Goal: Information Seeking & Learning: Compare options

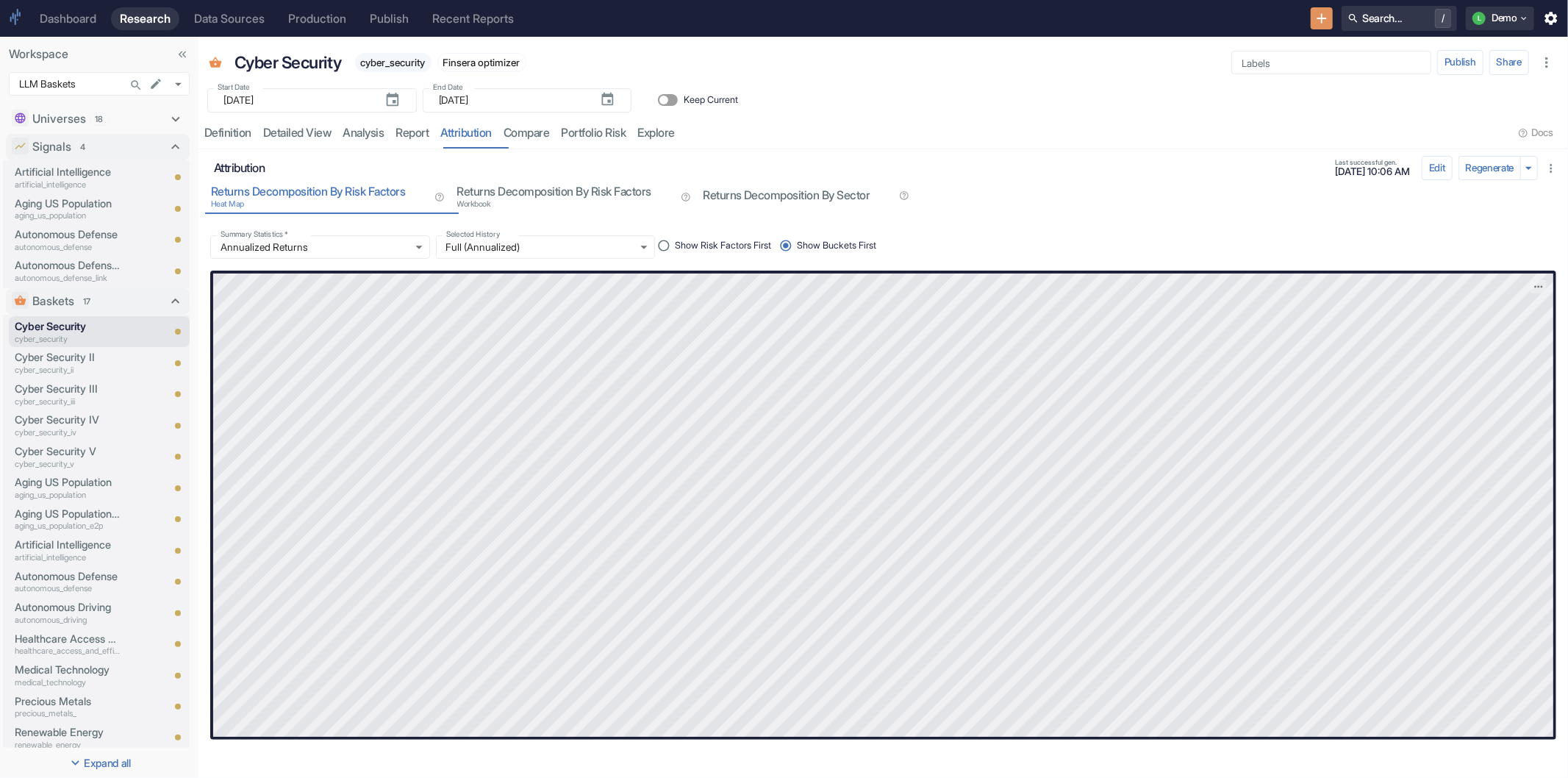
click at [62, 26] on link "Dashboard" at bounding box center [67, 19] width 74 height 22
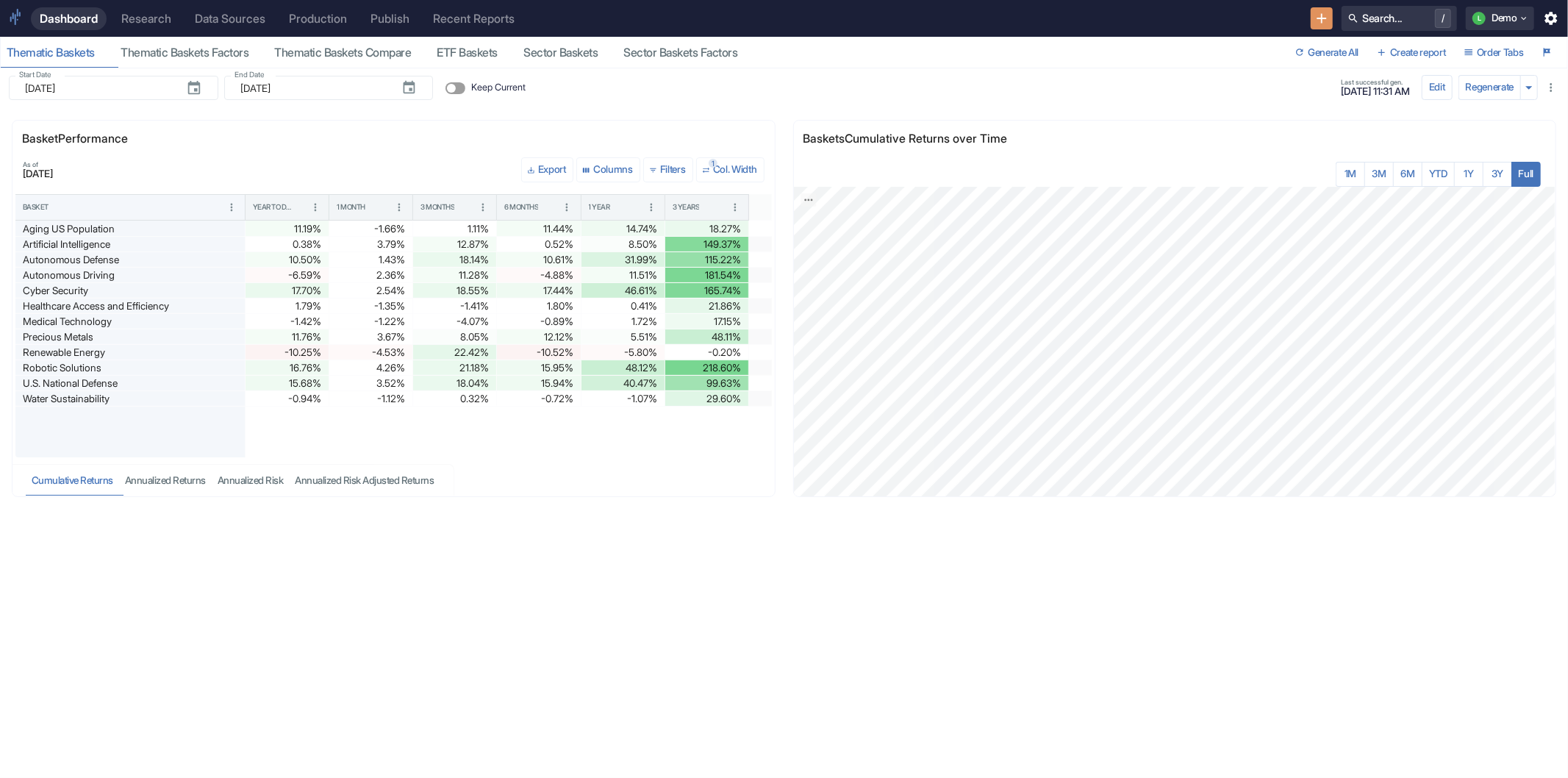
click at [1496, 55] on button "Order Tabs" at bounding box center [1495, 52] width 72 height 23
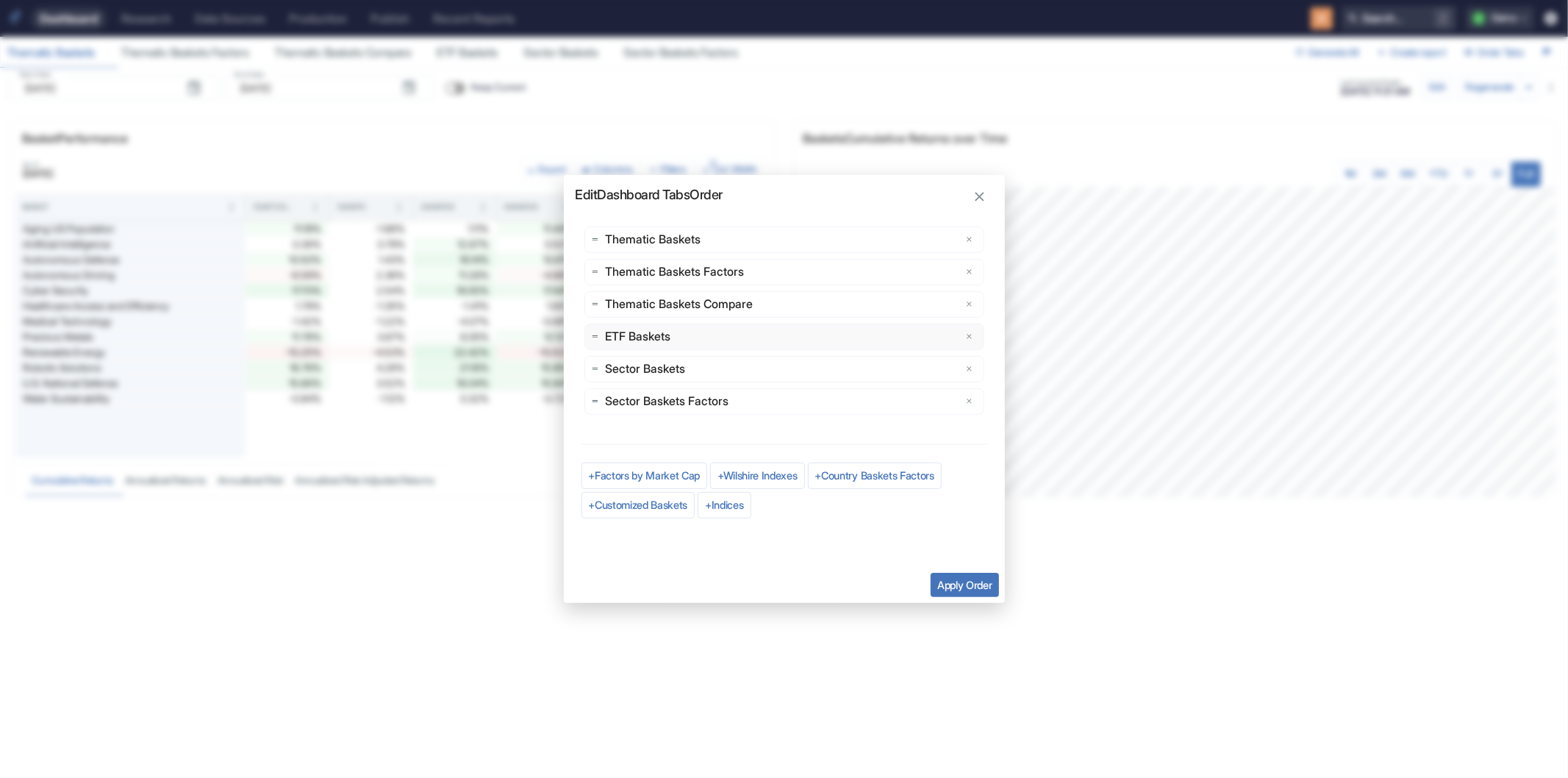
click at [967, 335] on icon "delete" at bounding box center [970, 337] width 9 height 9
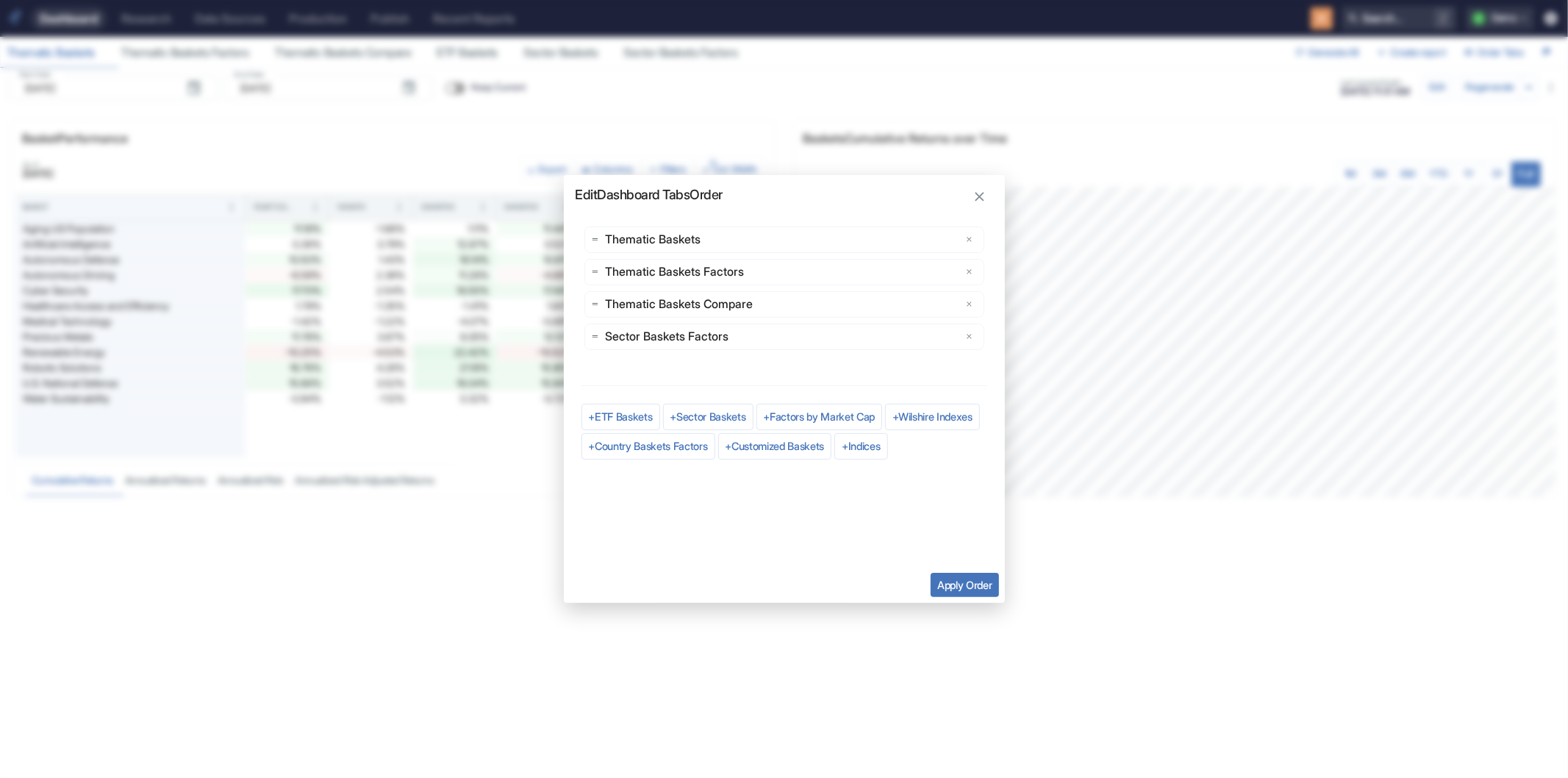
click at [967, 335] on icon "delete" at bounding box center [970, 337] width 9 height 9
click at [974, 189] on icon "button" at bounding box center [980, 197] width 16 height 16
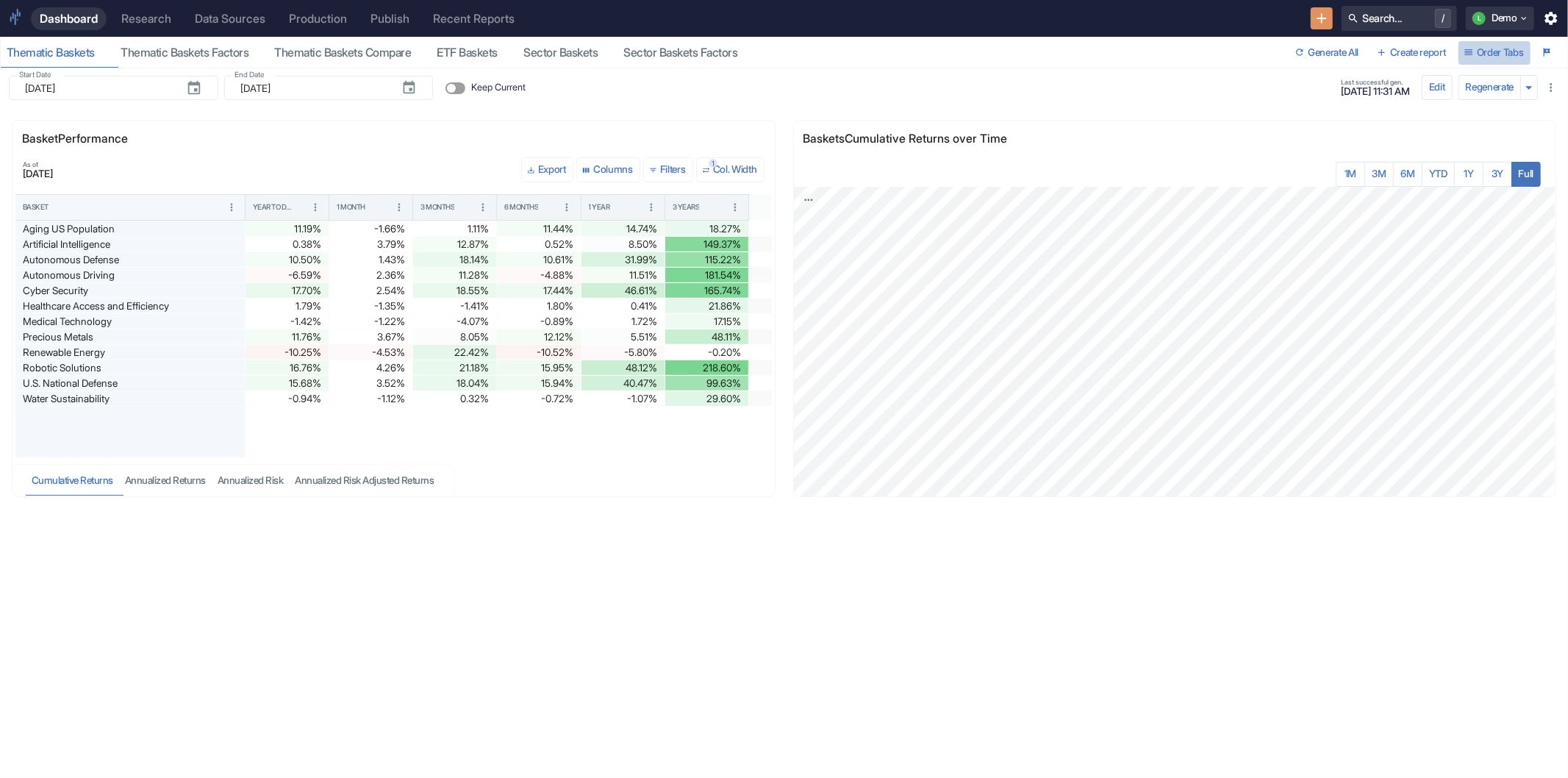
click at [1516, 47] on button "Order Tabs" at bounding box center [1495, 52] width 72 height 23
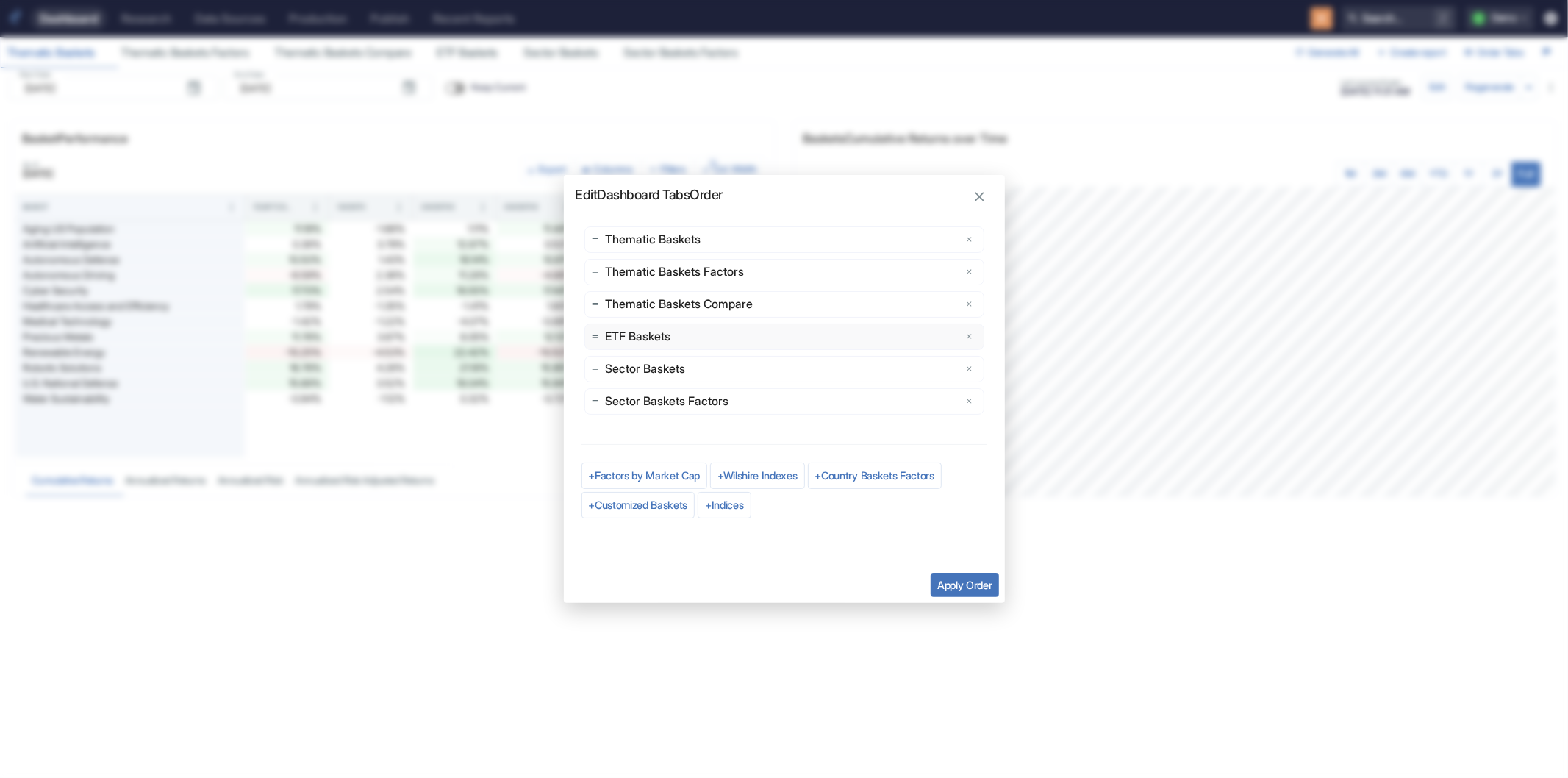
click at [972, 335] on icon "delete" at bounding box center [970, 337] width 9 height 9
click at [971, 336] on icon "delete" at bounding box center [970, 337] width 9 height 9
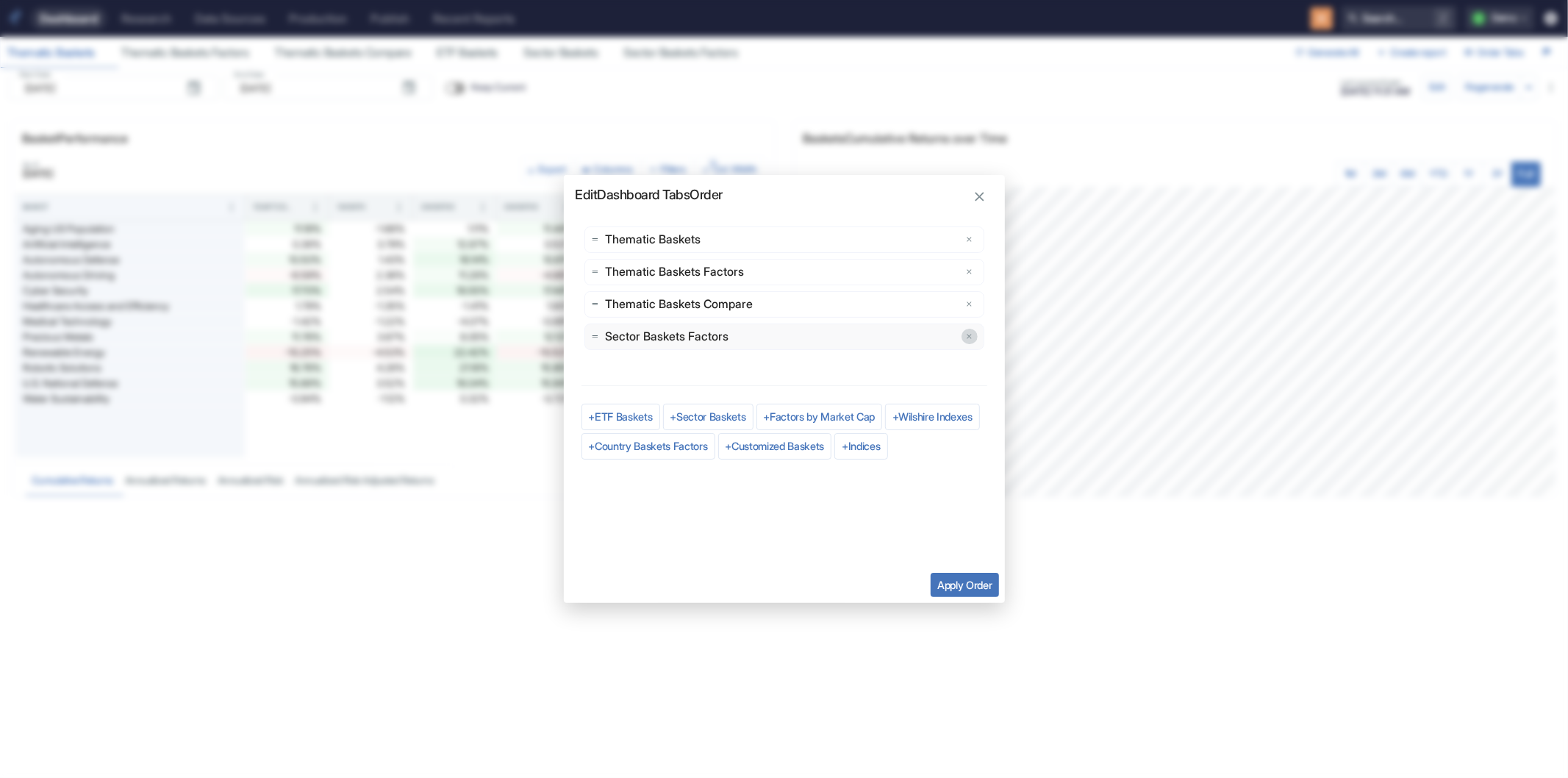
click at [971, 336] on icon "delete" at bounding box center [970, 337] width 9 height 9
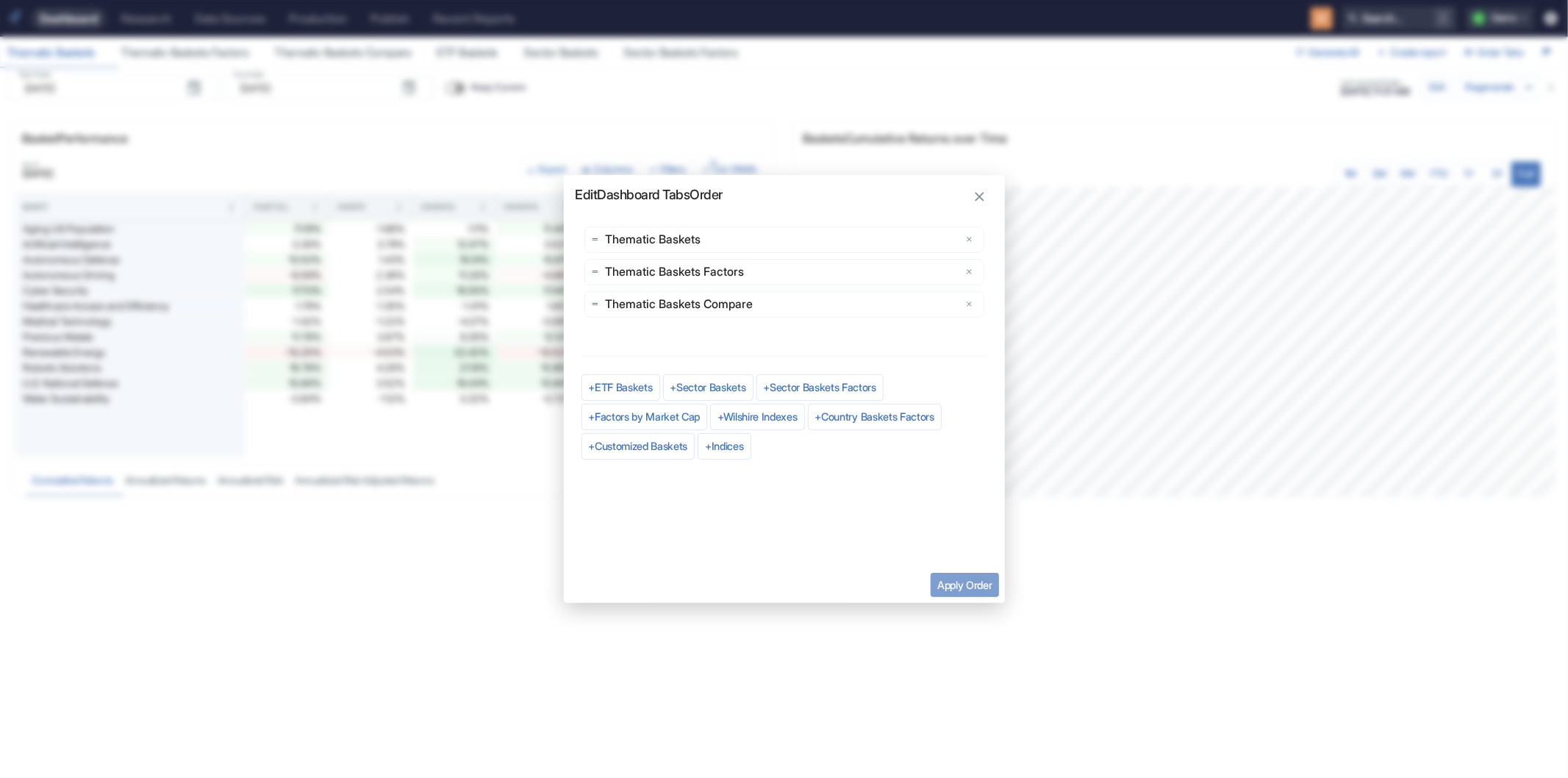
click at [956, 581] on button "Apply Order" at bounding box center [965, 585] width 67 height 24
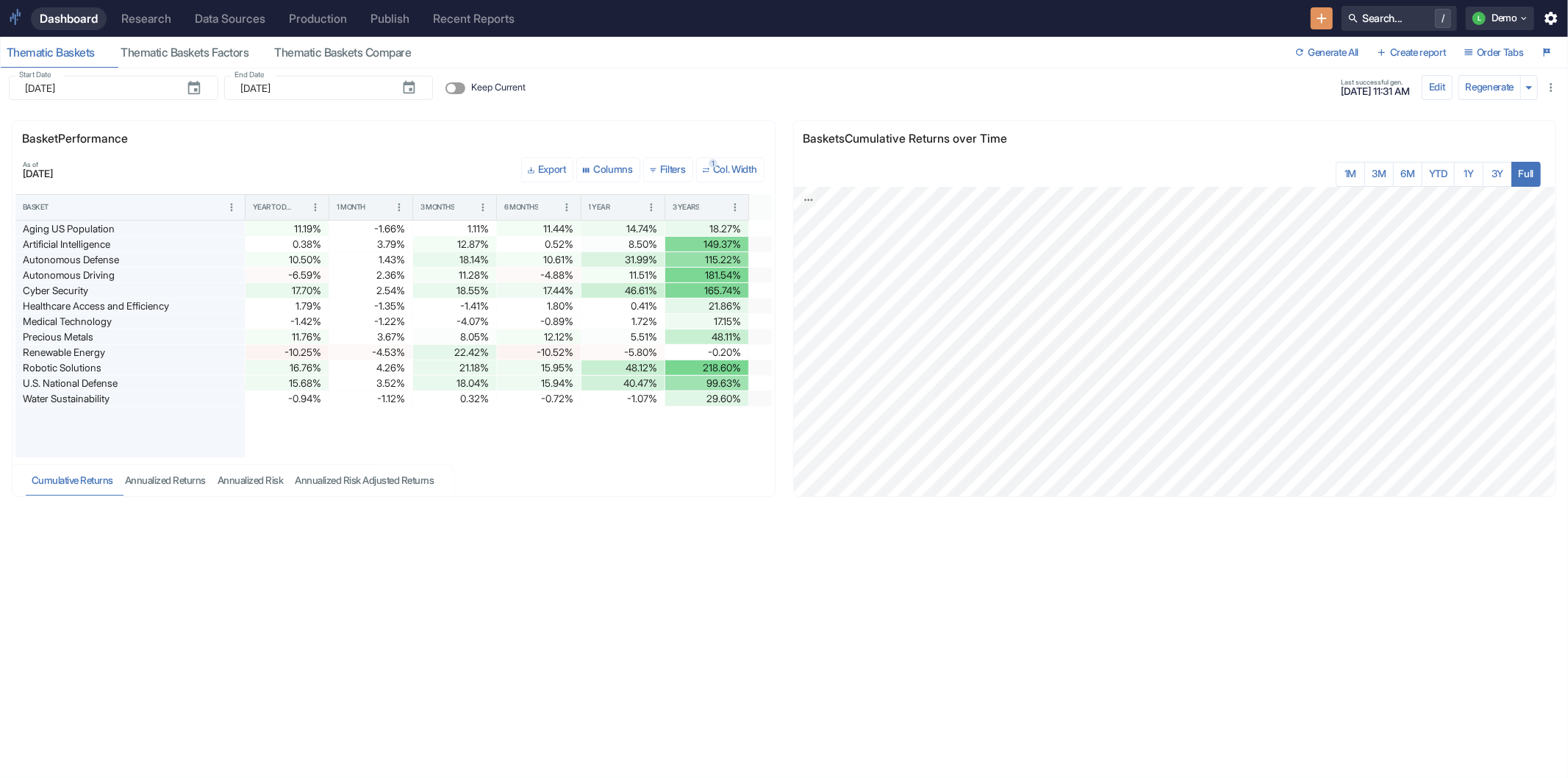
click at [722, 69] on div "Last successful gen. [DATE] 11:31 AM Edit Regenerate" at bounding box center [784, 86] width 1568 height 37
click at [181, 53] on div "Thematic Baskets Factors" at bounding box center [192, 53] width 142 height 15
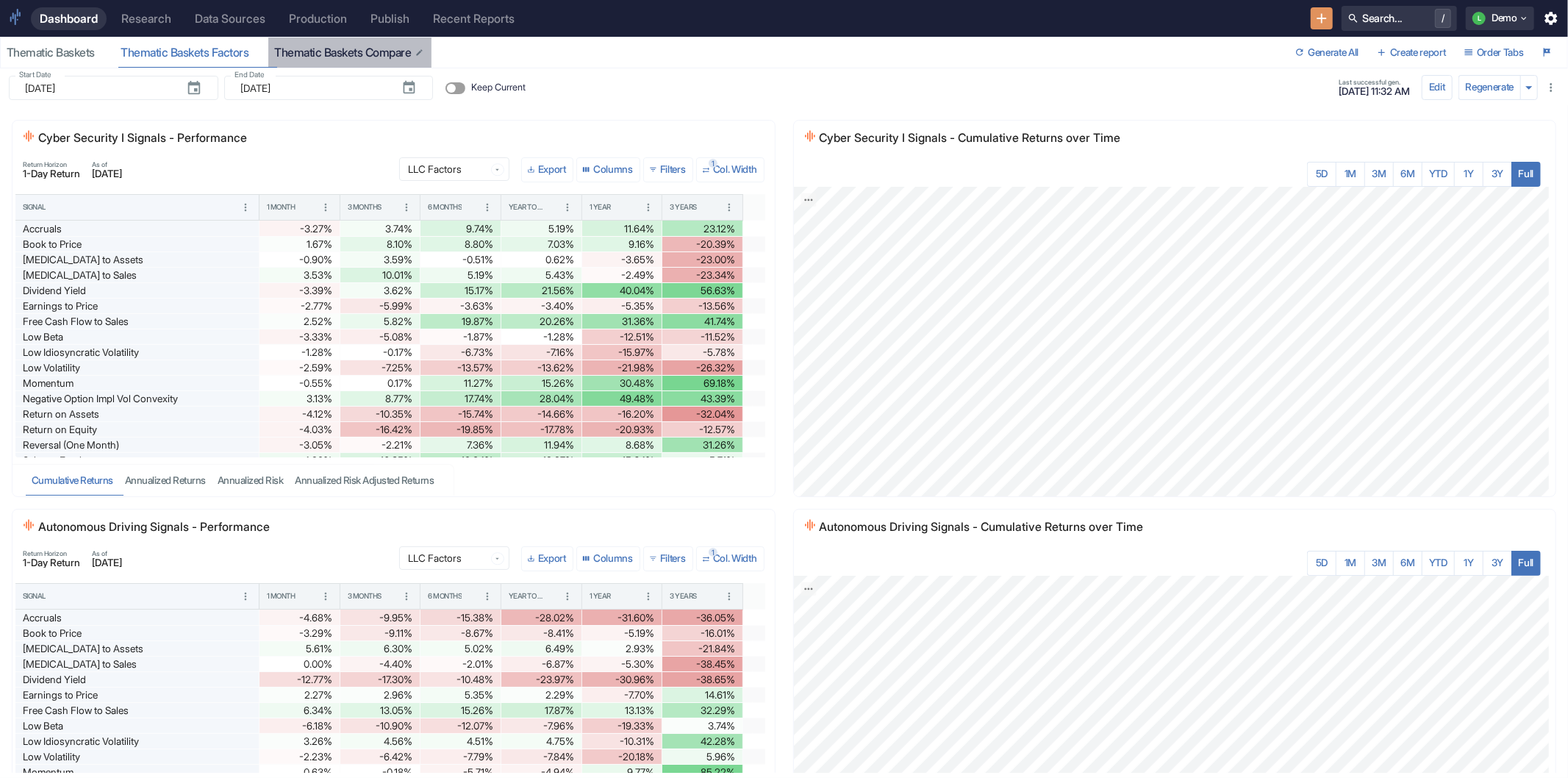
click at [350, 50] on div "Thematic Baskets Compare" at bounding box center [349, 53] width 150 height 15
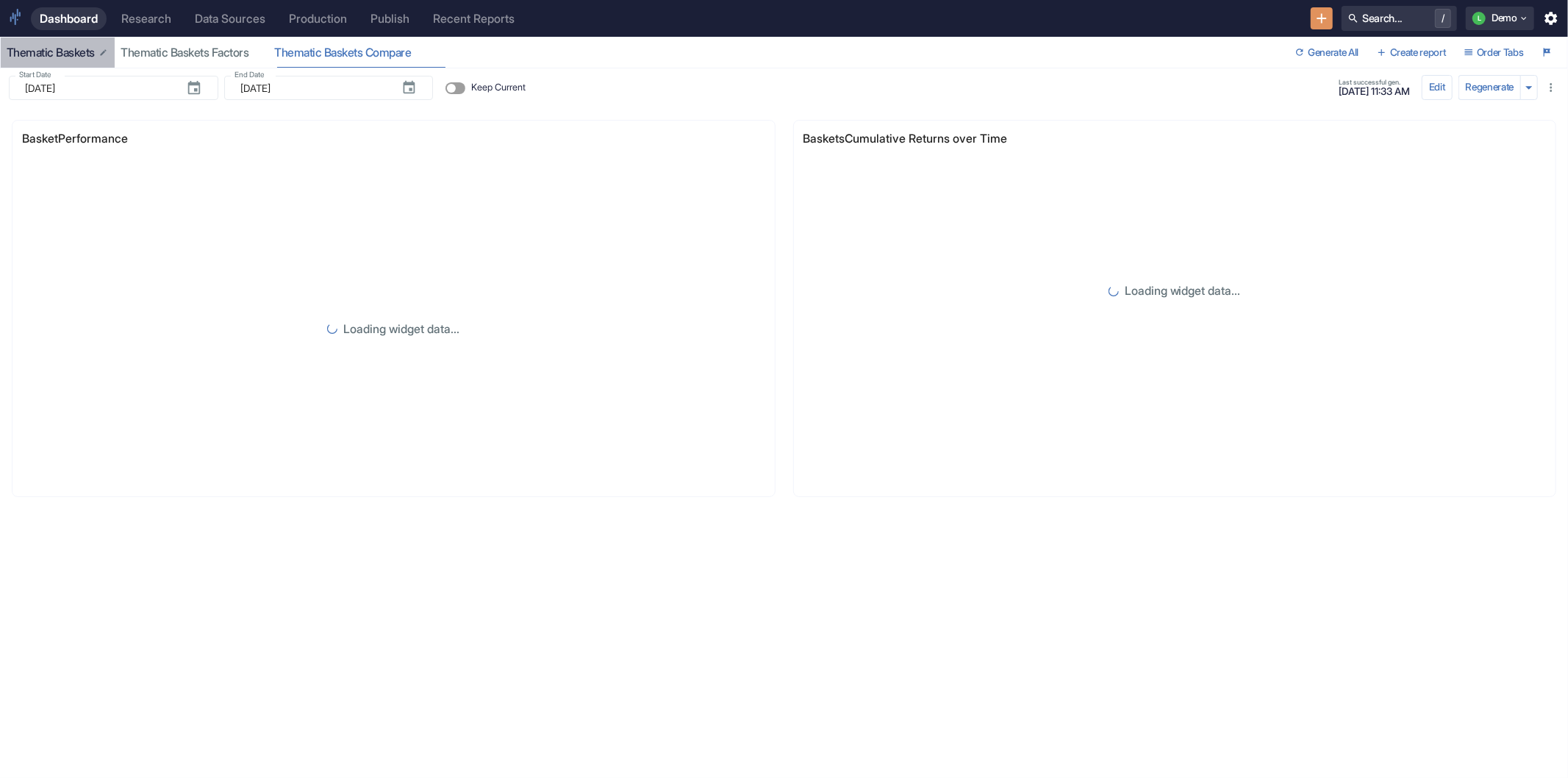
click at [40, 55] on div "Thematic Baskets" at bounding box center [58, 53] width 103 height 15
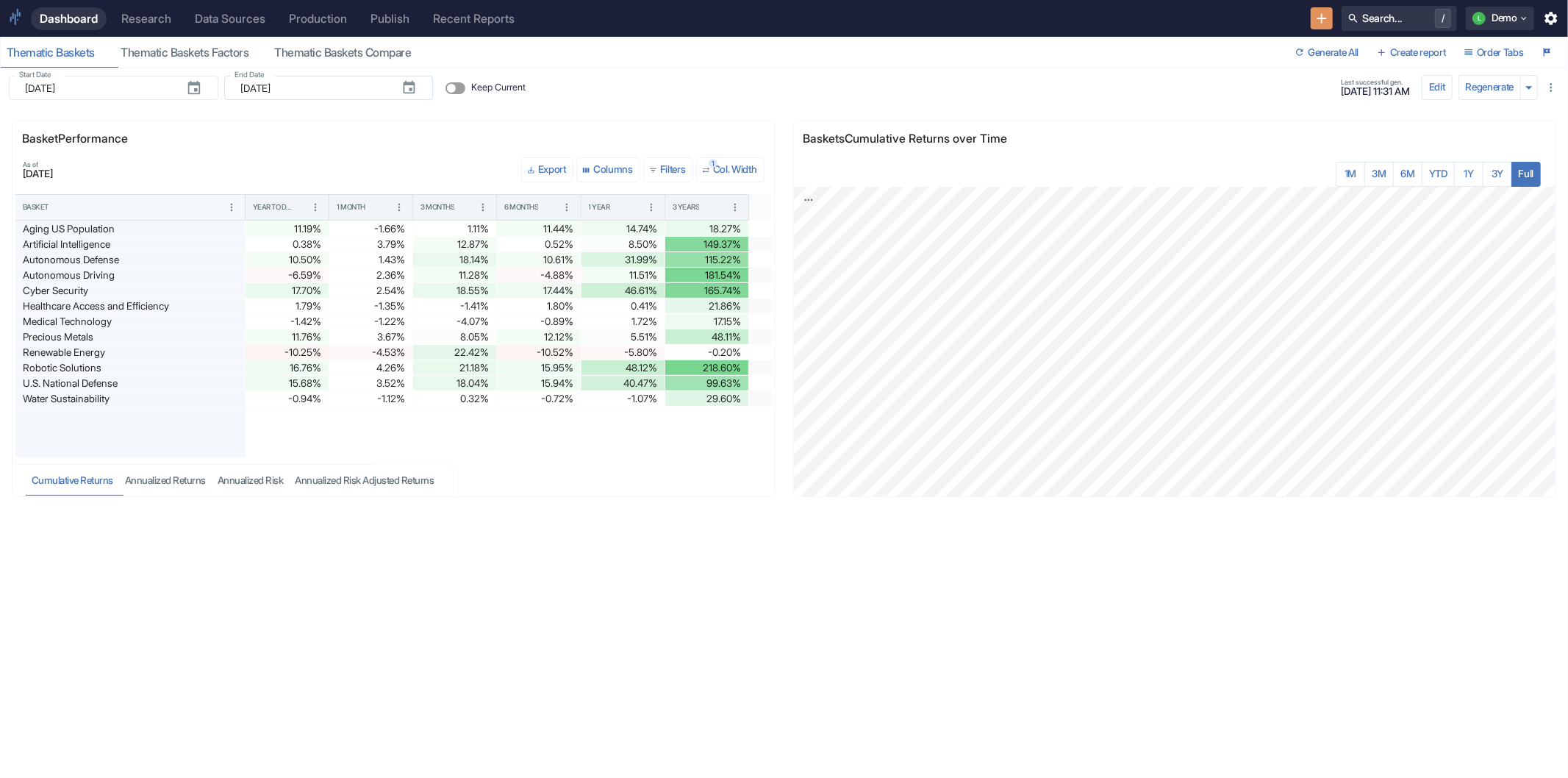
click at [311, 77] on input "[DATE]" at bounding box center [314, 88] width 149 height 24
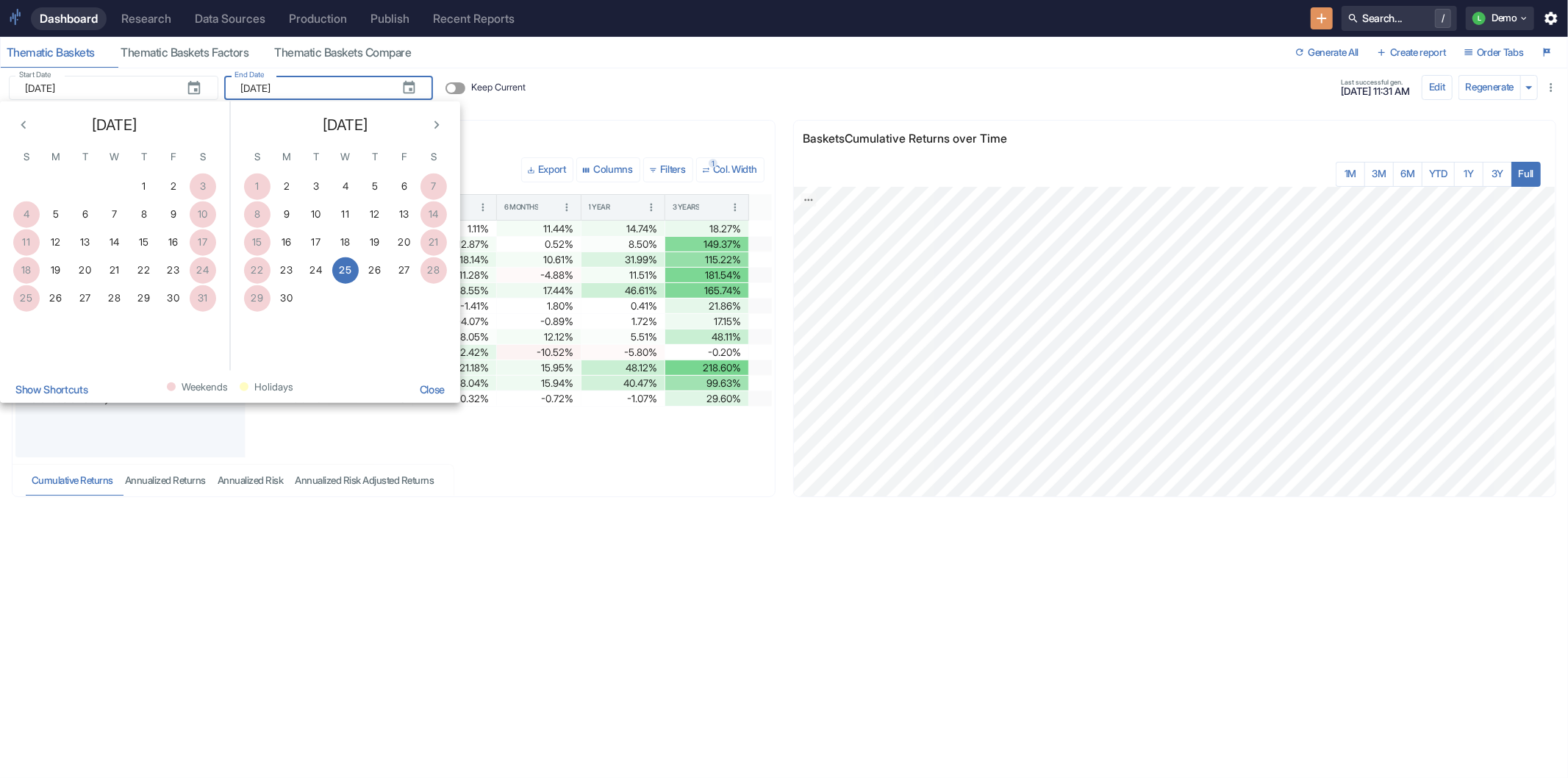
click at [432, 122] on icon "Next month" at bounding box center [437, 125] width 16 height 16
click at [407, 217] on button "8" at bounding box center [404, 213] width 26 height 26
type input "[DATE]"
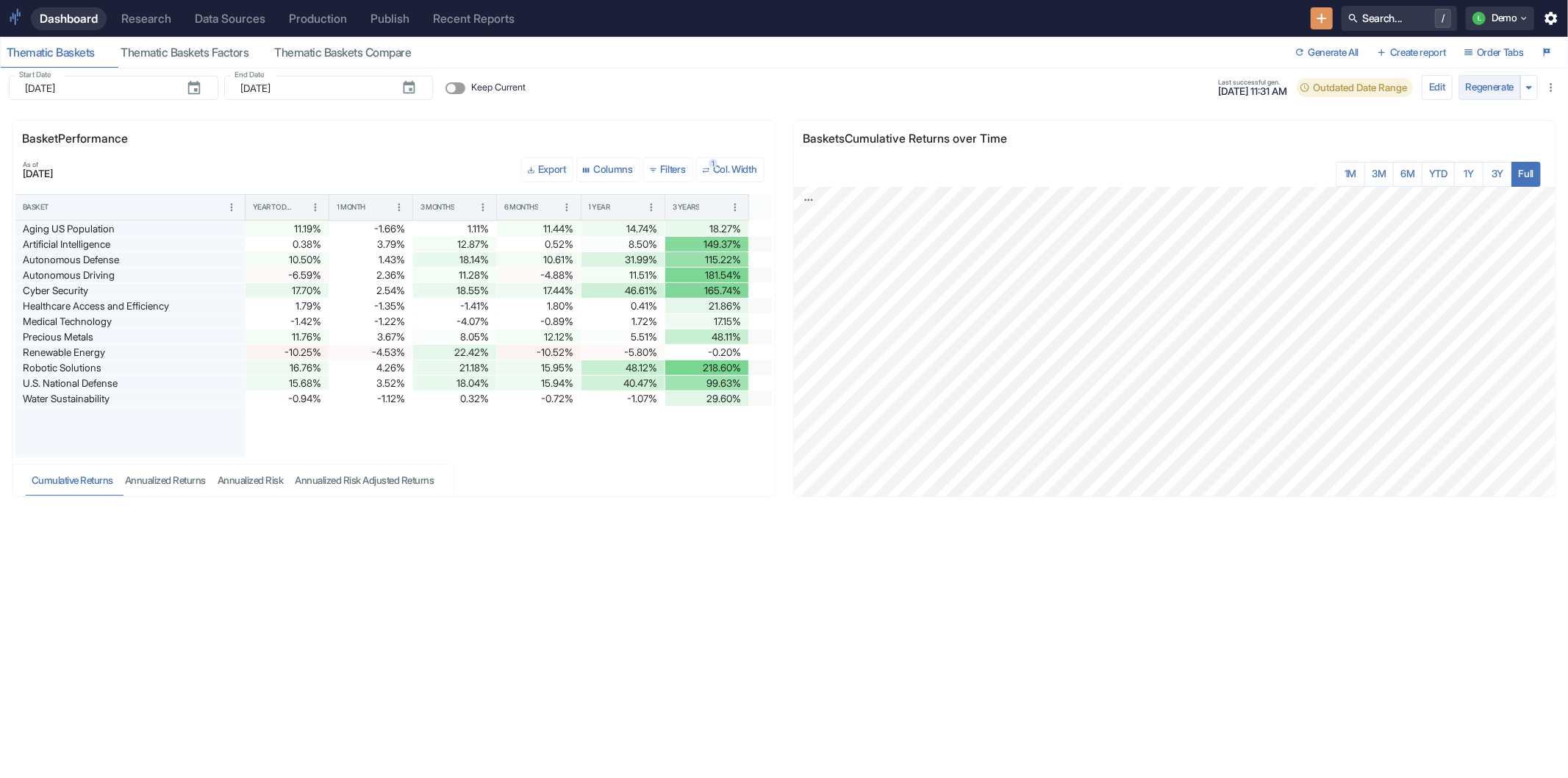
click at [1481, 88] on button "Regenerate" at bounding box center [1490, 87] width 63 height 25
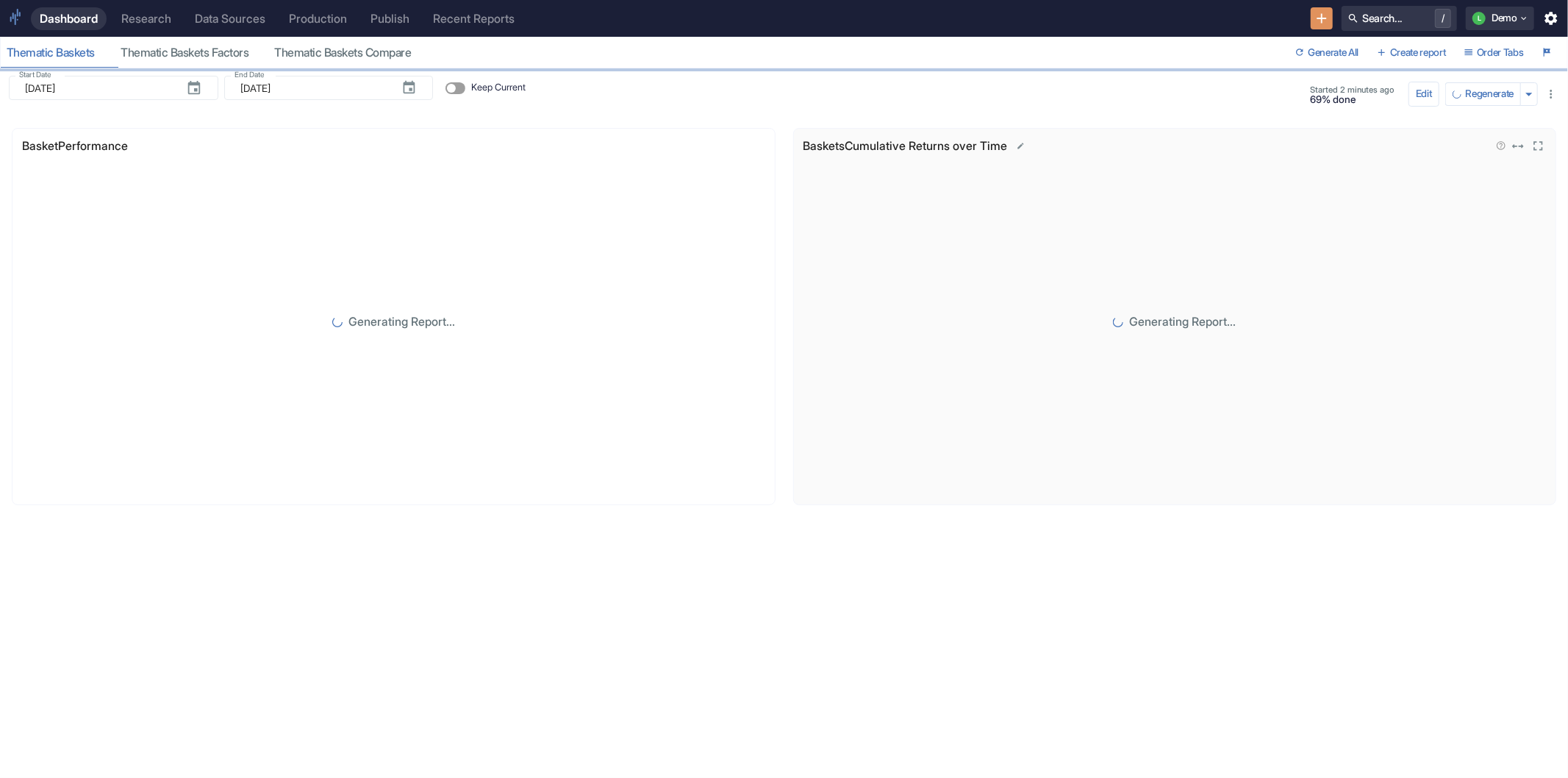
click at [998, 137] on div "Baskets Cumulative Returns over Time" at bounding box center [1144, 147] width 682 height 19
click at [172, 46] on div "Thematic Baskets Factors" at bounding box center [192, 53] width 142 height 15
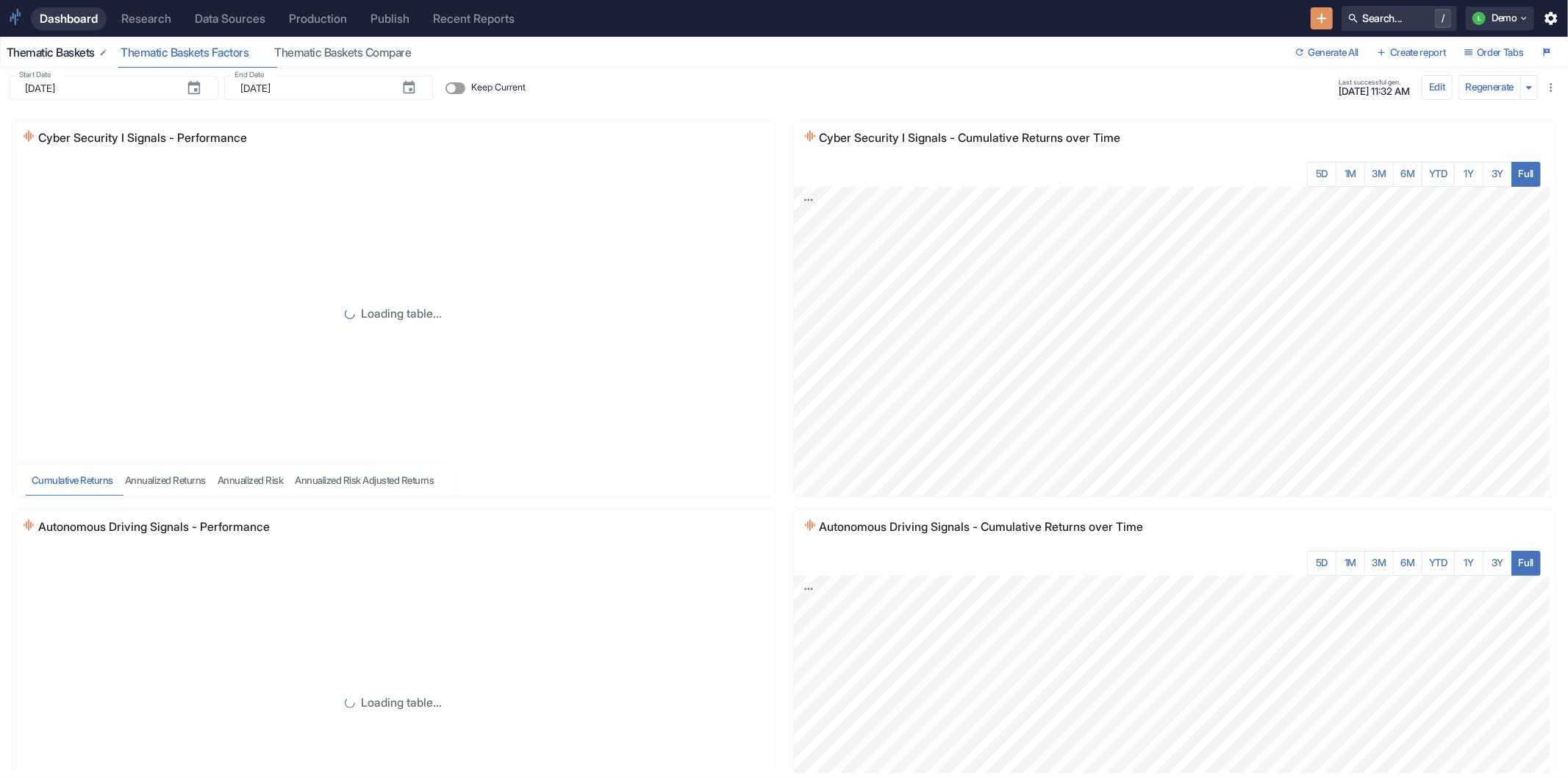
click at [63, 53] on div "Thematic Baskets" at bounding box center [58, 53] width 103 height 15
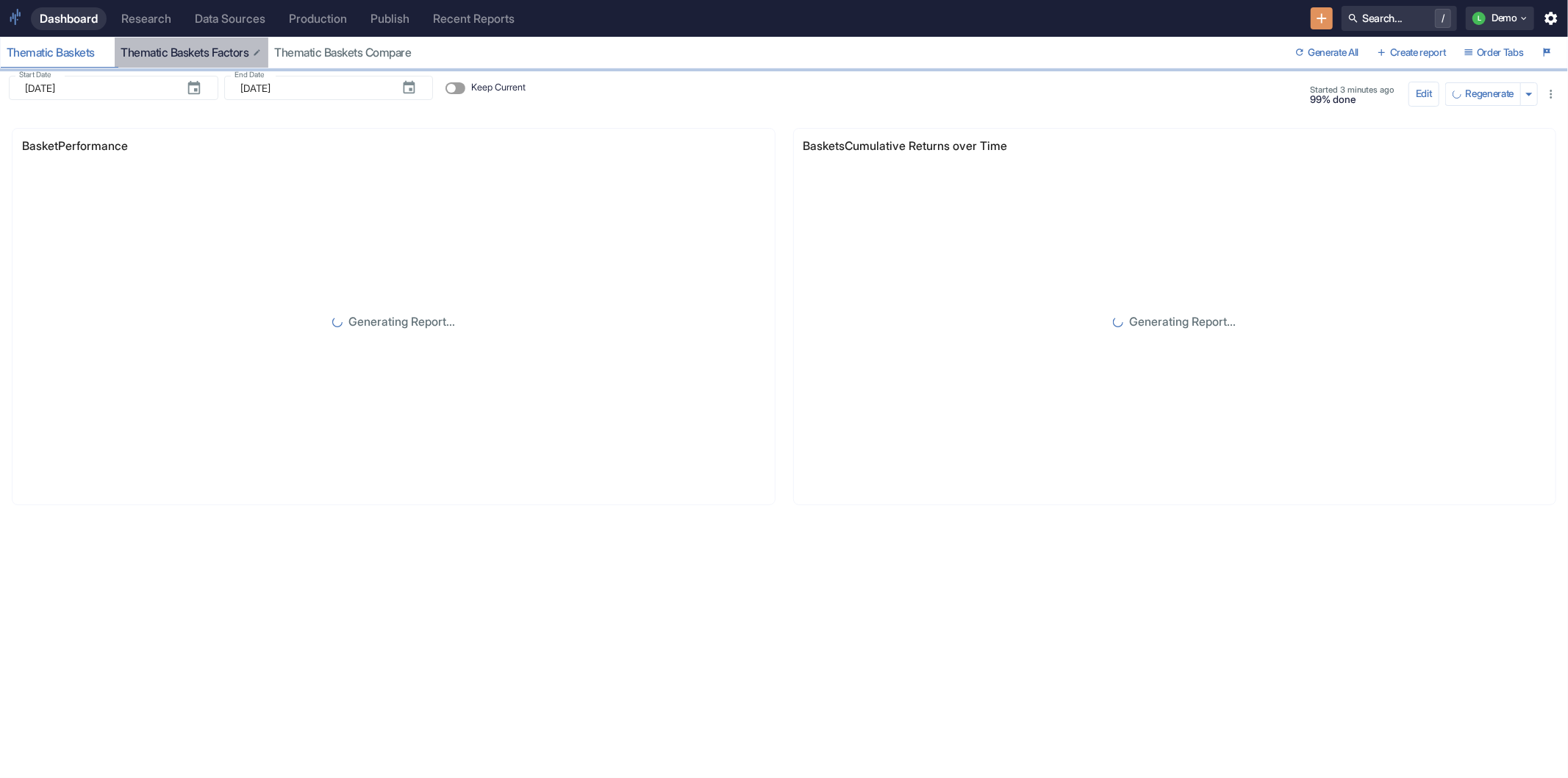
click at [189, 50] on div "Thematic Baskets Factors" at bounding box center [192, 53] width 142 height 15
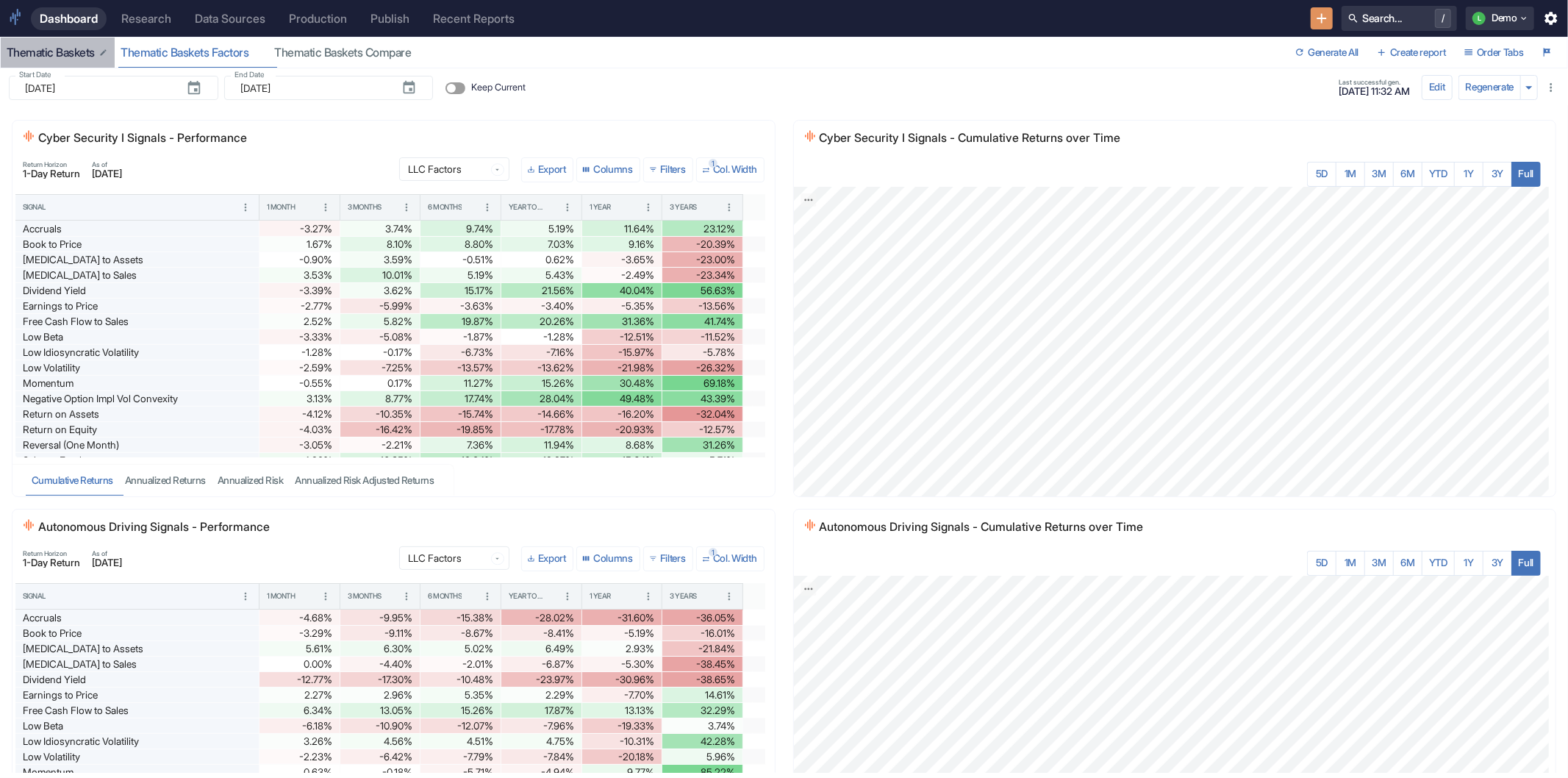
click at [55, 55] on div "Thematic Baskets" at bounding box center [58, 53] width 103 height 15
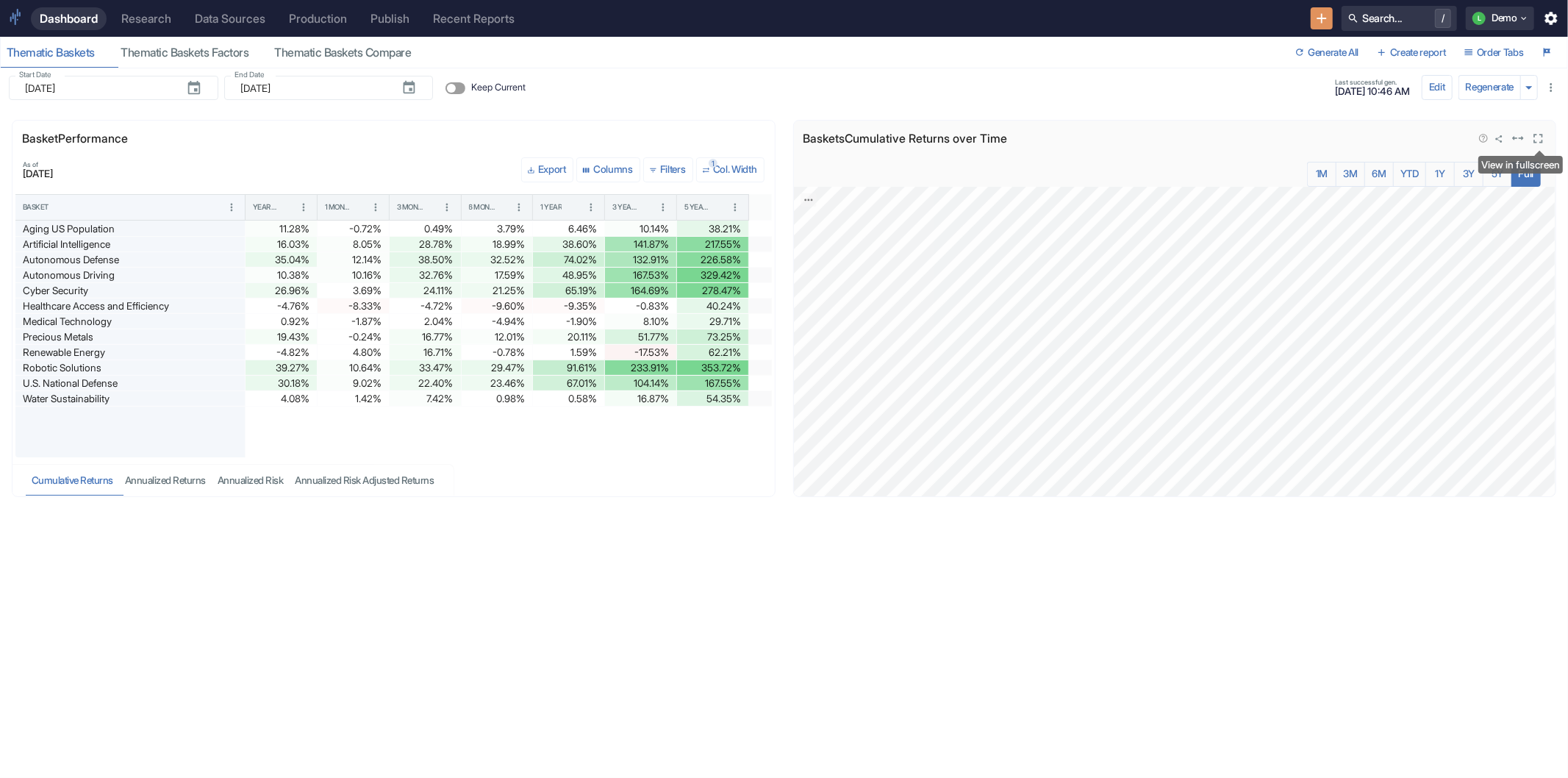
click at [1540, 139] on icon "View in fullscreen" at bounding box center [1539, 139] width 16 height 16
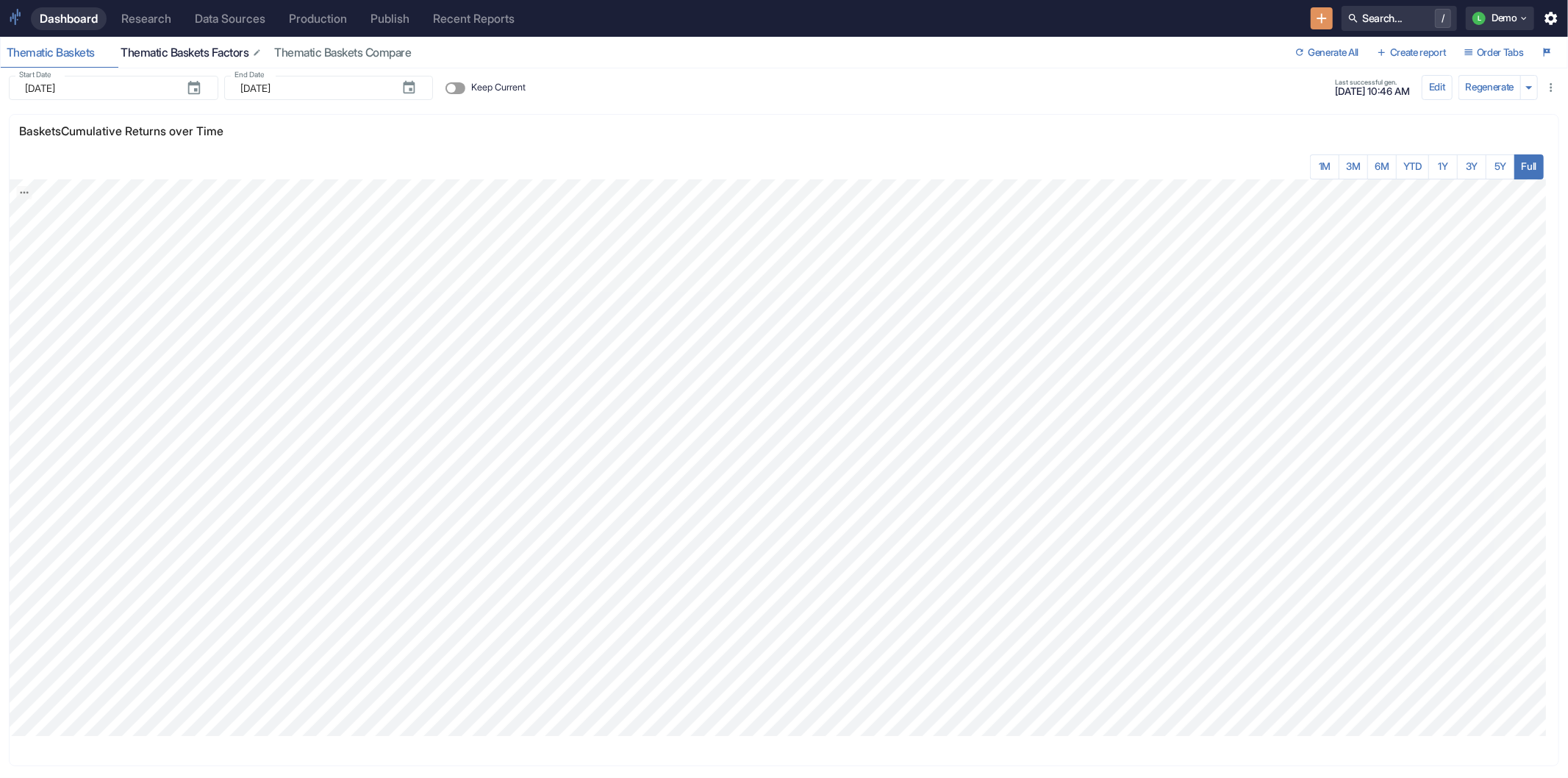
click at [189, 43] on button "Thematic Baskets Factors" at bounding box center [191, 52] width 153 height 30
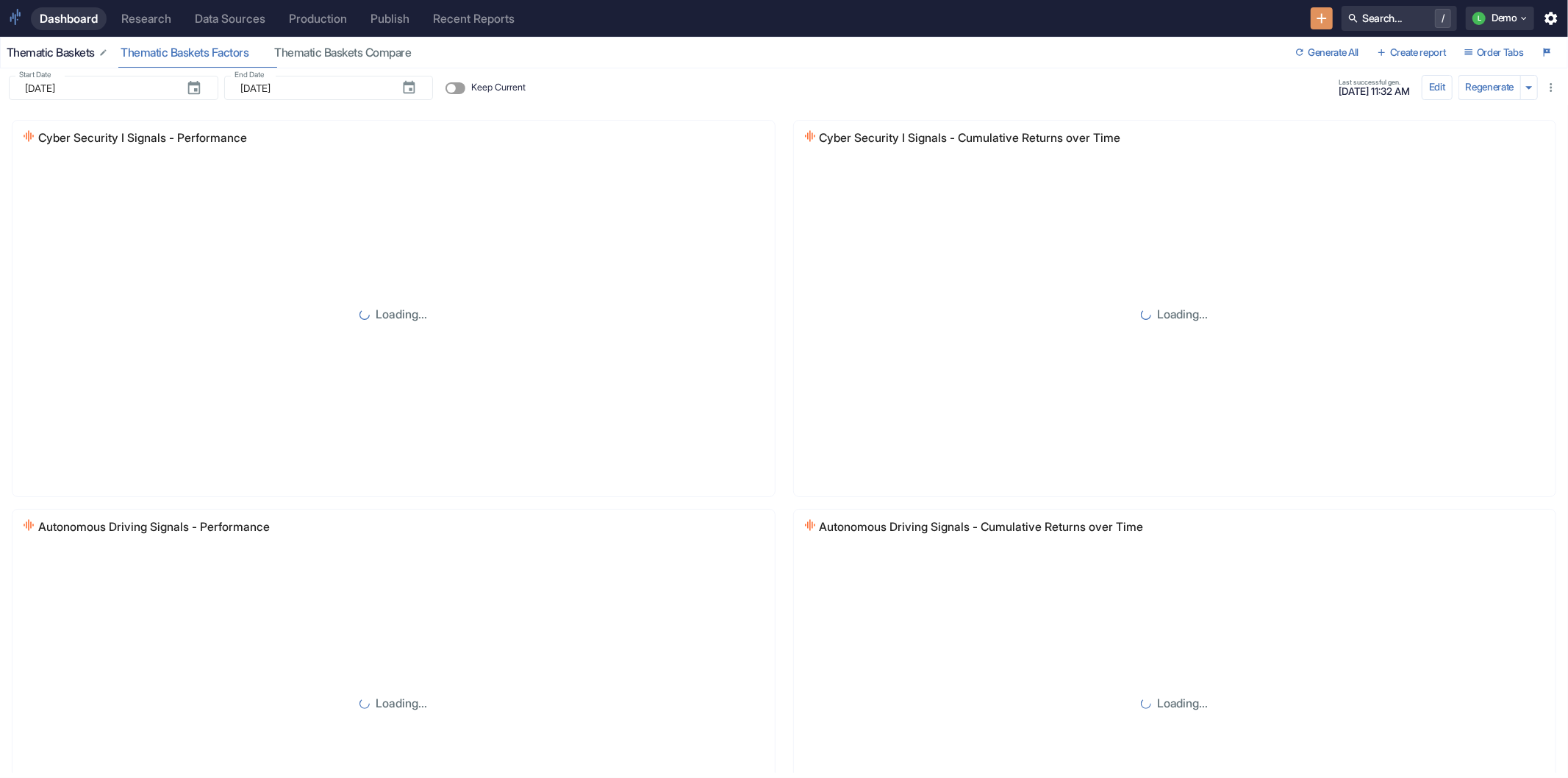
click at [63, 48] on div "Thematic Baskets" at bounding box center [58, 53] width 103 height 15
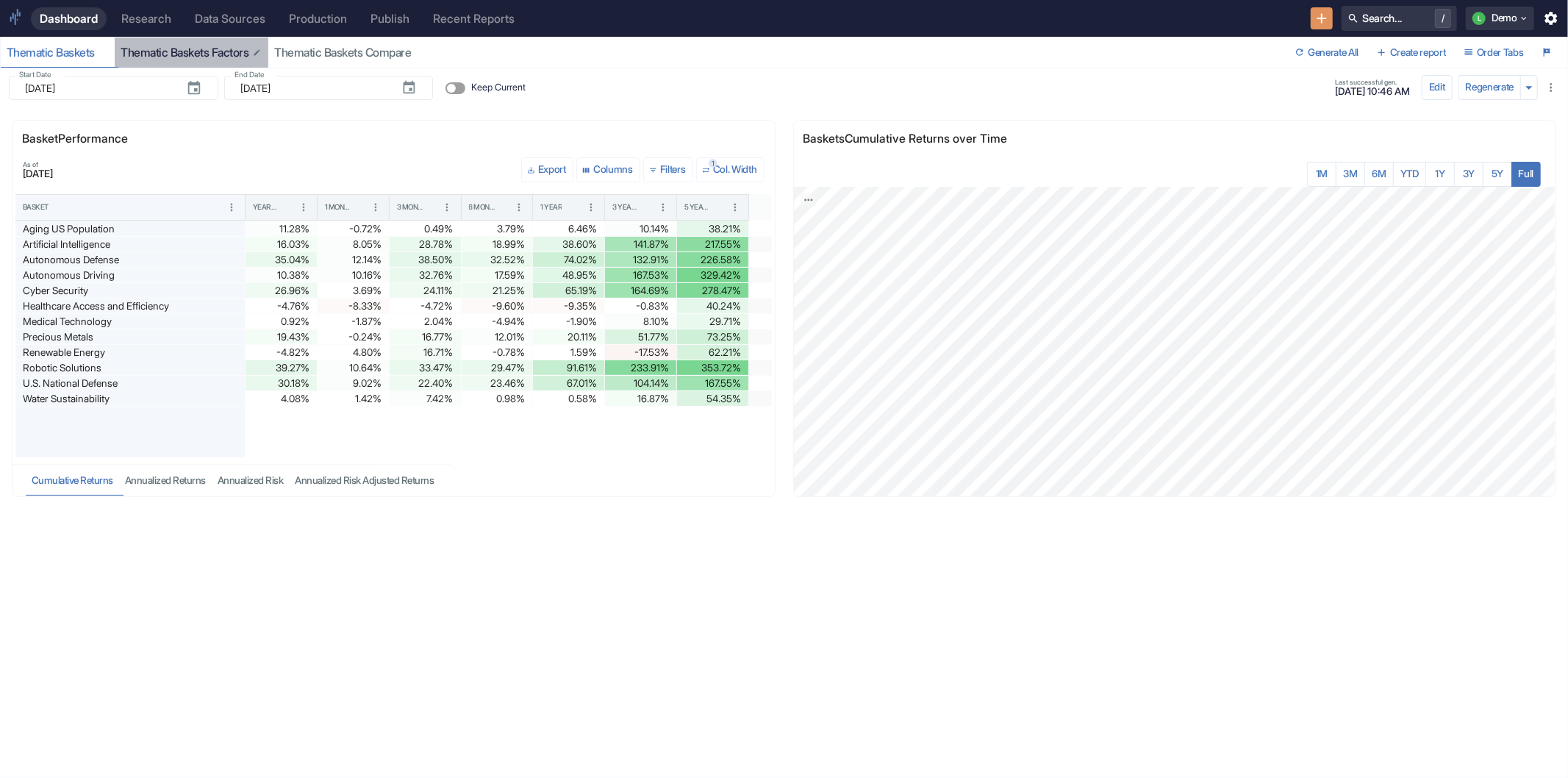
click at [178, 49] on div "Thematic Baskets Factors" at bounding box center [192, 53] width 142 height 15
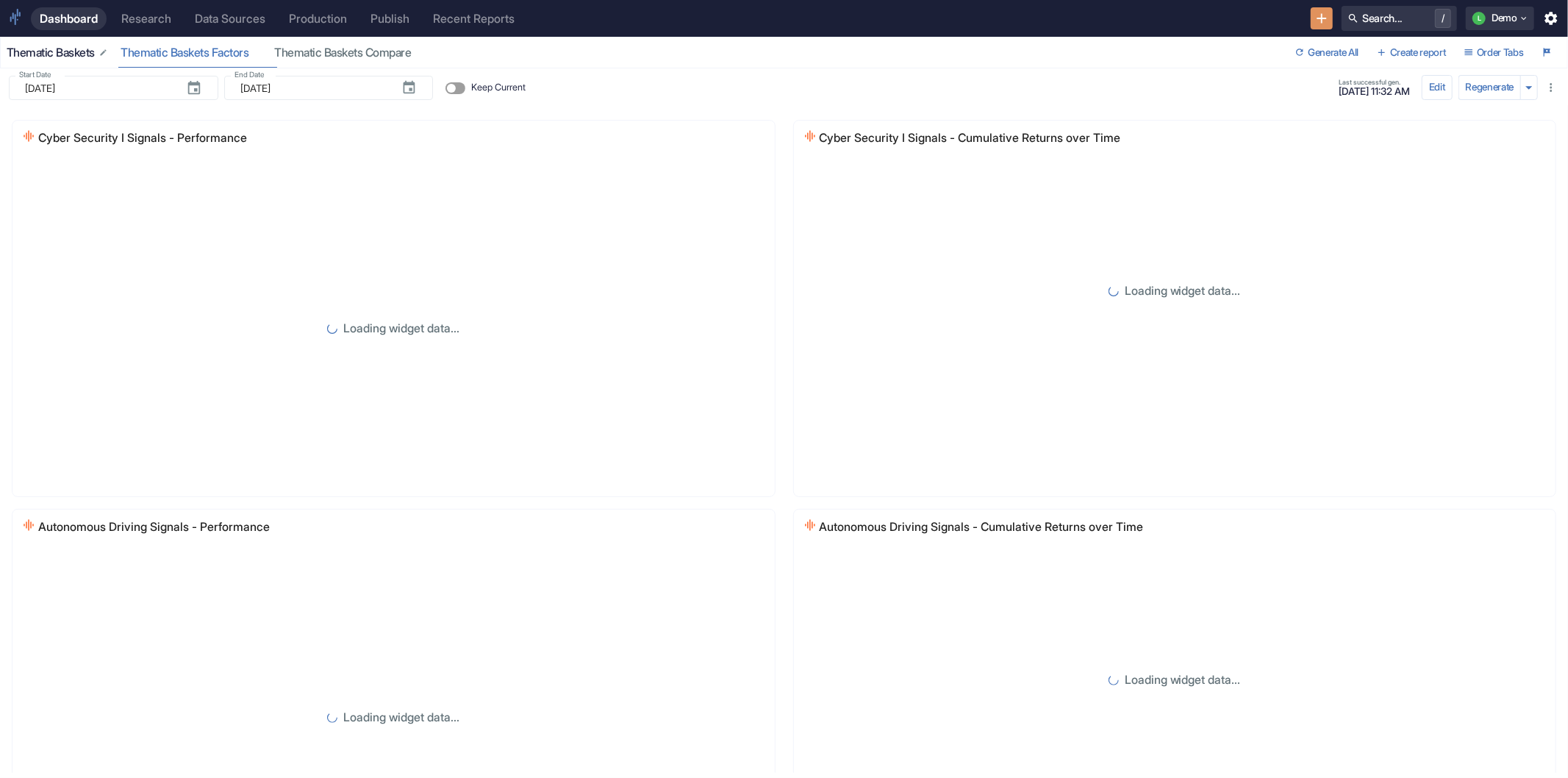
click at [34, 54] on div "Thematic Baskets" at bounding box center [58, 53] width 103 height 15
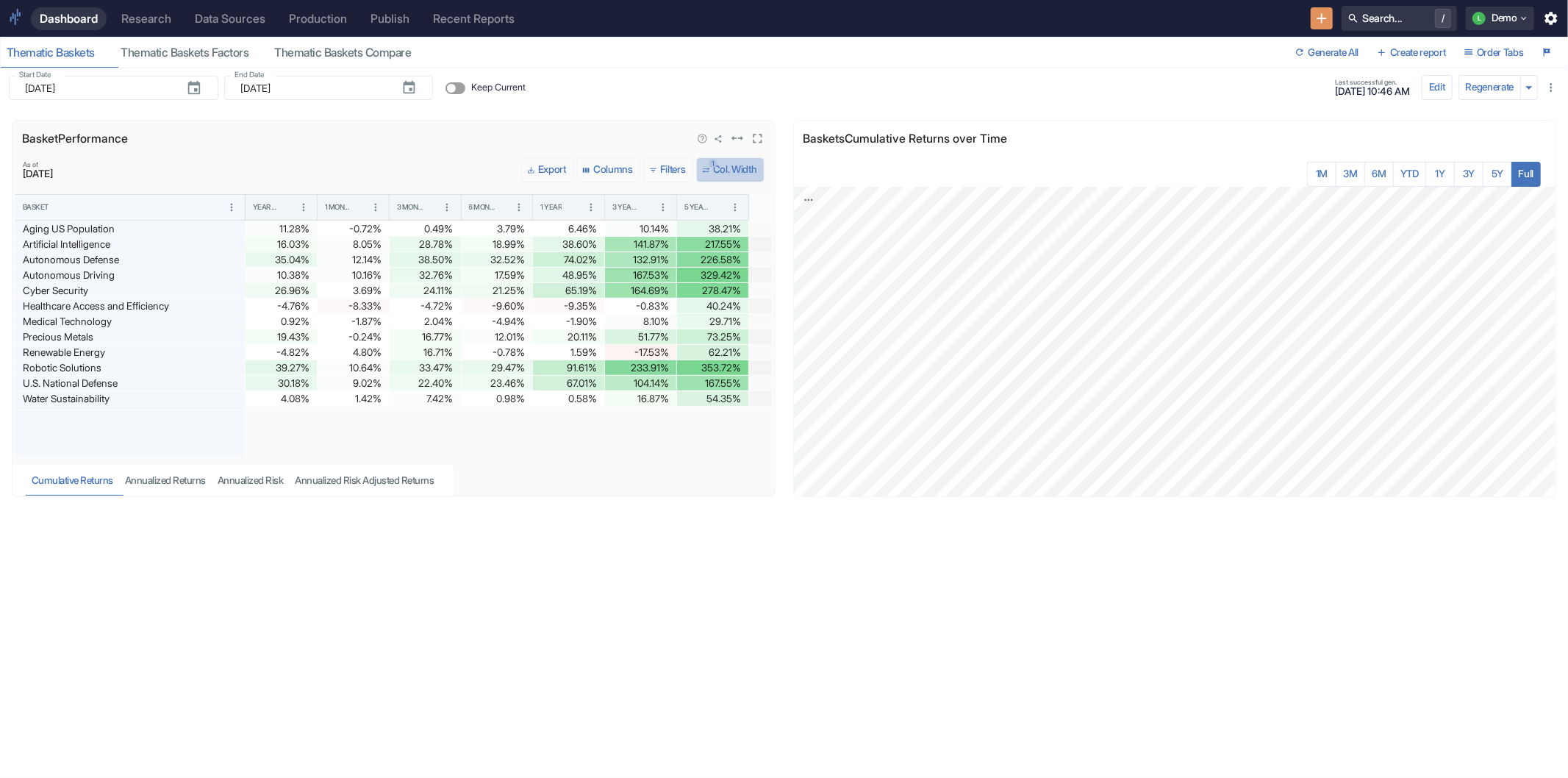
click at [733, 165] on button "1 Col. Width" at bounding box center [730, 169] width 68 height 25
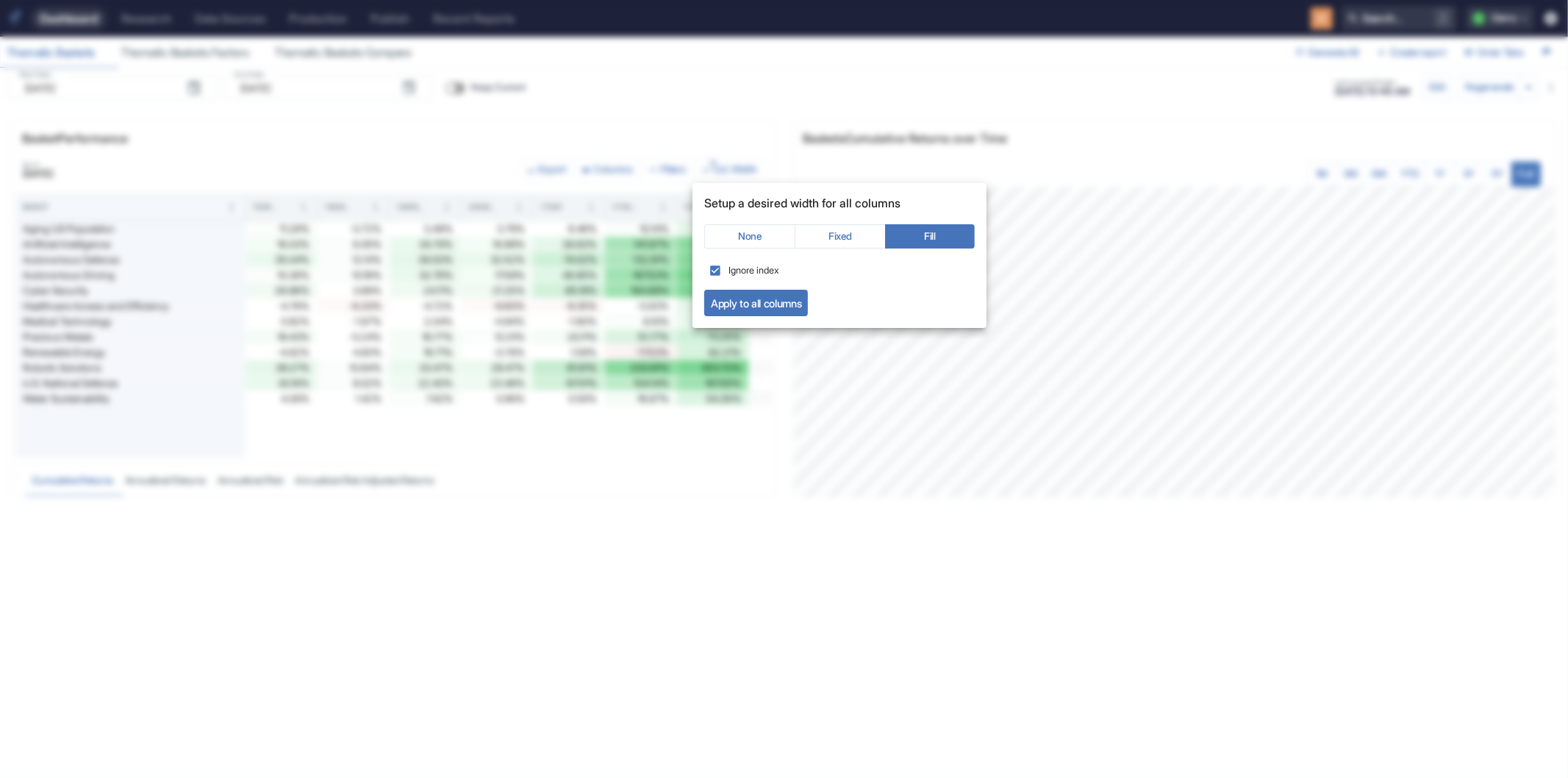
click at [755, 307] on button "Apply to all columns" at bounding box center [756, 303] width 103 height 26
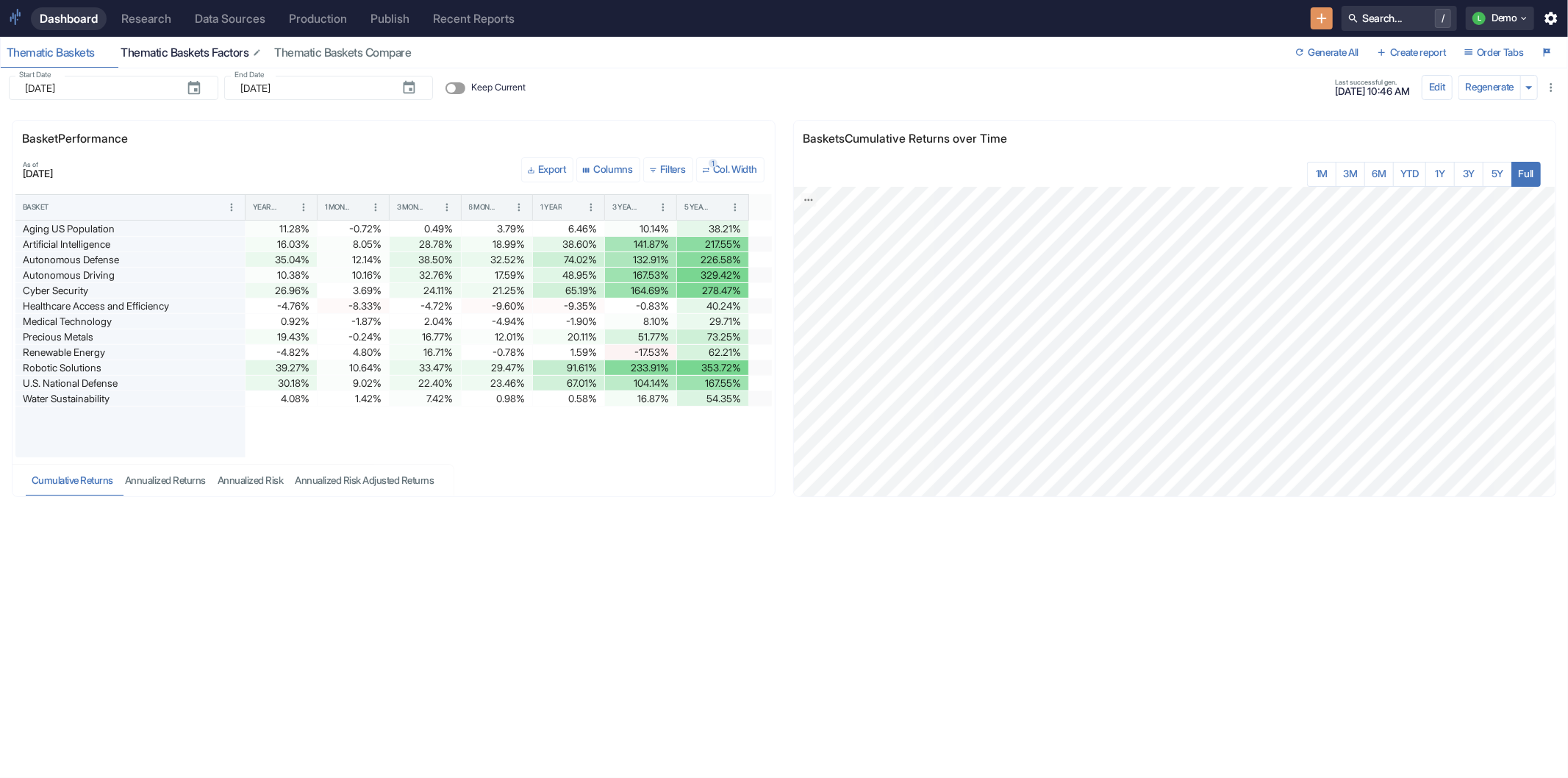
click at [196, 52] on div "Thematic Baskets Factors" at bounding box center [192, 53] width 142 height 15
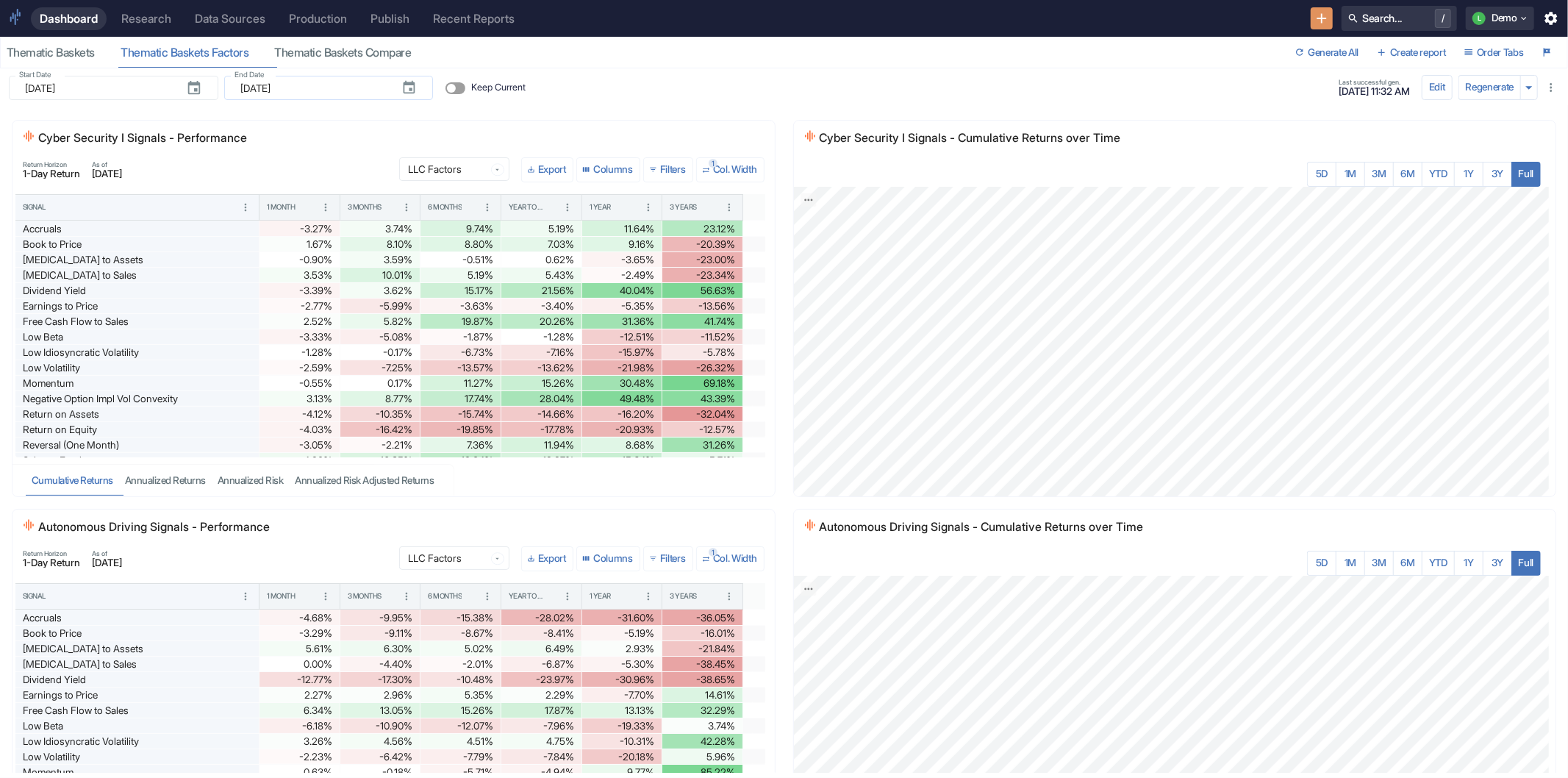
click at [336, 86] on input "[DATE]" at bounding box center [314, 88] width 149 height 24
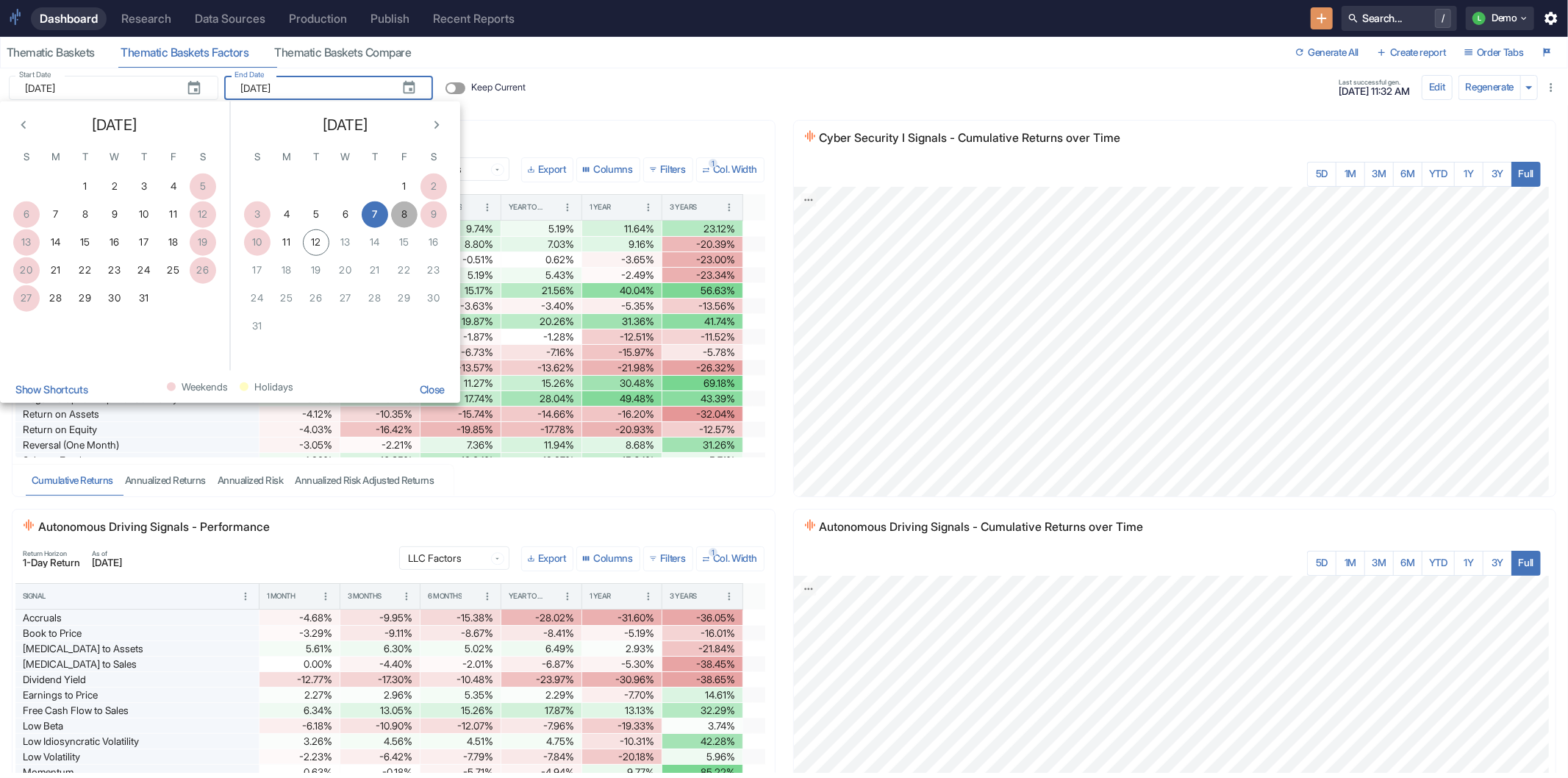
click at [400, 204] on button "8" at bounding box center [404, 213] width 26 height 26
type input "[DATE]"
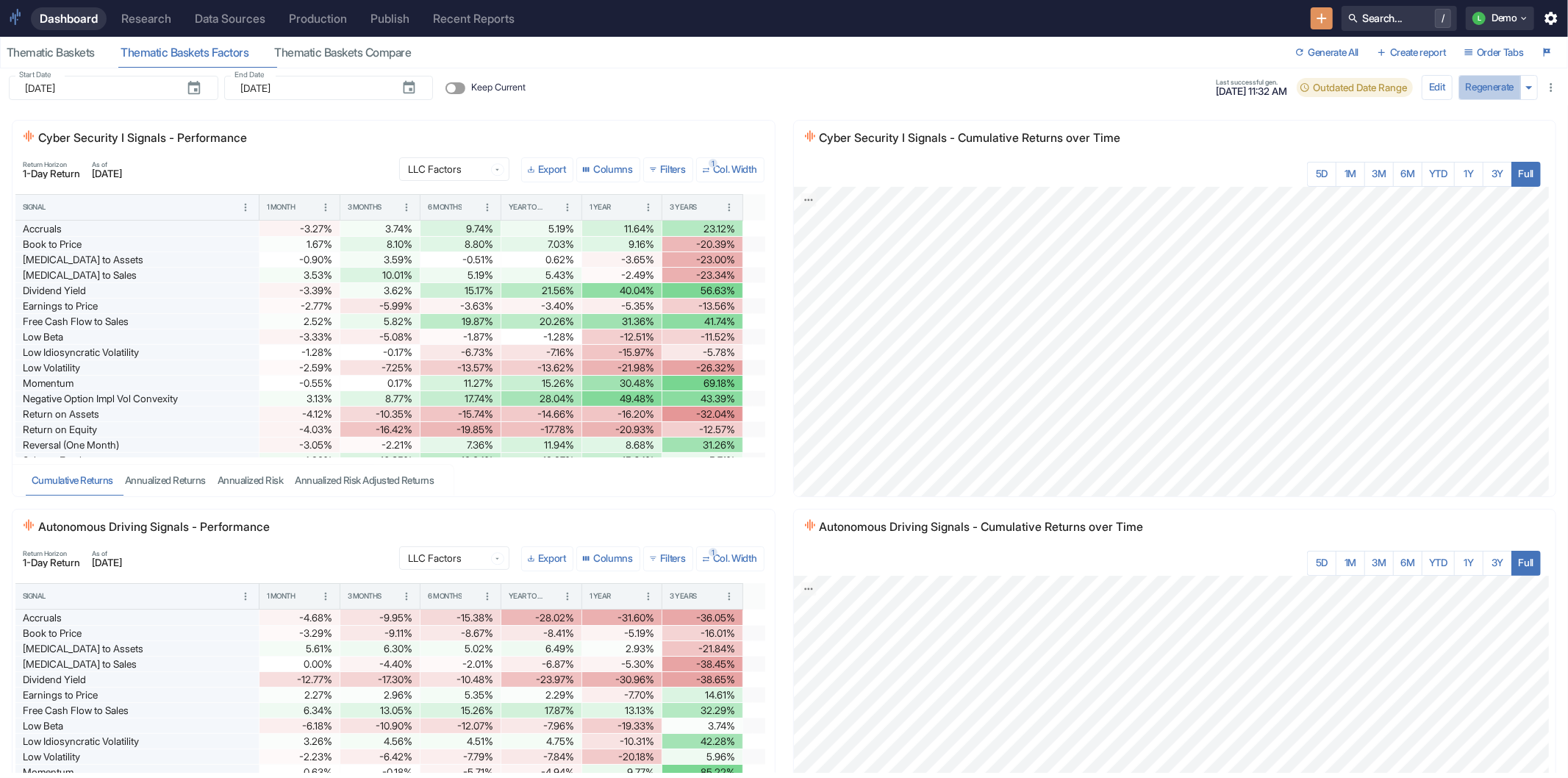
click at [1478, 87] on button "Regenerate" at bounding box center [1490, 87] width 63 height 25
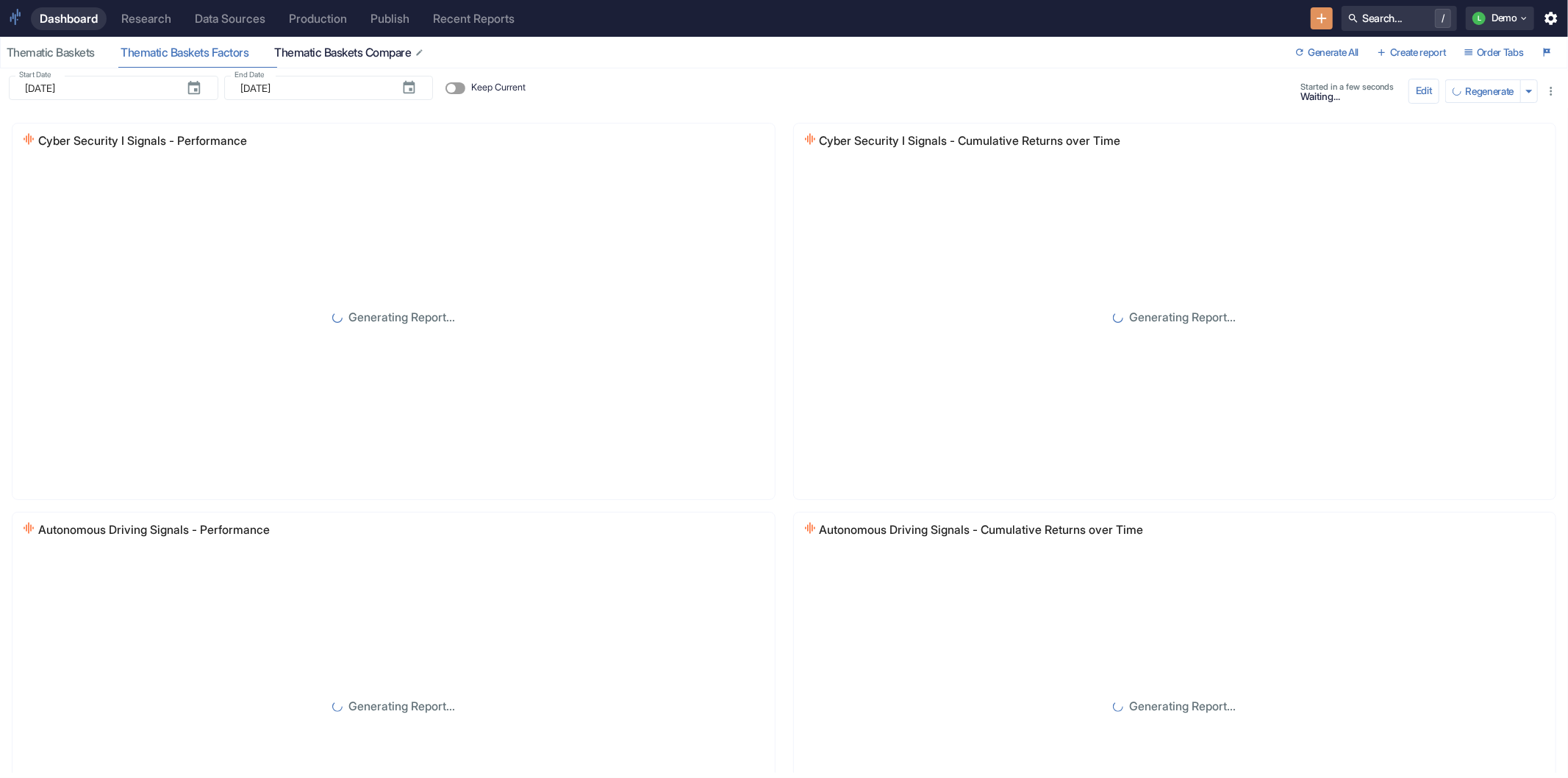
click at [367, 58] on div "Thematic Baskets Compare" at bounding box center [349, 53] width 150 height 15
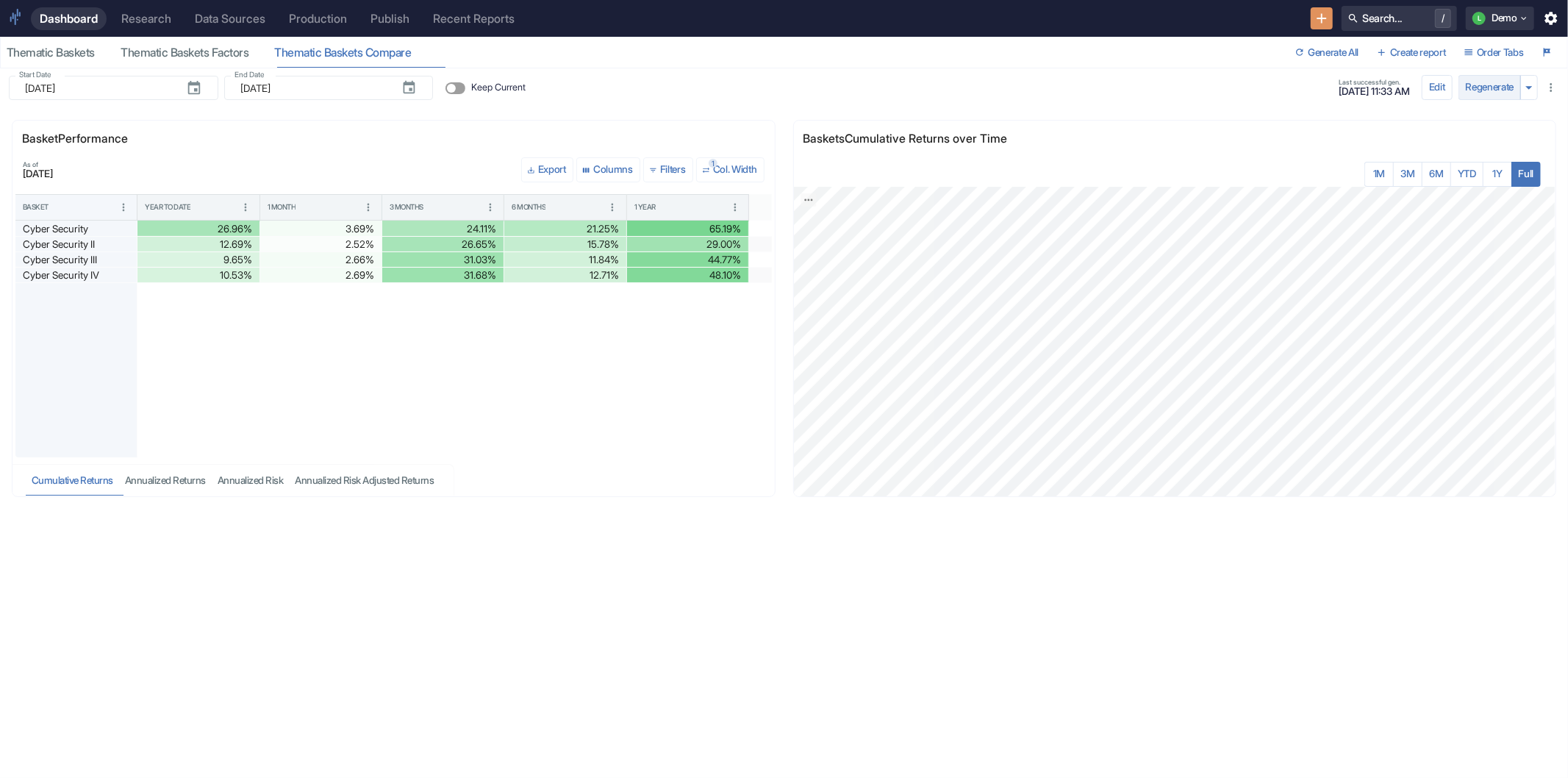
click at [1495, 82] on button "Regenerate" at bounding box center [1490, 87] width 63 height 25
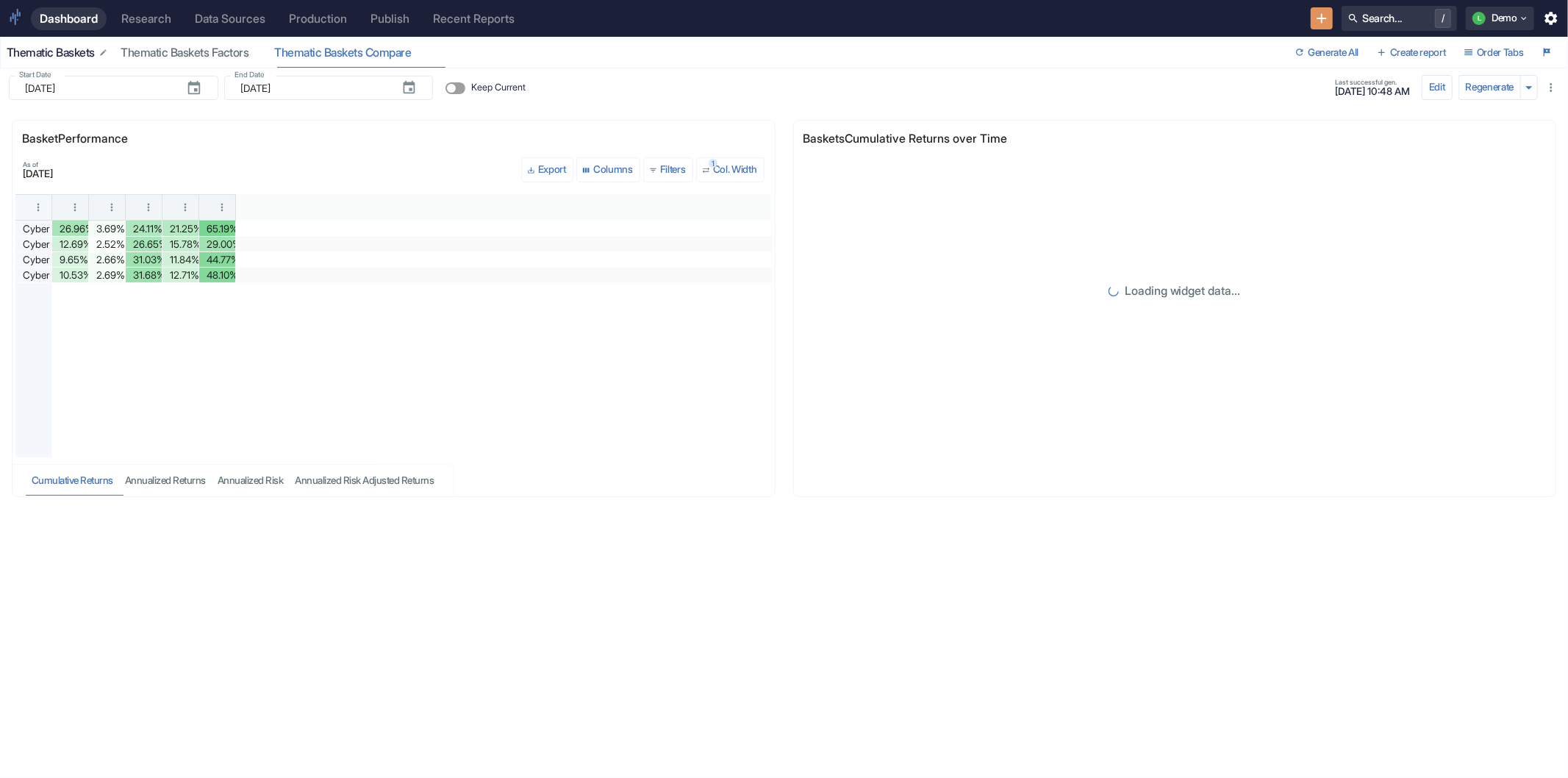
click at [40, 49] on div "Thematic Baskets" at bounding box center [58, 53] width 103 height 15
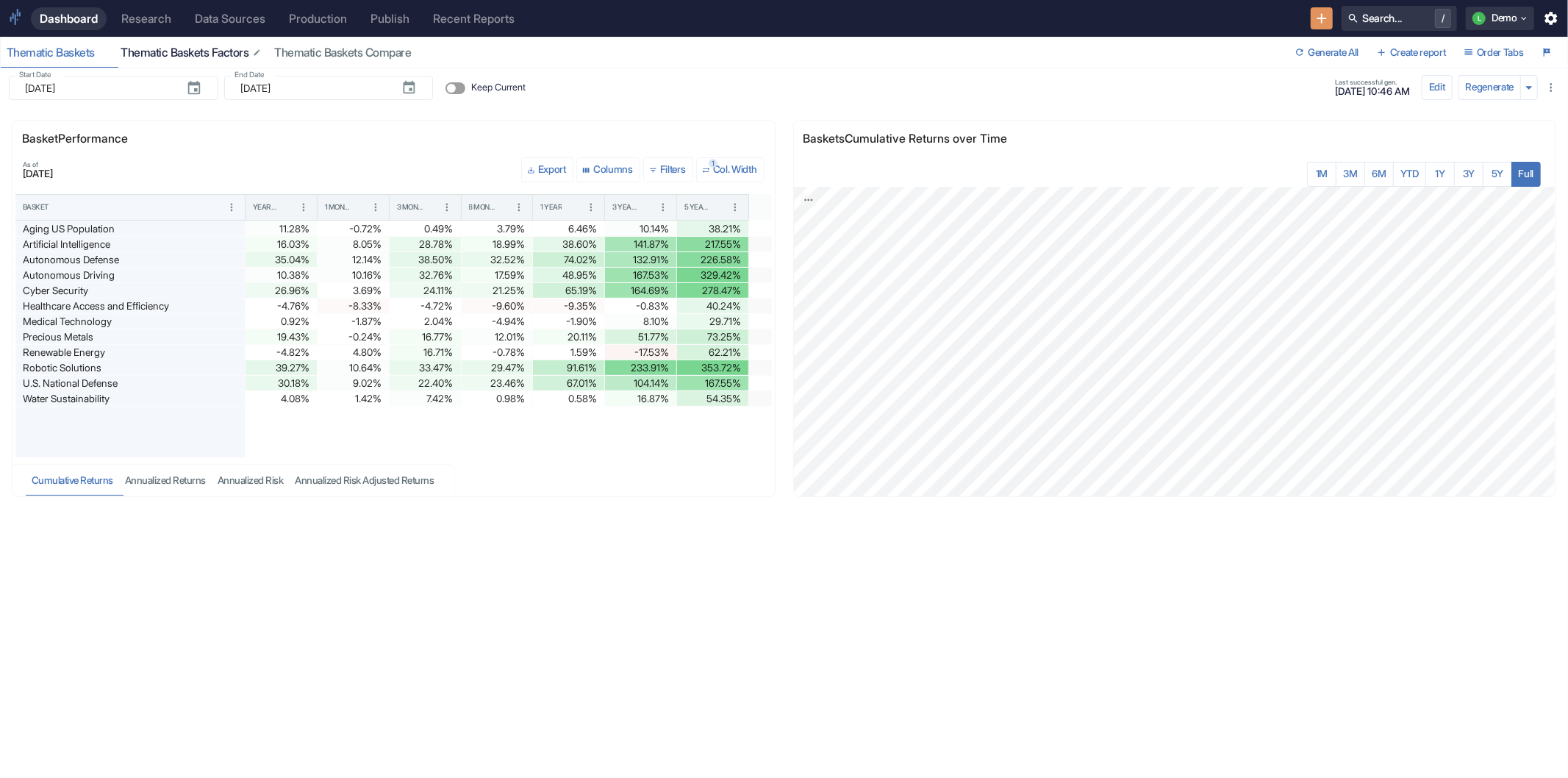
click at [180, 48] on div "Thematic Baskets Factors" at bounding box center [192, 53] width 142 height 15
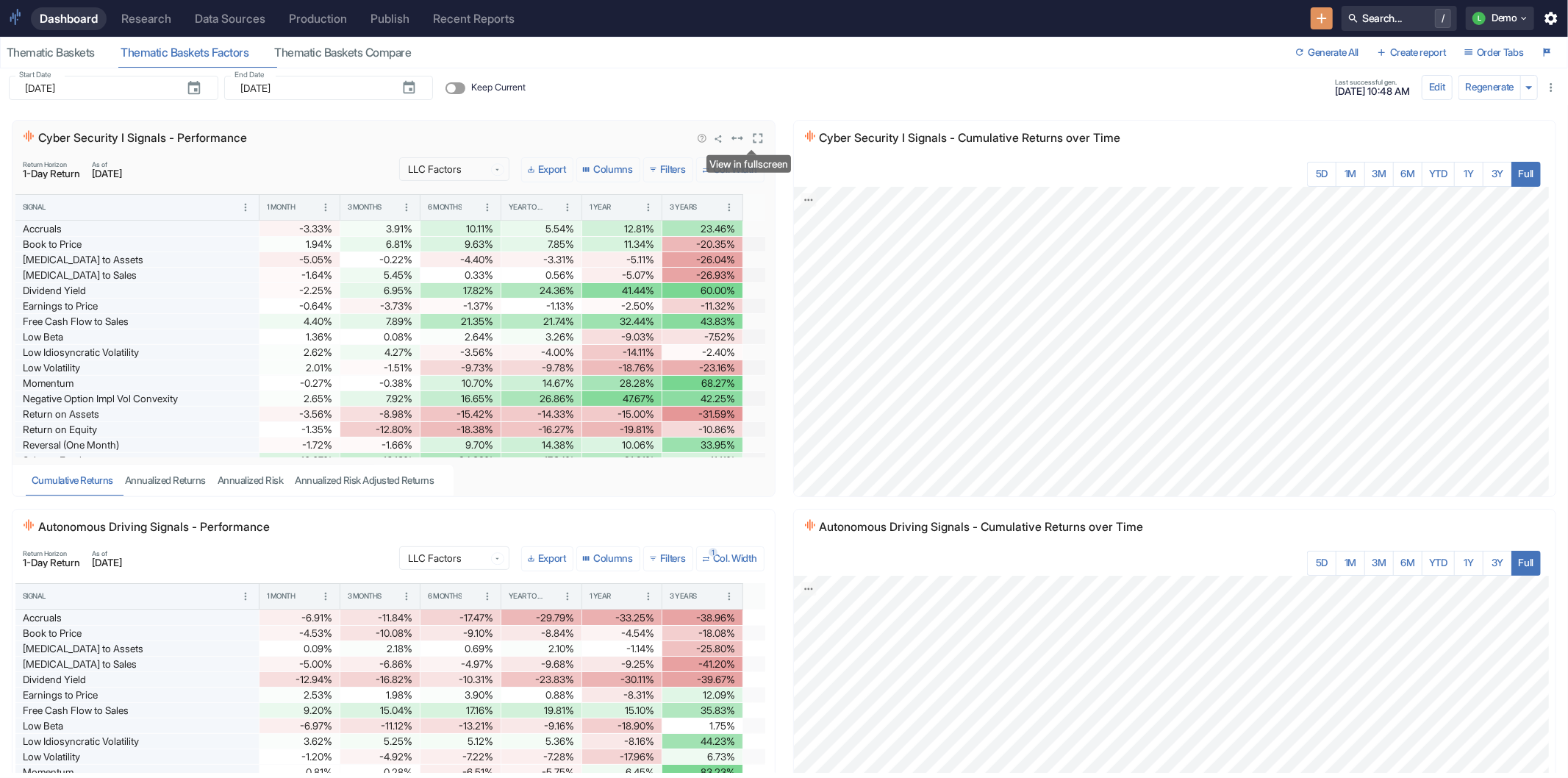
click at [753, 135] on icon "View in fullscreen" at bounding box center [757, 139] width 10 height 10
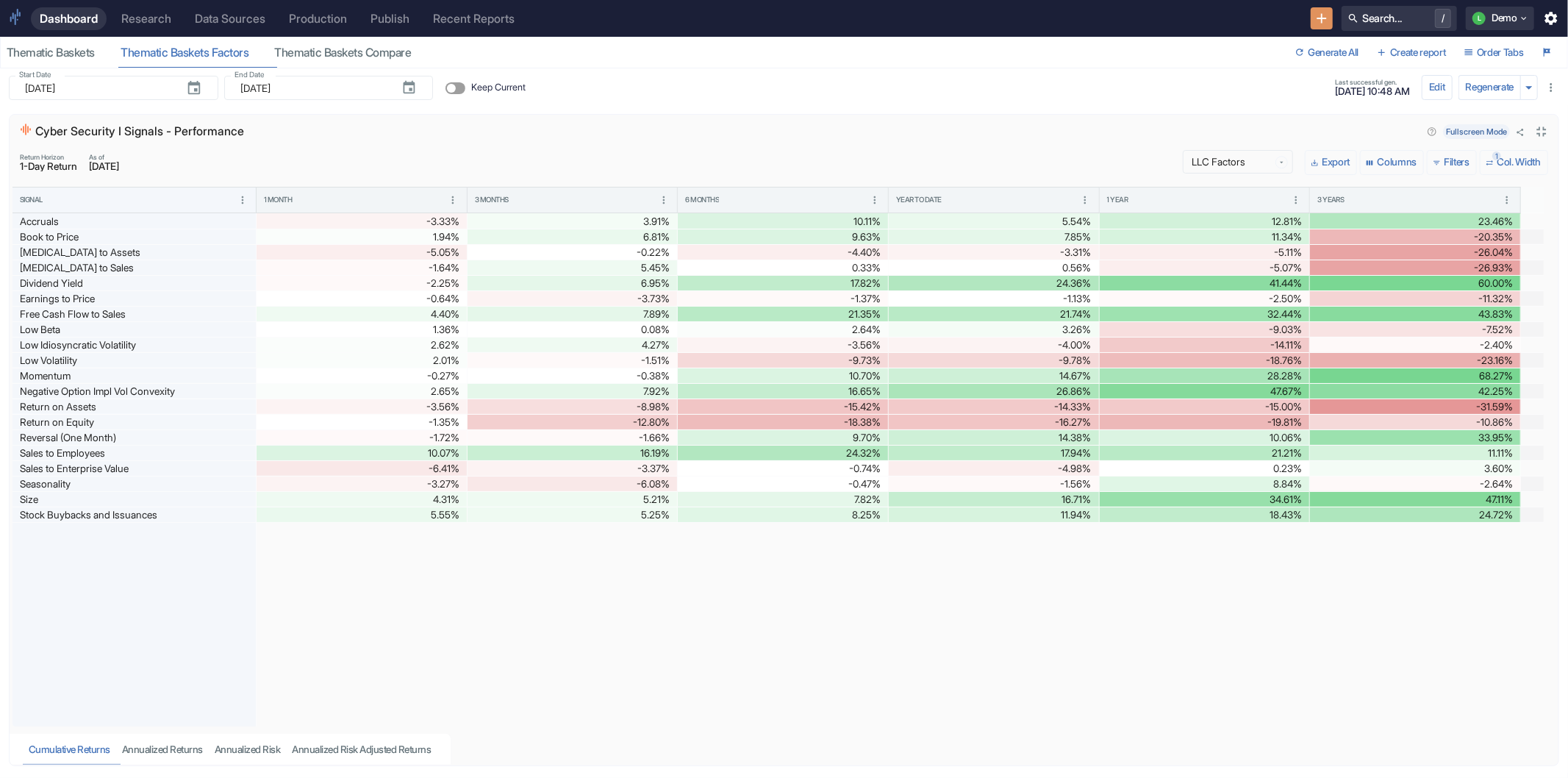
click at [1539, 127] on div "Cyber Security I Signals - Performance Fullscreen Mode" at bounding box center [784, 128] width 1549 height 28
click at [1534, 129] on icon "Close fullscreen" at bounding box center [1542, 132] width 16 height 16
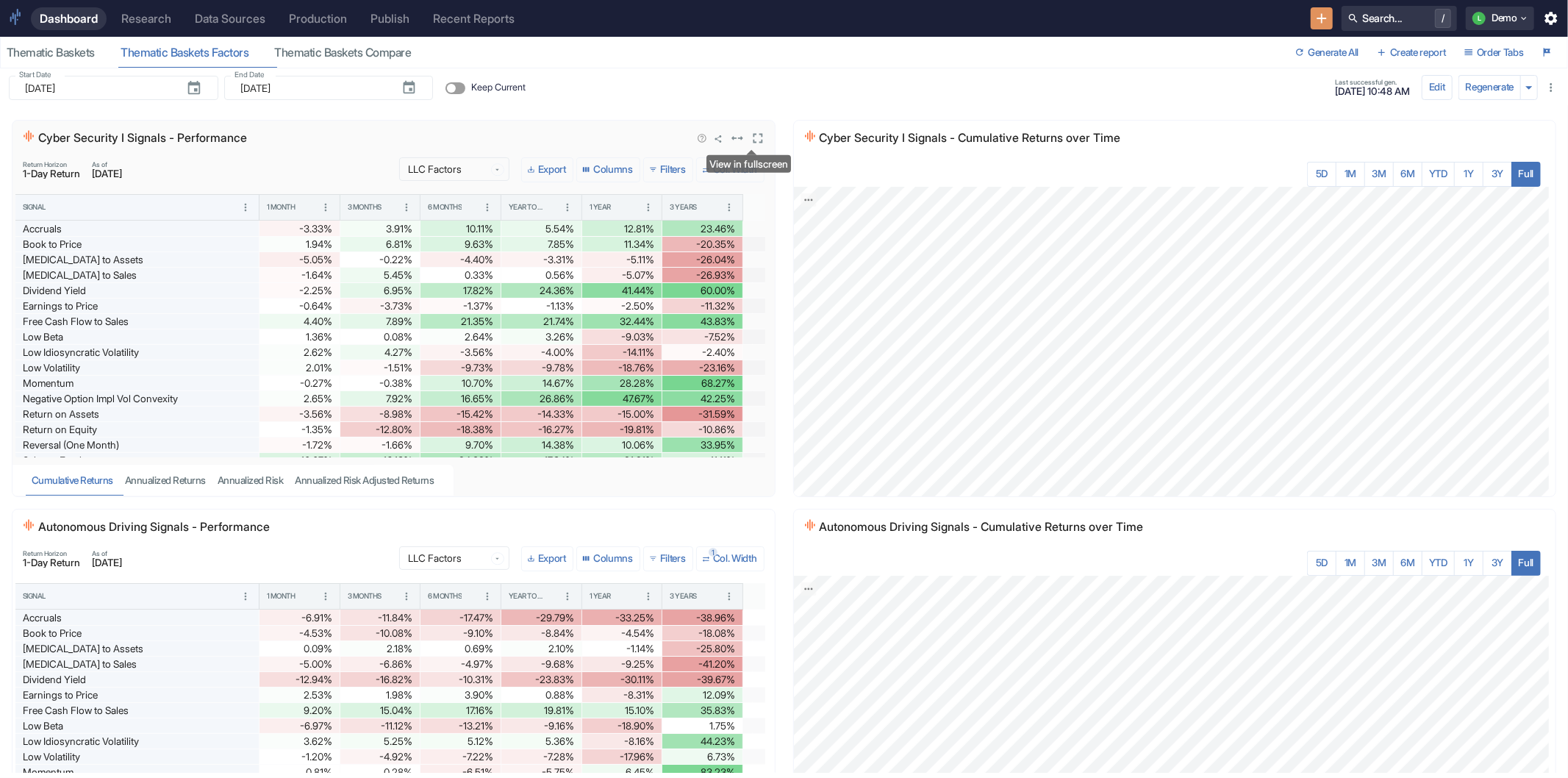
click at [750, 138] on icon "View in fullscreen" at bounding box center [758, 139] width 16 height 16
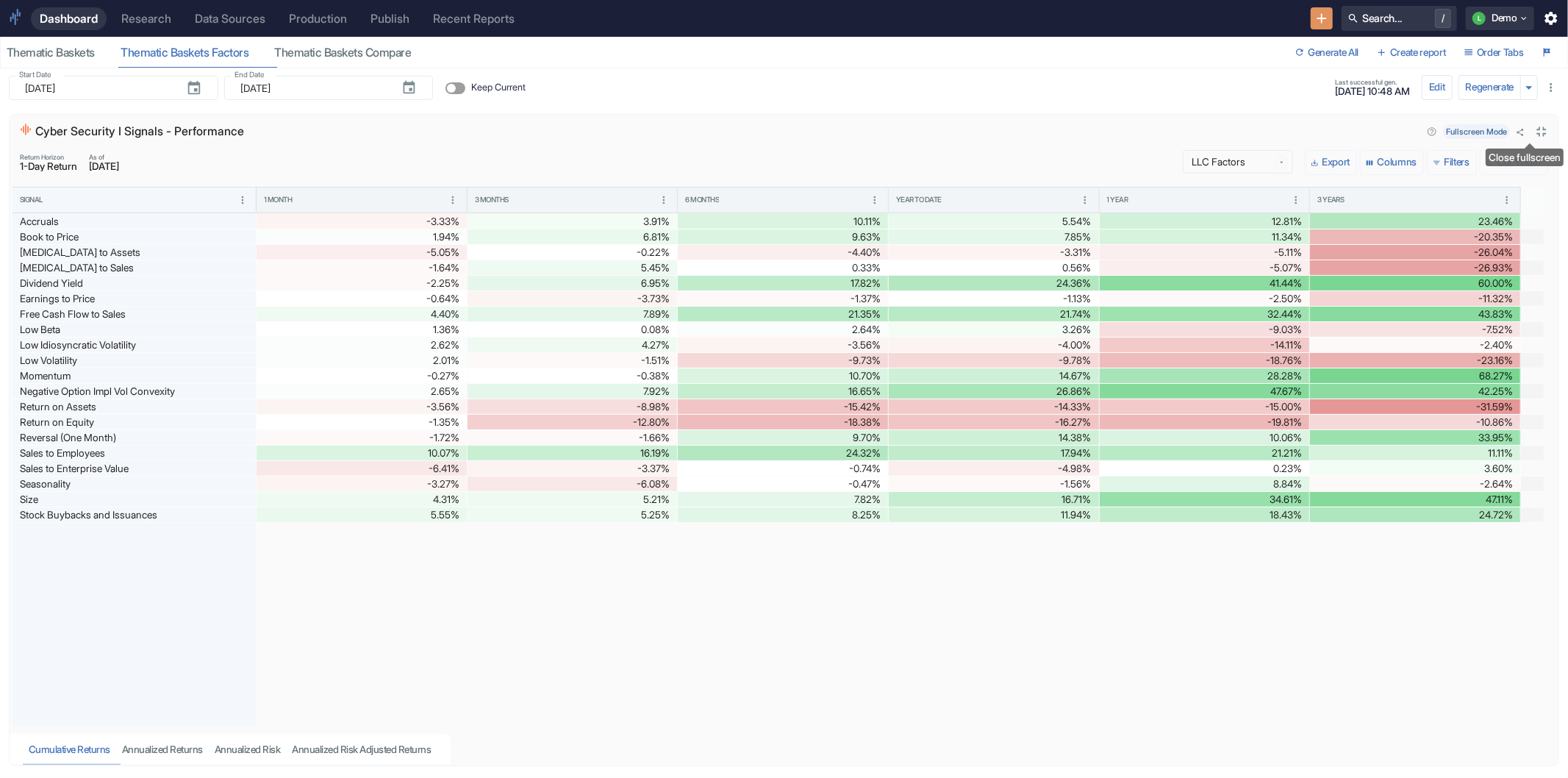
click at [1534, 130] on icon "Close fullscreen" at bounding box center [1542, 132] width 16 height 16
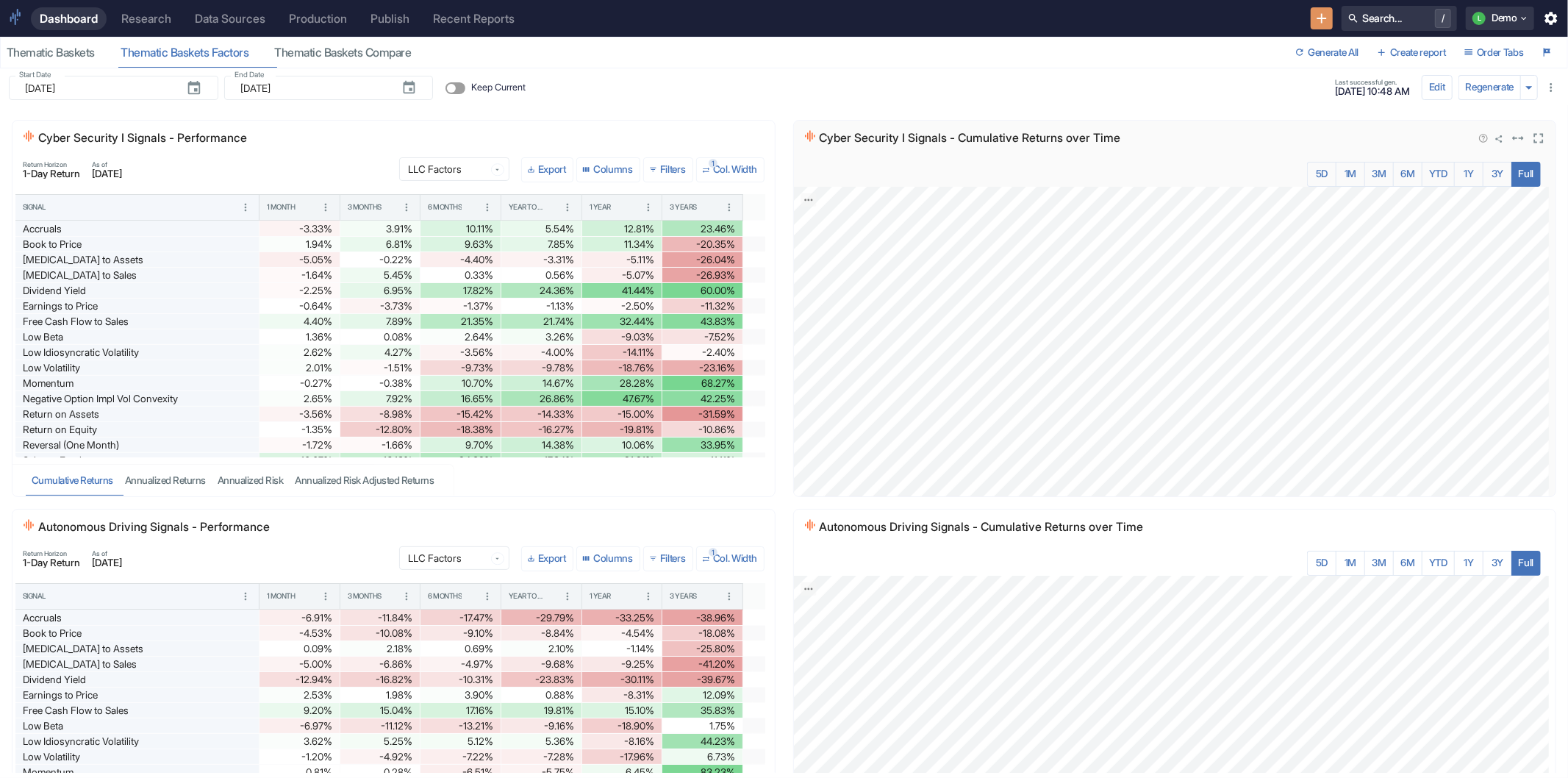
click at [1534, 136] on icon "View in fullscreen" at bounding box center [1539, 139] width 10 height 10
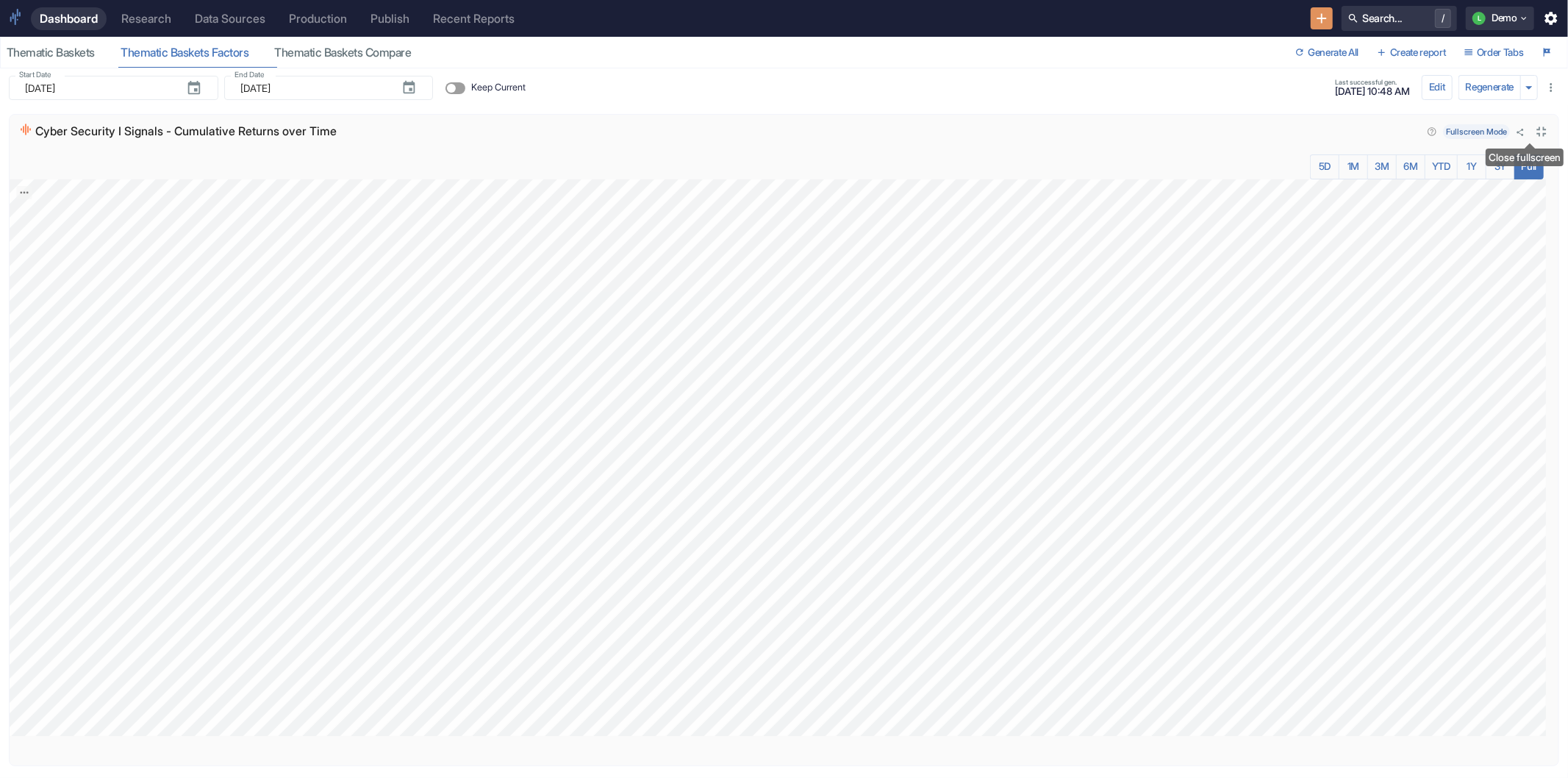
click at [1534, 134] on icon "Close fullscreen" at bounding box center [1542, 132] width 16 height 16
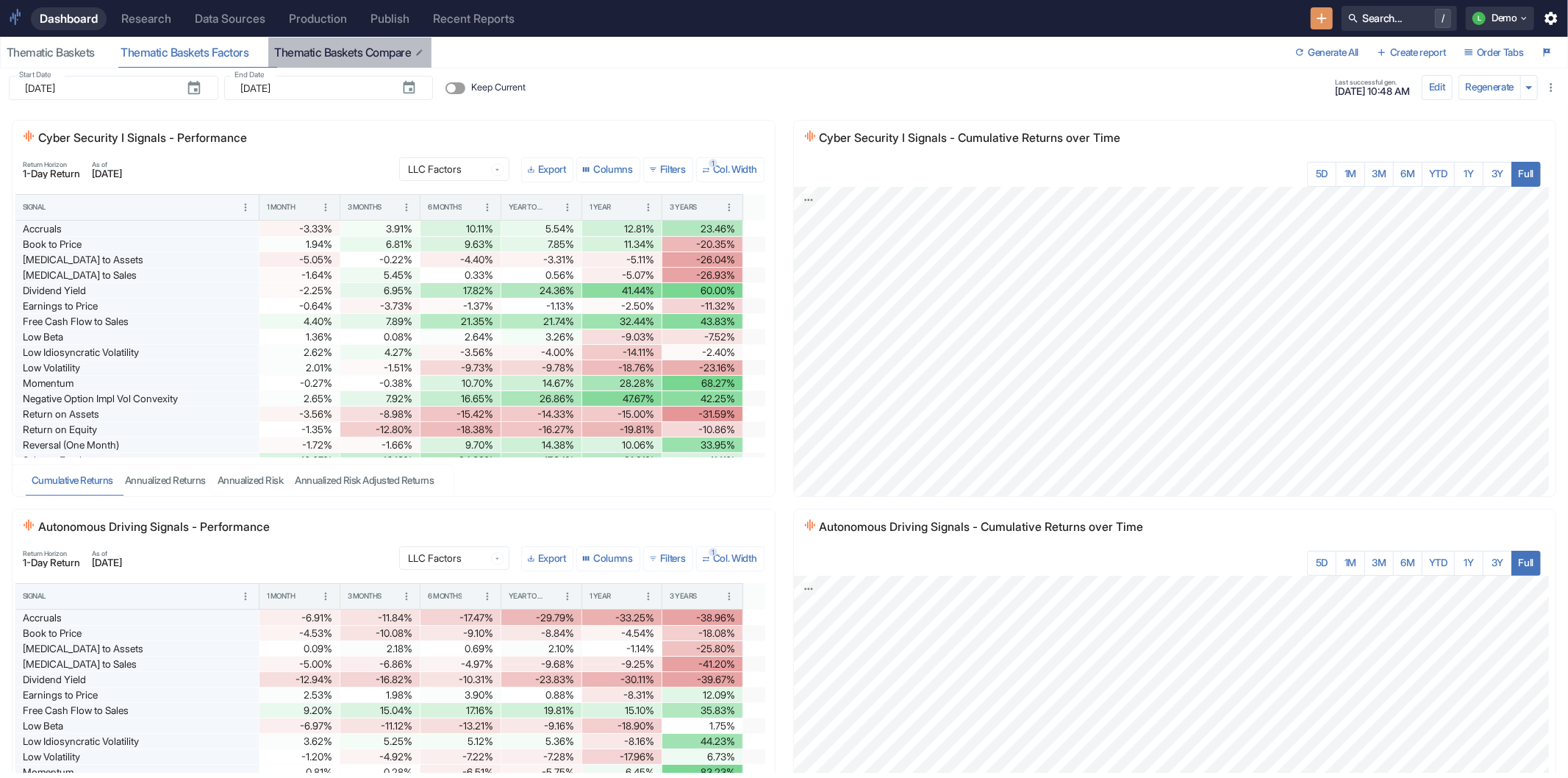
click at [326, 52] on div "Thematic Baskets Compare" at bounding box center [349, 53] width 150 height 15
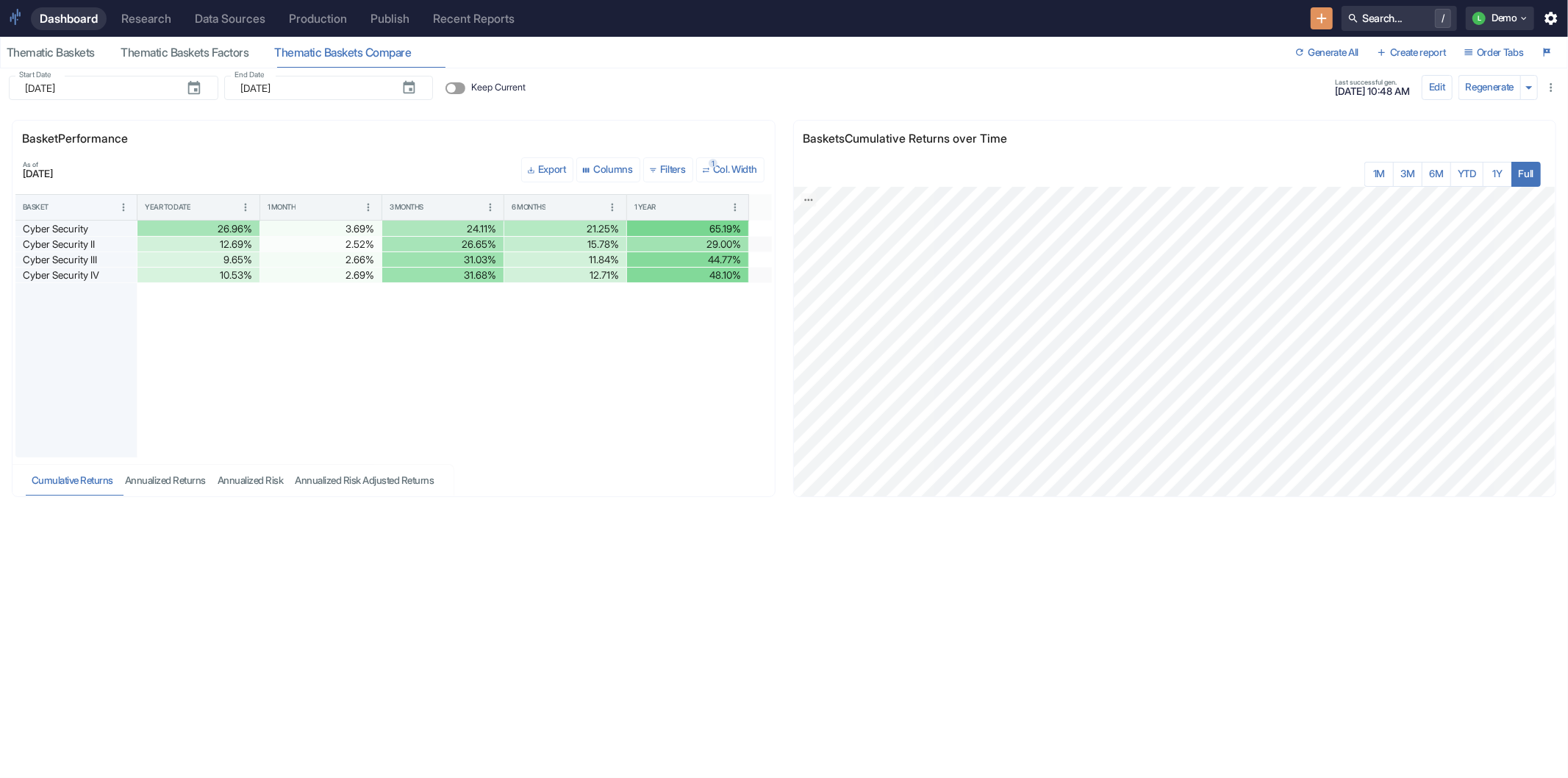
click at [154, 18] on div "Research" at bounding box center [146, 19] width 50 height 14
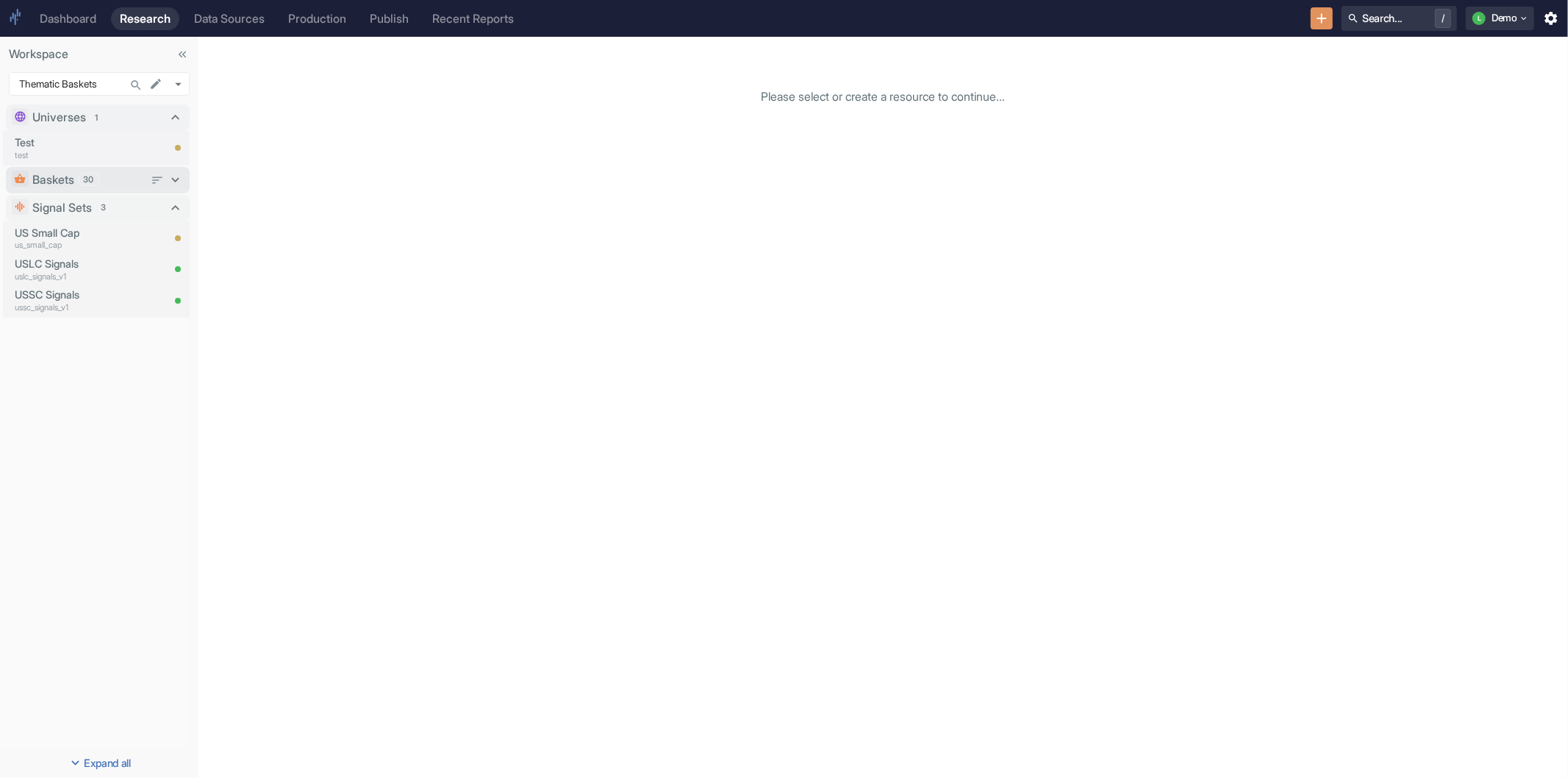
click at [174, 178] on icon at bounding box center [176, 180] width 16 height 16
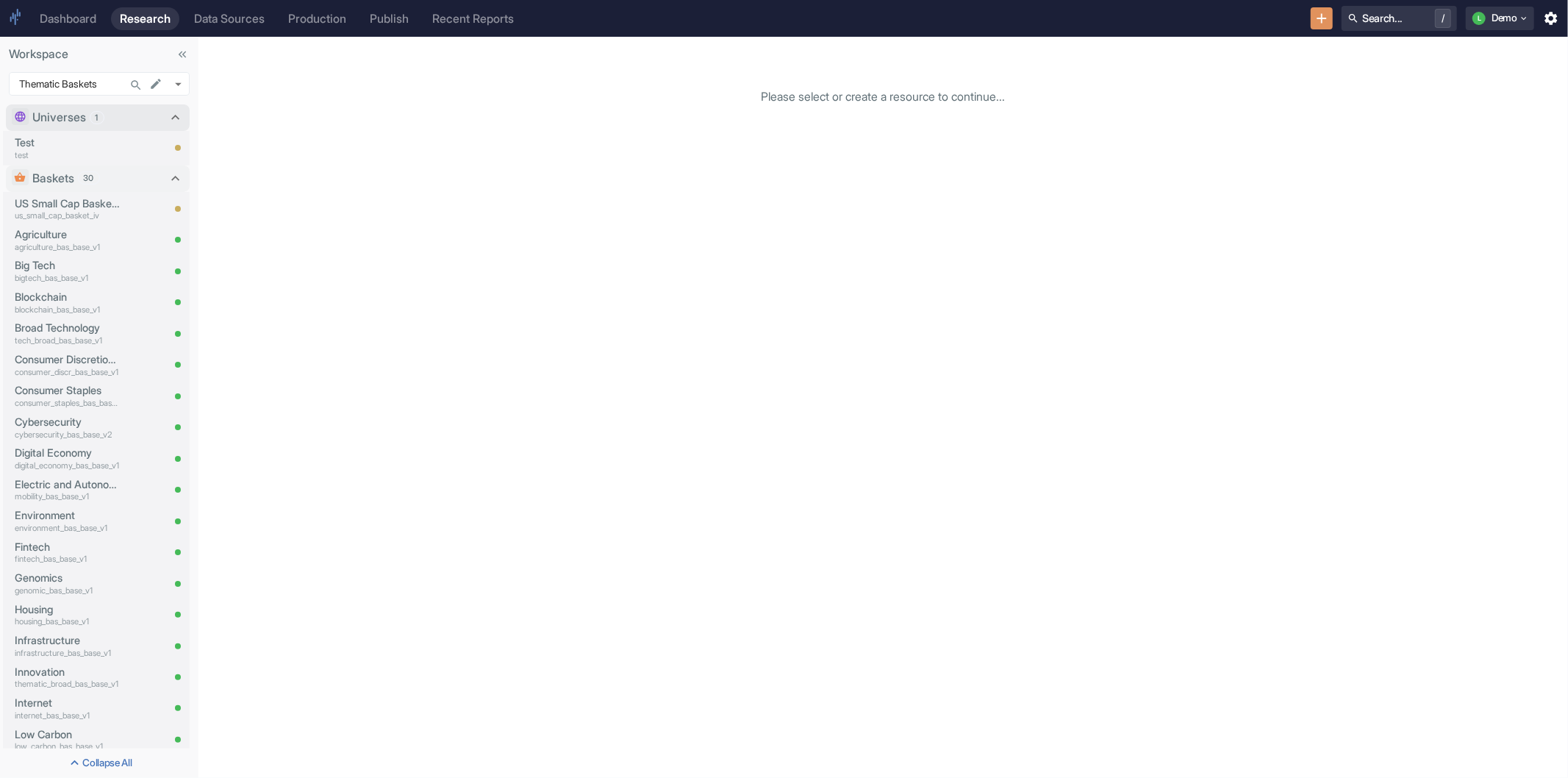
click at [168, 116] on icon at bounding box center [176, 118] width 16 height 16
click at [168, 142] on icon at bounding box center [176, 148] width 16 height 16
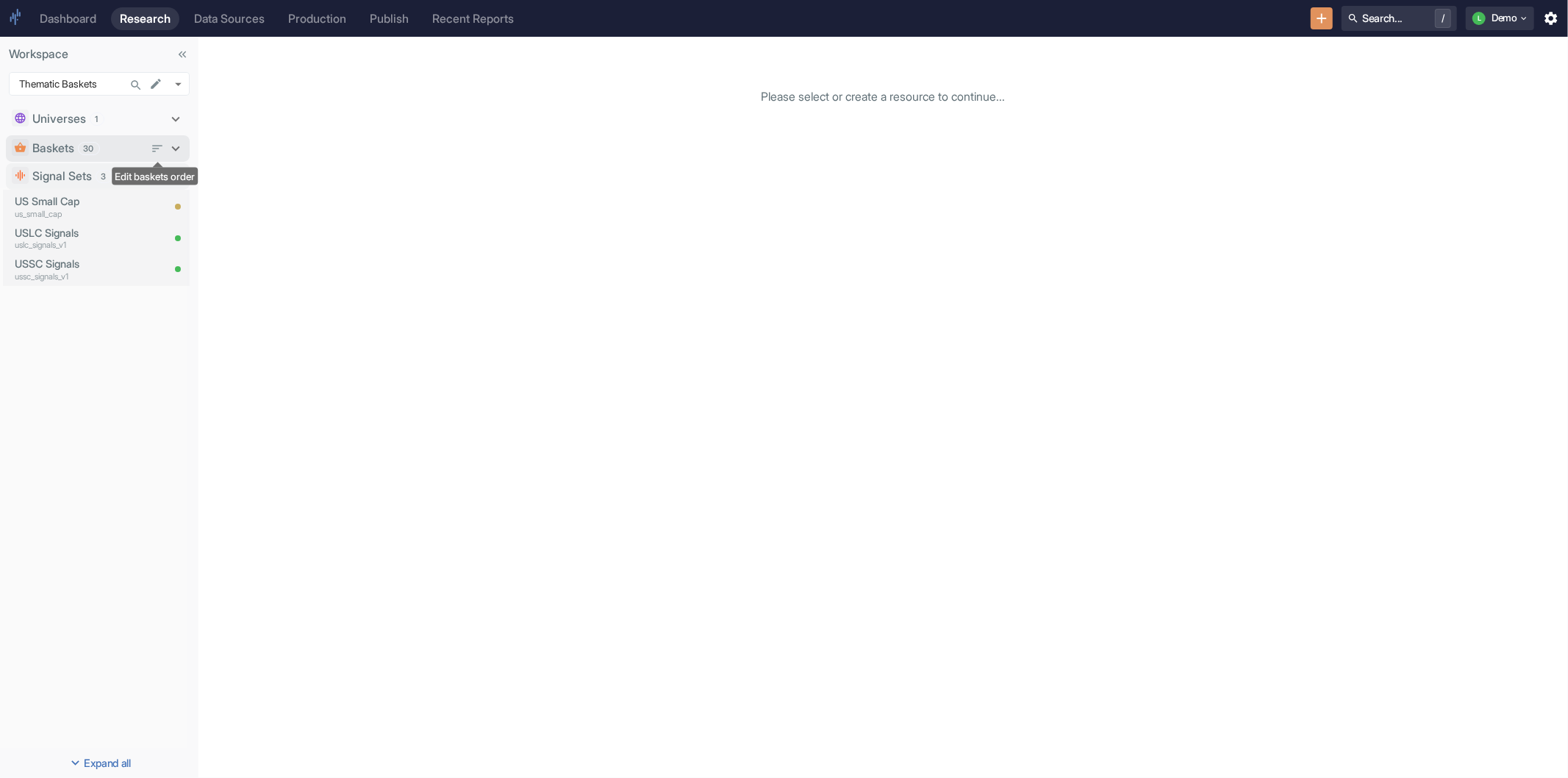
click at [163, 142] on icon "Edit baskets order" at bounding box center [157, 149] width 13 height 13
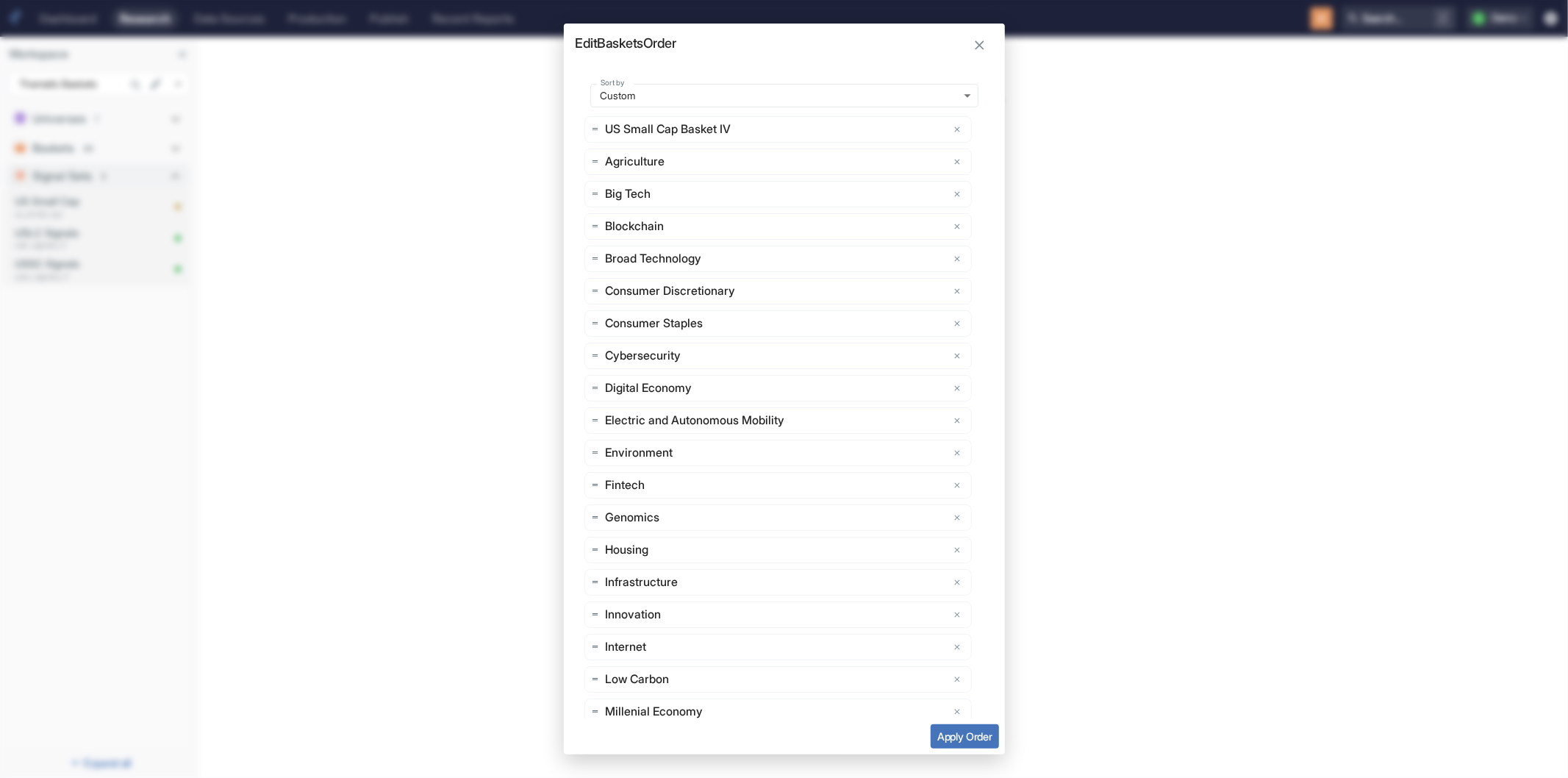
click at [1113, 102] on div "Edit Baskets Order Sort by Custom custom Sort by US Small Cap Basket IV Agricul…" at bounding box center [784, 389] width 1568 height 778
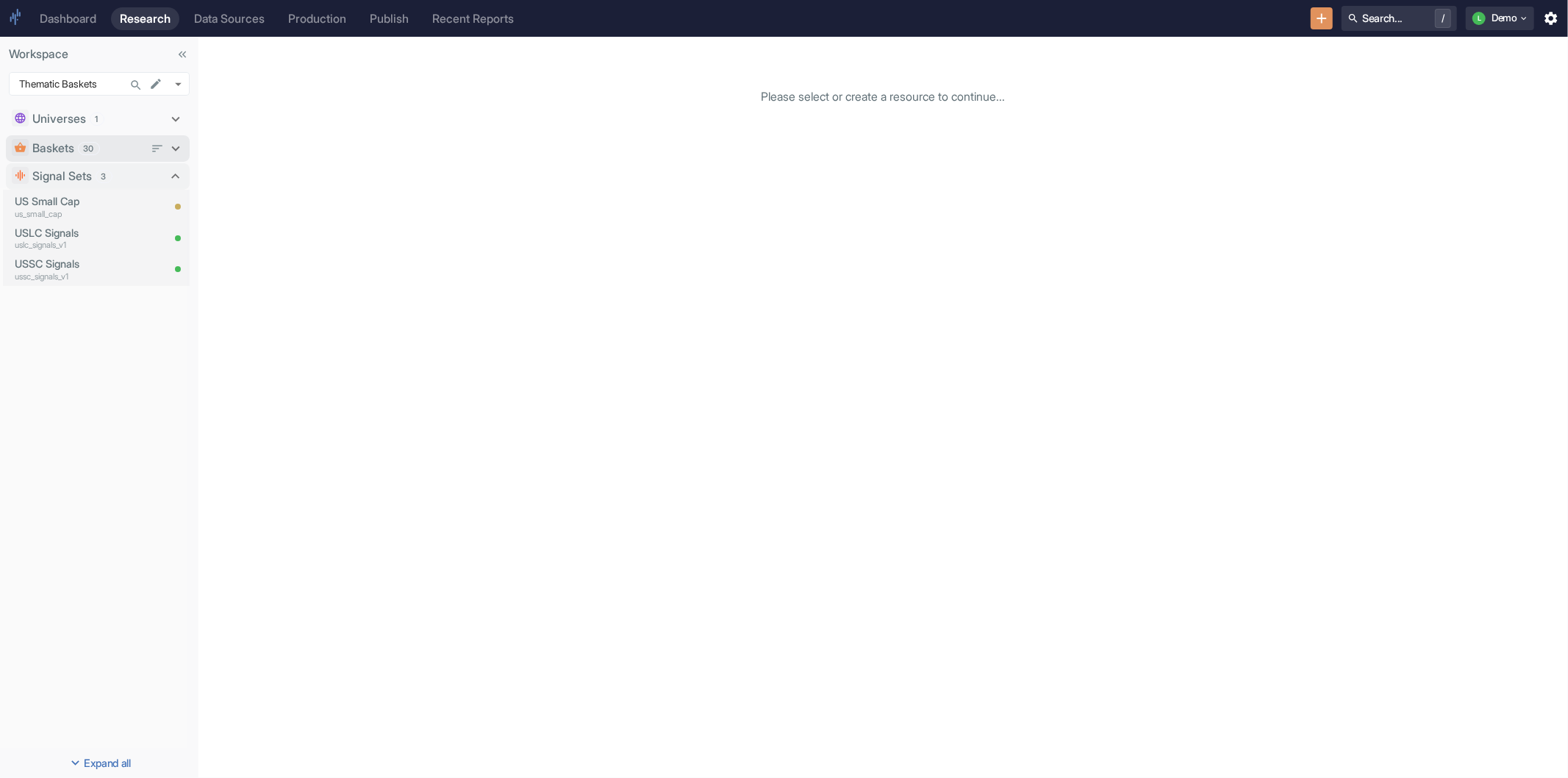
click at [177, 148] on icon at bounding box center [176, 148] width 8 height 5
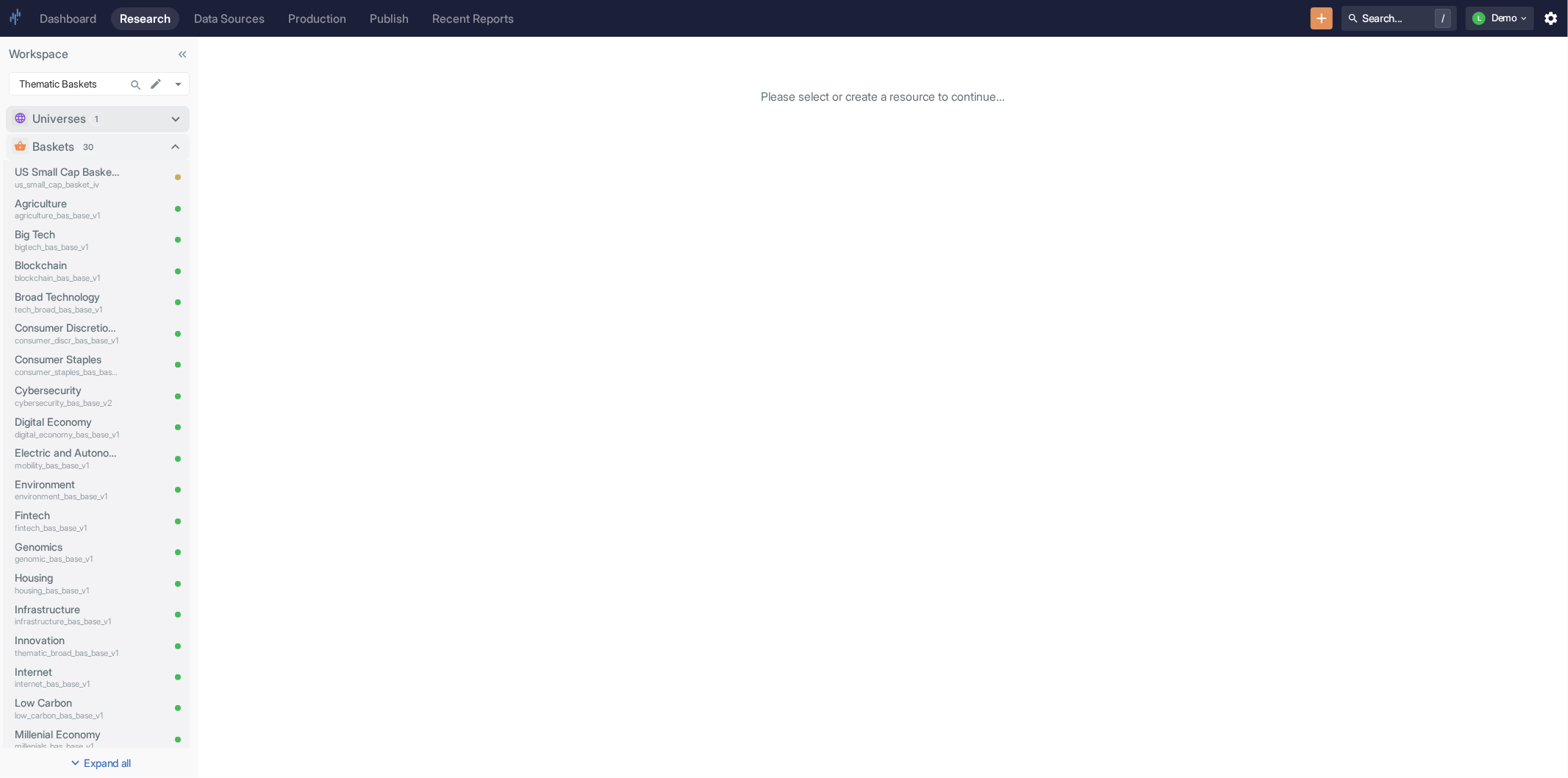
click at [172, 121] on icon at bounding box center [176, 119] width 8 height 5
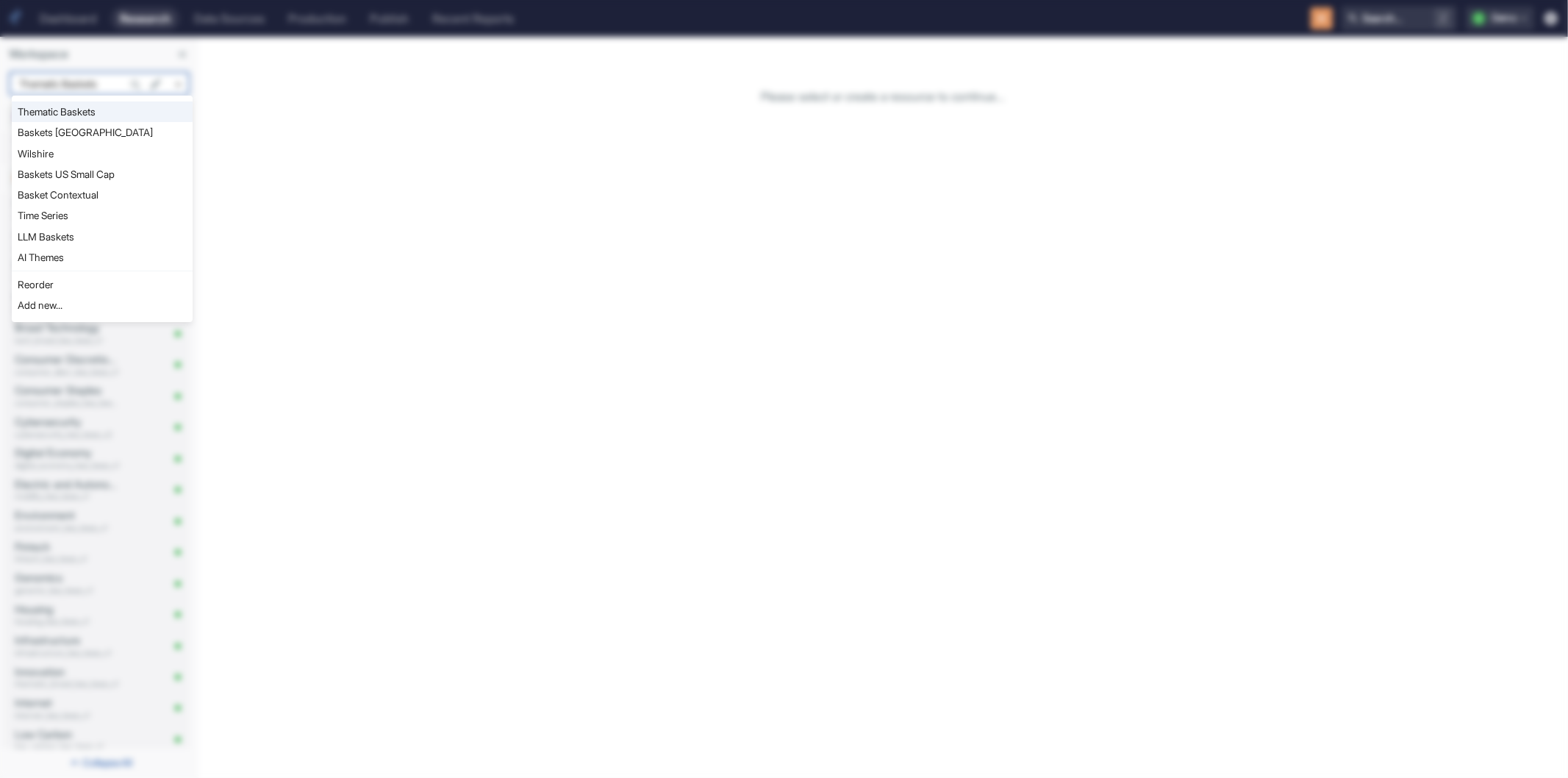
drag, startPoint x: 179, startPoint y: 79, endPoint x: 168, endPoint y: 75, distance: 11.7
click at [179, 79] on body "Dashboard Research Data Sources Production Publish Recent Reports Search... / L…" at bounding box center [784, 389] width 1568 height 778
click at [66, 222] on li "Time Series" at bounding box center [103, 216] width 181 height 21
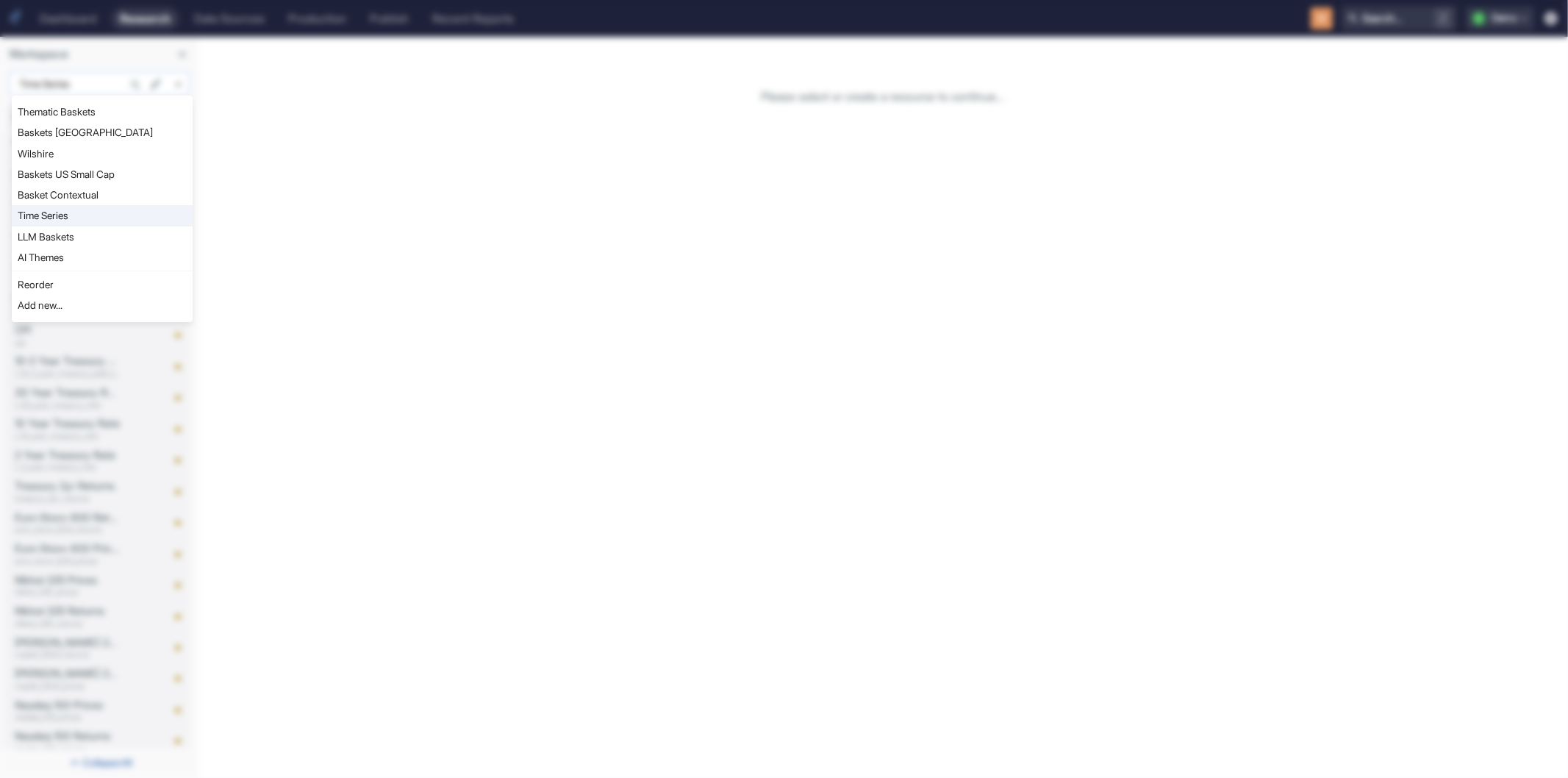
click at [181, 72] on body "Dashboard Research Data Sources Production Publish Recent Reports Search... / L…" at bounding box center [784, 389] width 1568 height 778
click at [76, 238] on li "LLM Baskets" at bounding box center [103, 237] width 181 height 21
type input "1112"
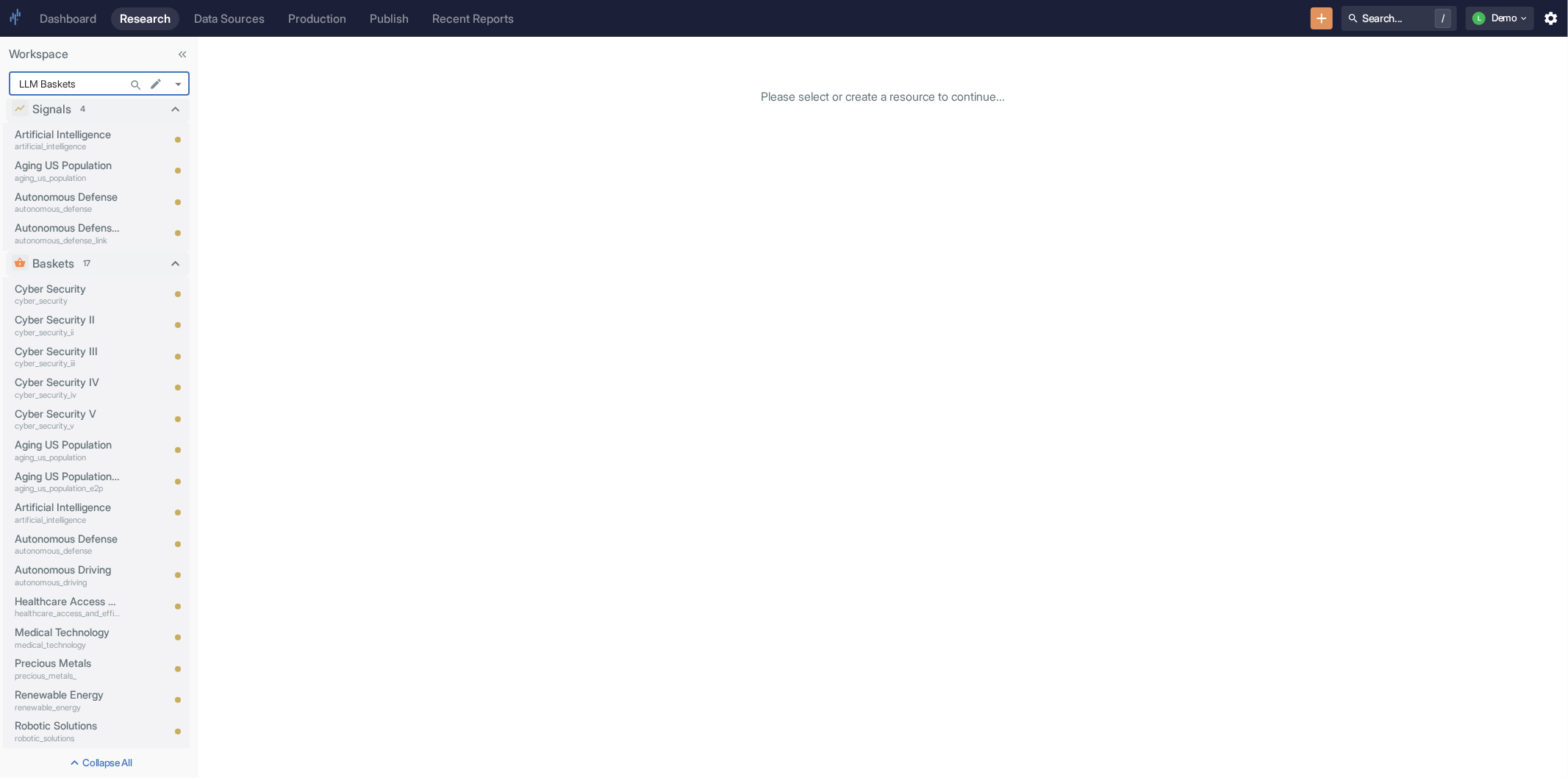
scroll to position [581, 0]
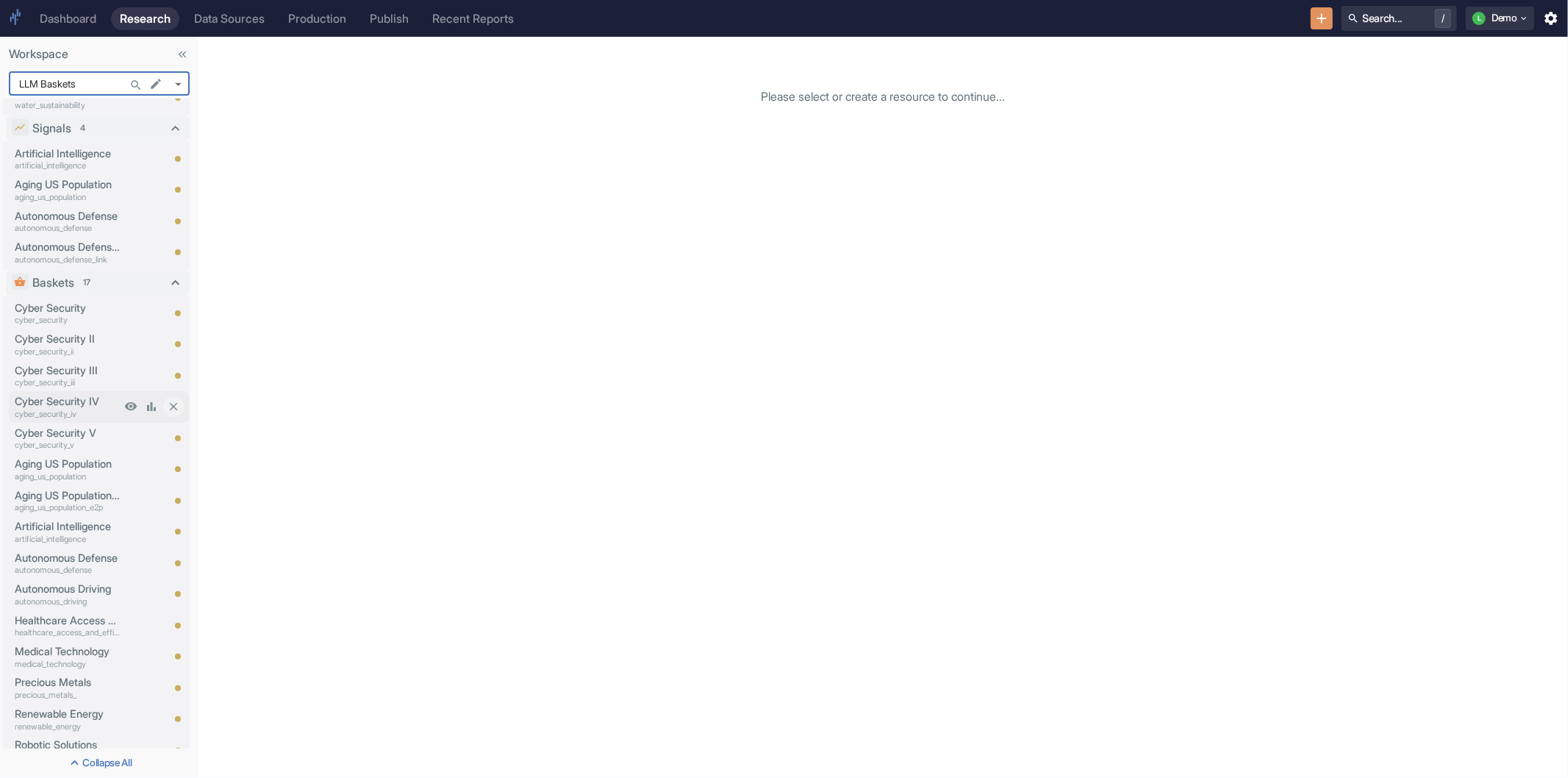
click at [62, 400] on p "Cyber Security IV" at bounding box center [67, 401] width 106 height 16
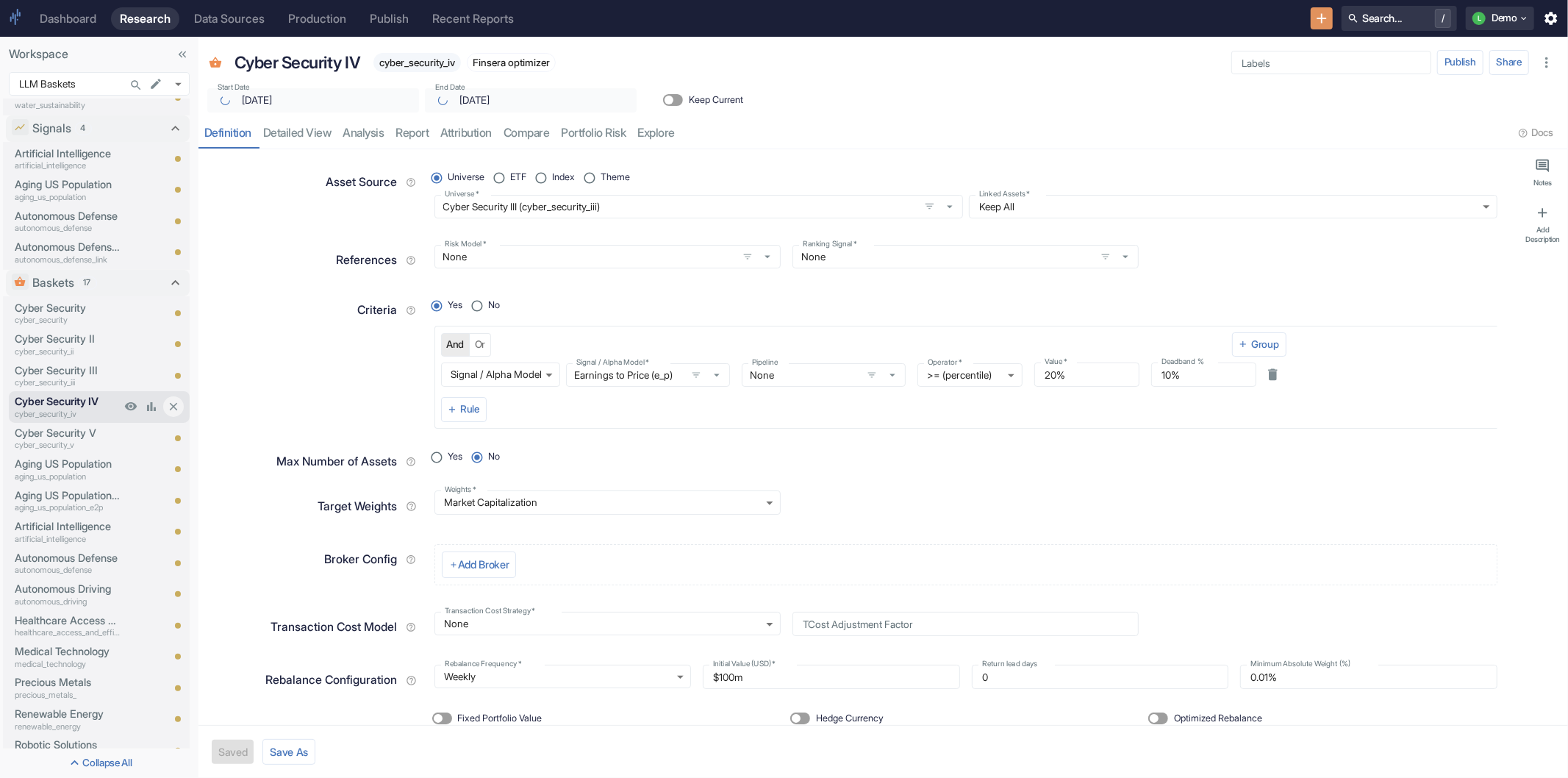
type textarea "x"
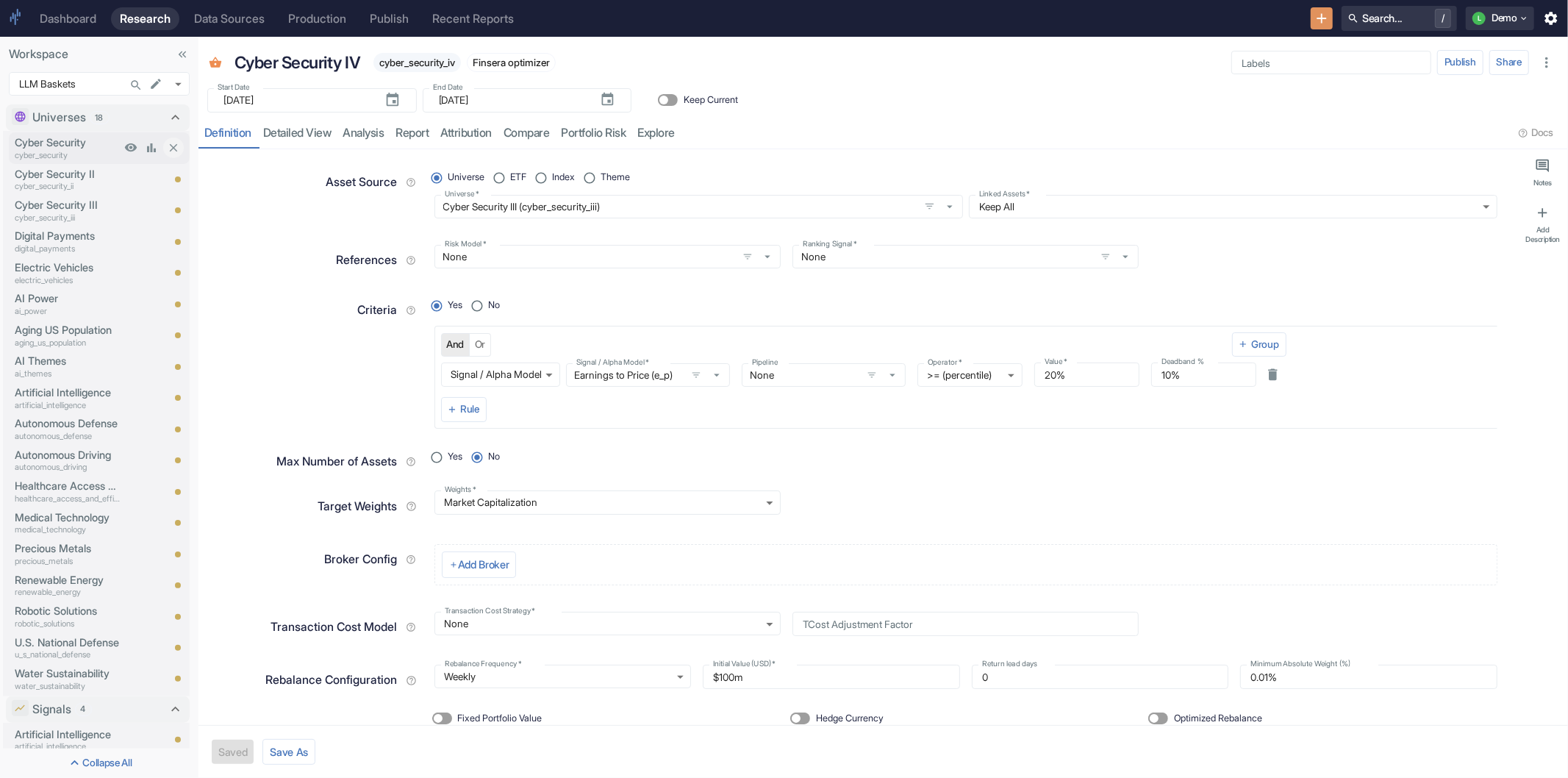
click at [82, 148] on p "Cyber Security" at bounding box center [67, 143] width 106 height 16
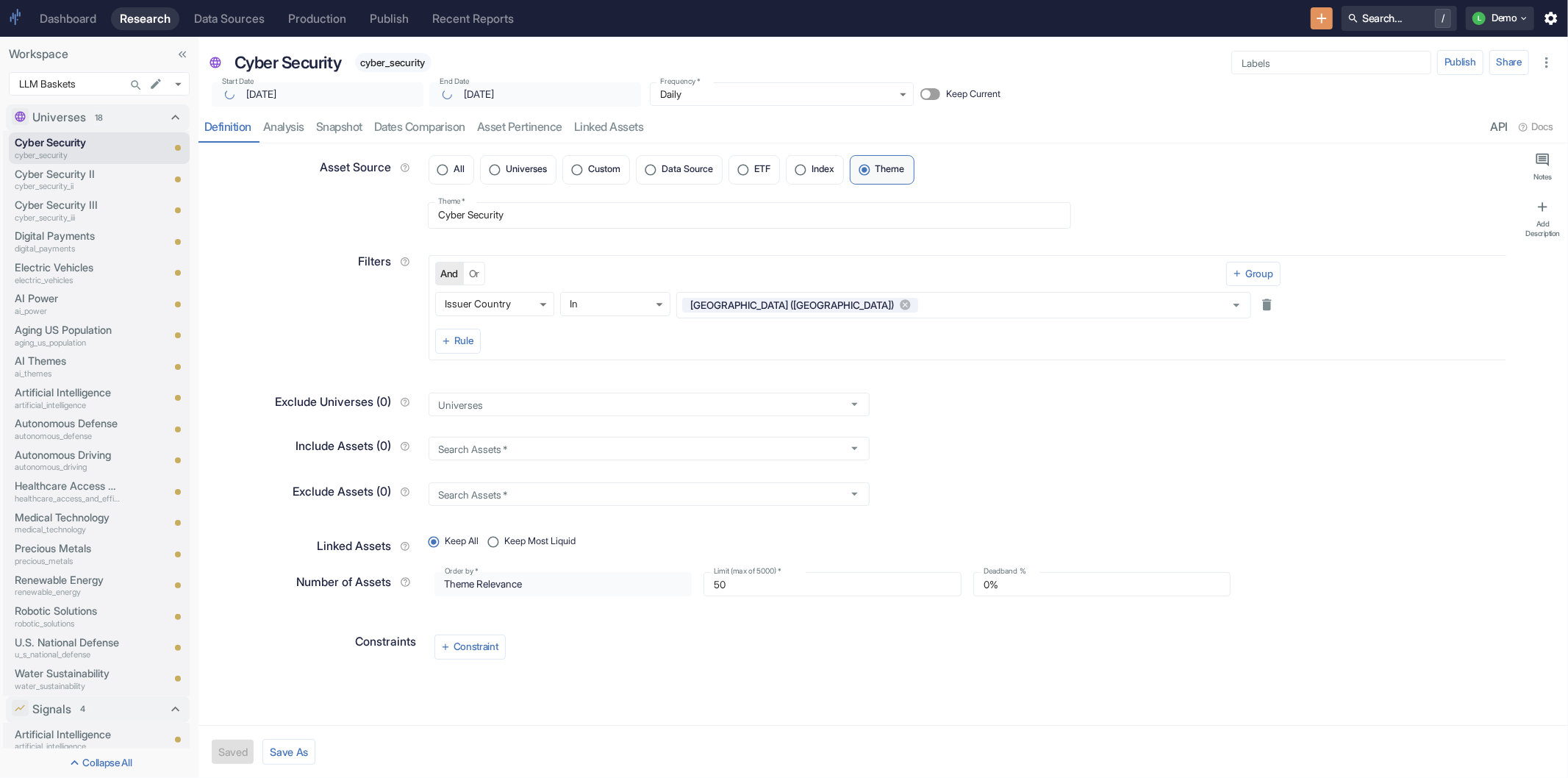
type textarea "x"
click at [537, 96] on input "[DATE]" at bounding box center [517, 94] width 149 height 24
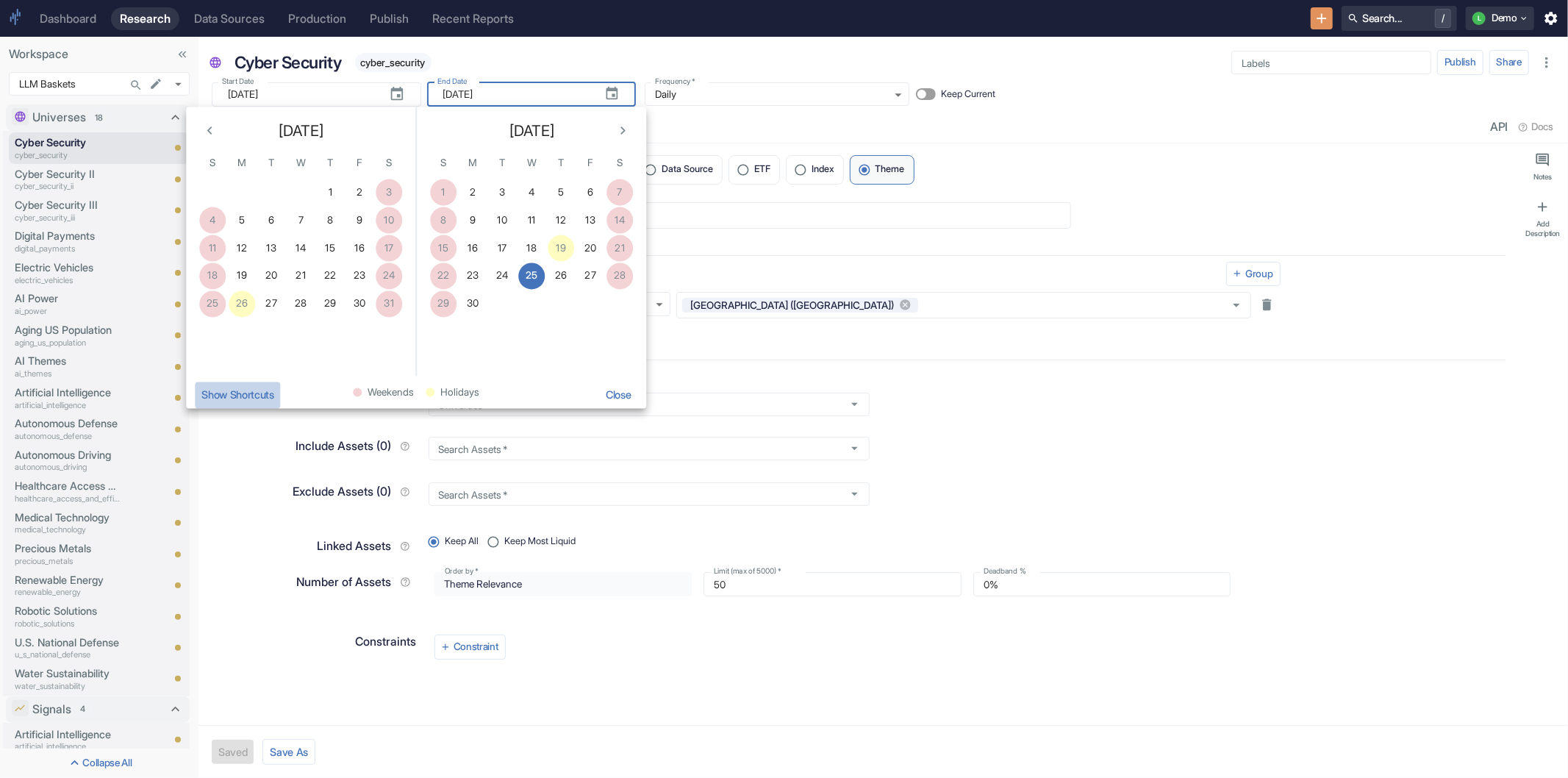
click at [255, 393] on button "Show Shortcuts" at bounding box center [237, 395] width 85 height 26
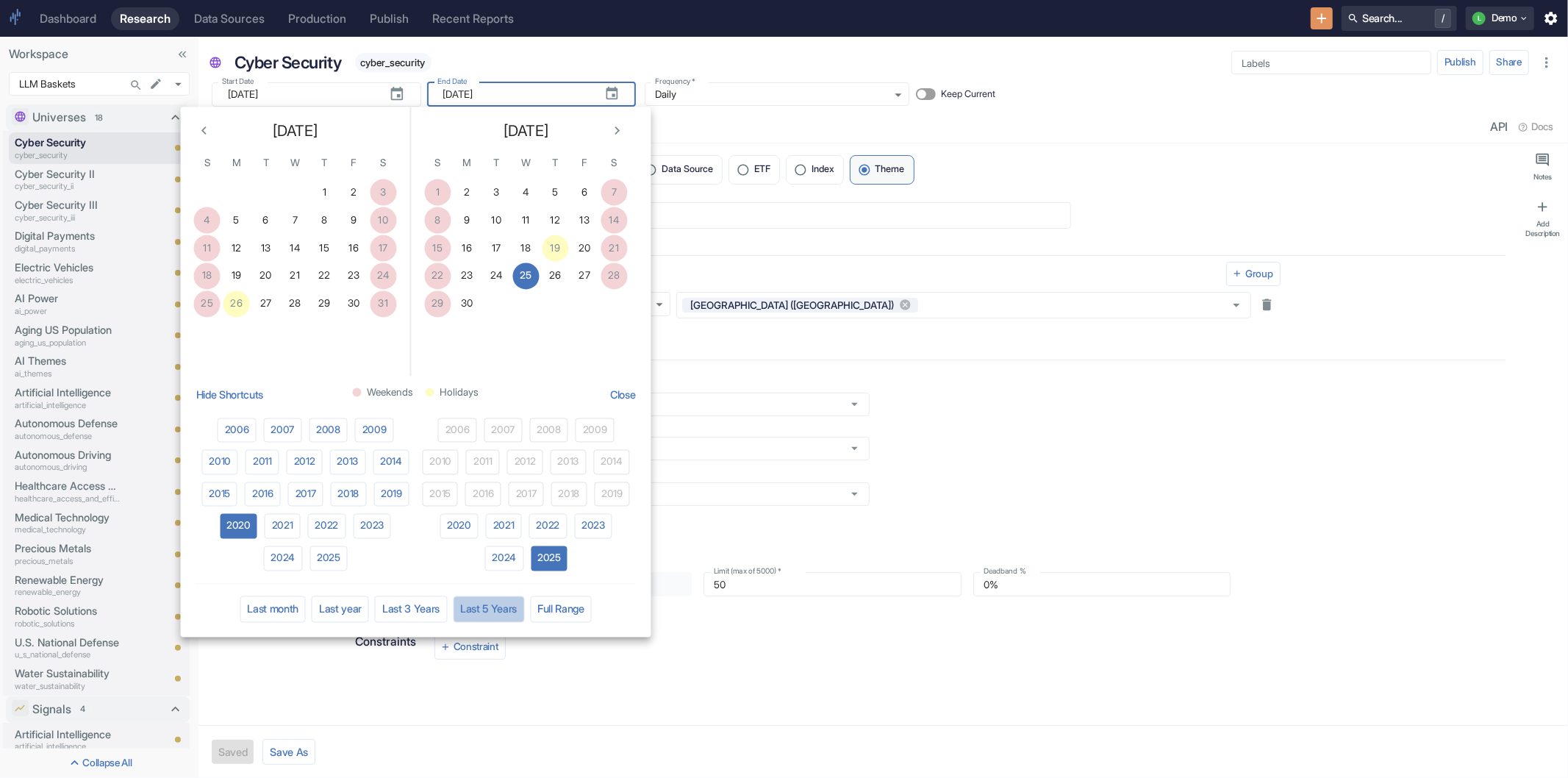
click at [510, 619] on button "Last 5 Years" at bounding box center [488, 609] width 71 height 26
type input "[DATE]"
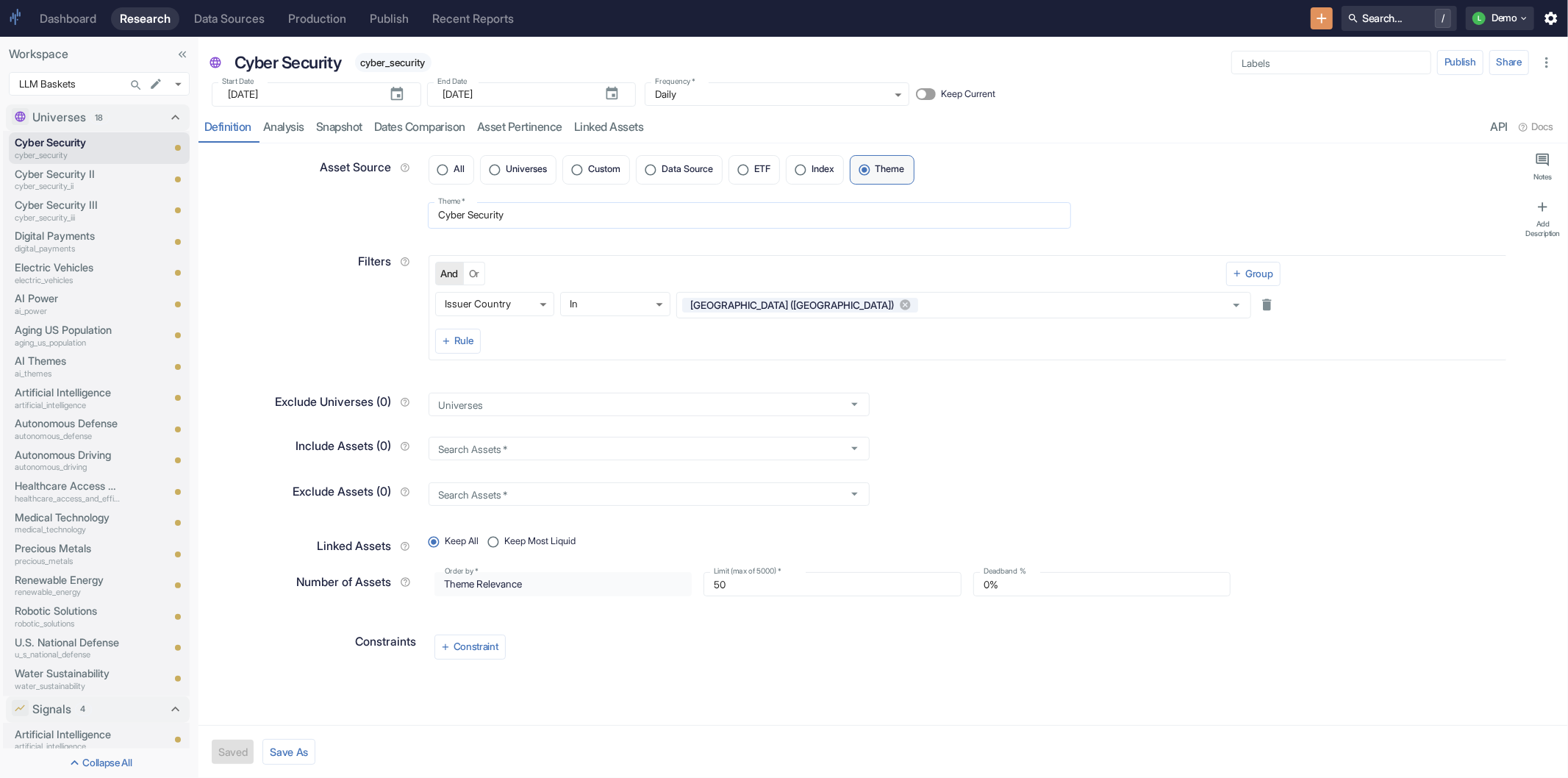
type textarea "x"
click at [287, 130] on link "analysis" at bounding box center [284, 127] width 53 height 30
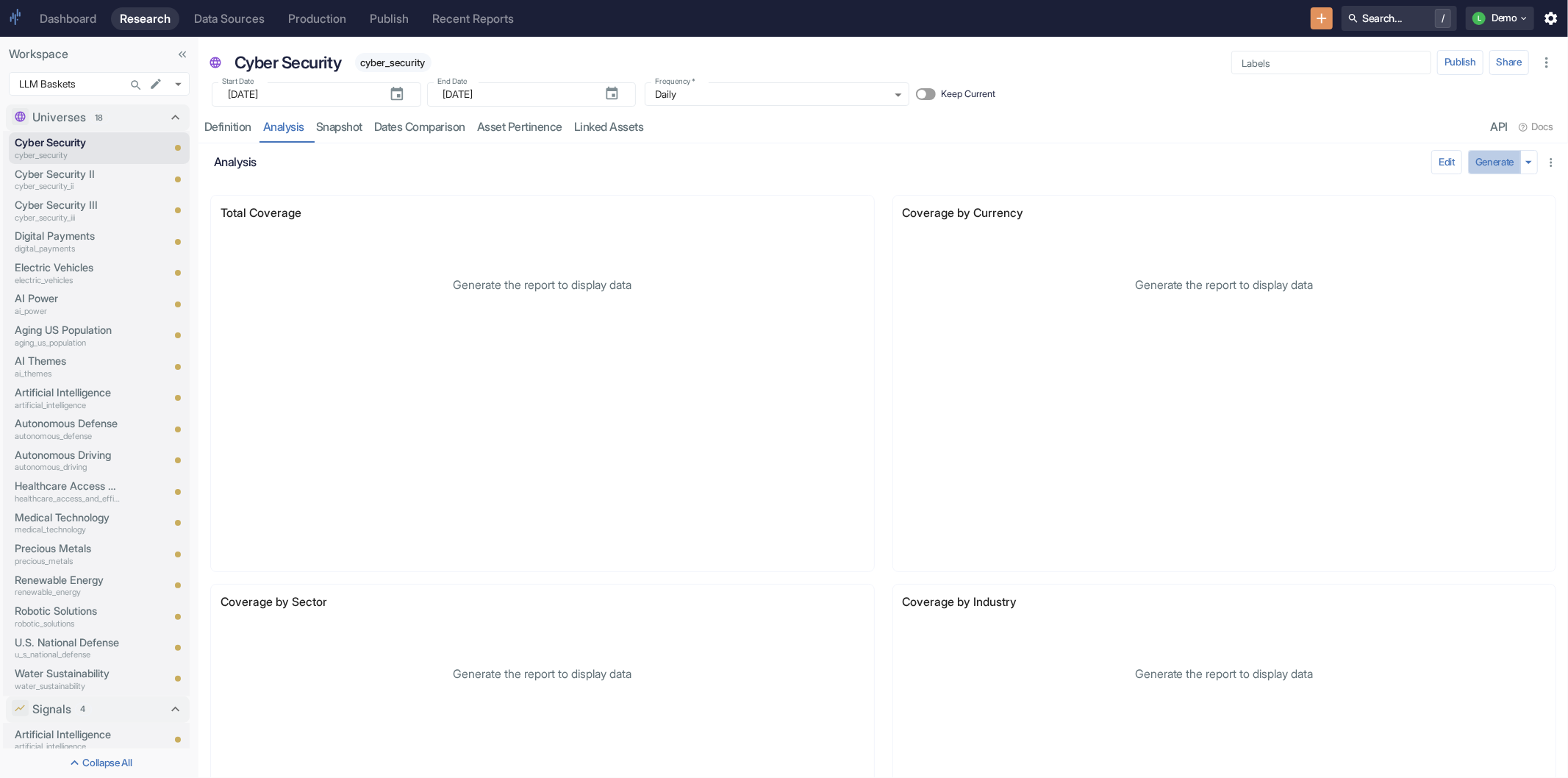
click at [1471, 151] on button "Generate" at bounding box center [1495, 162] width 53 height 25
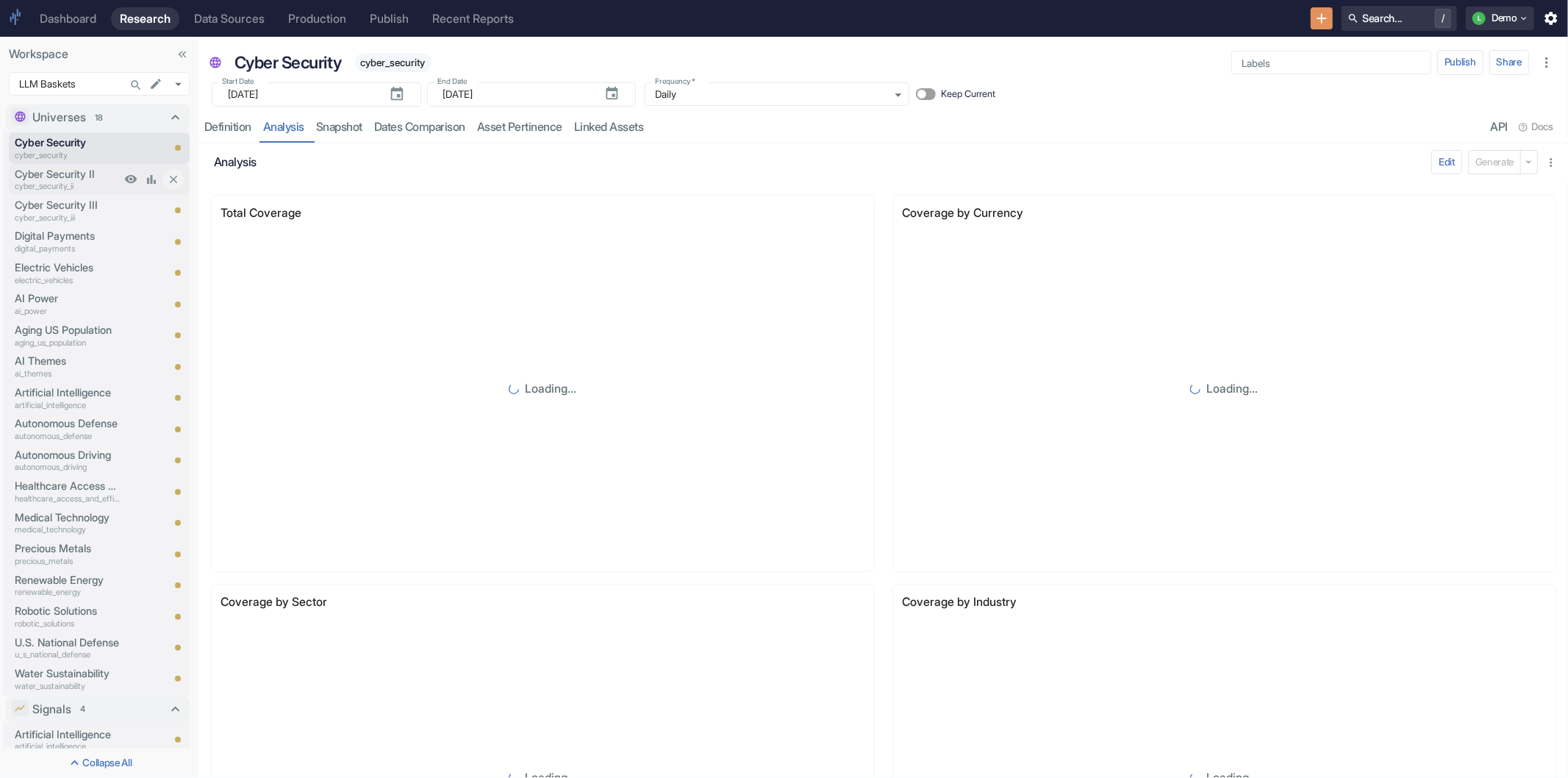
click at [30, 181] on p "cyber_security_ii" at bounding box center [67, 186] width 106 height 13
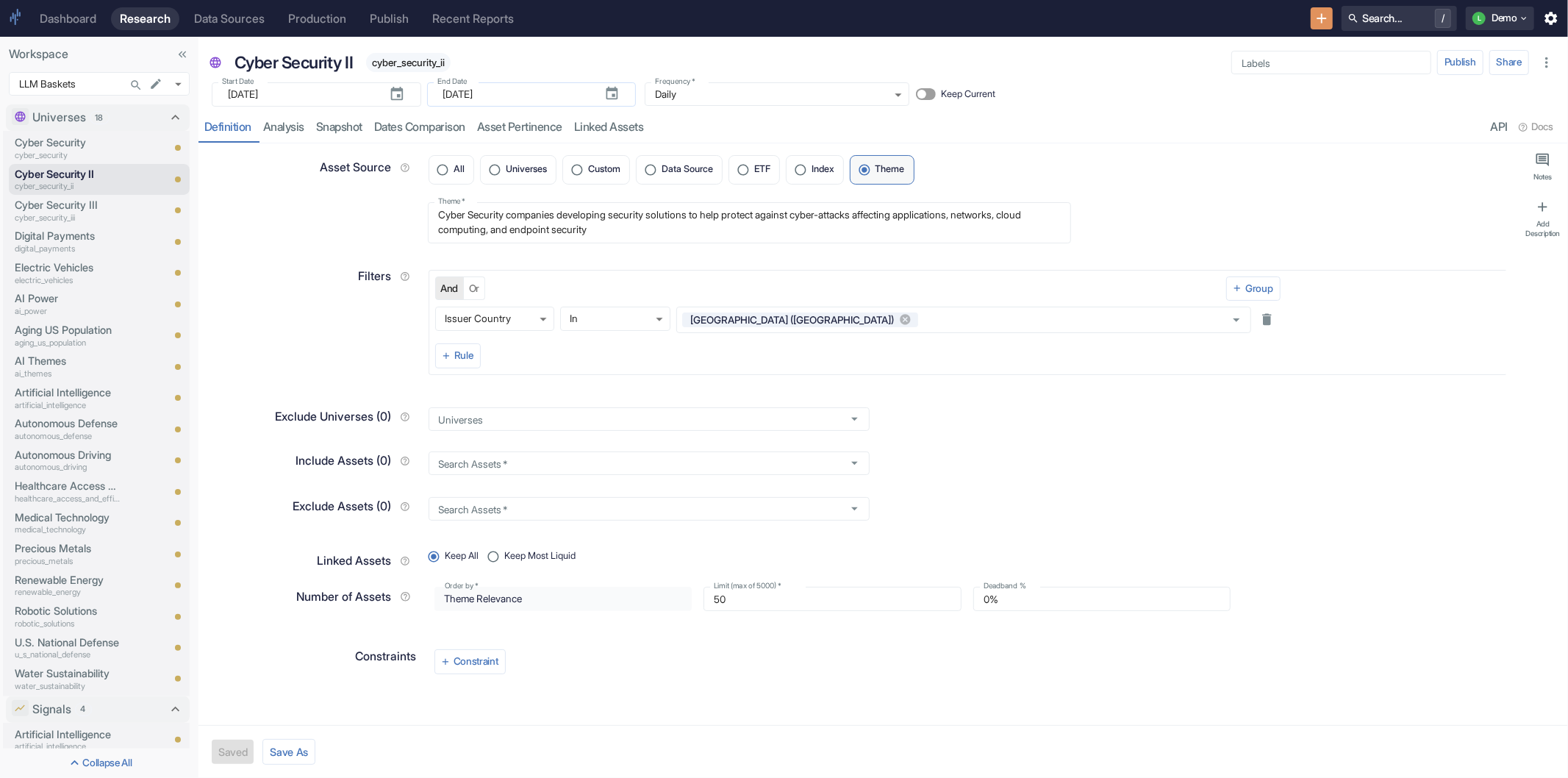
click at [481, 91] on input "[DATE]" at bounding box center [517, 94] width 149 height 24
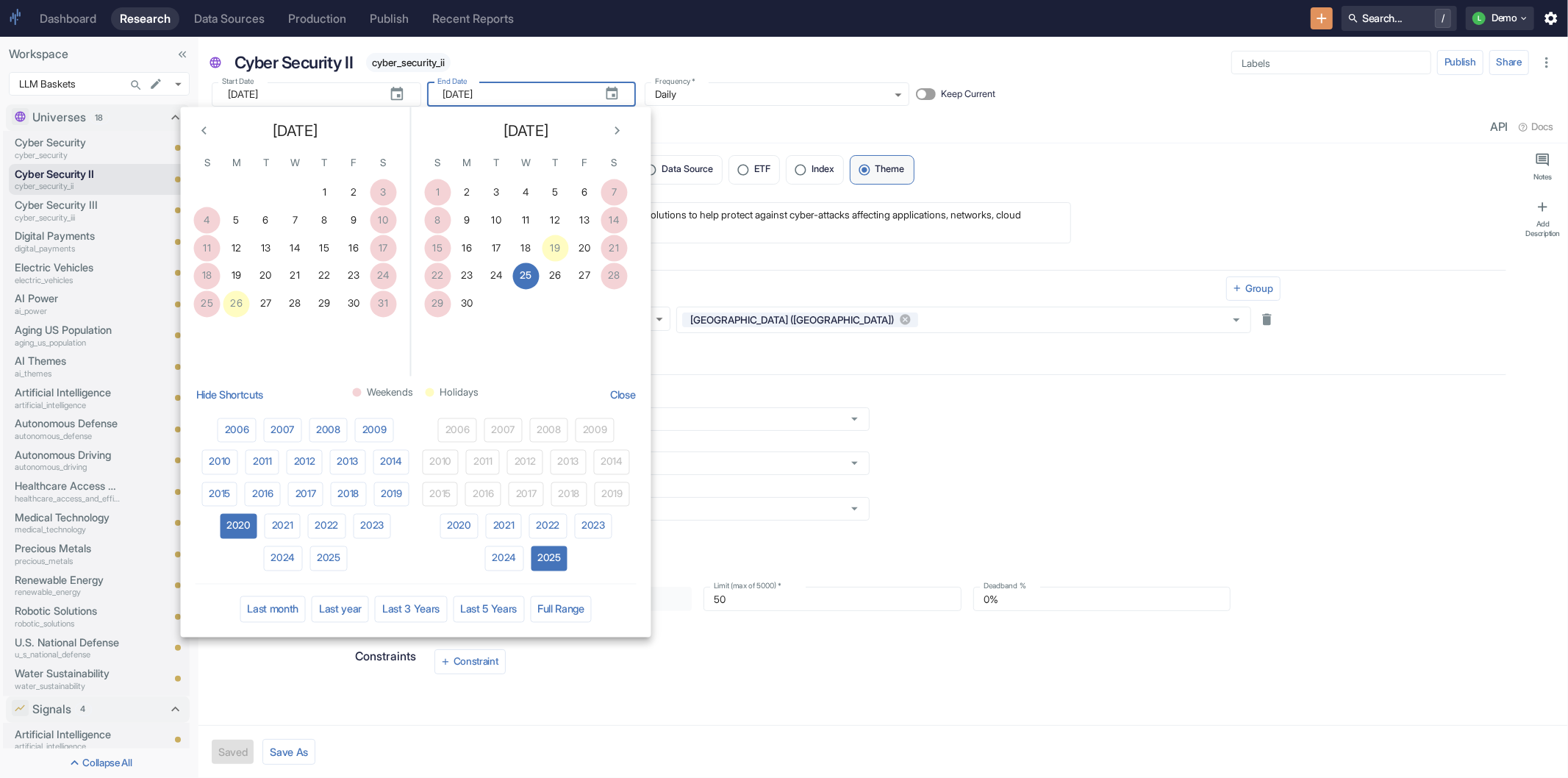
type textarea "x"
click at [489, 608] on button "Last 5 Years" at bounding box center [488, 609] width 71 height 26
type input "[DATE]"
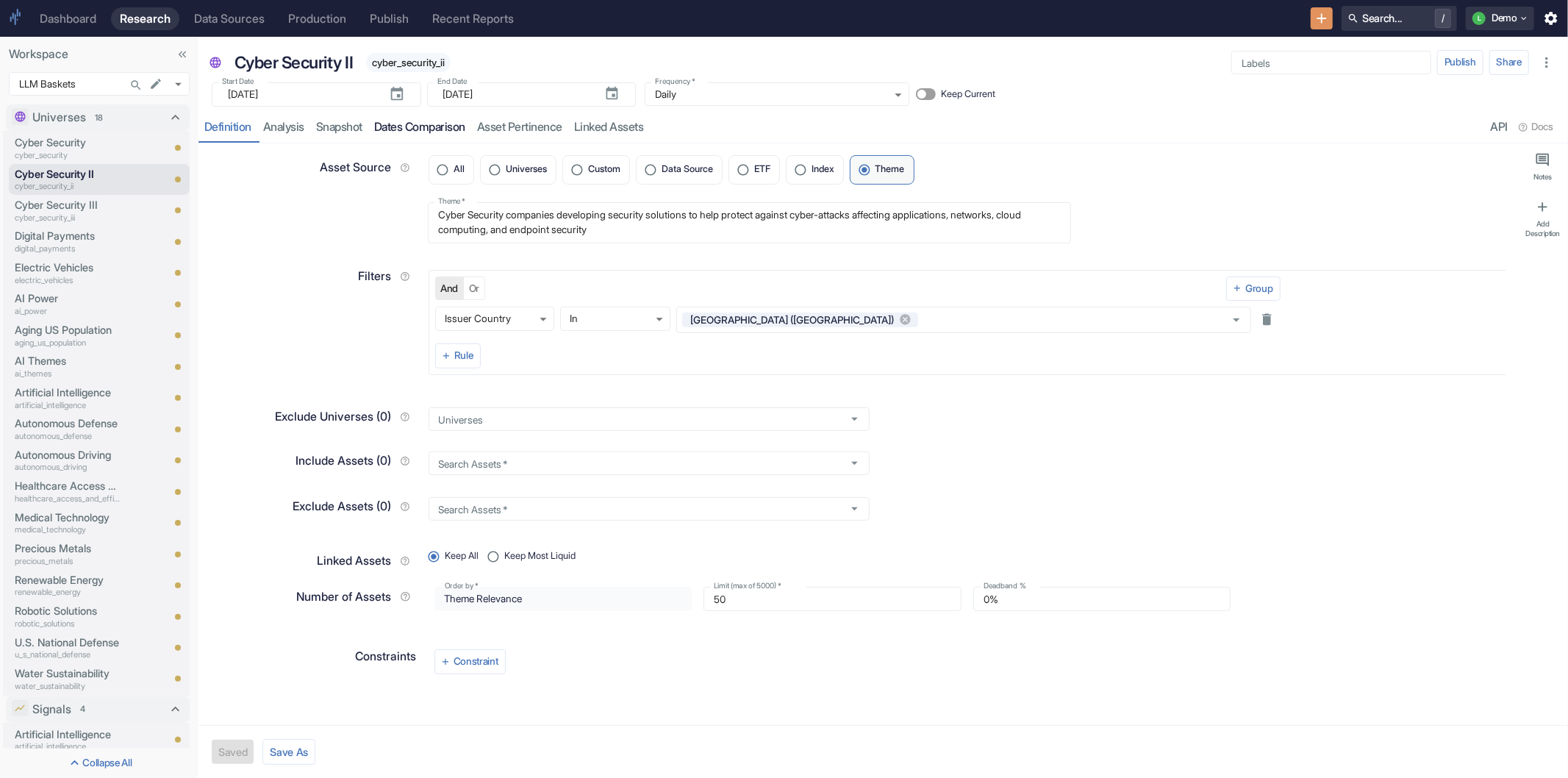
type textarea "x"
click at [287, 130] on link "analysis" at bounding box center [284, 127] width 53 height 30
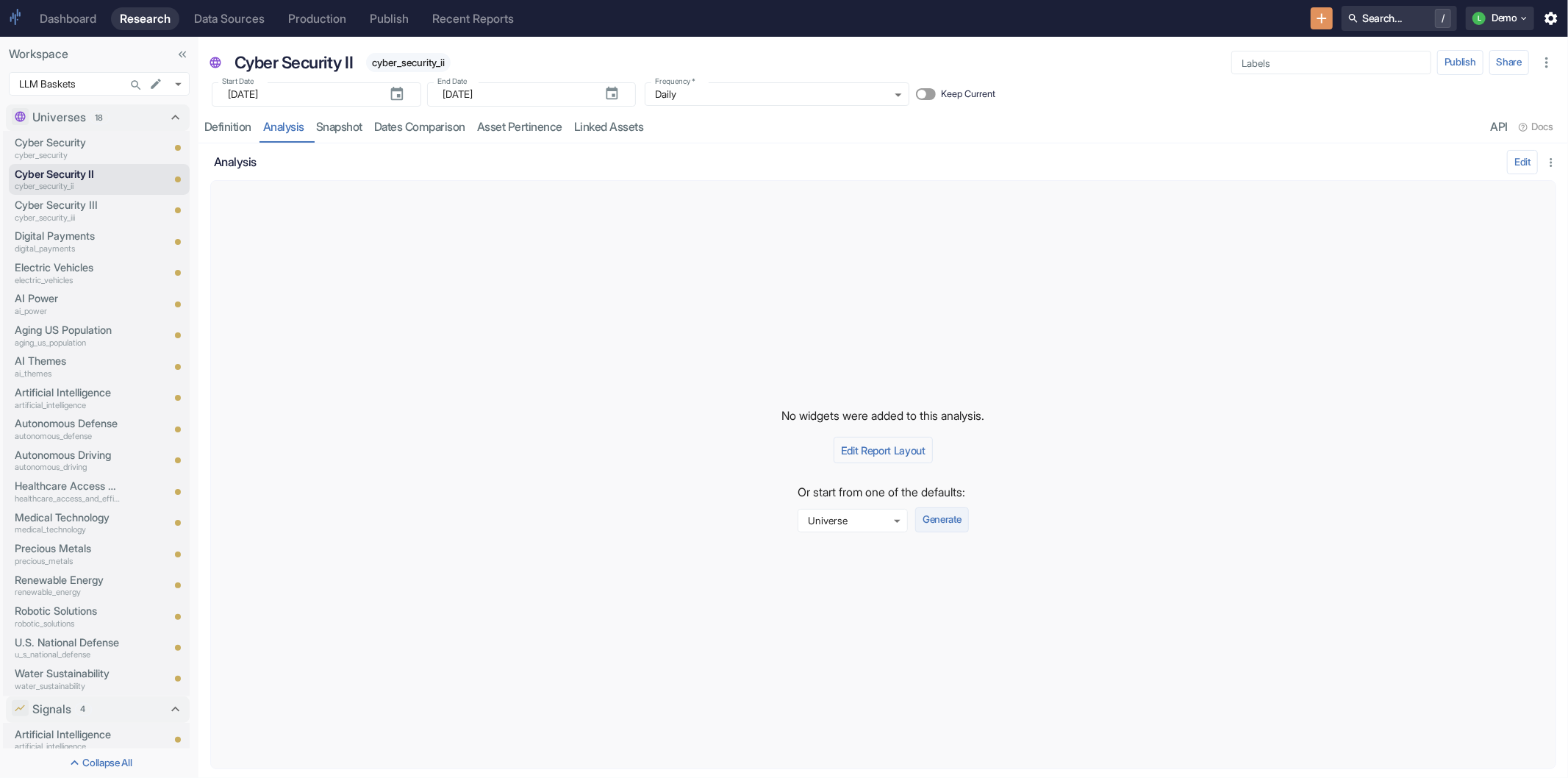
click at [963, 519] on button "Generate" at bounding box center [942, 520] width 53 height 25
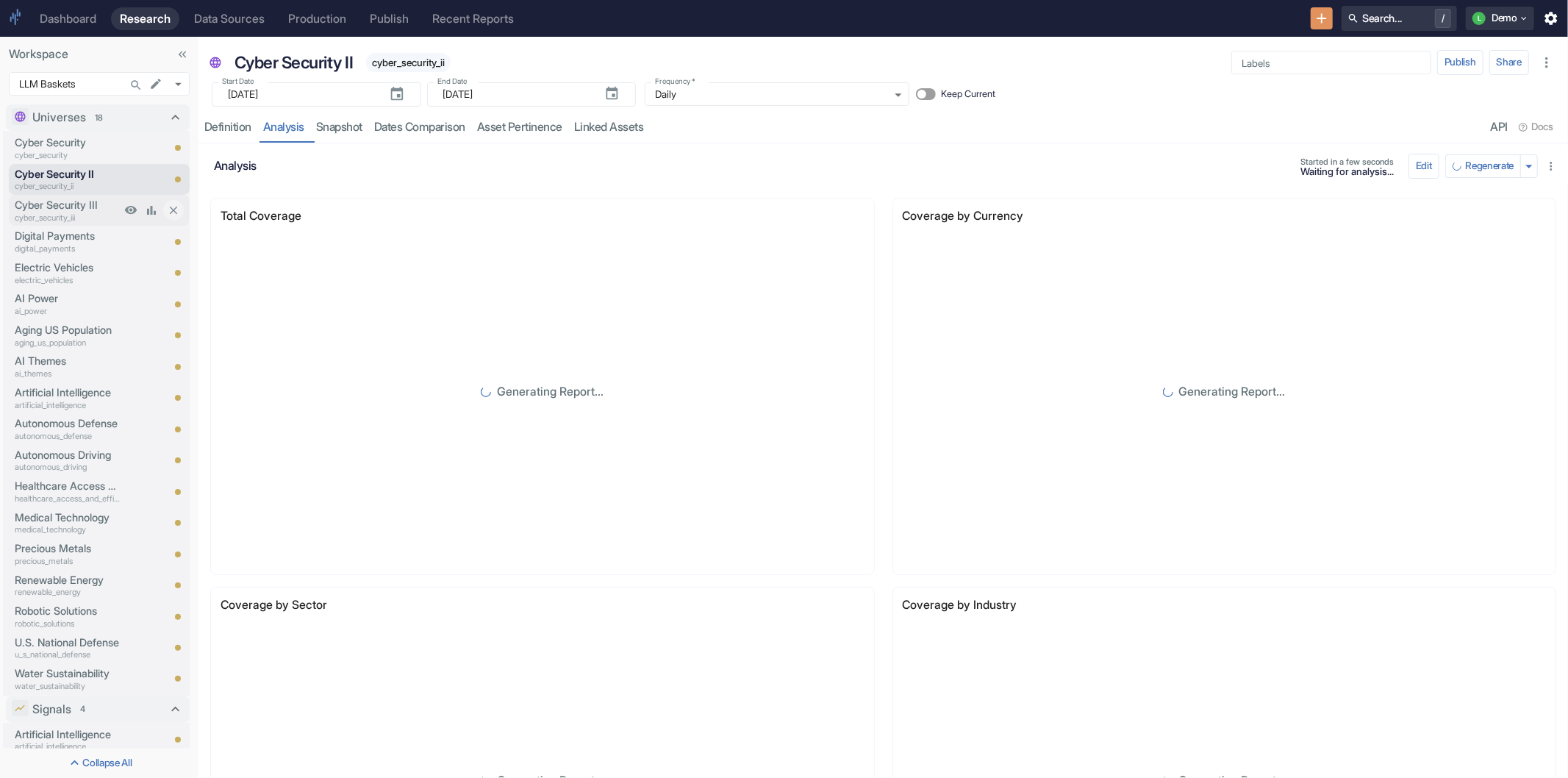
click at [85, 212] on p "cyber_security_iii" at bounding box center [67, 218] width 106 height 13
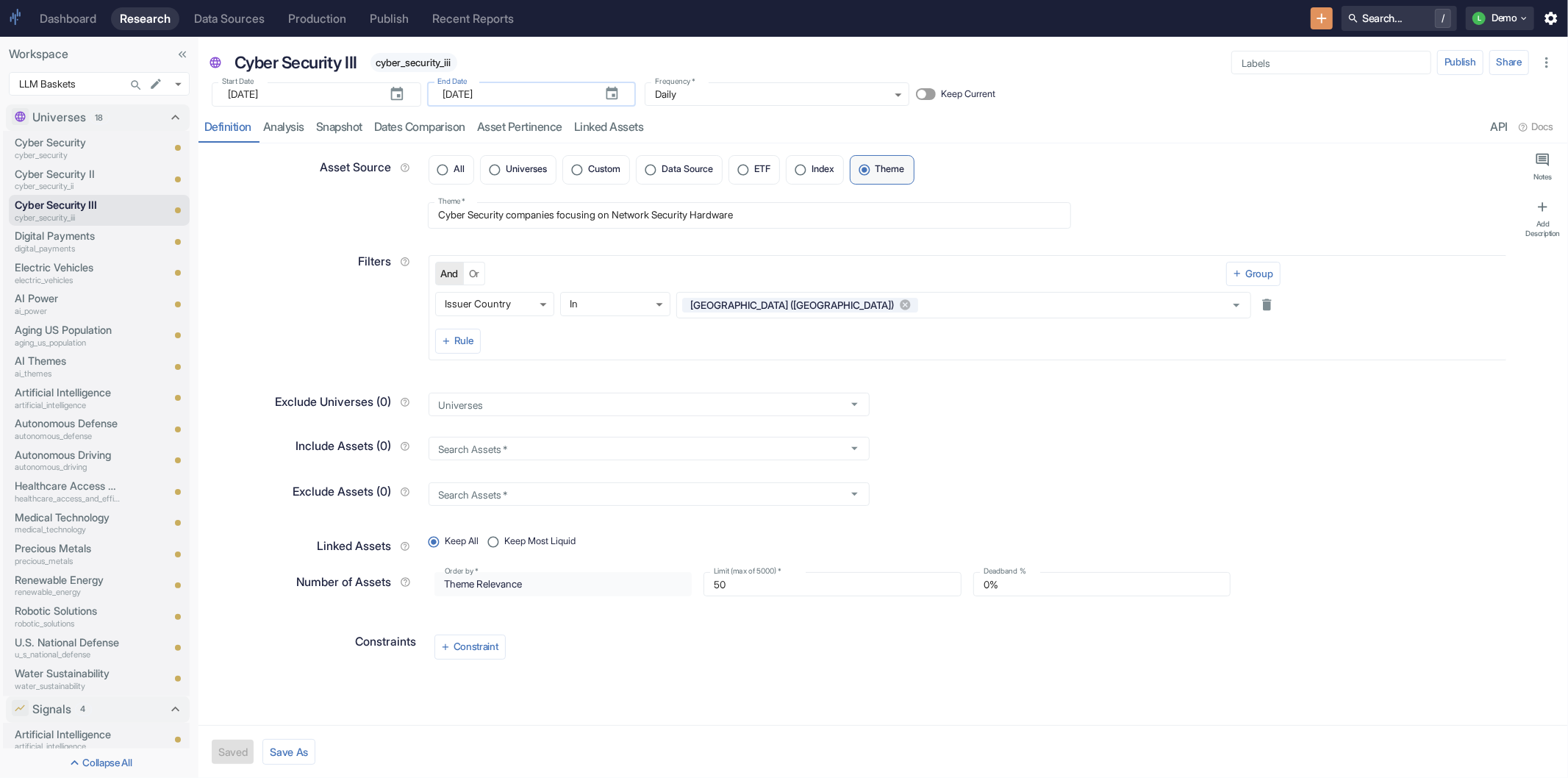
click at [510, 100] on input "[DATE]" at bounding box center [517, 94] width 149 height 24
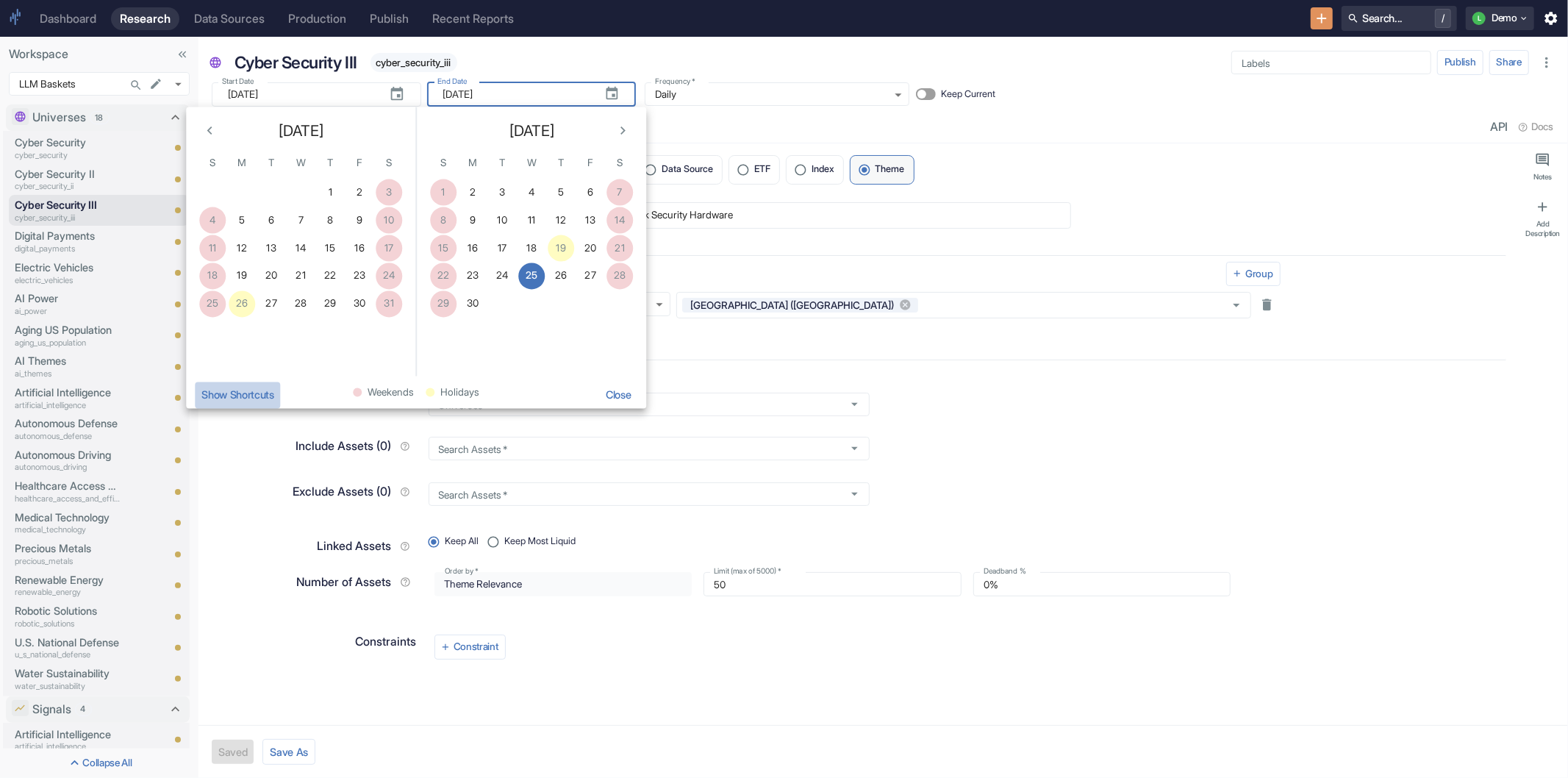
click at [251, 399] on button "Show Shortcuts" at bounding box center [237, 395] width 85 height 26
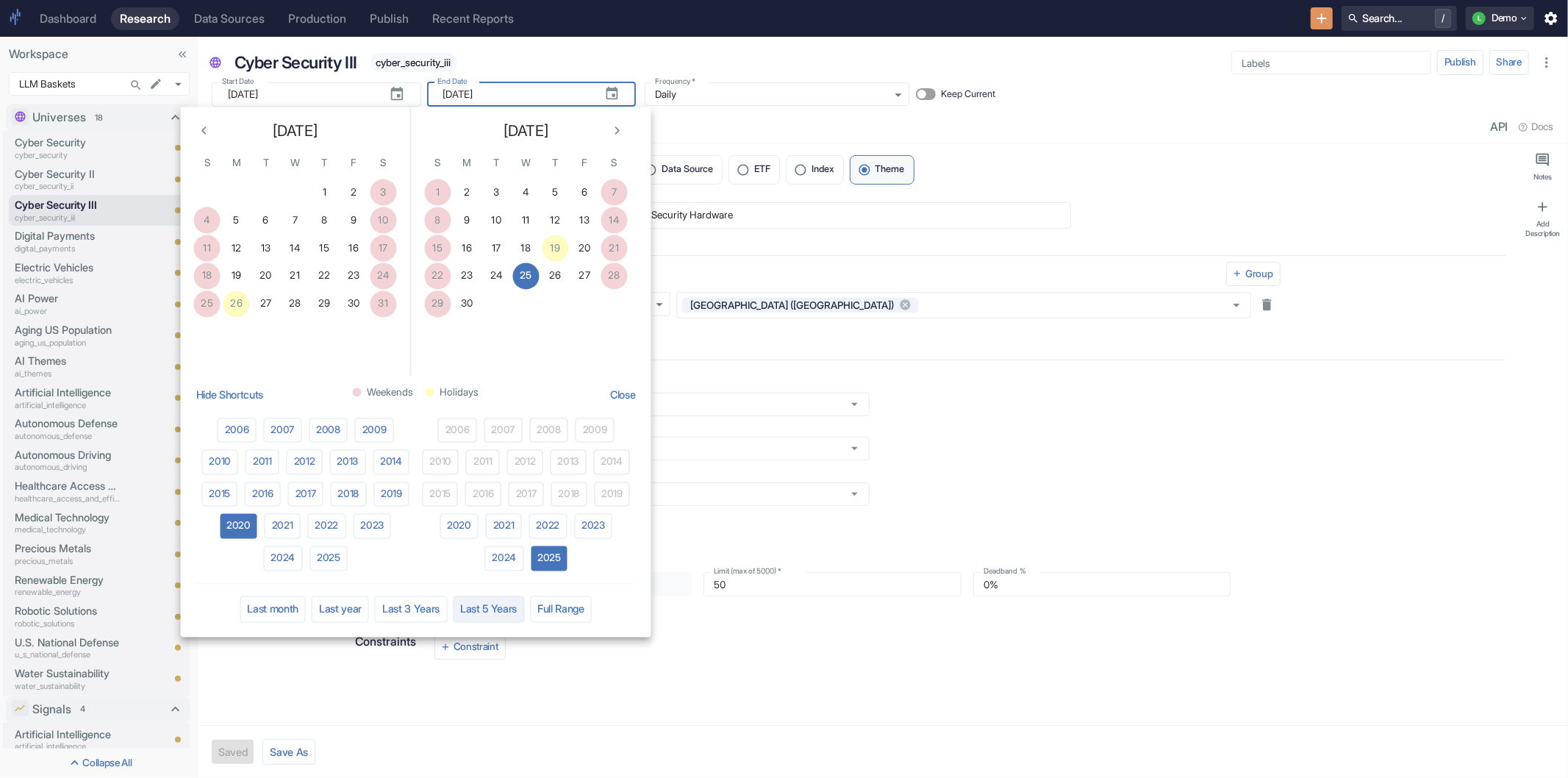
type textarea "x"
type input "[DATE]"
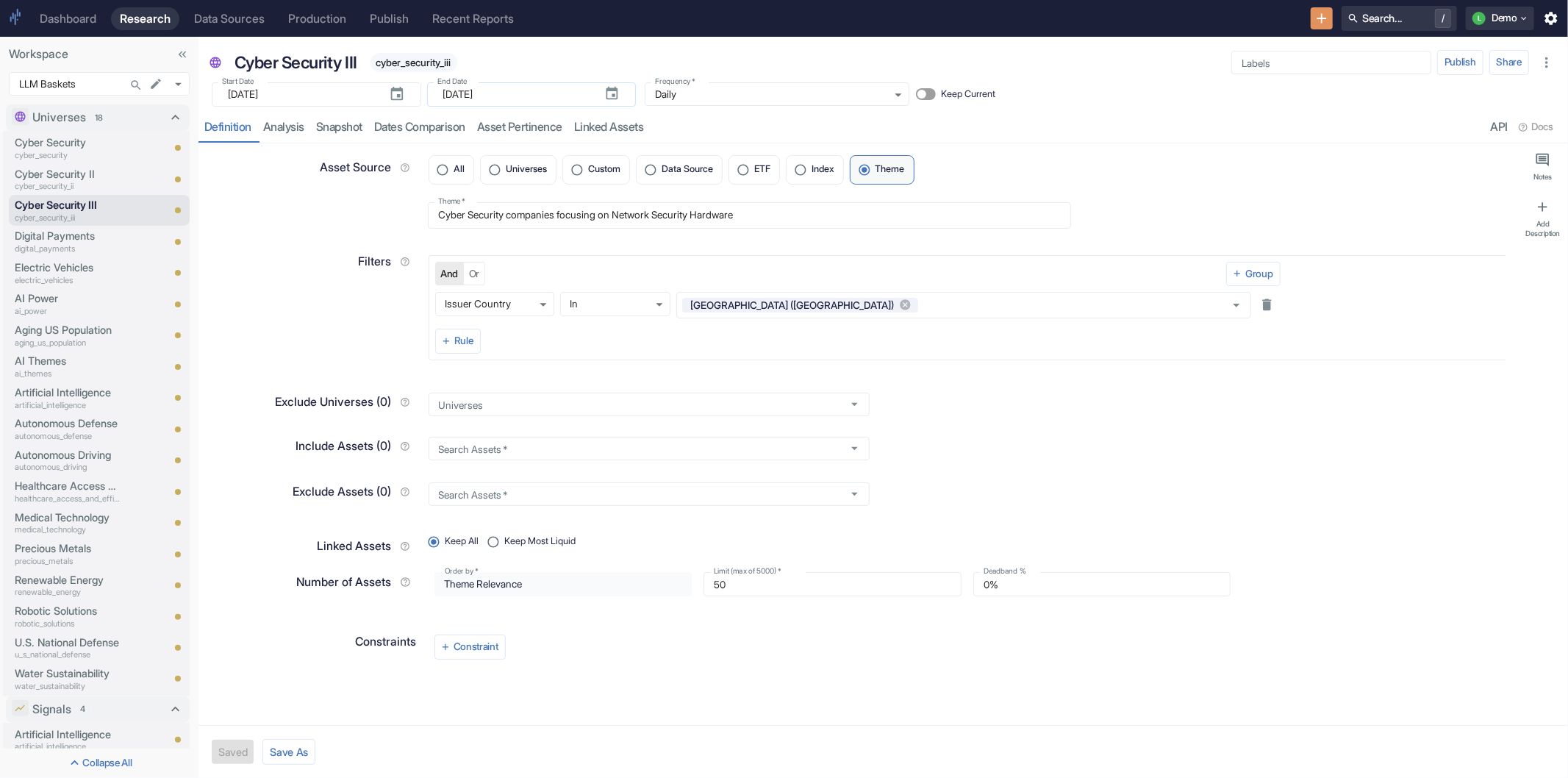
click at [500, 100] on input "[DATE]" at bounding box center [517, 94] width 149 height 24
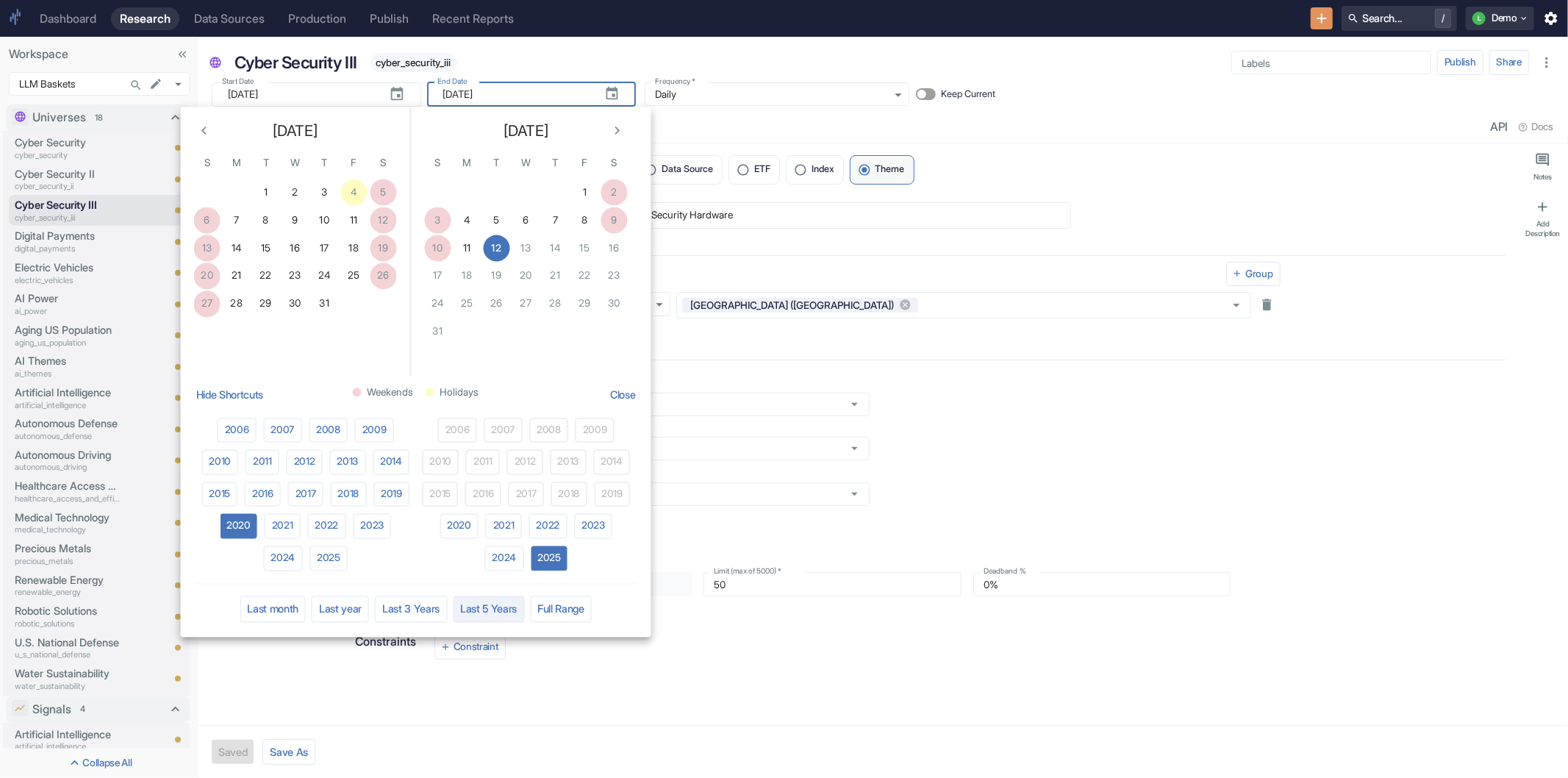
click at [476, 614] on button "Last 5 Years" at bounding box center [488, 609] width 71 height 26
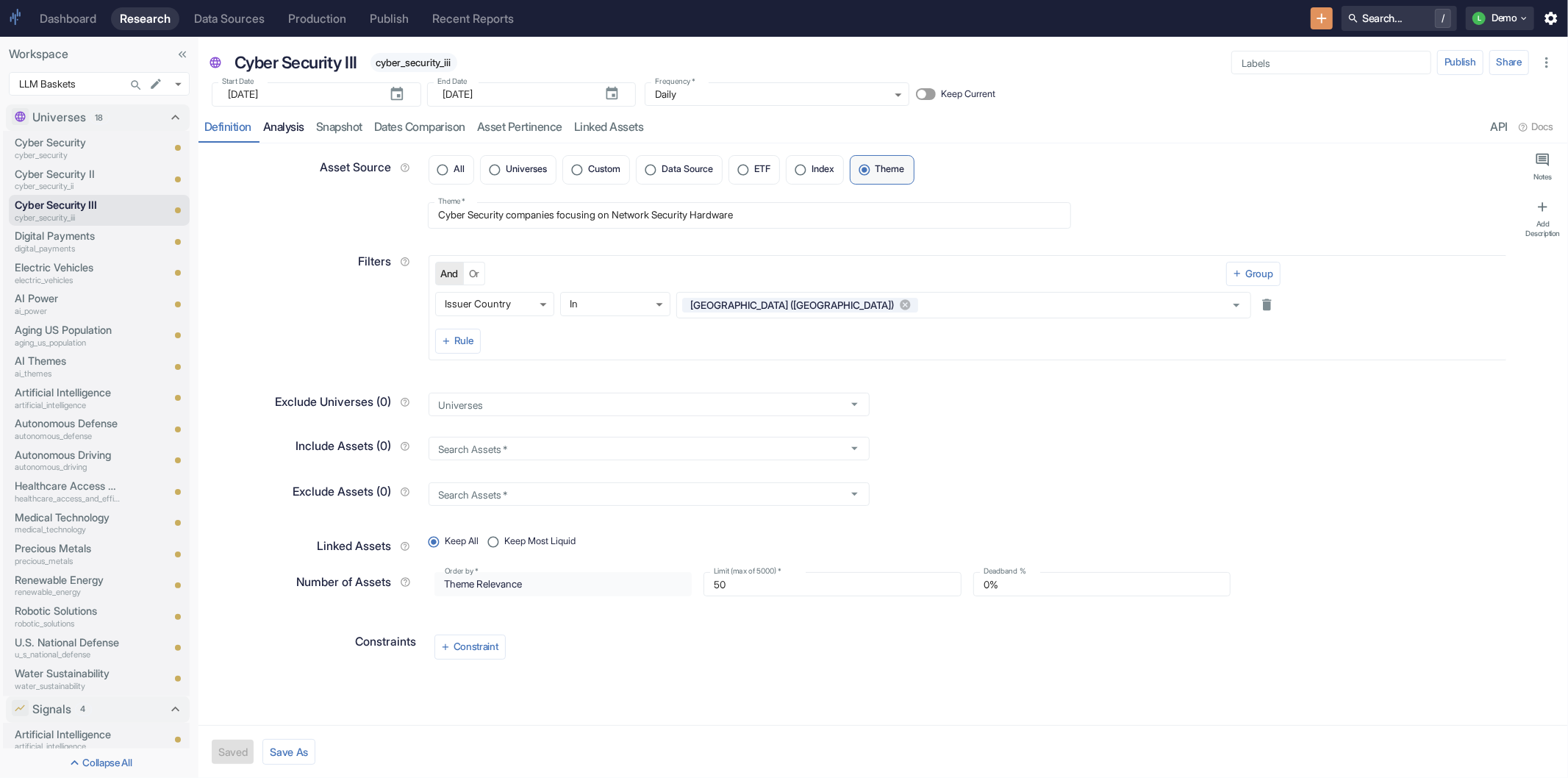
type textarea "x"
click at [302, 131] on link "analysis" at bounding box center [284, 127] width 53 height 30
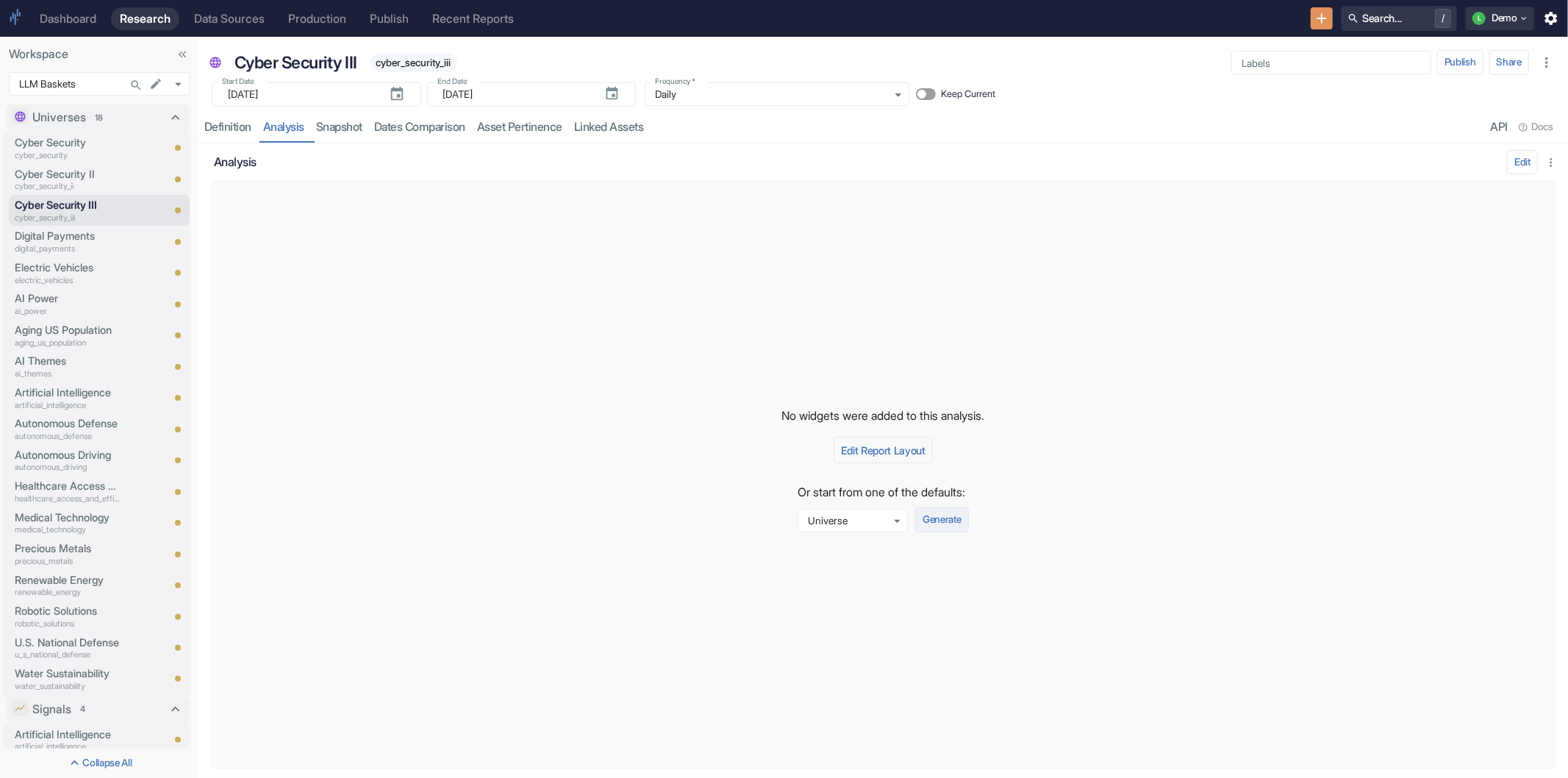
click at [941, 519] on button "Generate" at bounding box center [942, 520] width 53 height 25
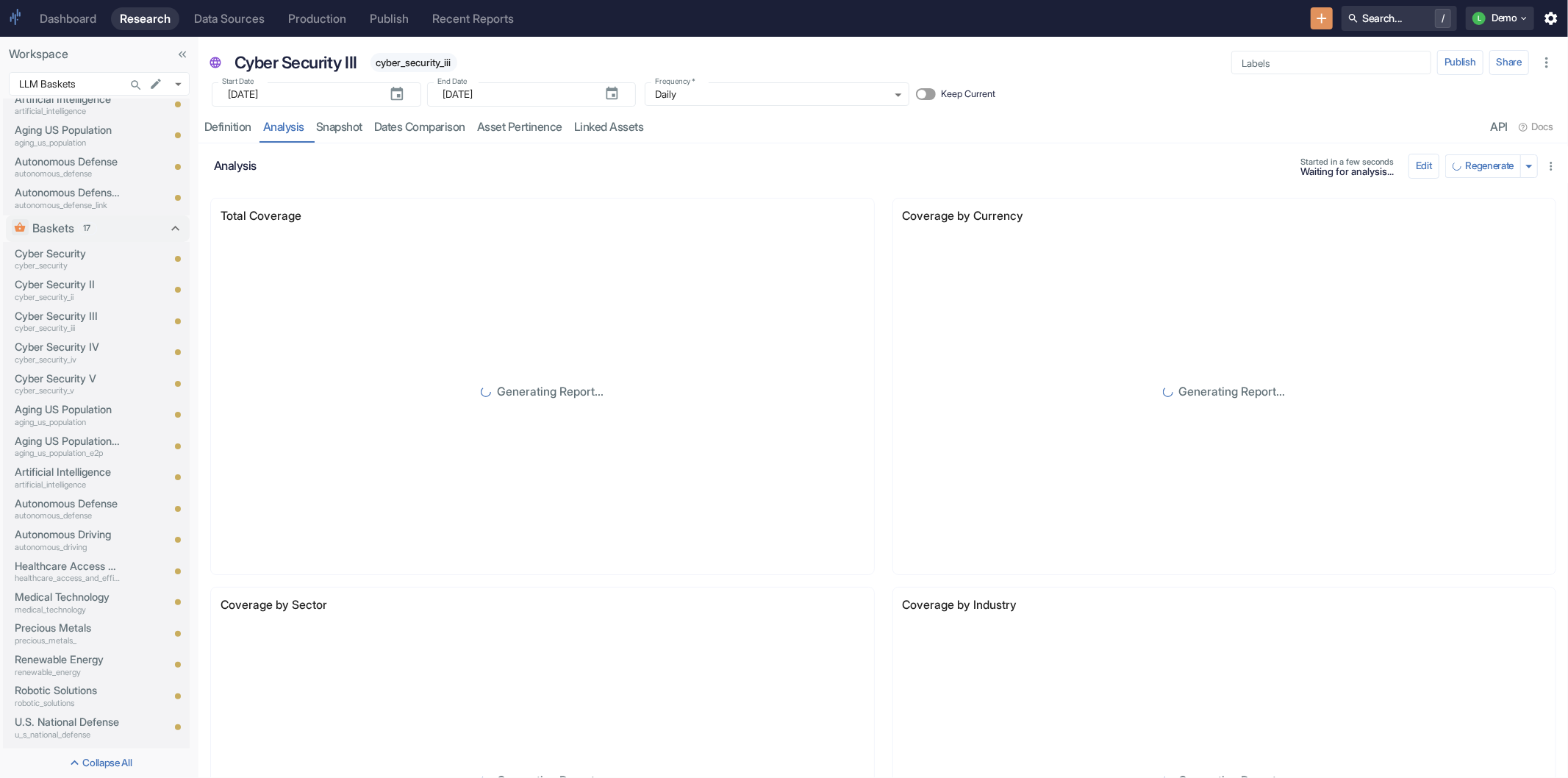
scroll to position [653, 0]
click at [78, 327] on p "Cyber Security IV" at bounding box center [67, 329] width 106 height 16
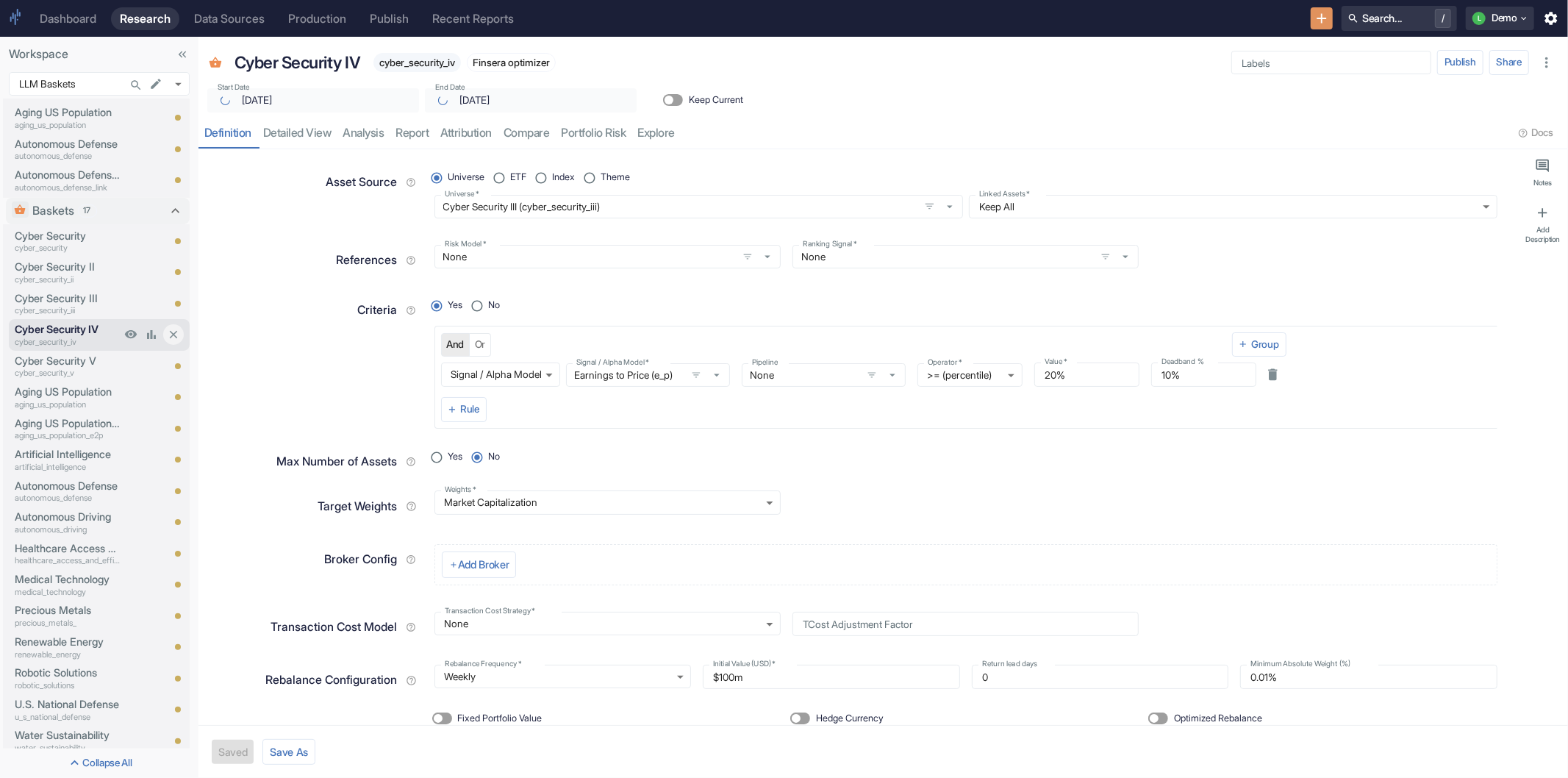
type textarea "x"
type input "[DATE]"
type textarea "x"
radio input "true"
type textarea "x"
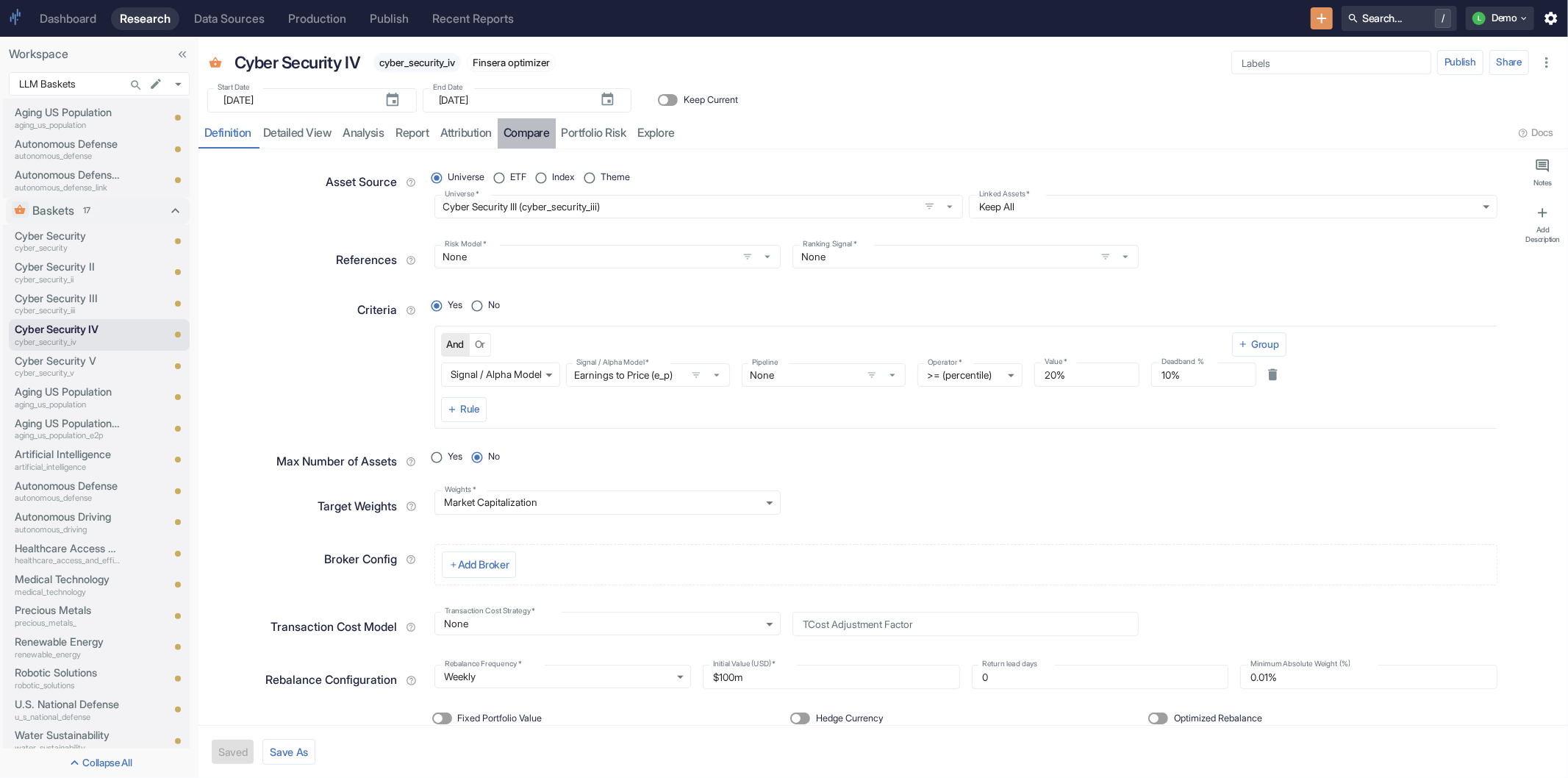
click at [527, 138] on link "compare" at bounding box center [527, 133] width 58 height 30
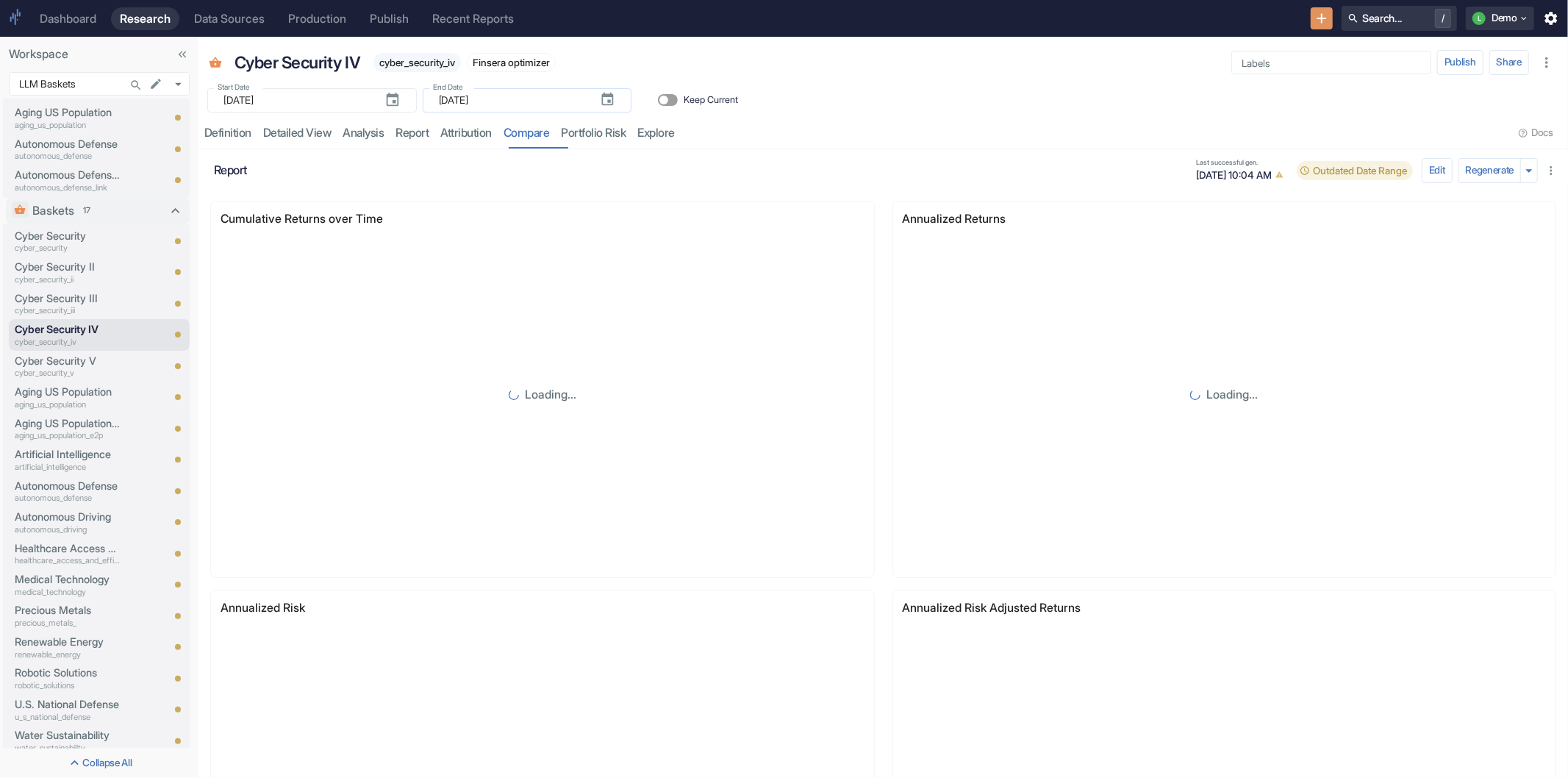
click at [522, 104] on input "[DATE]" at bounding box center [513, 100] width 149 height 24
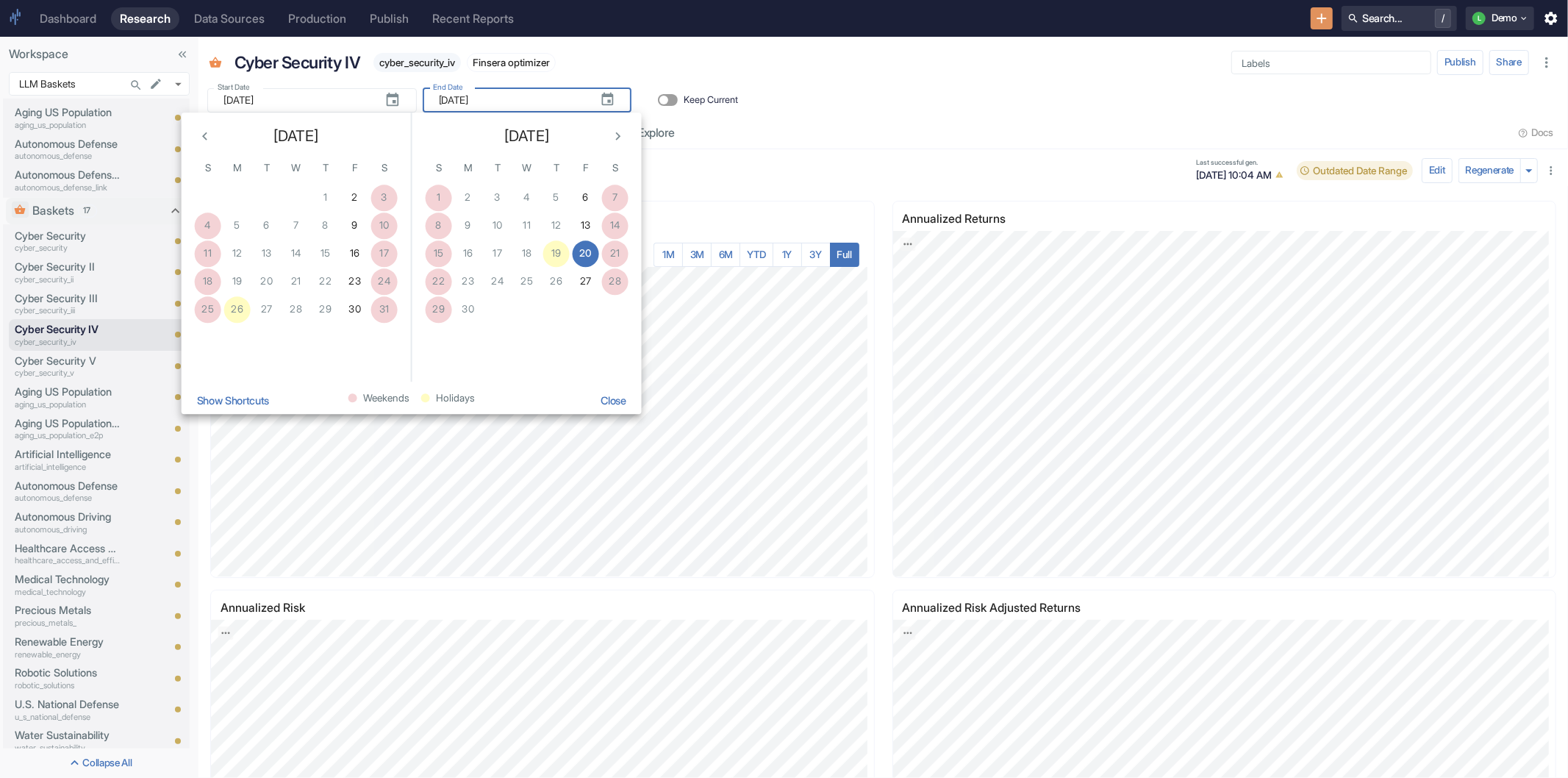
click at [262, 395] on button "Show Shortcuts" at bounding box center [233, 401] width 85 height 26
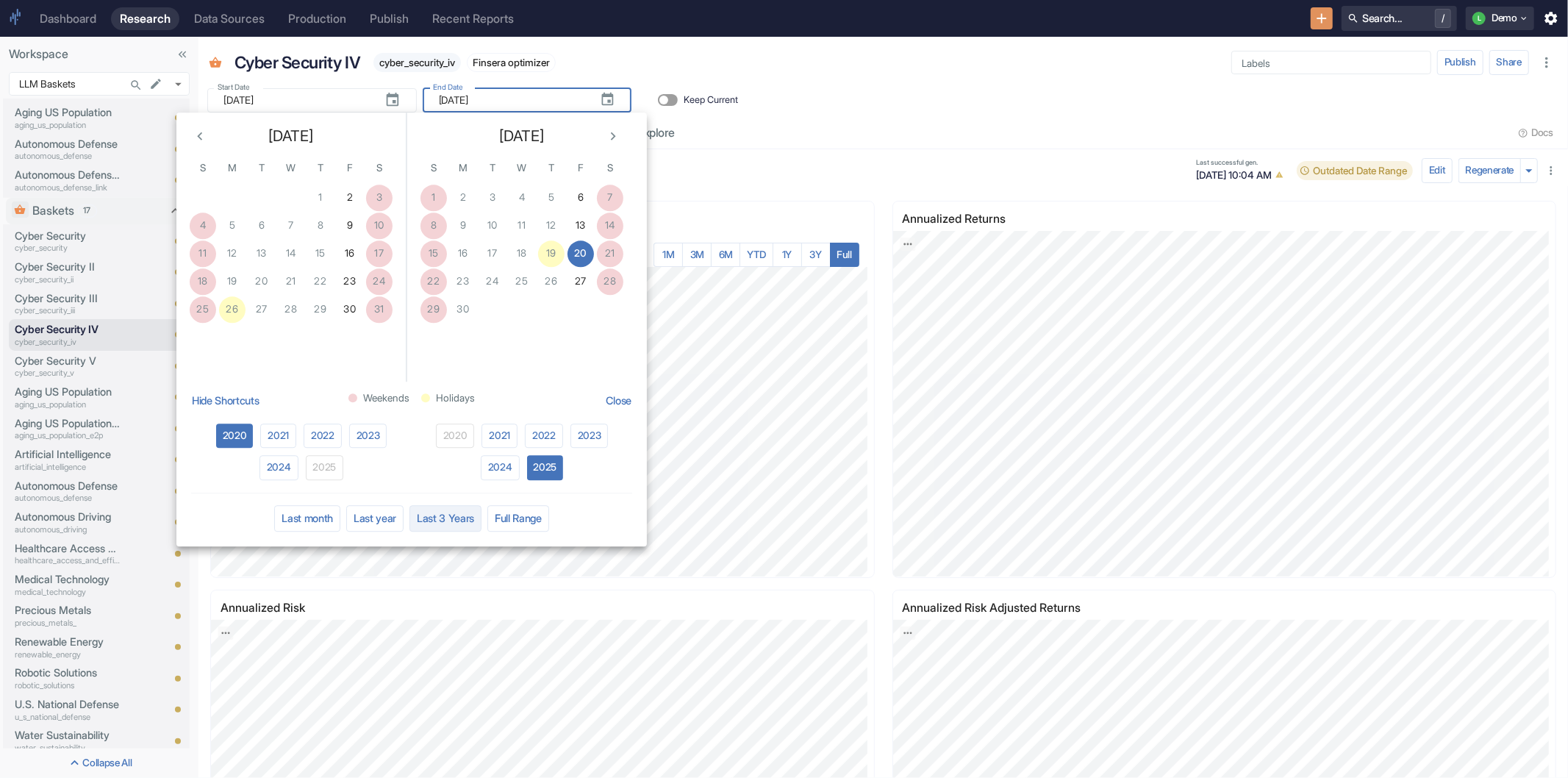
click at [422, 516] on button "Last 3 Years" at bounding box center [445, 518] width 72 height 26
type input "[DATE]"
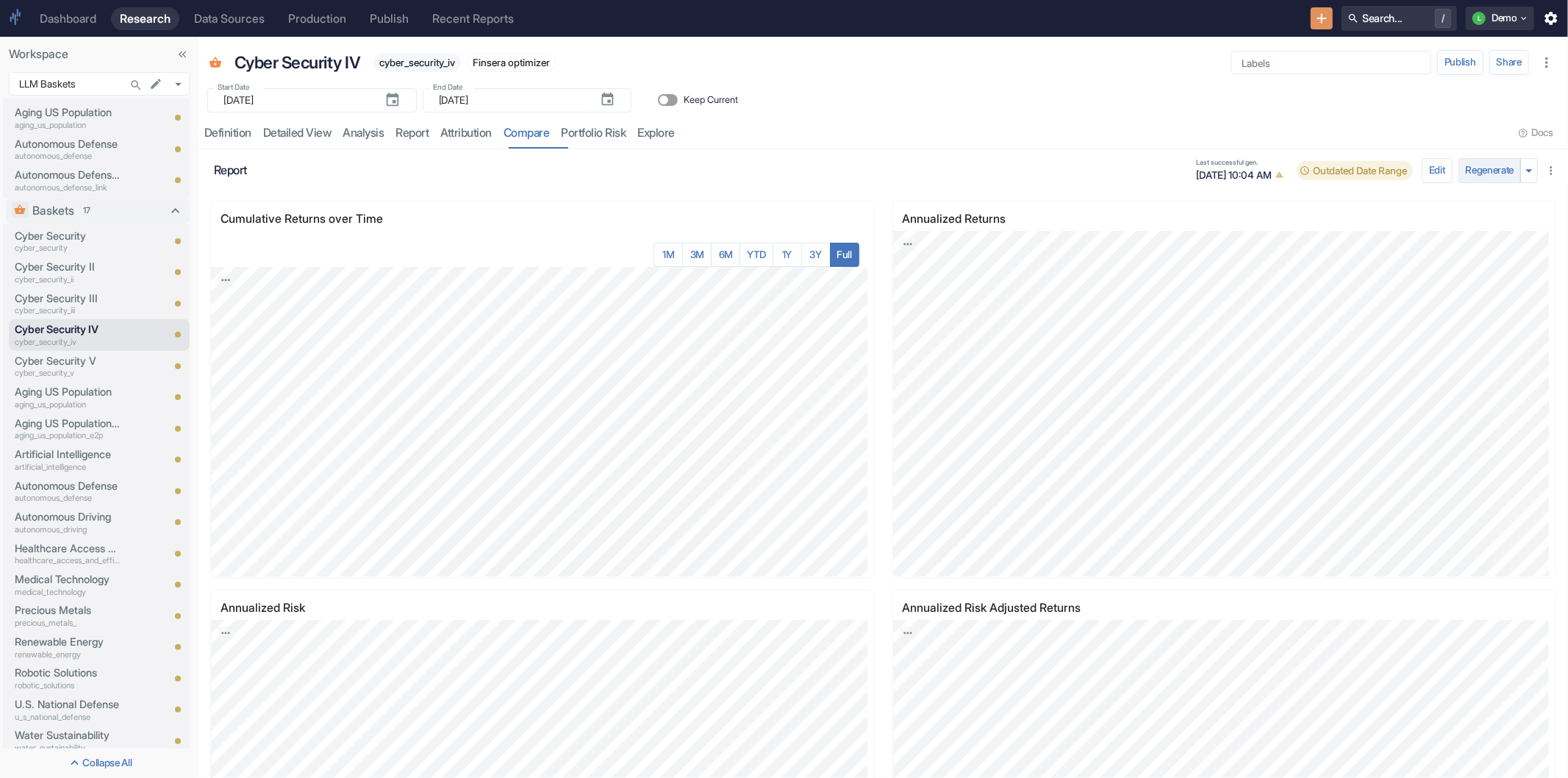
click at [1498, 168] on button "Regenerate" at bounding box center [1490, 170] width 63 height 25
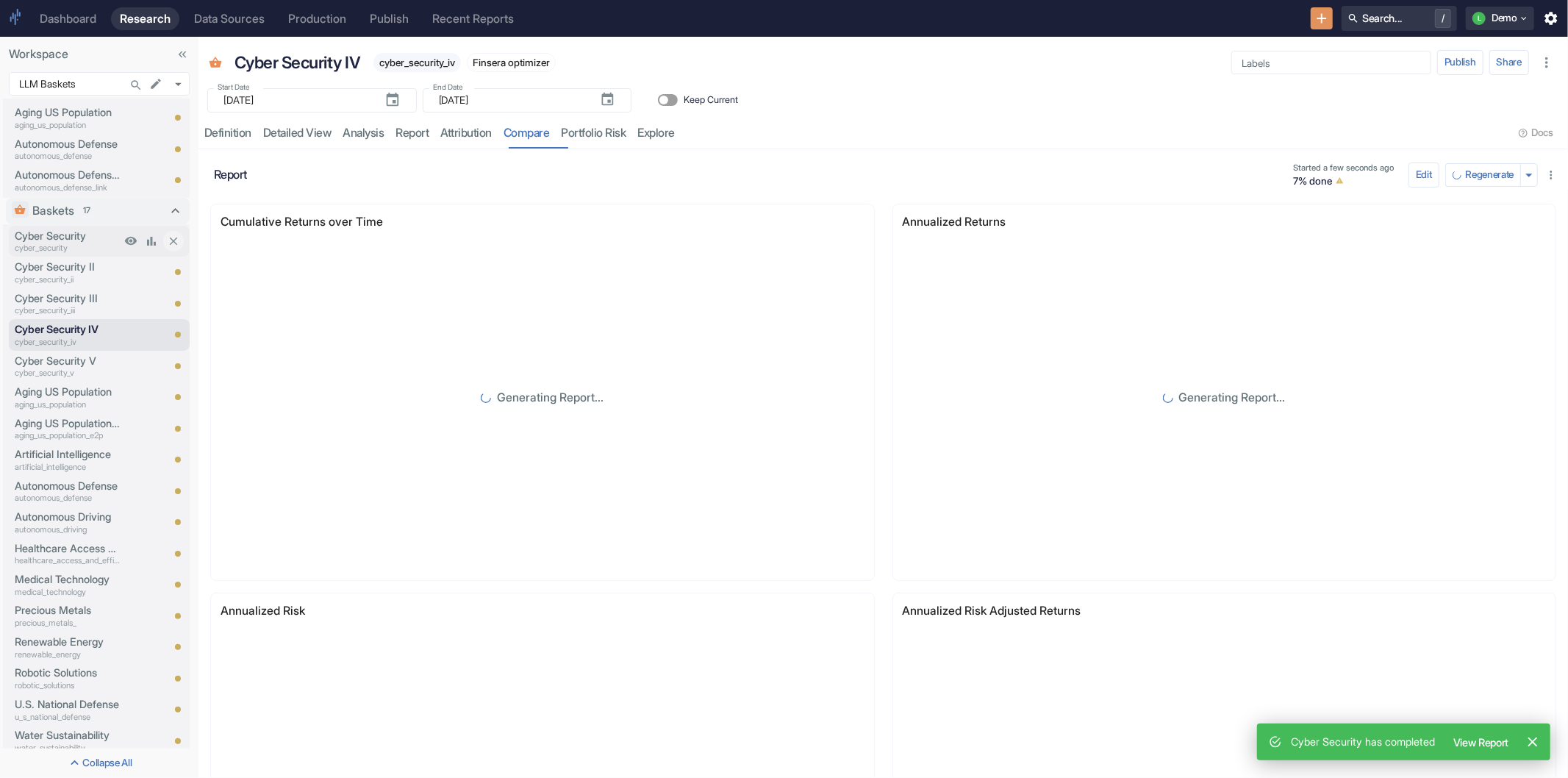
click at [55, 237] on p "Cyber Security" at bounding box center [67, 236] width 106 height 16
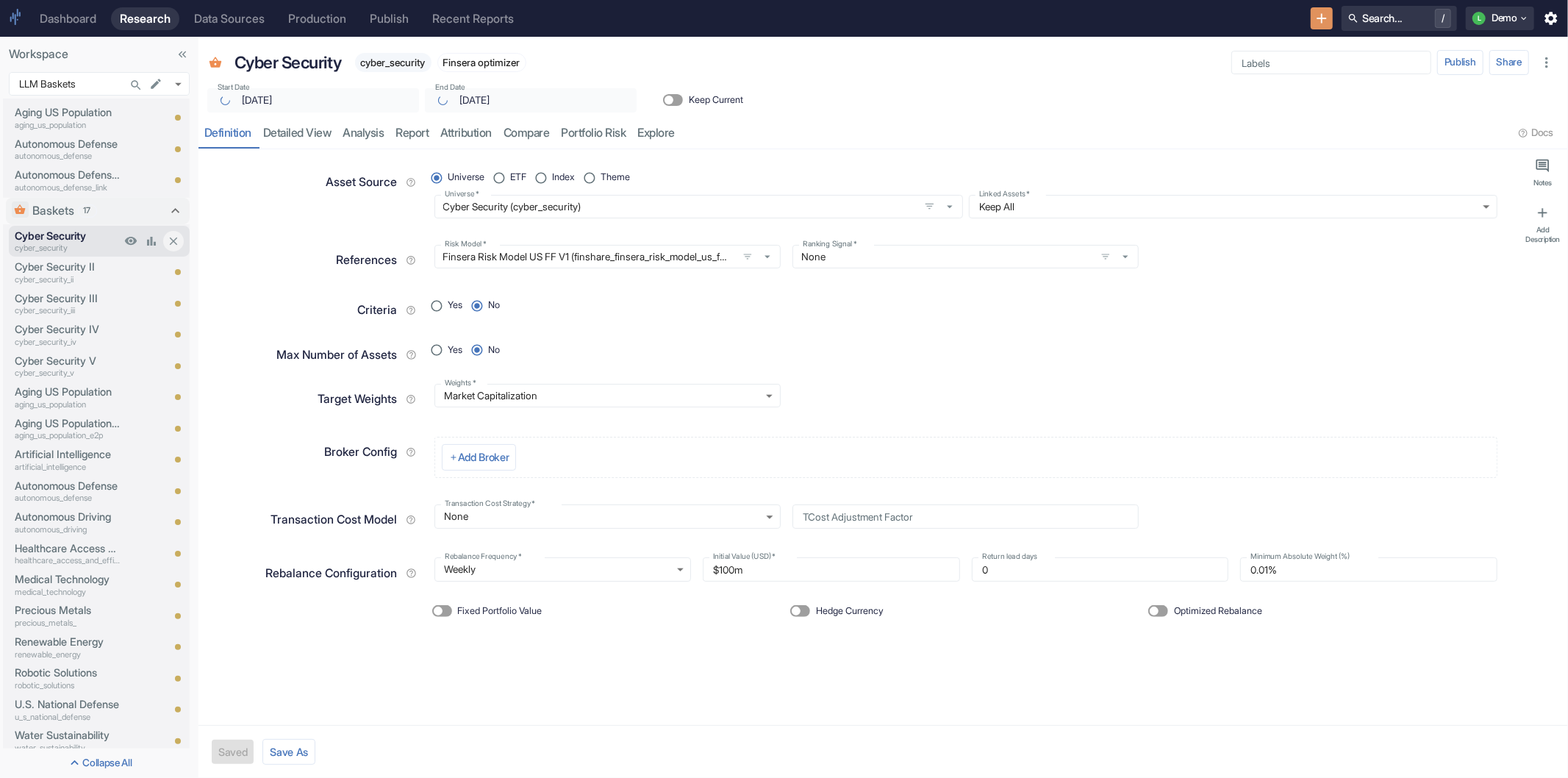
type input "[DATE]"
type textarea "x"
radio input "true"
click at [61, 264] on p "Cyber Security II" at bounding box center [67, 267] width 106 height 16
type textarea "x"
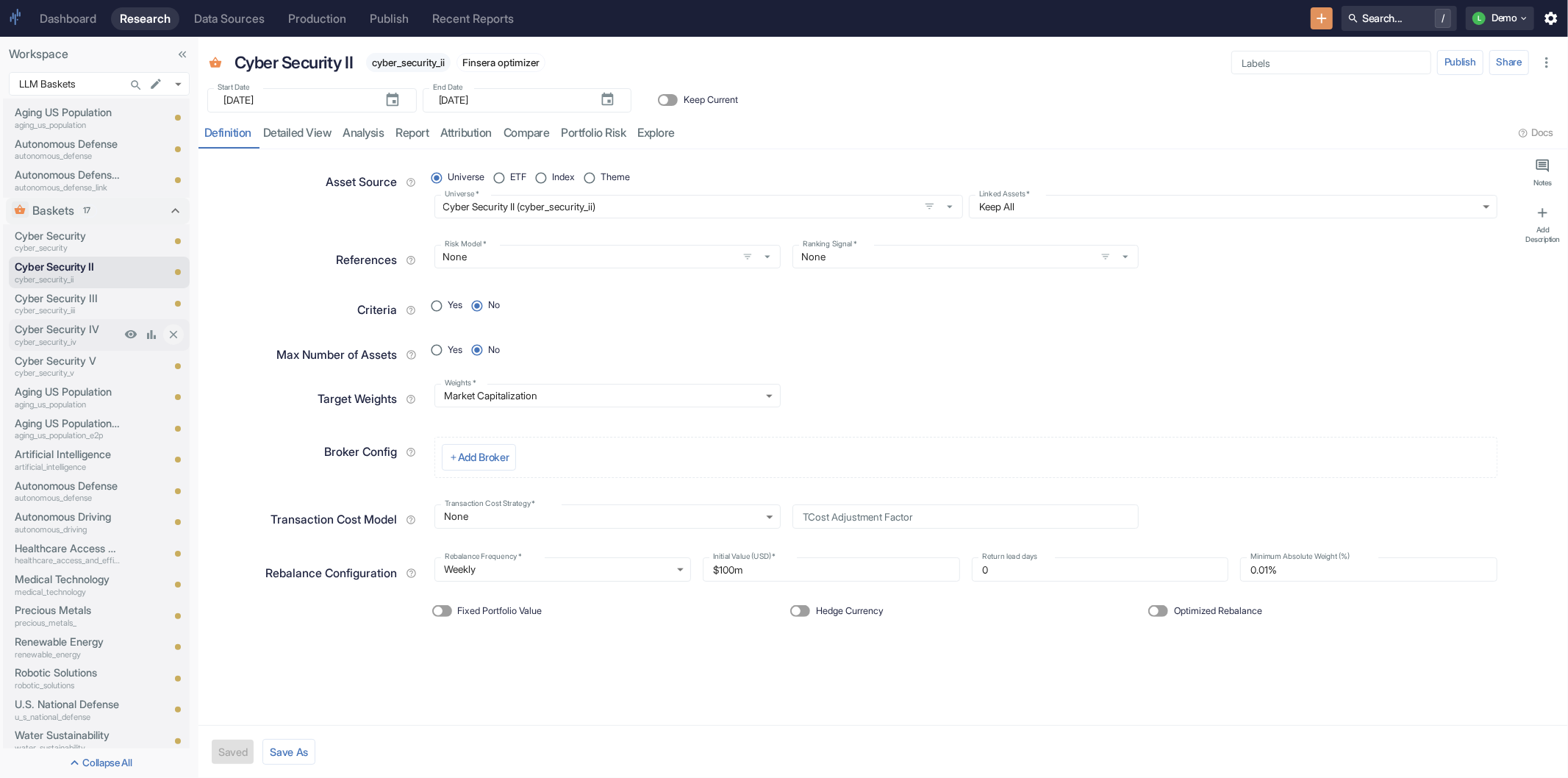
type textarea "x"
click at [59, 323] on p "Cyber Security IV" at bounding box center [67, 329] width 106 height 16
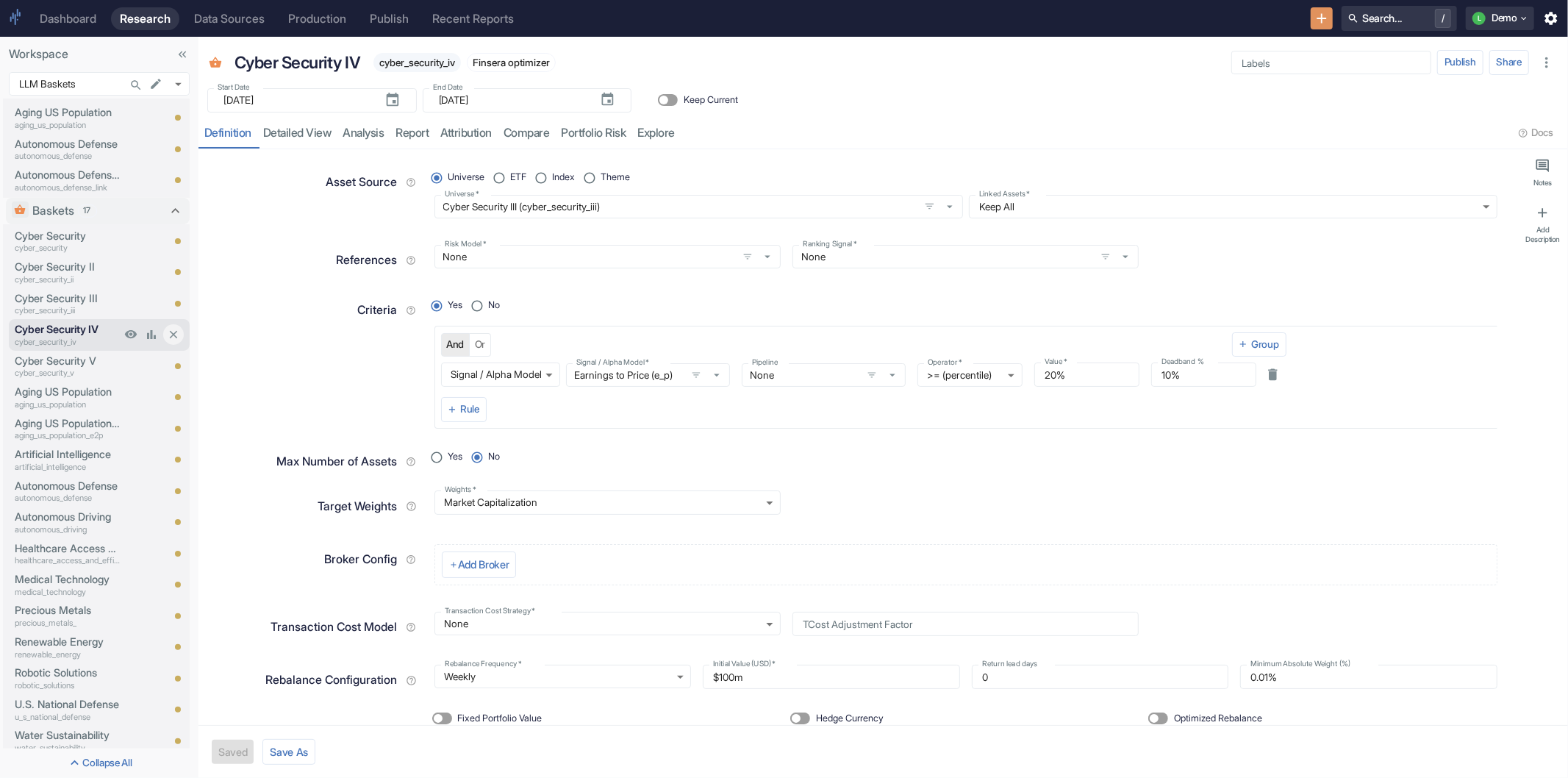
type textarea "x"
click at [534, 127] on link "compare" at bounding box center [527, 133] width 58 height 30
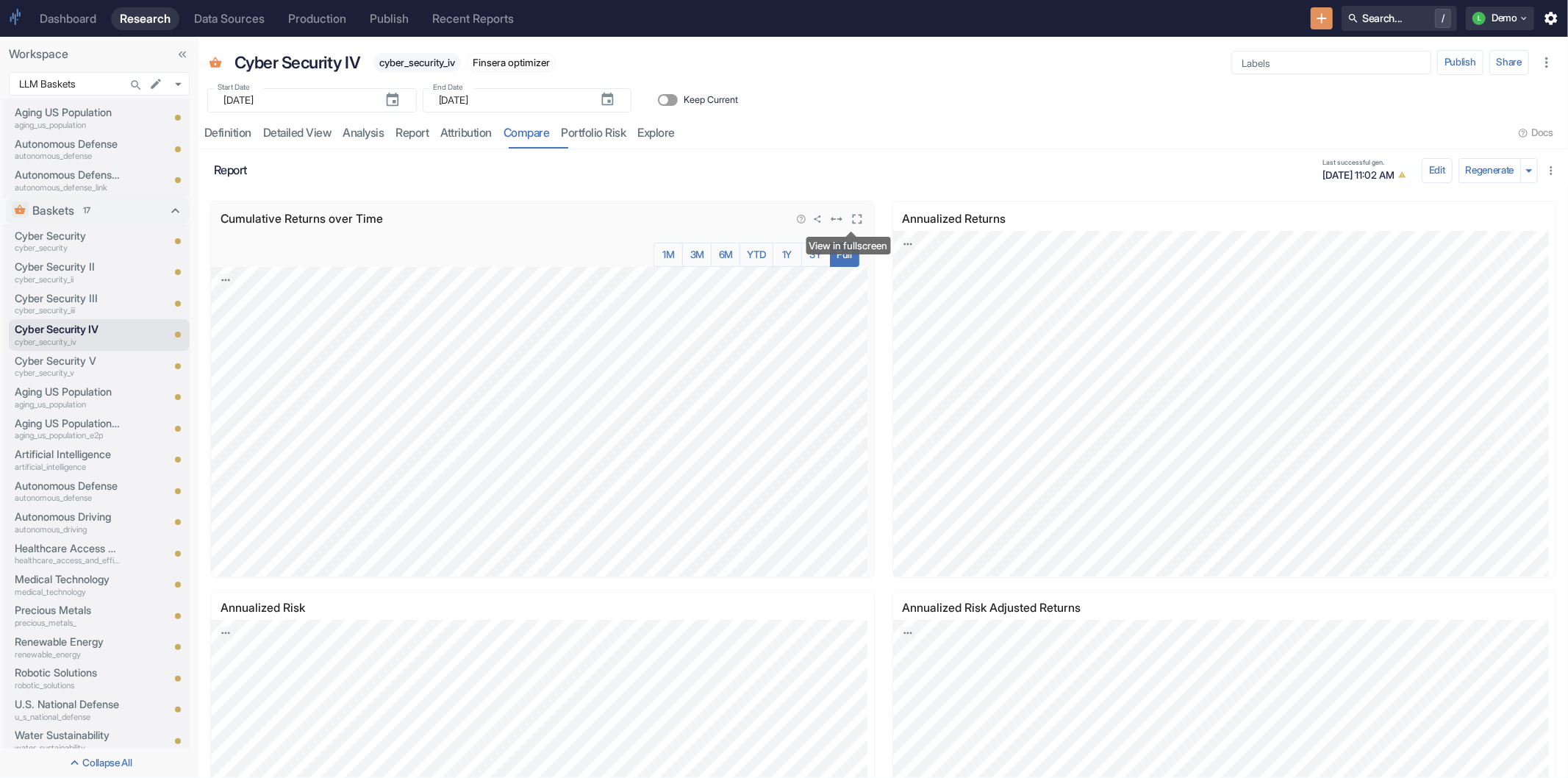
click at [849, 222] on icon "View in fullscreen" at bounding box center [857, 219] width 16 height 16
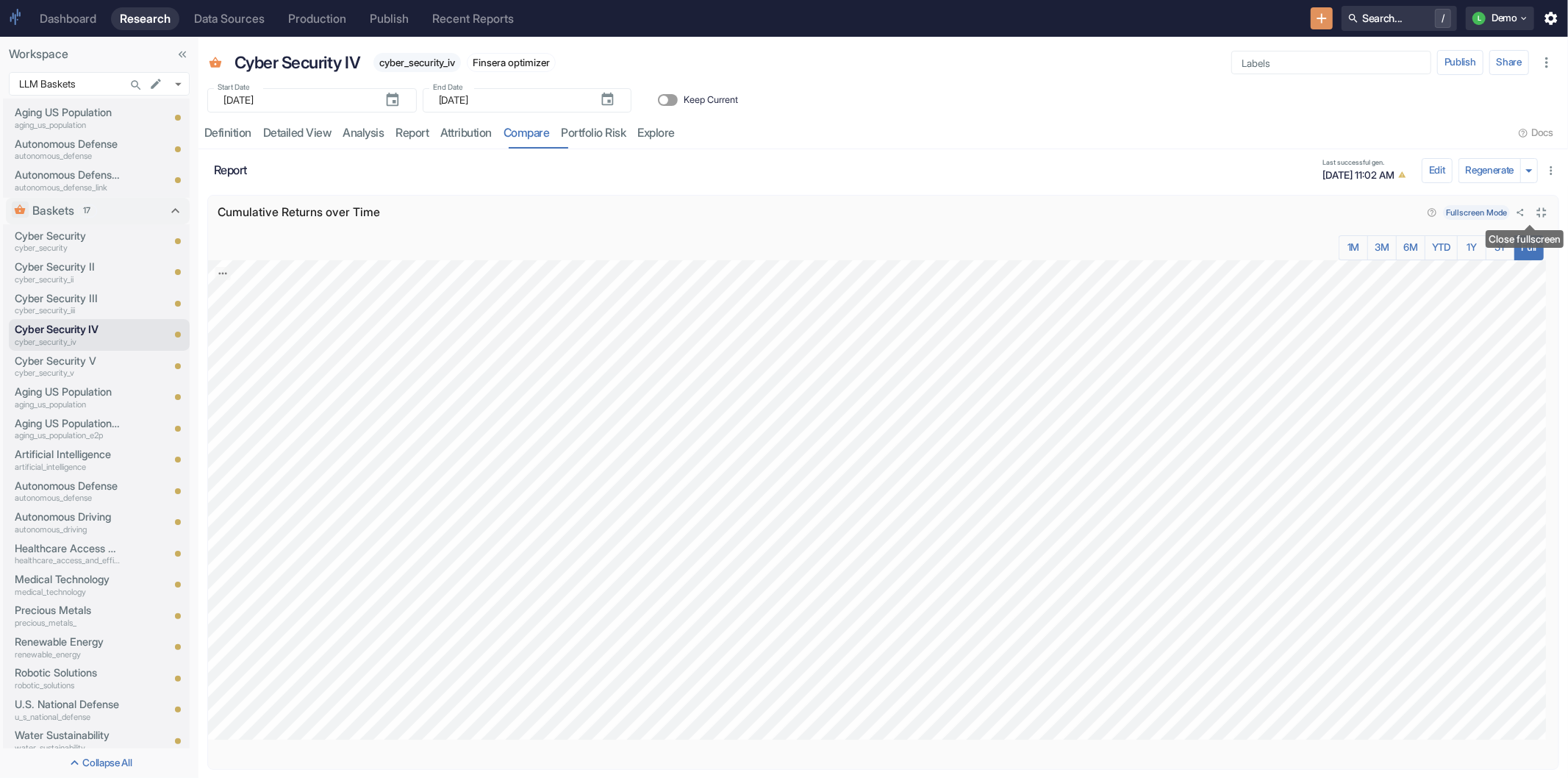
click at [1534, 215] on icon "Close fullscreen" at bounding box center [1542, 213] width 16 height 16
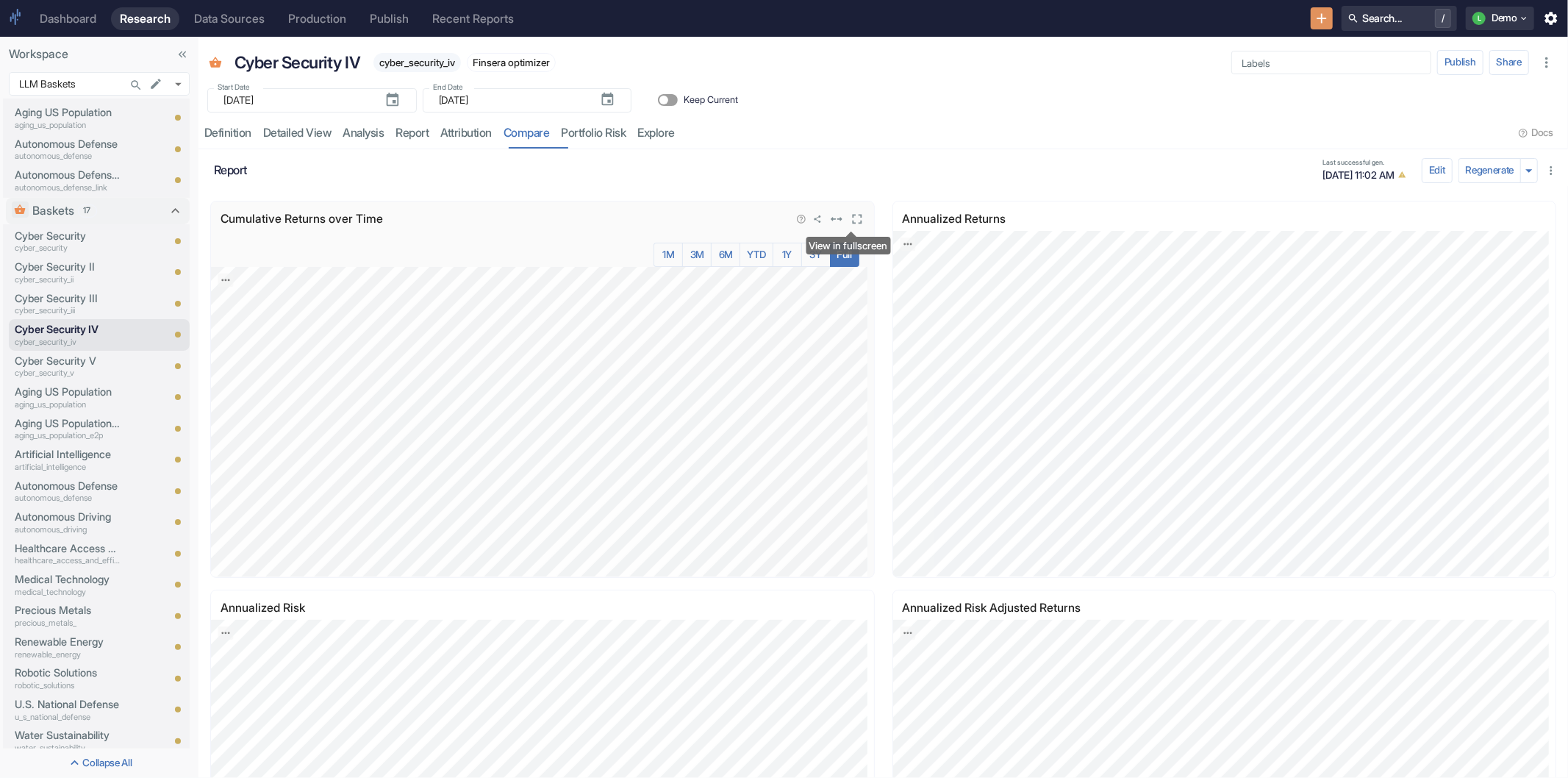
click at [852, 224] on icon "View in fullscreen" at bounding box center [856, 219] width 10 height 10
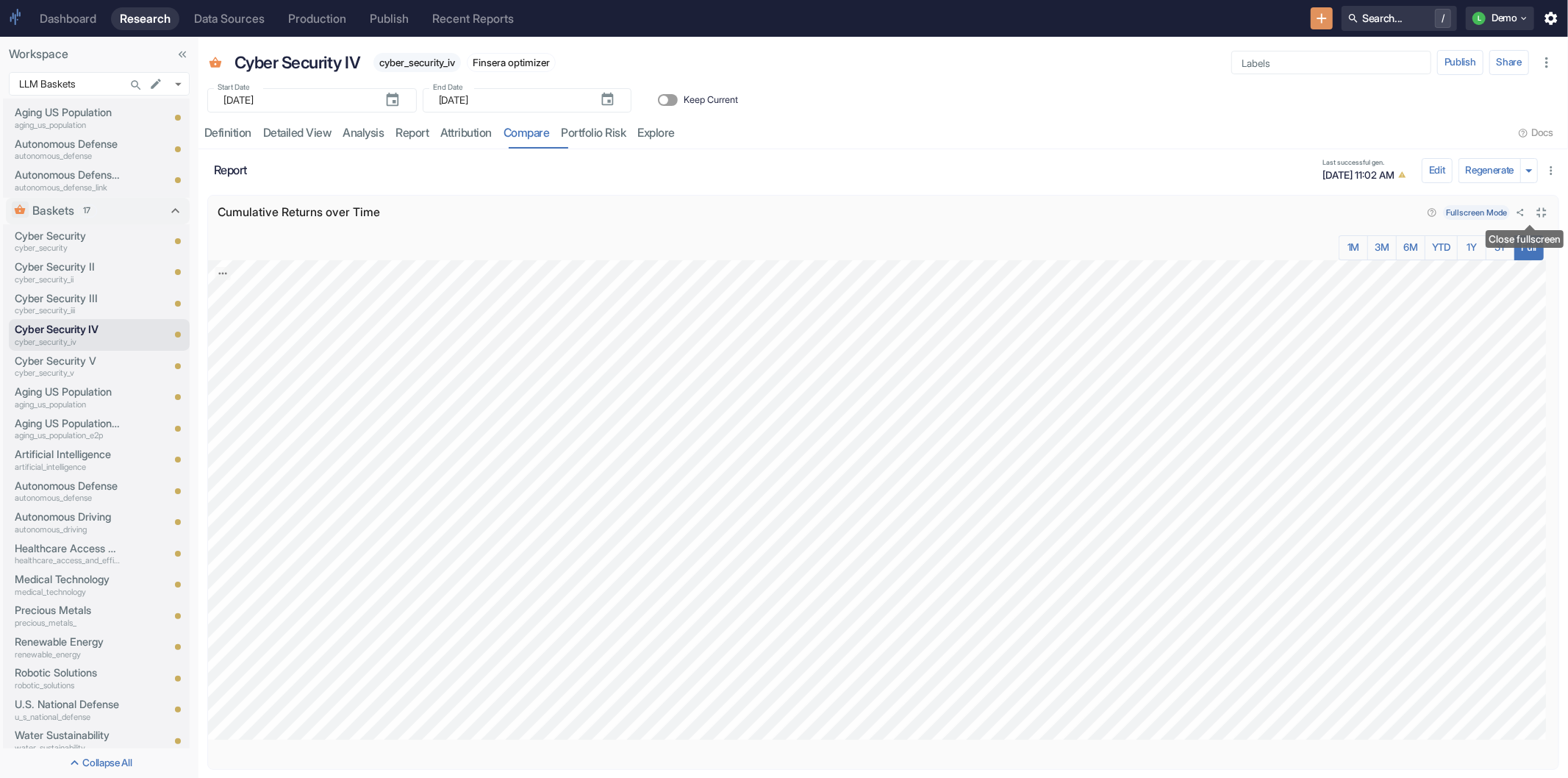
click at [1534, 211] on icon "Close fullscreen" at bounding box center [1542, 213] width 16 height 16
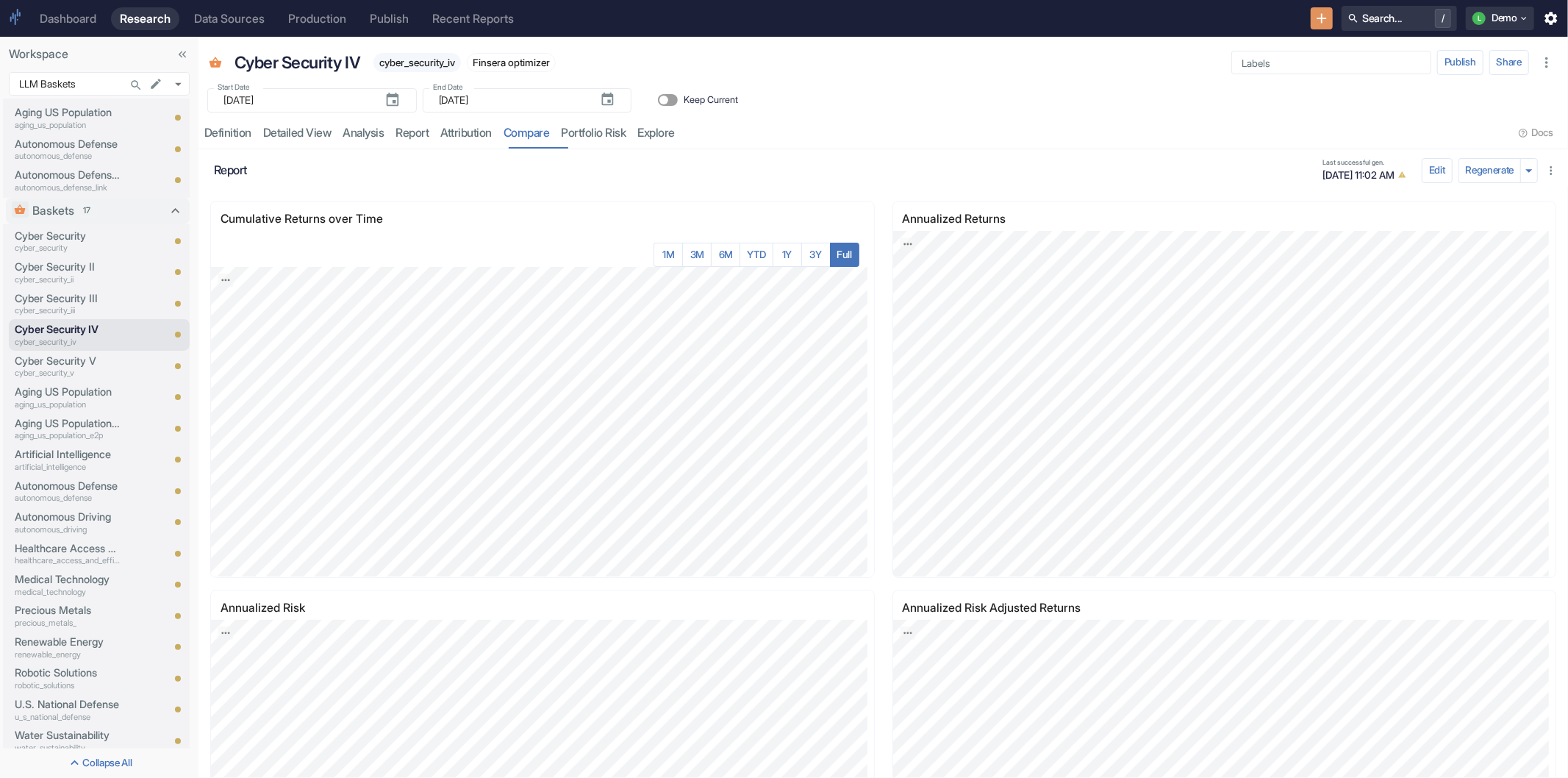
click at [1545, 177] on icon "button" at bounding box center [1552, 171] width 13 height 13
click at [1308, 125] on div at bounding box center [784, 389] width 1568 height 778
click at [1422, 173] on button "Edit" at bounding box center [1437, 170] width 31 height 25
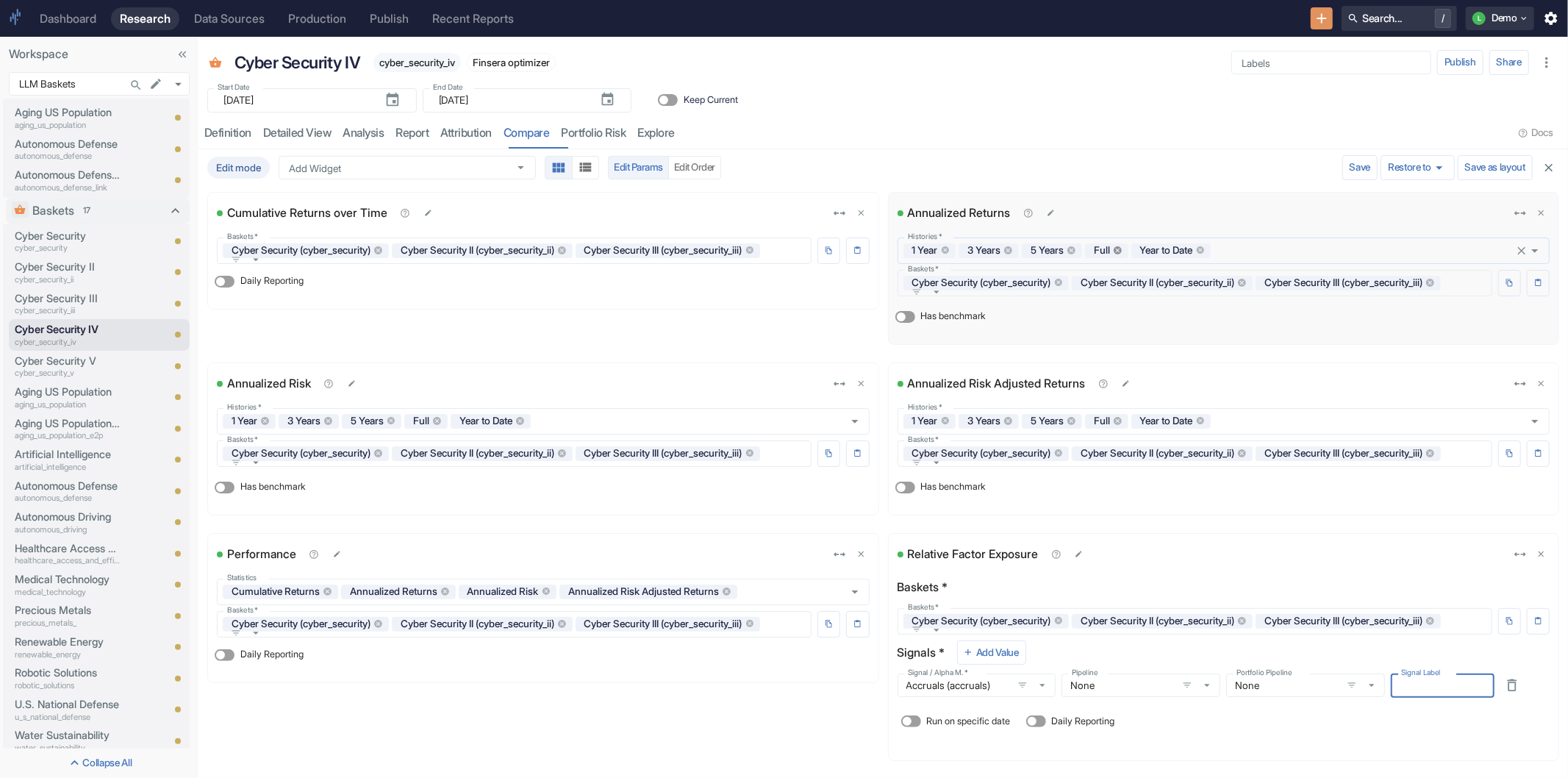
click at [1117, 251] on icon at bounding box center [1117, 250] width 8 height 8
click at [1157, 250] on icon at bounding box center [1154, 250] width 8 height 8
click at [1070, 252] on icon at bounding box center [1071, 250] width 8 height 8
click at [1007, 251] on icon at bounding box center [1008, 250] width 10 height 10
click at [942, 252] on icon at bounding box center [945, 250] width 8 height 8
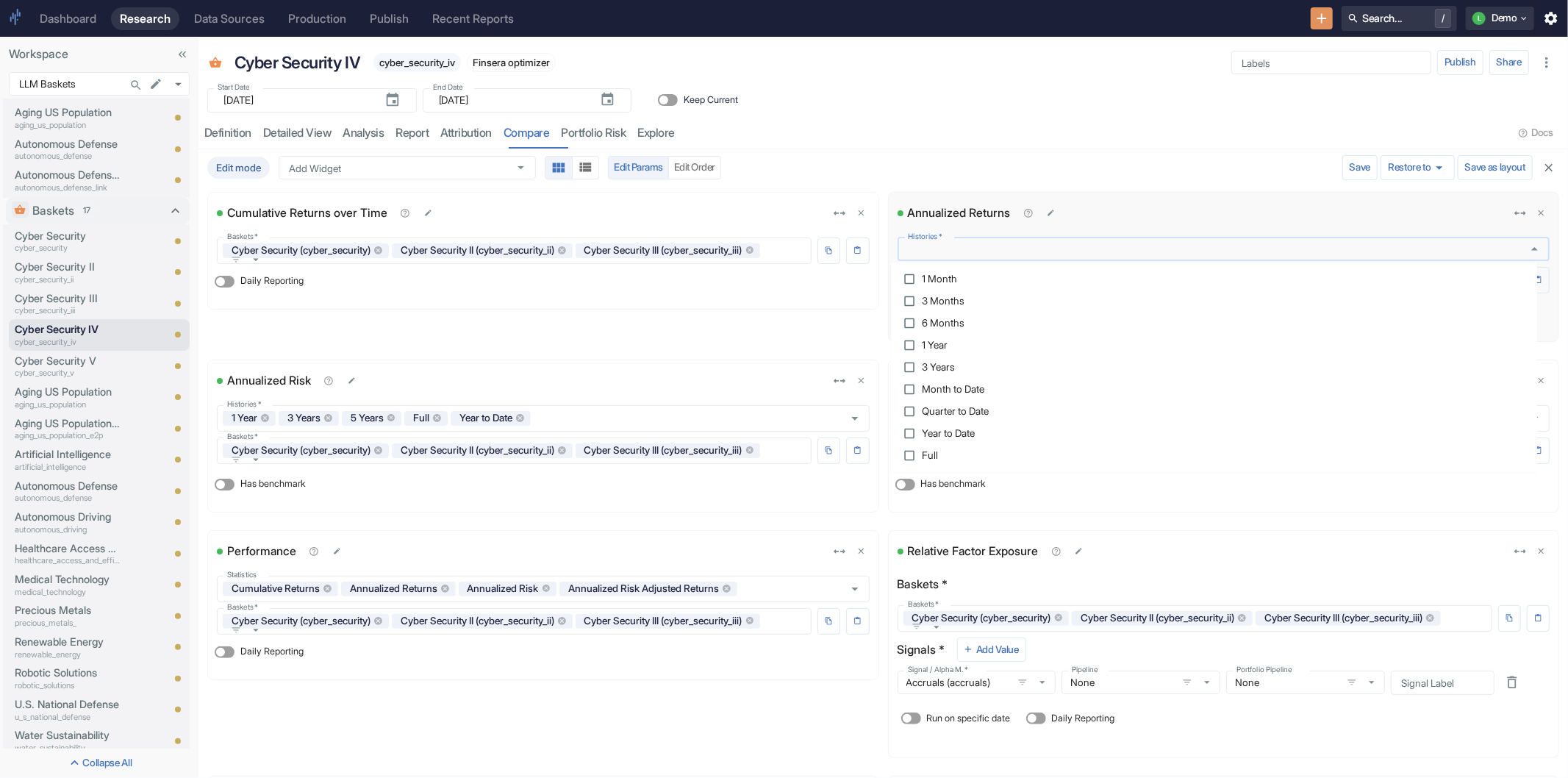
click at [942, 252] on input "Histories   *" at bounding box center [1209, 249] width 616 height 13
click at [947, 282] on span "1 Month" at bounding box center [939, 279] width 35 height 10
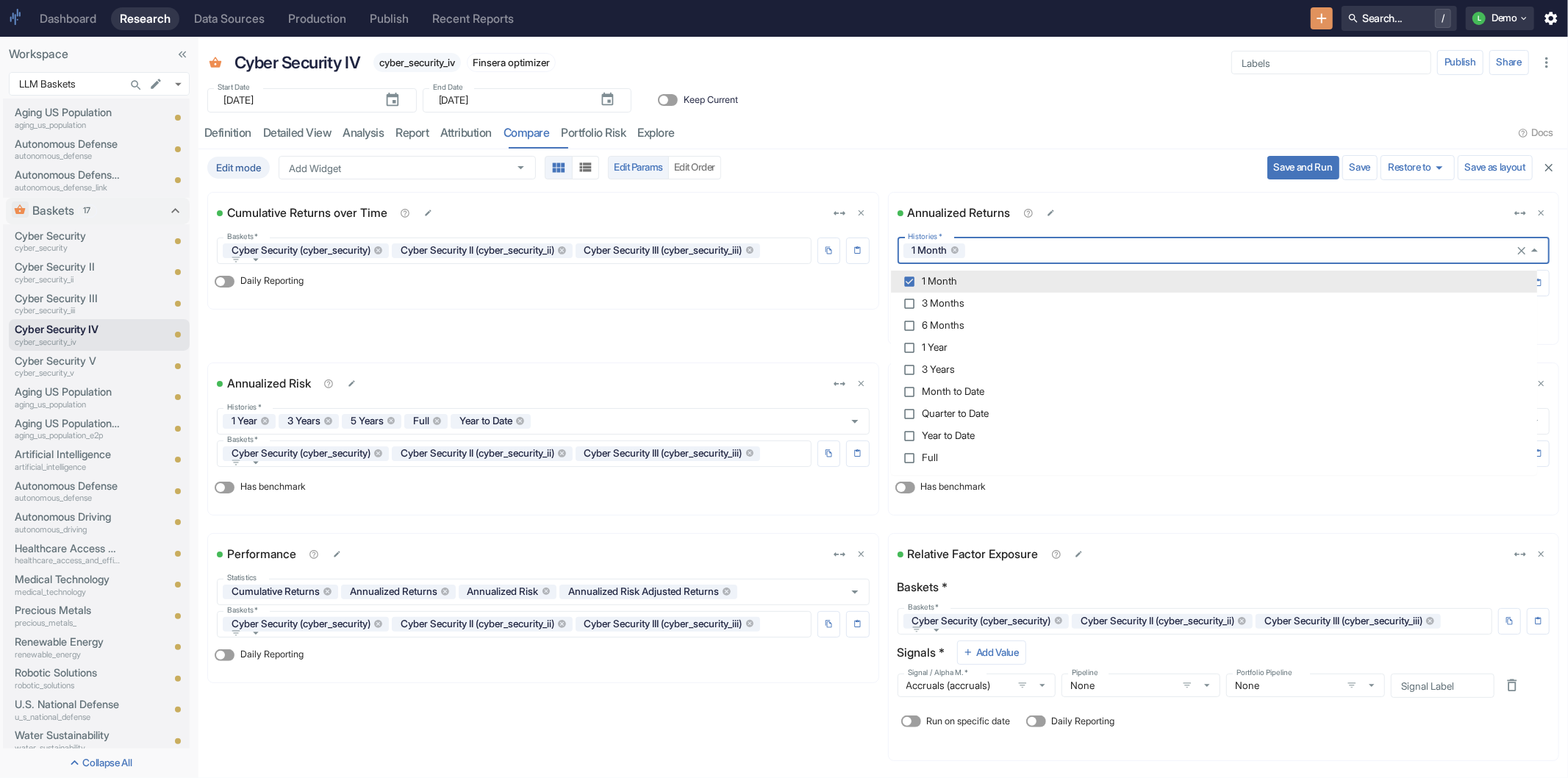
click at [946, 276] on span "1 Month" at bounding box center [939, 282] width 35 height 10
checkbox input "false"
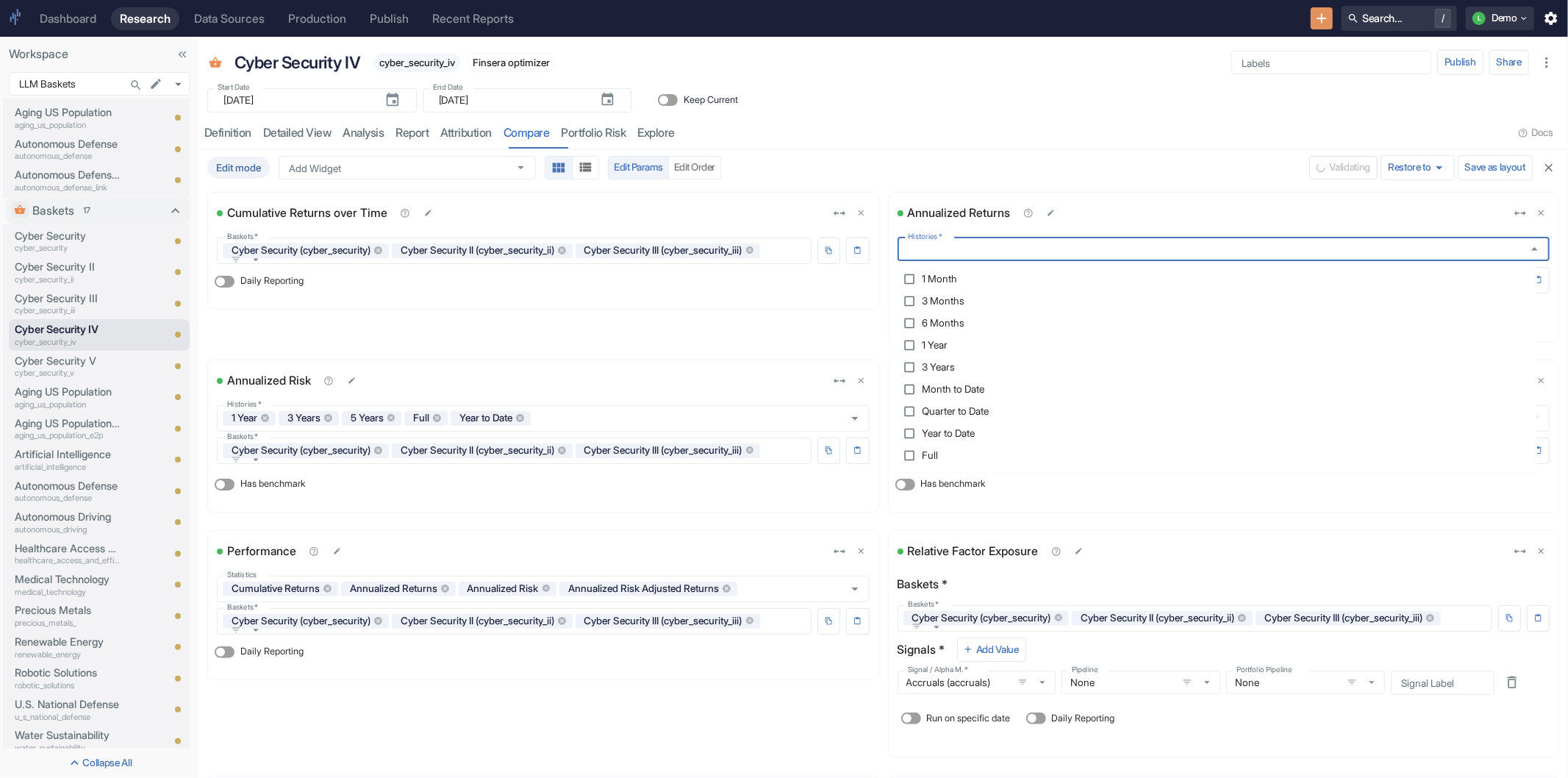
click at [947, 297] on span "3 Months" at bounding box center [943, 302] width 43 height 10
checkbox input "true"
click at [952, 320] on span "6 Months" at bounding box center [943, 326] width 43 height 10
checkbox input "true"
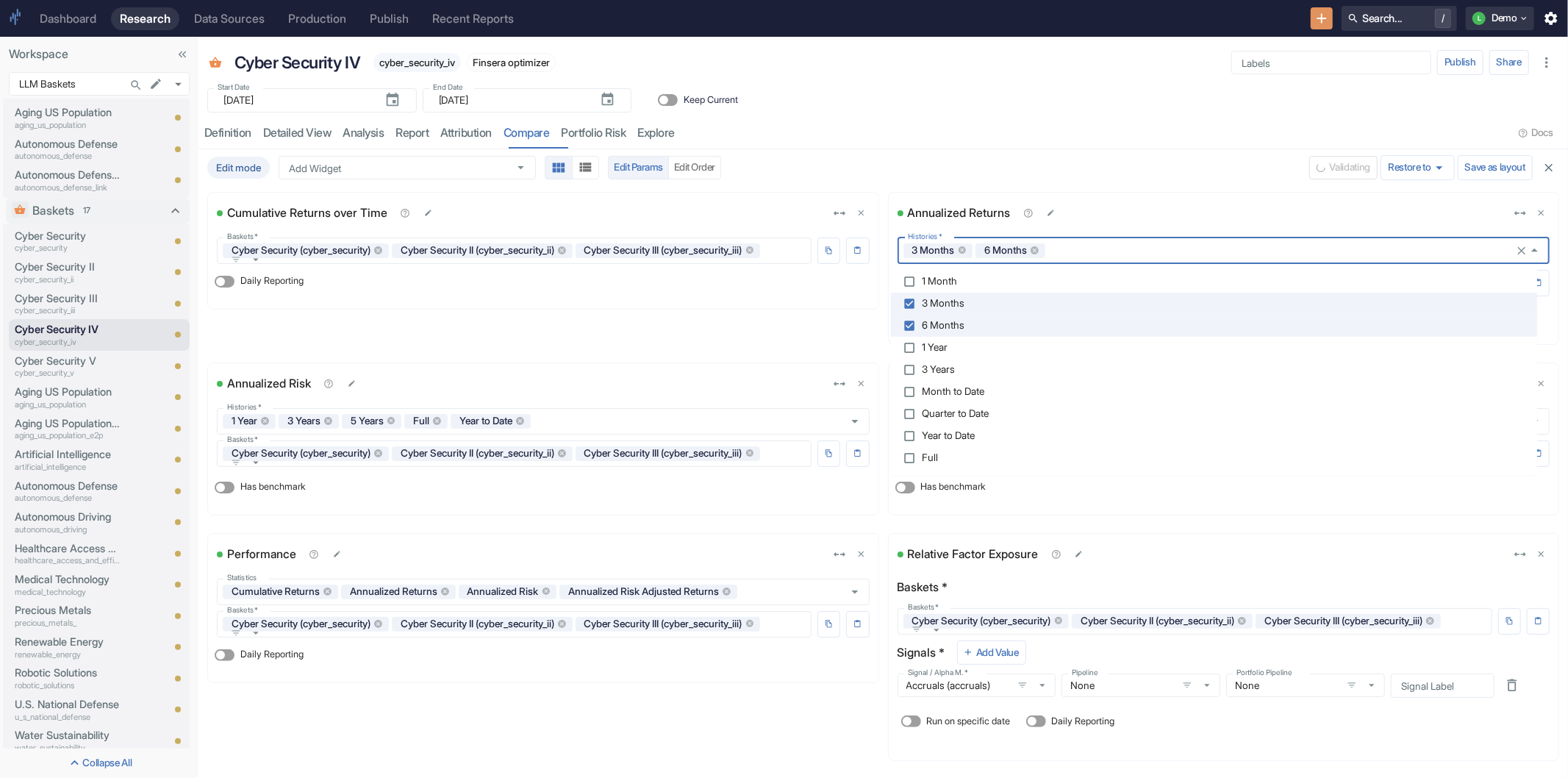
click at [959, 435] on span "Year to Date" at bounding box center [948, 437] width 53 height 10
checkbox input "true"
click at [948, 347] on span "1 Year" at bounding box center [935, 348] width 25 height 10
checkbox input "true"
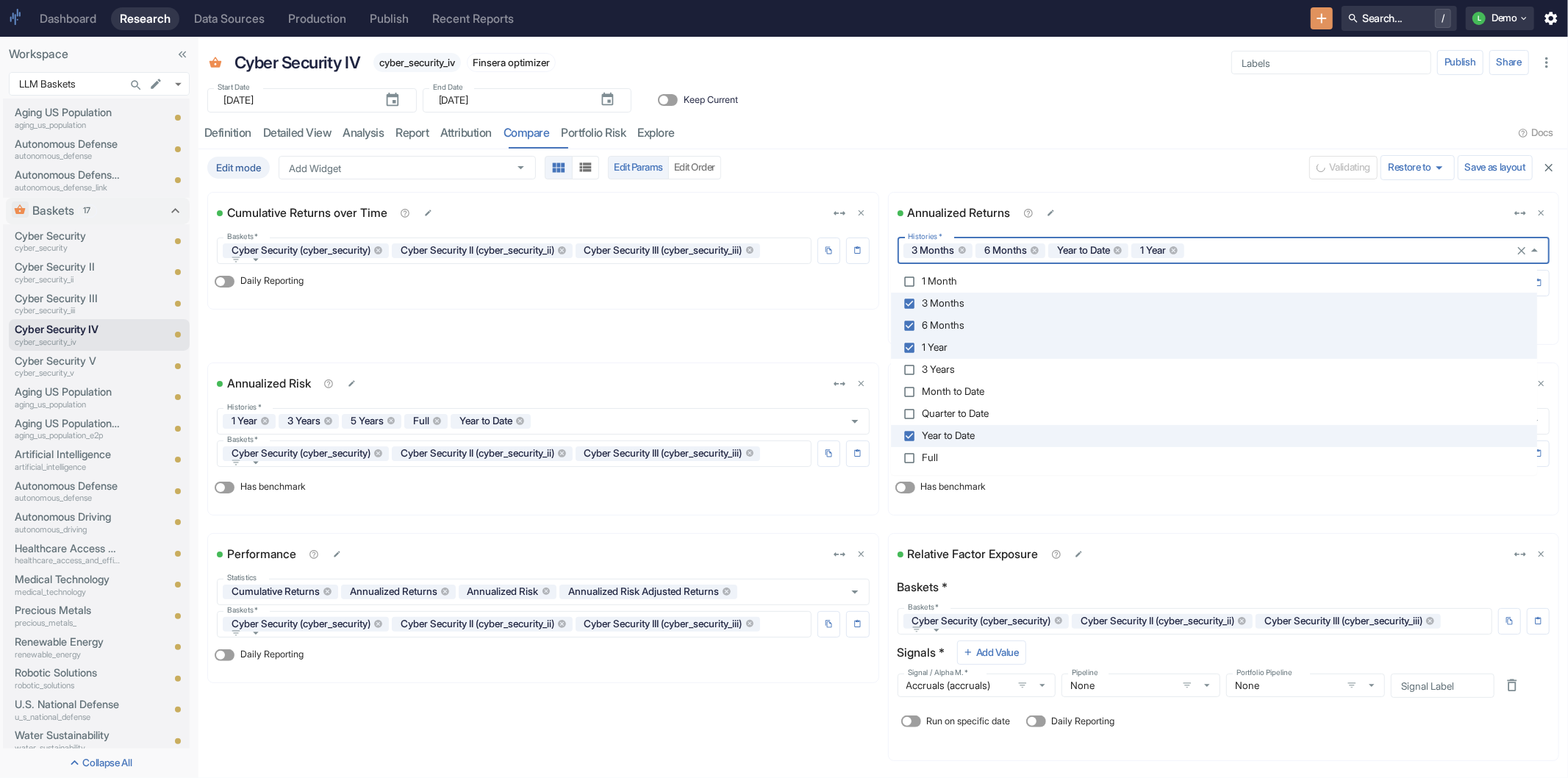
click at [951, 366] on span "3 Years" at bounding box center [939, 370] width 33 height 10
checkbox input "true"
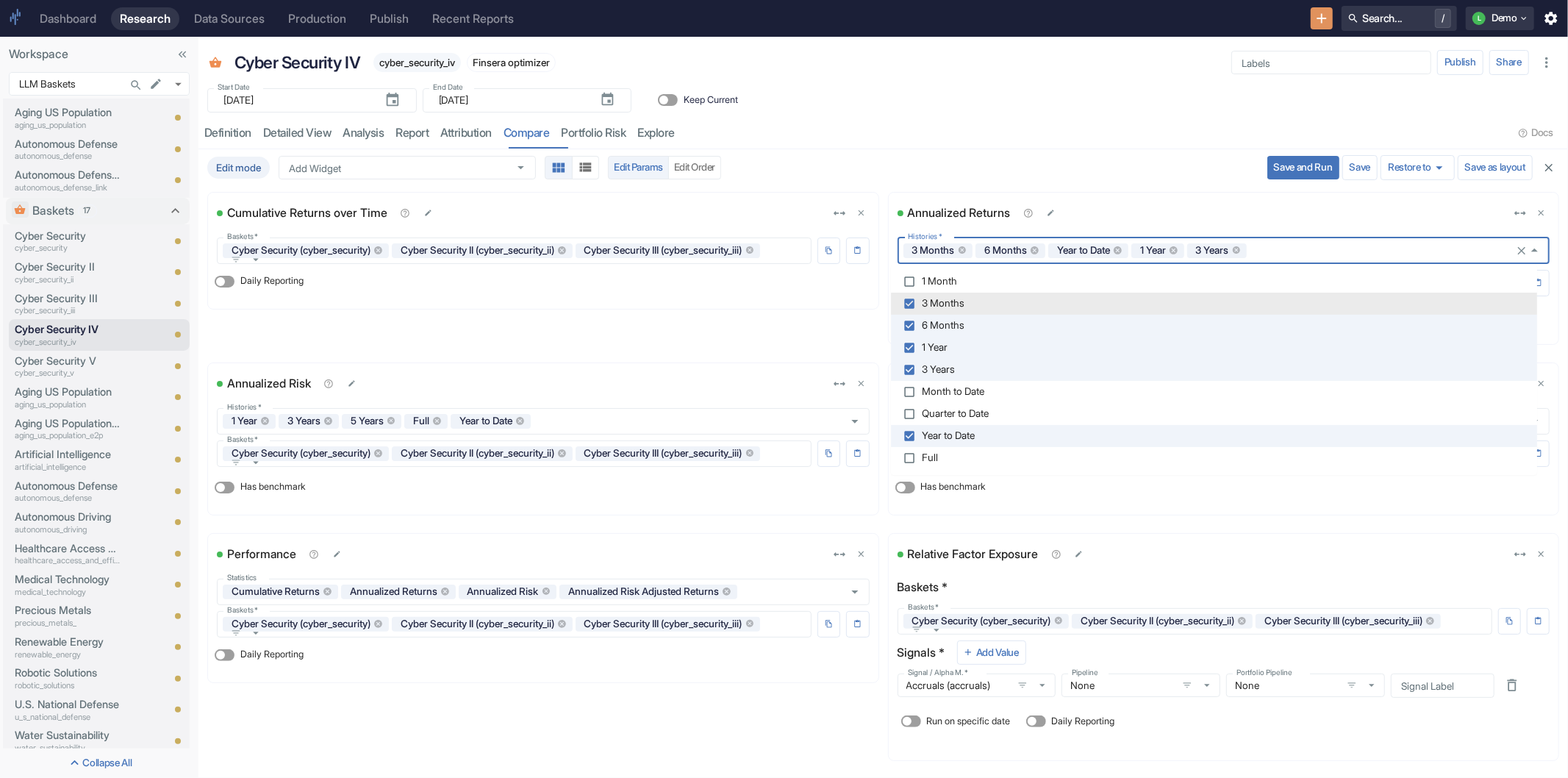
click at [1274, 169] on button "Save and Run" at bounding box center [1303, 167] width 72 height 23
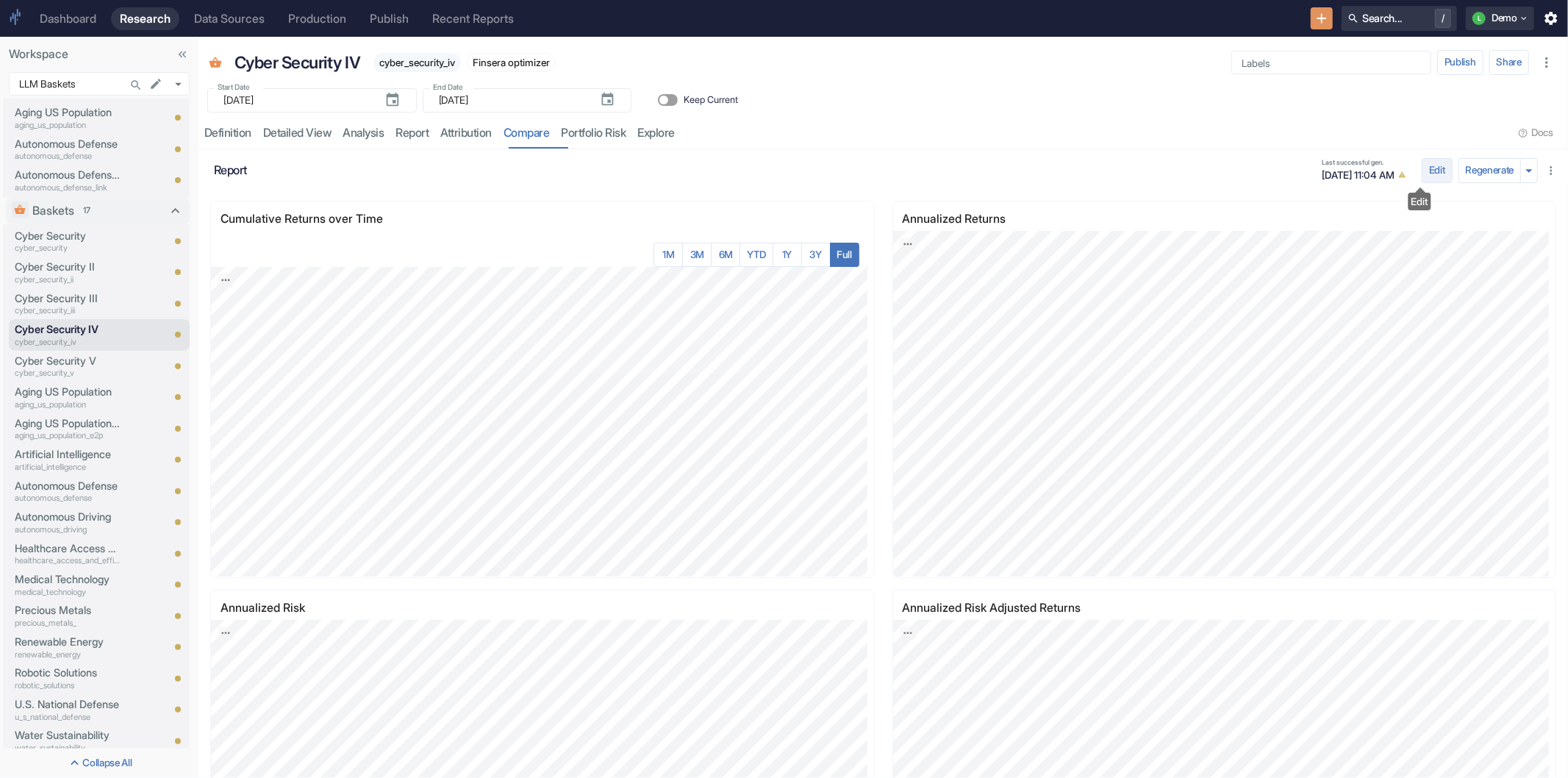
click at [1422, 174] on button "Edit" at bounding box center [1437, 170] width 31 height 25
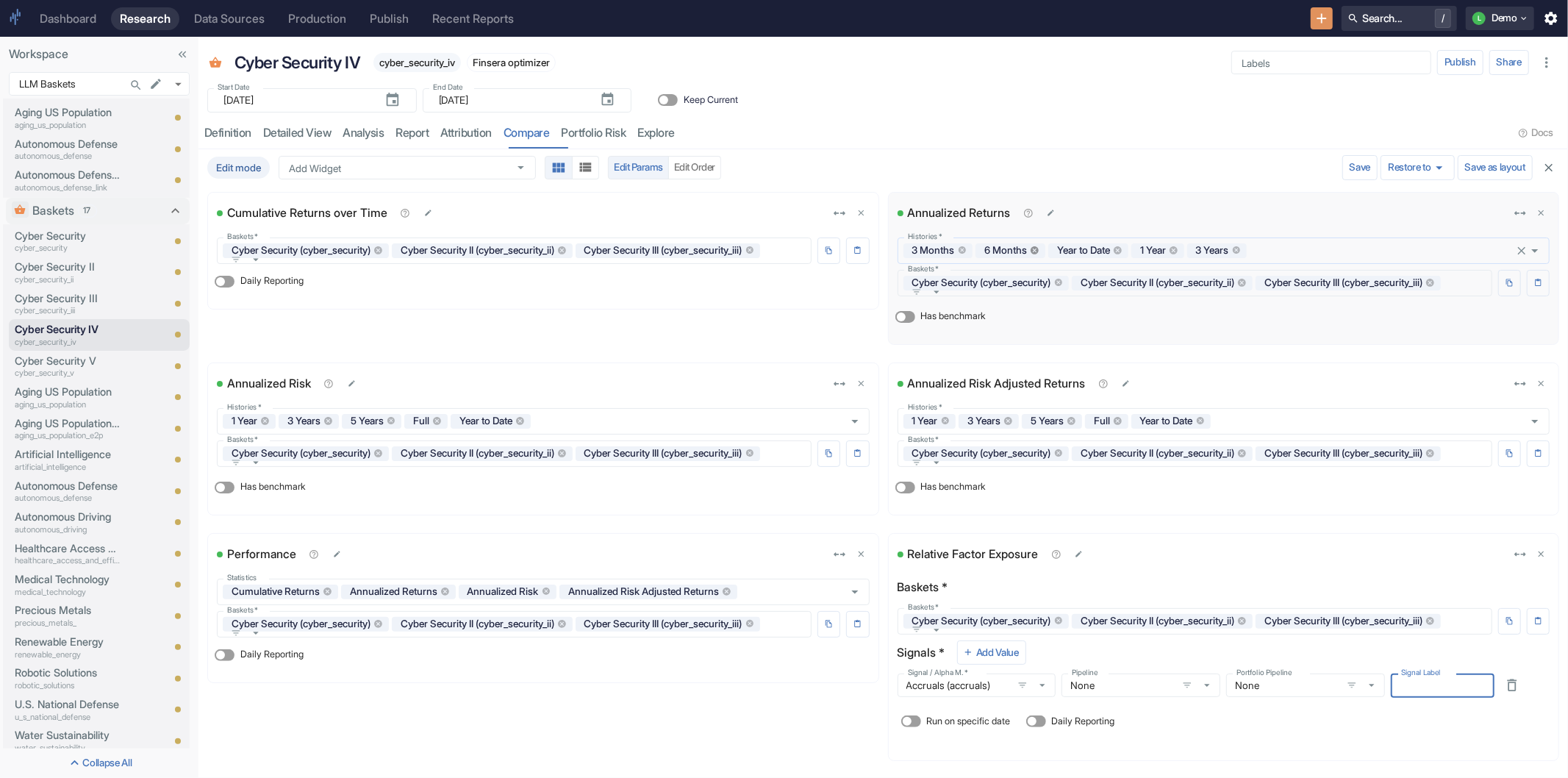
click at [1031, 247] on icon at bounding box center [1034, 250] width 10 height 10
click at [1041, 251] on icon at bounding box center [1045, 250] width 10 height 10
click at [1343, 174] on button "Save" at bounding box center [1361, 167] width 36 height 25
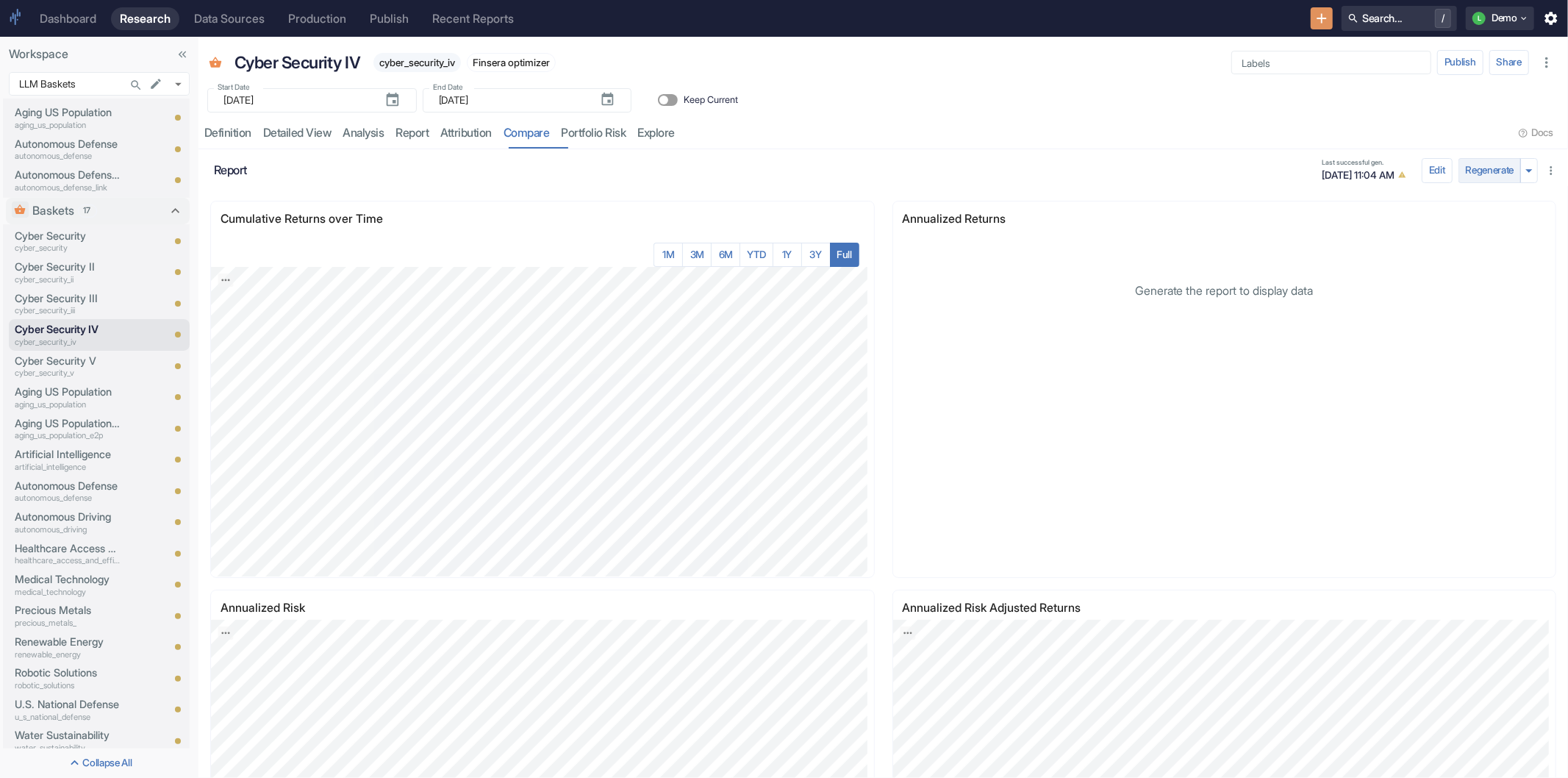
click at [1465, 170] on button "Regenerate" at bounding box center [1490, 170] width 63 height 25
click at [1424, 171] on button "Edit" at bounding box center [1437, 170] width 31 height 25
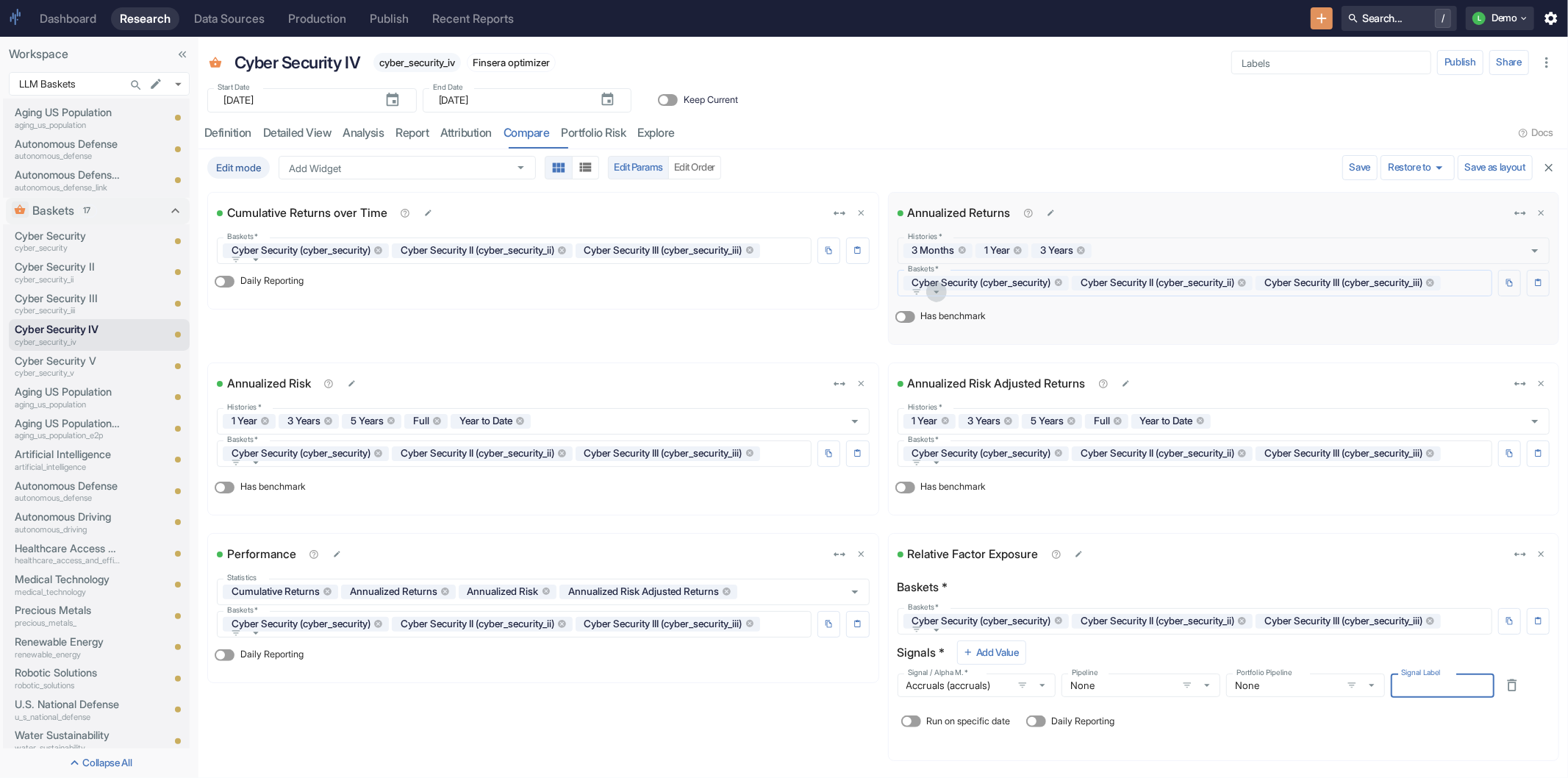
click at [947, 303] on button "button" at bounding box center [937, 292] width 21 height 21
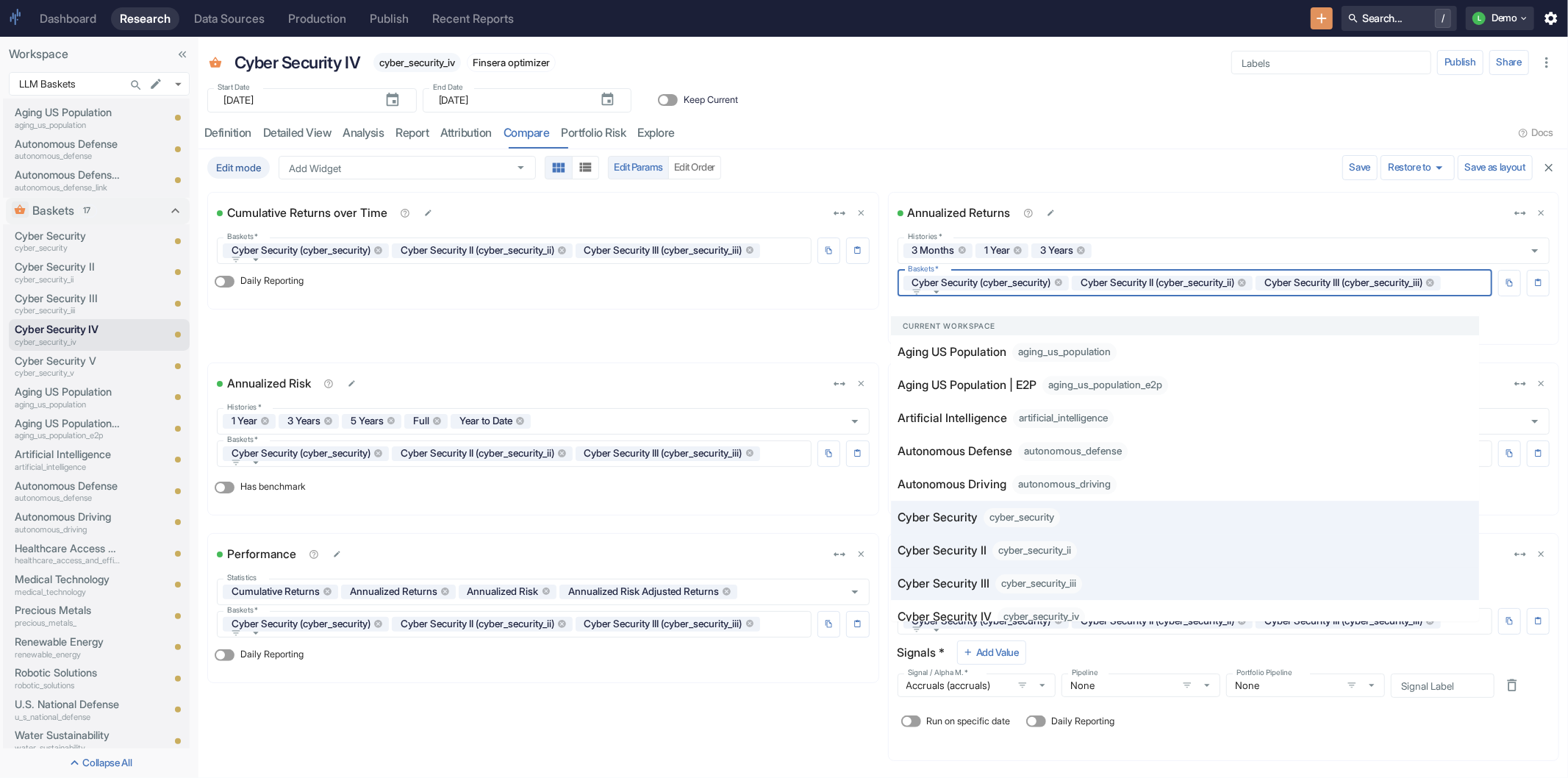
click at [1079, 165] on div "Edit mode Add Widget Add Widget Edit Params Edit Order" at bounding box center [772, 167] width 1129 height 23
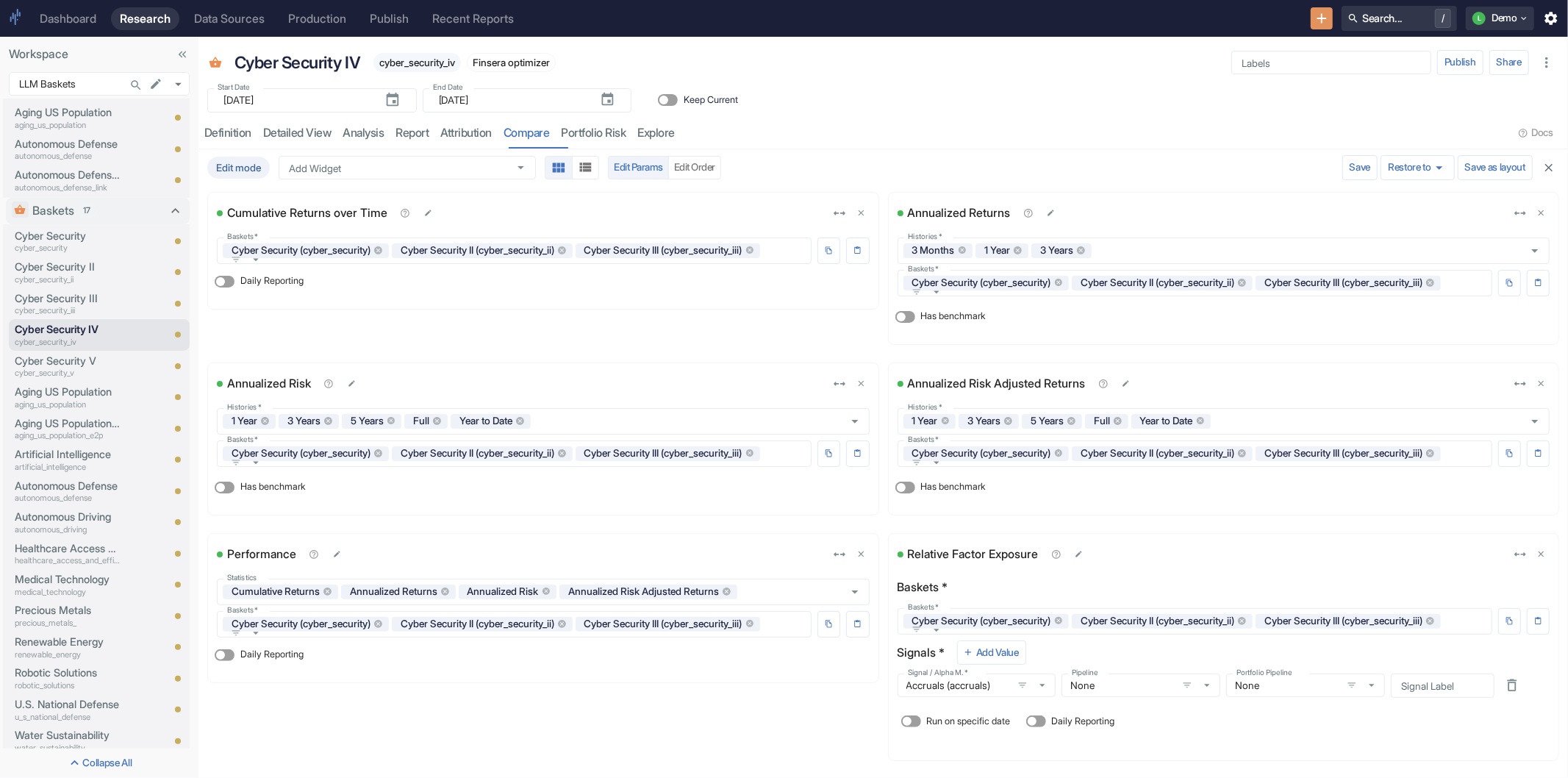
click at [1543, 167] on icon "button" at bounding box center [1549, 168] width 13 height 13
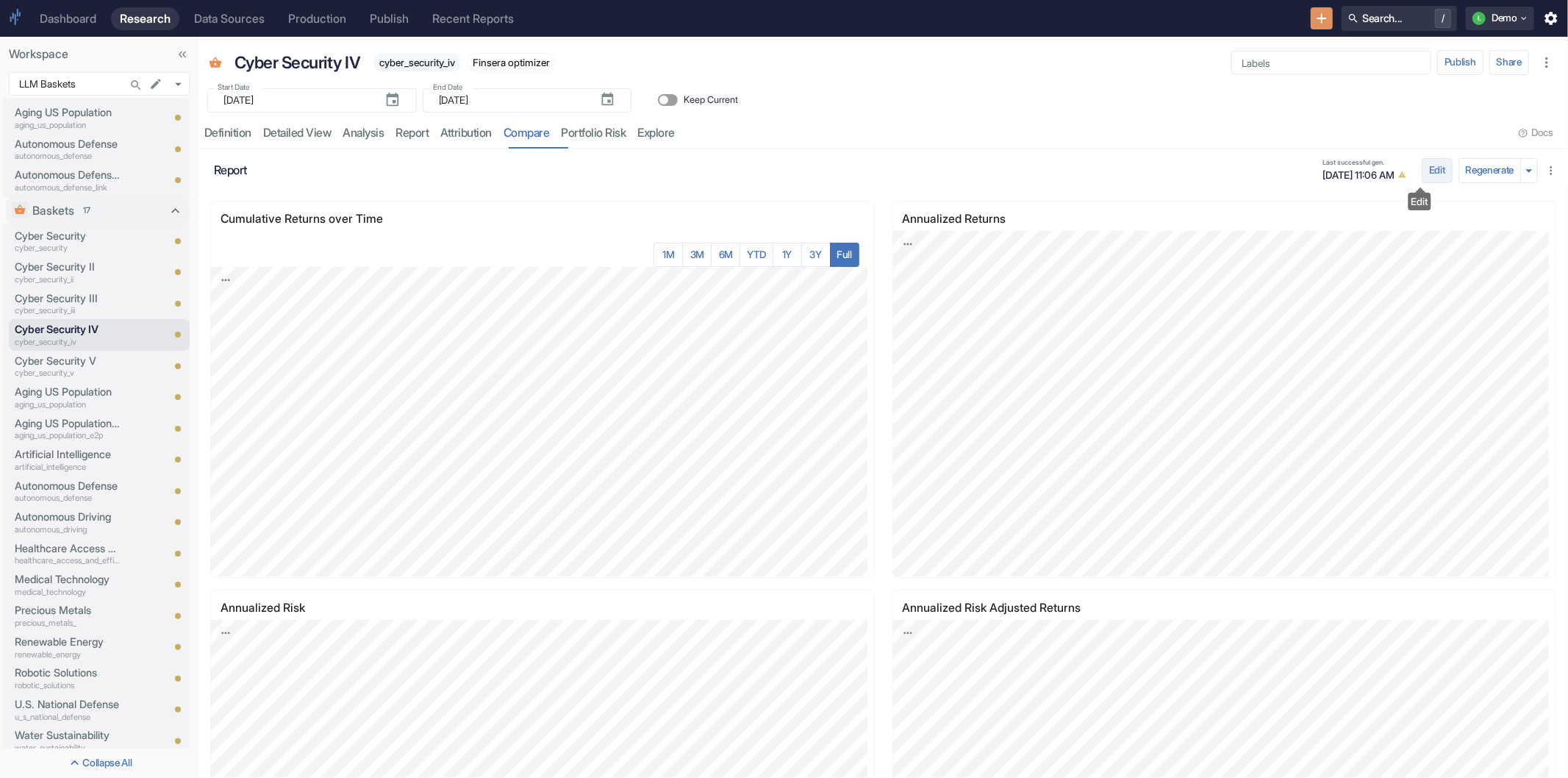
click at [1424, 171] on button "Edit" at bounding box center [1437, 170] width 31 height 25
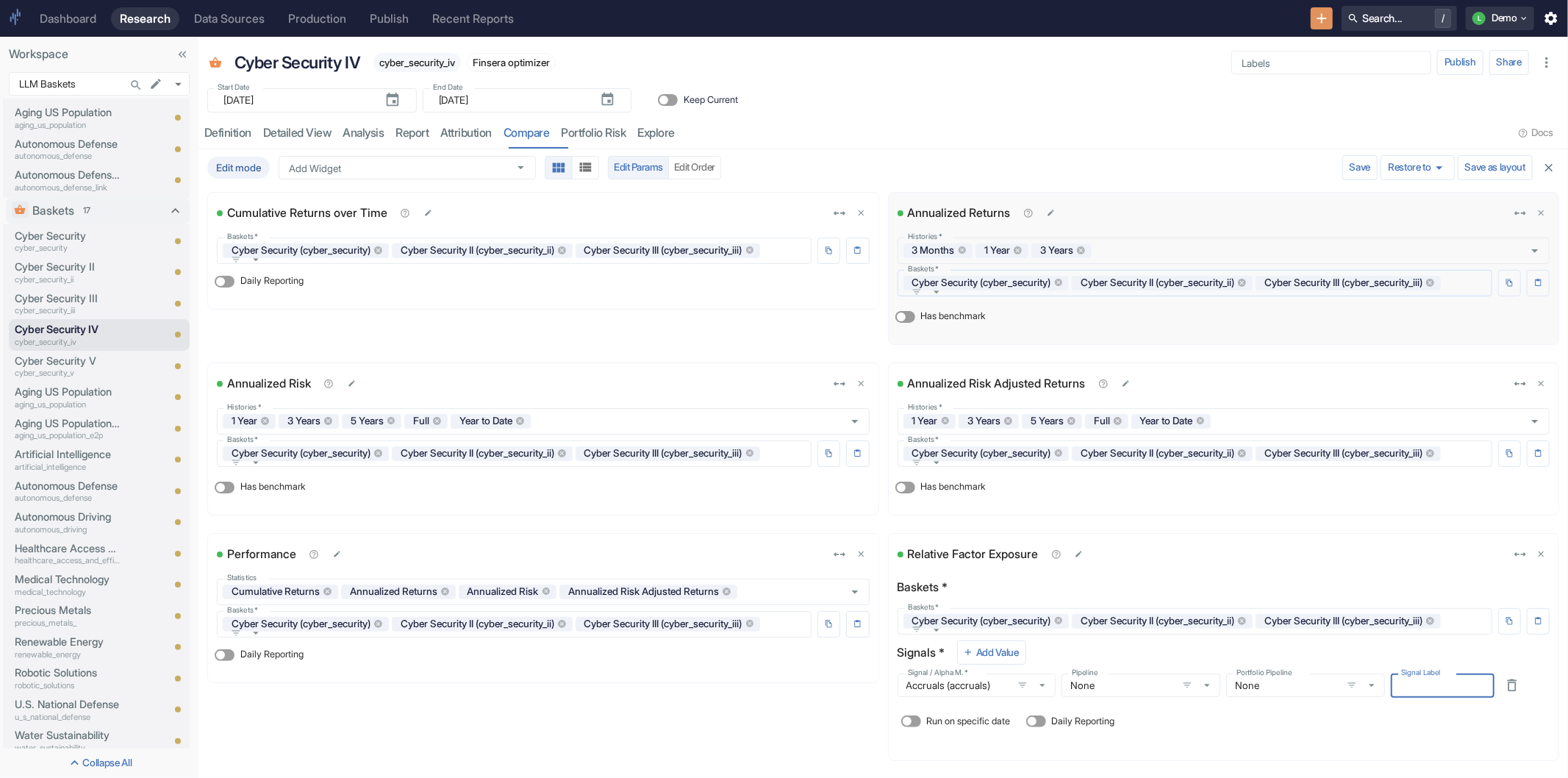
click at [943, 299] on icon "button" at bounding box center [937, 292] width 13 height 13
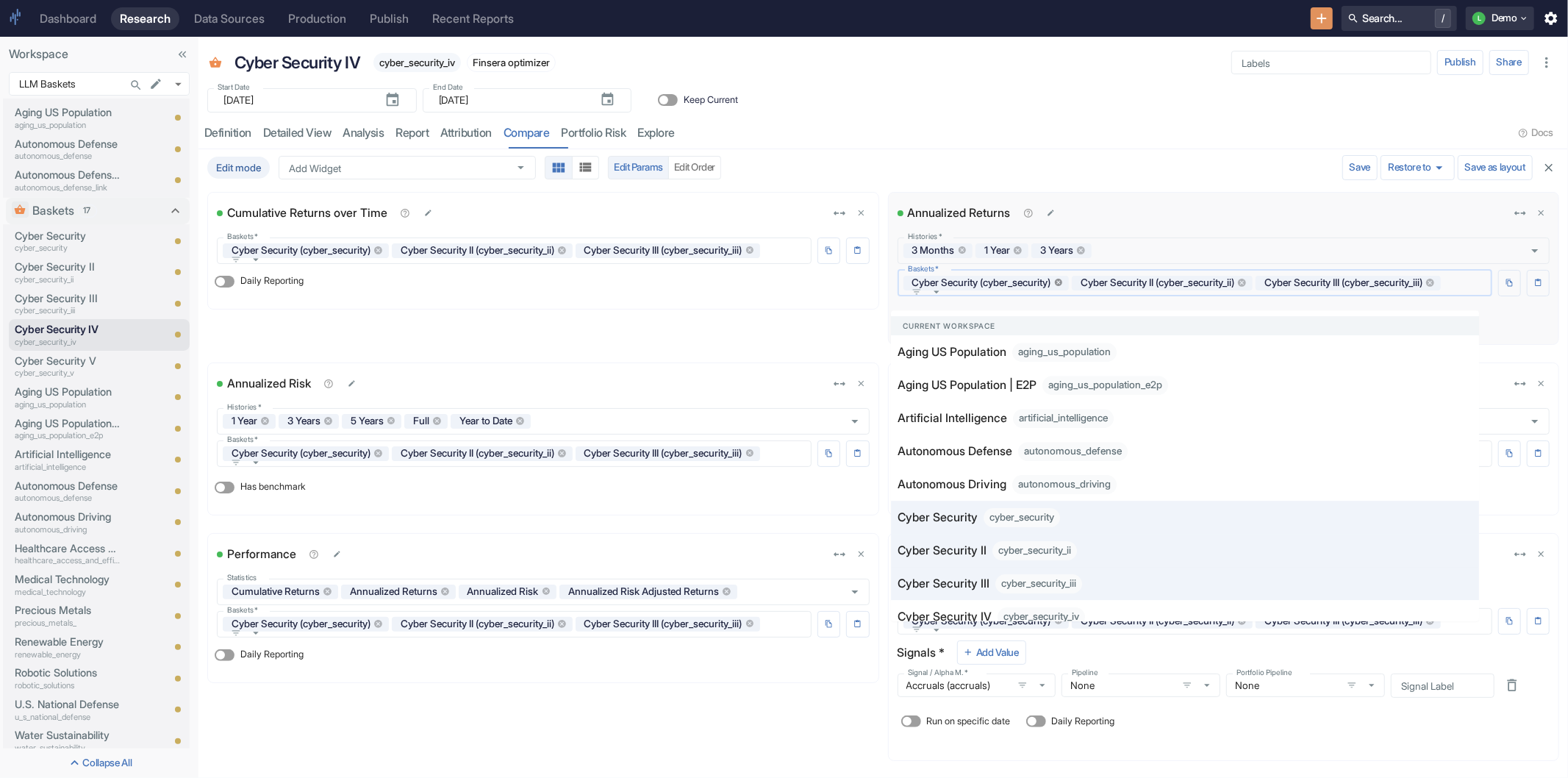
click at [1063, 282] on icon at bounding box center [1059, 282] width 10 height 10
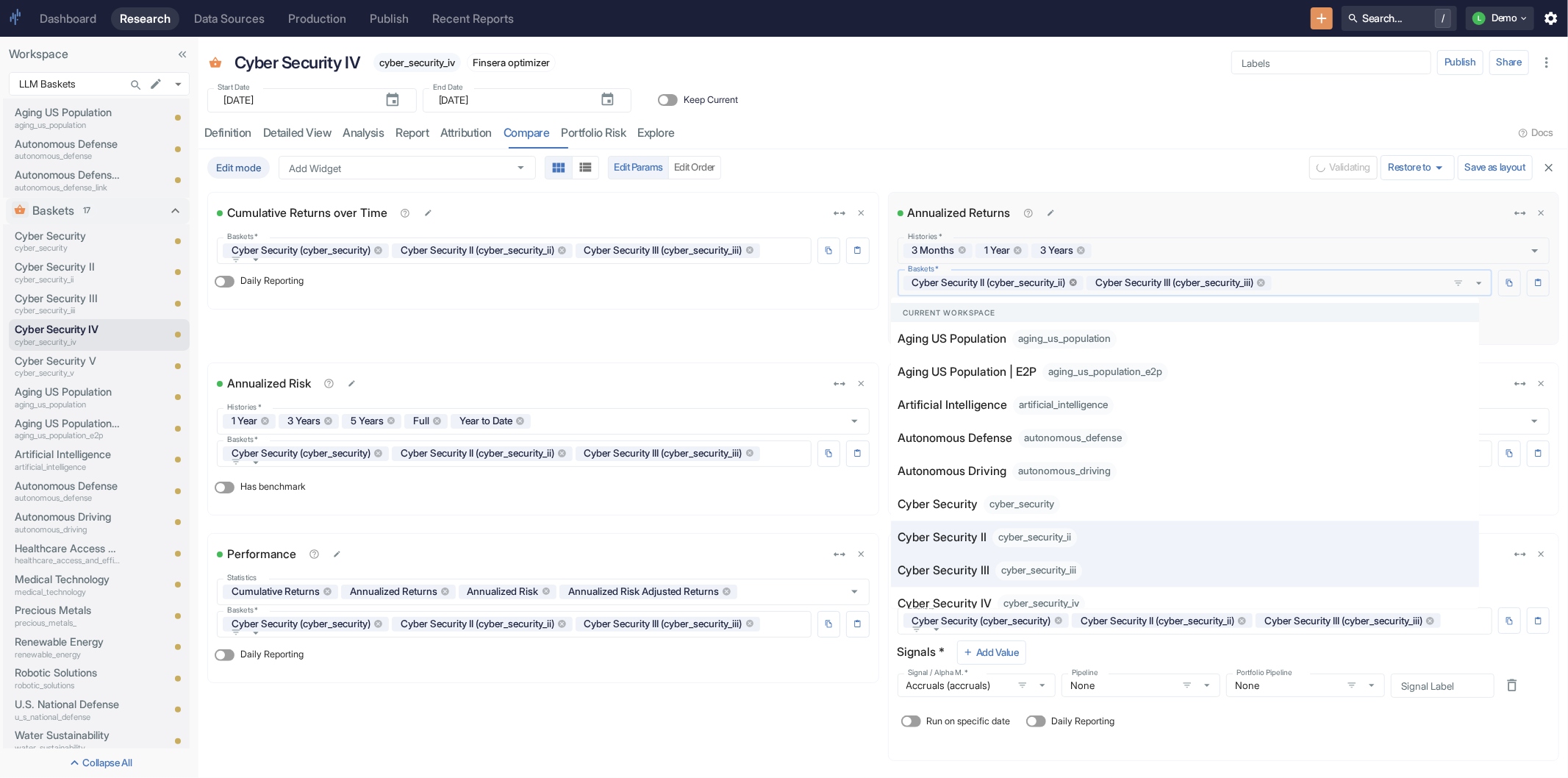
click at [1078, 284] on icon at bounding box center [1073, 282] width 8 height 8
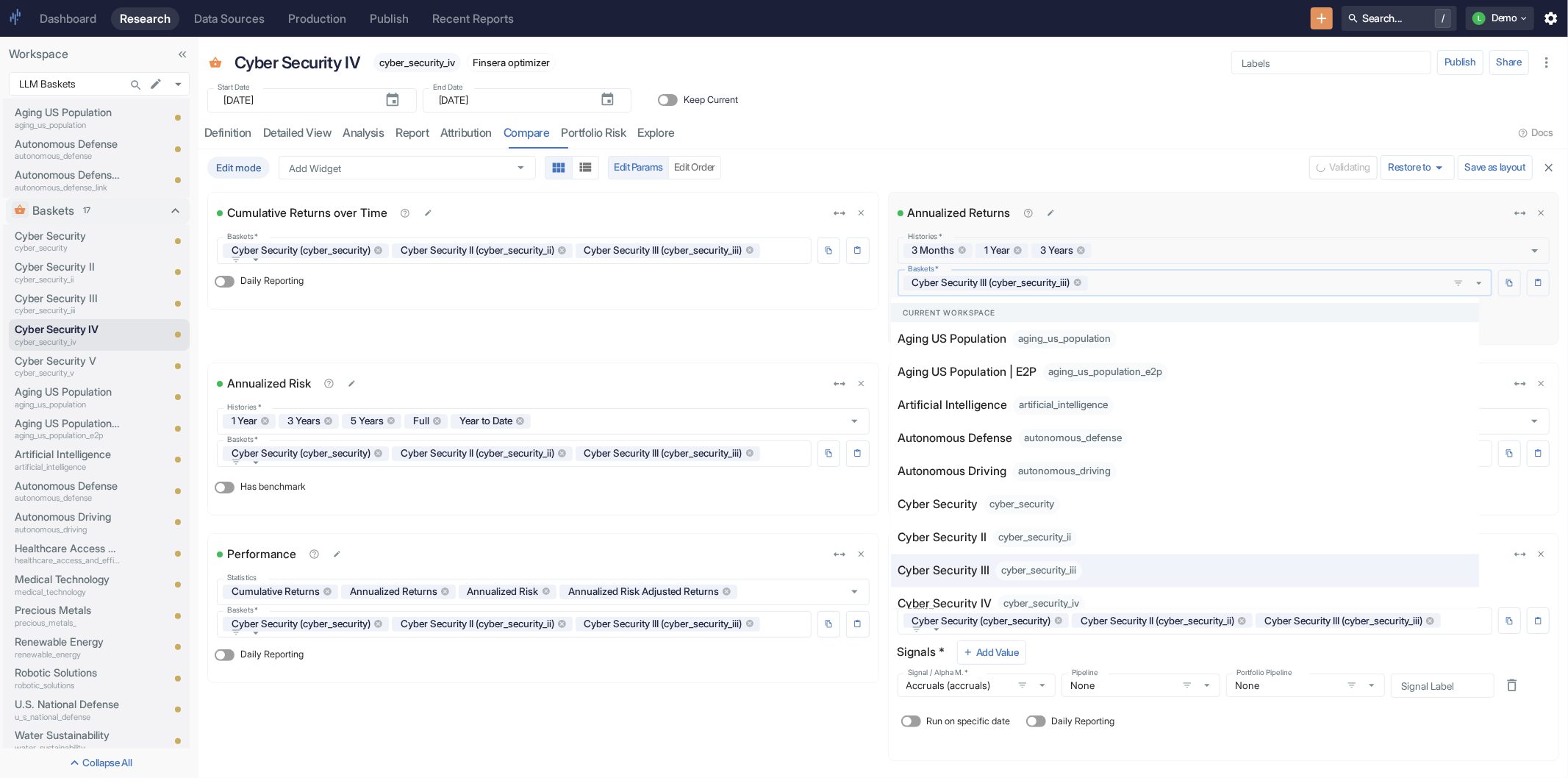
click at [1089, 282] on div "Cyber Security III (cyber_security_iii)" at bounding box center [996, 283] width 186 height 15
click at [1083, 283] on icon at bounding box center [1078, 282] width 10 height 10
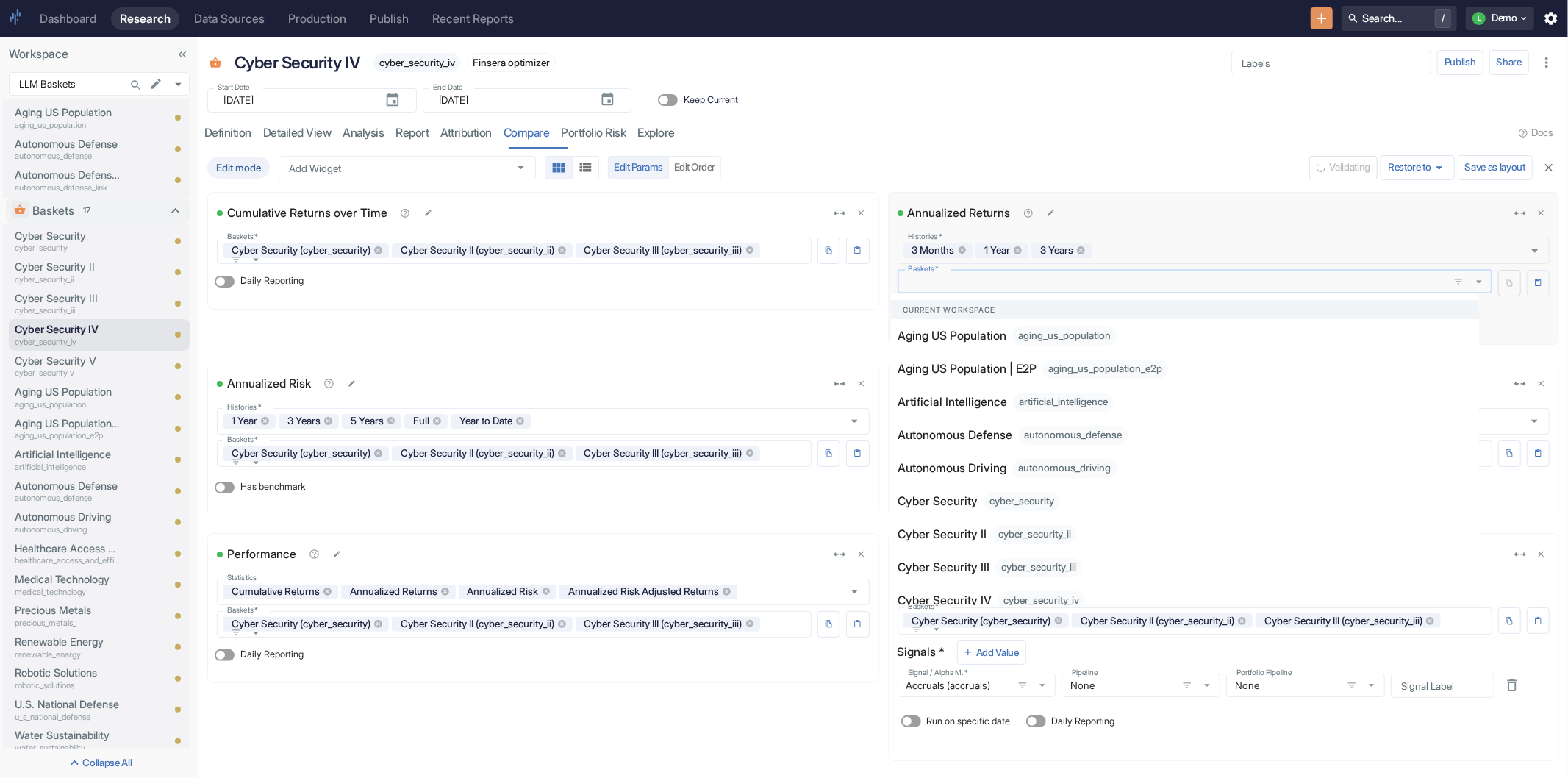
click at [1086, 283] on input "Baskets   *" at bounding box center [1173, 282] width 543 height 13
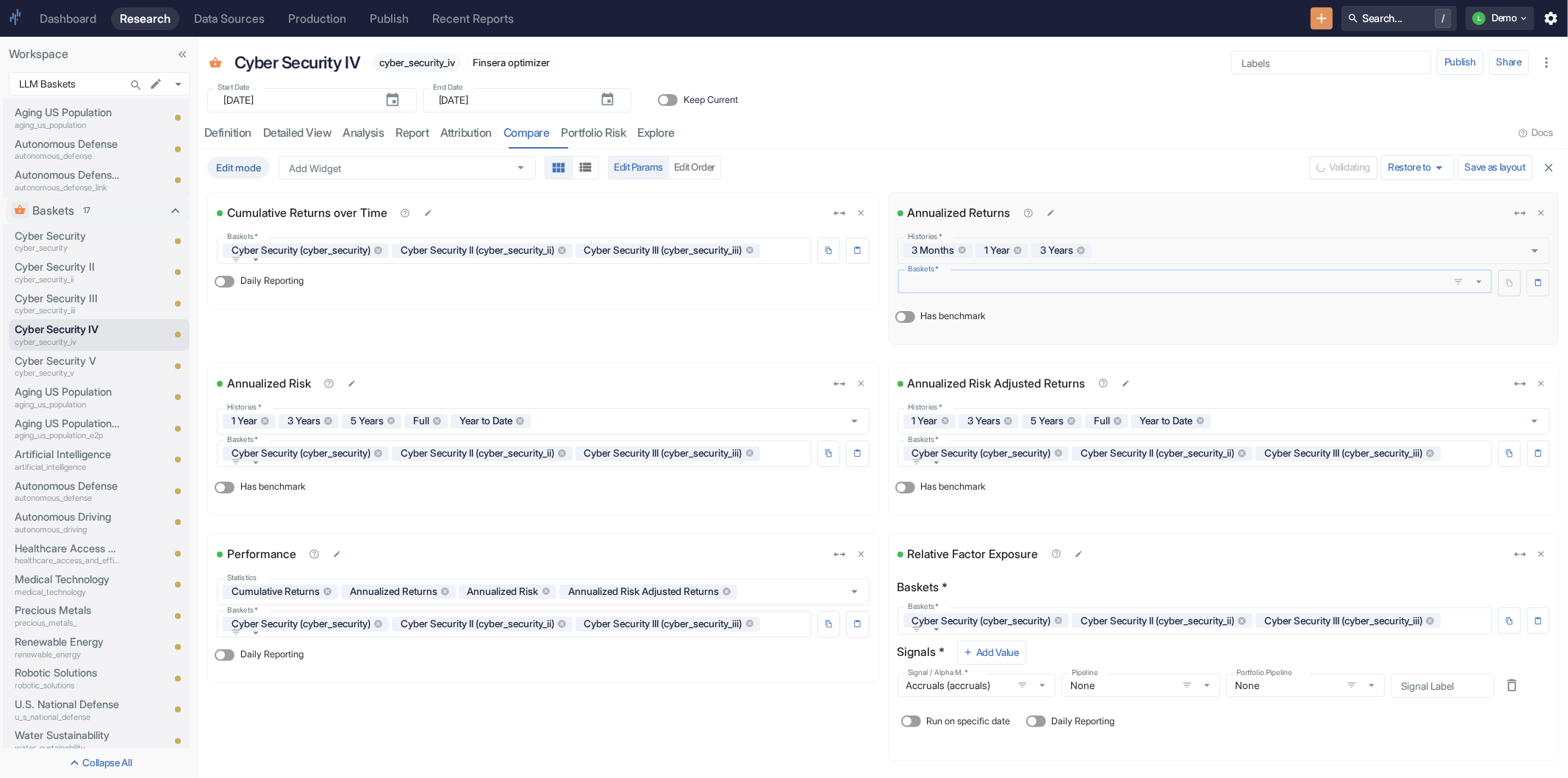
click at [1083, 282] on input "Baskets   *" at bounding box center [1173, 282] width 543 height 13
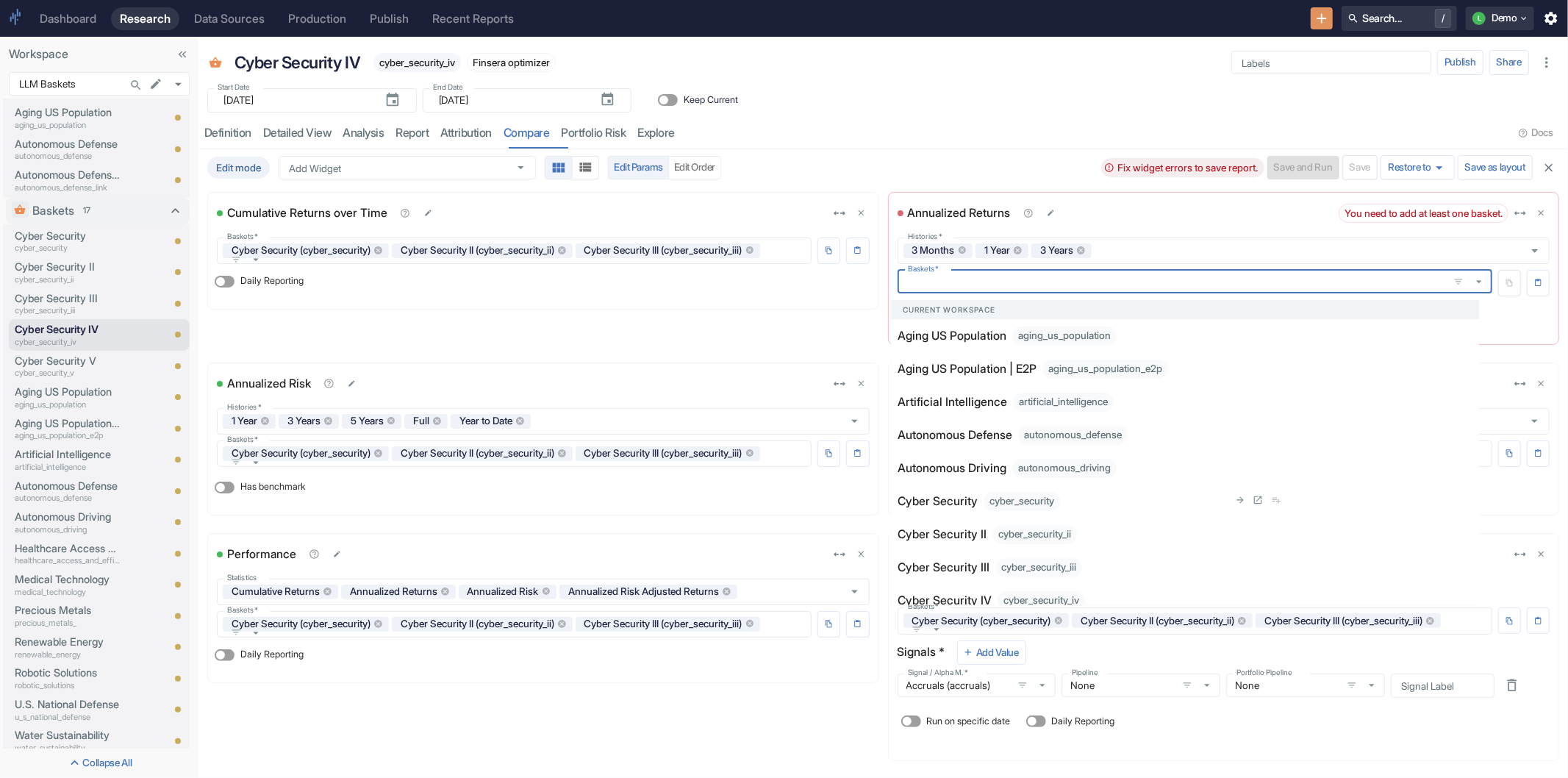
click at [1053, 512] on li "Cyber Security cyber_security" at bounding box center [1185, 501] width 588 height 33
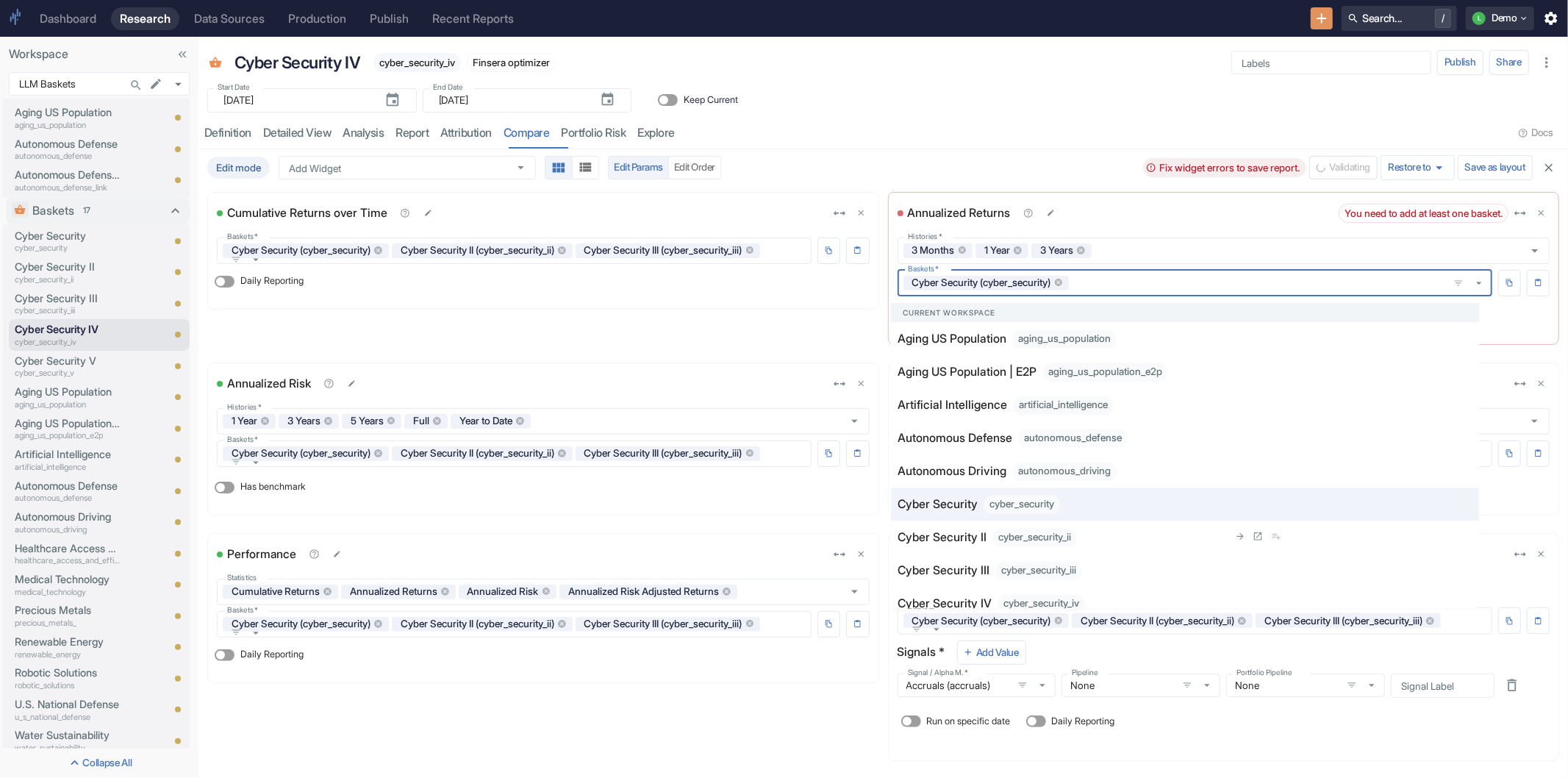
click at [1049, 535] on div "cyber_security_ii" at bounding box center [1034, 538] width 85 height 19
click at [1040, 570] on div "cyber_security_iii" at bounding box center [1039, 571] width 87 height 19
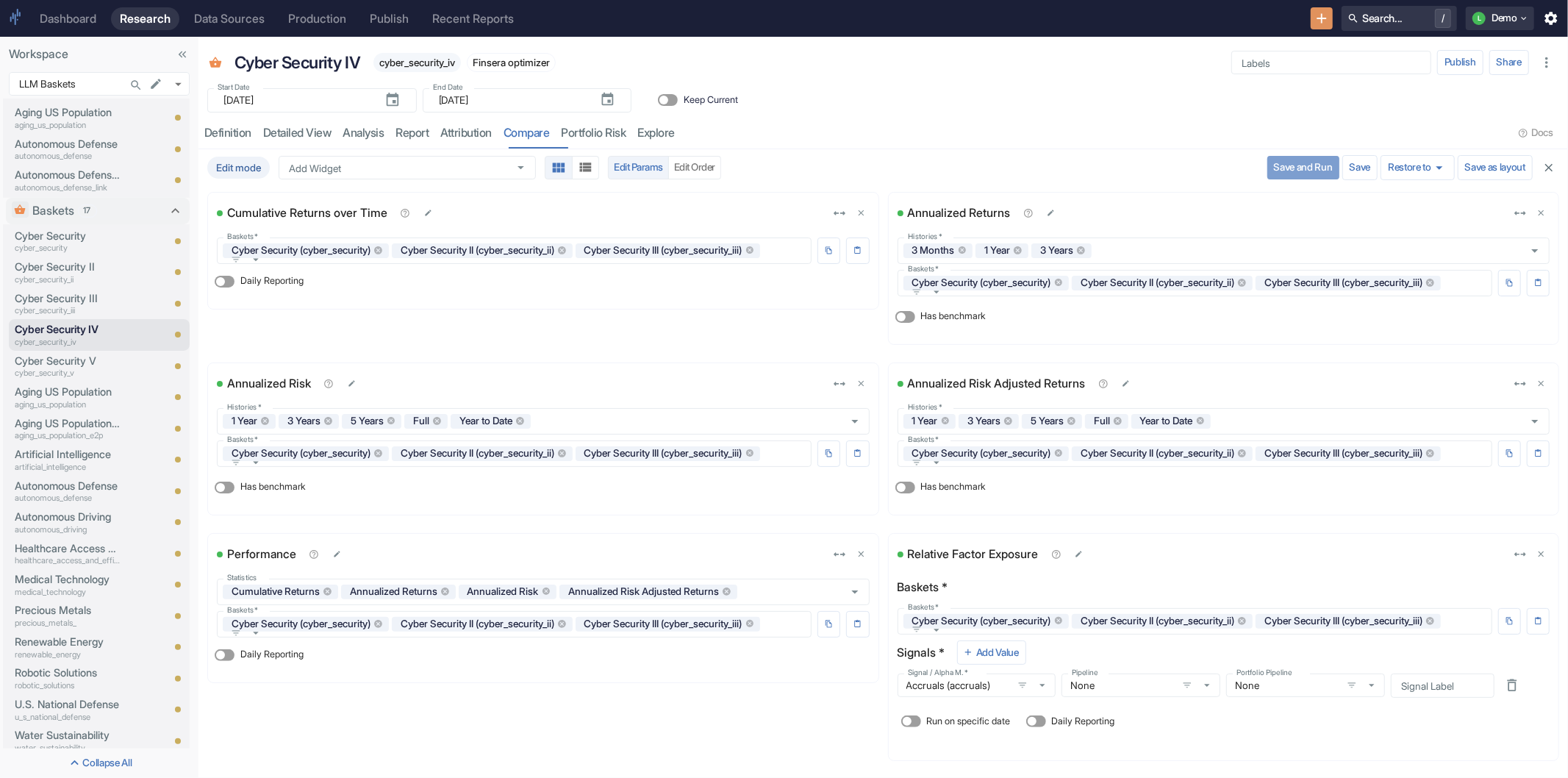
click at [1300, 169] on button "Save and Run" at bounding box center [1303, 167] width 72 height 23
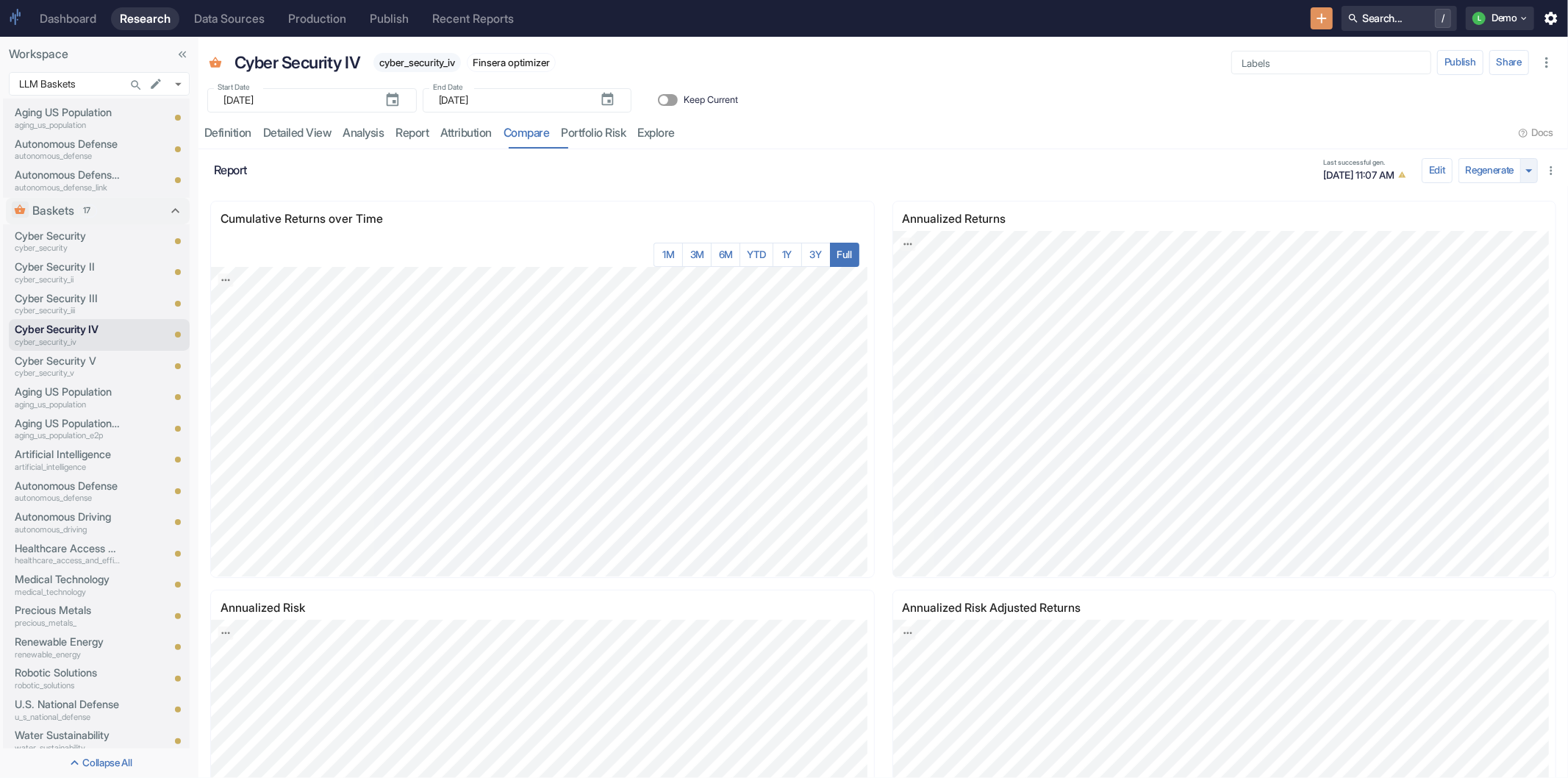
click at [1521, 163] on icon "button" at bounding box center [1529, 171] width 16 height 16
click at [1200, 106] on div at bounding box center [784, 389] width 1568 height 778
click at [1422, 162] on button "Edit" at bounding box center [1437, 170] width 31 height 25
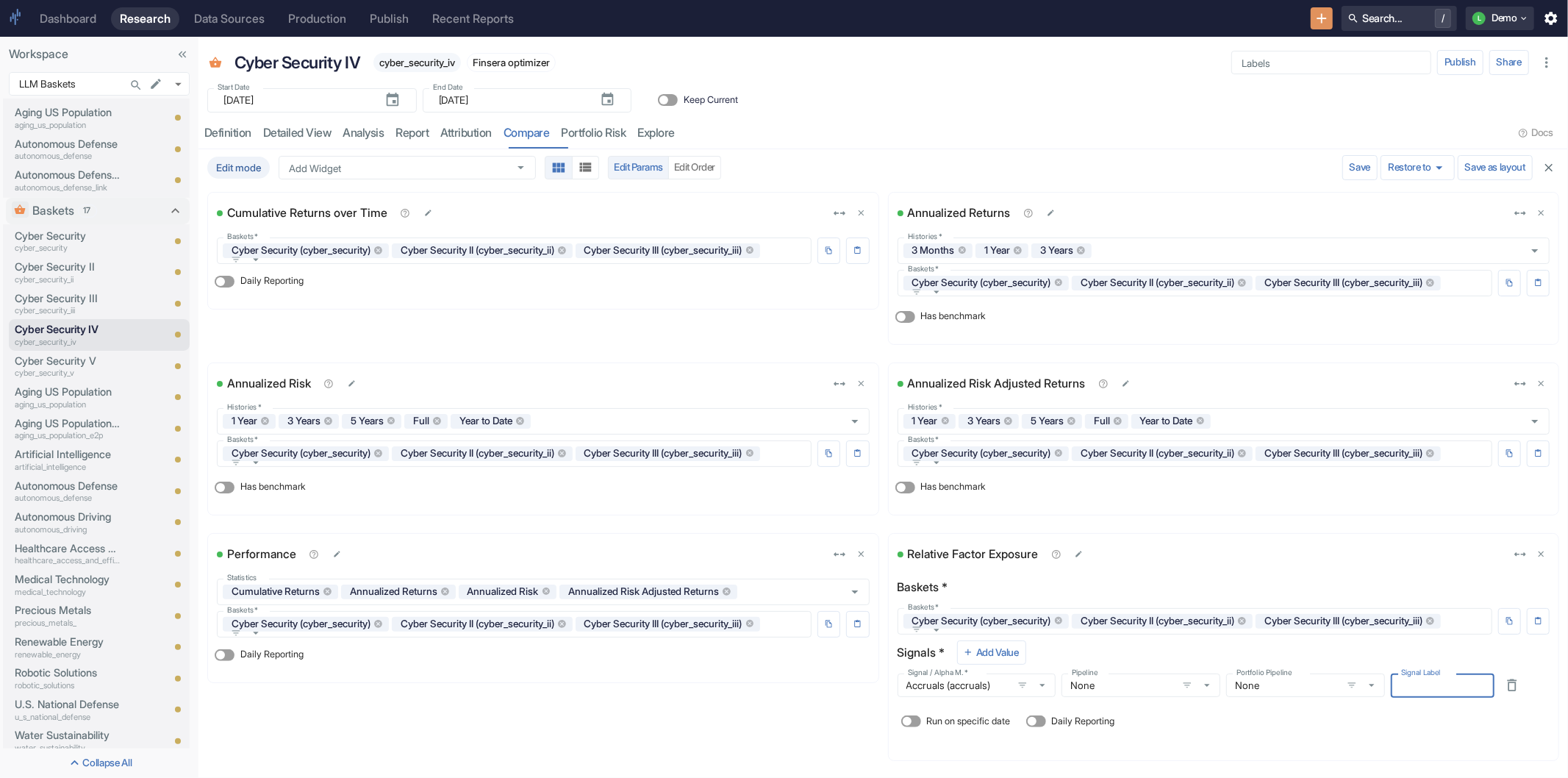
click at [1543, 170] on icon "button" at bounding box center [1549, 168] width 13 height 13
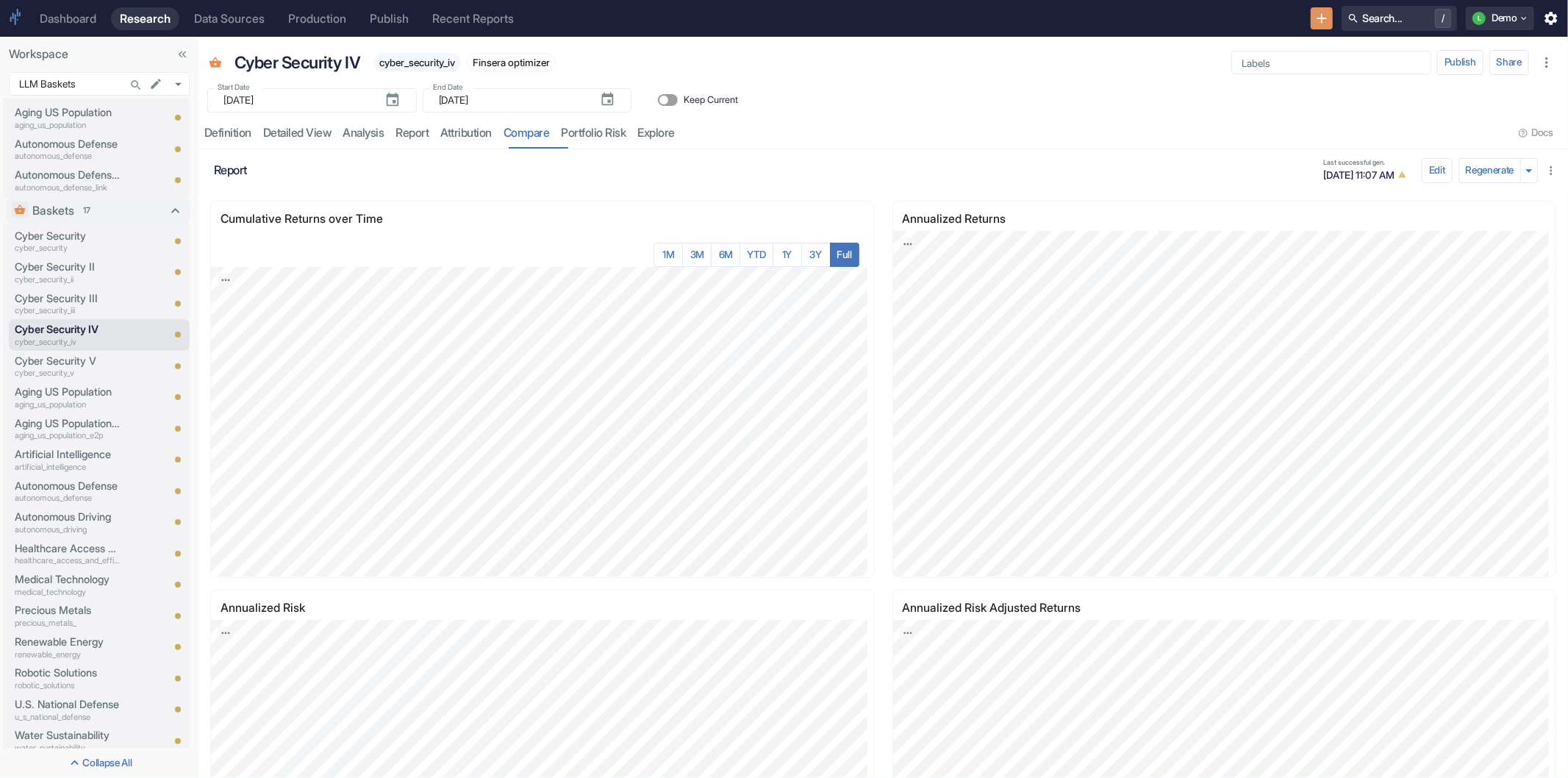
click at [1526, 171] on icon "button" at bounding box center [1529, 171] width 7 height 3
click at [1180, 141] on div at bounding box center [784, 389] width 1568 height 778
click at [1427, 177] on button "Edit" at bounding box center [1437, 170] width 31 height 25
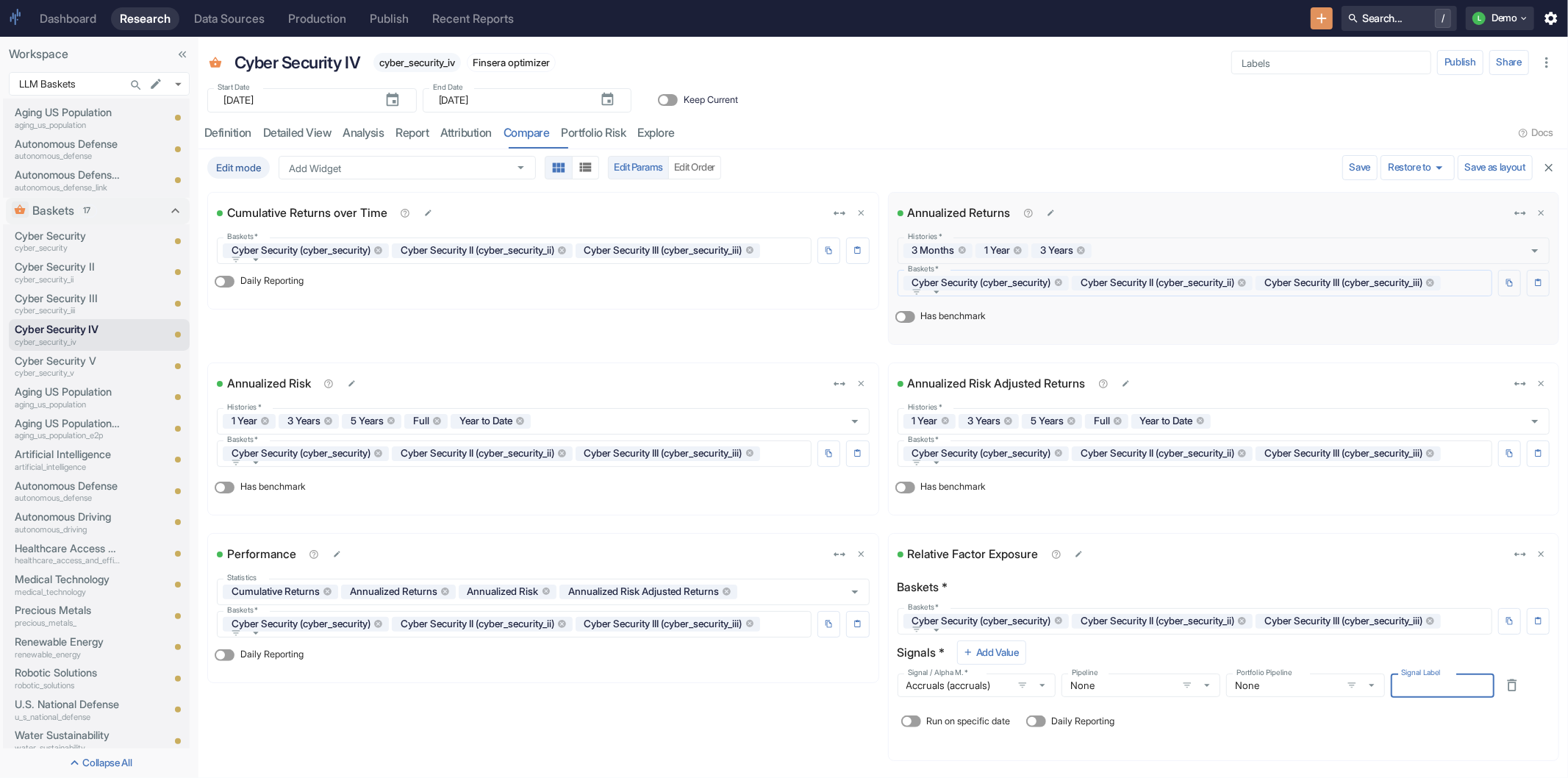
click at [943, 297] on icon "button" at bounding box center [937, 292] width 13 height 13
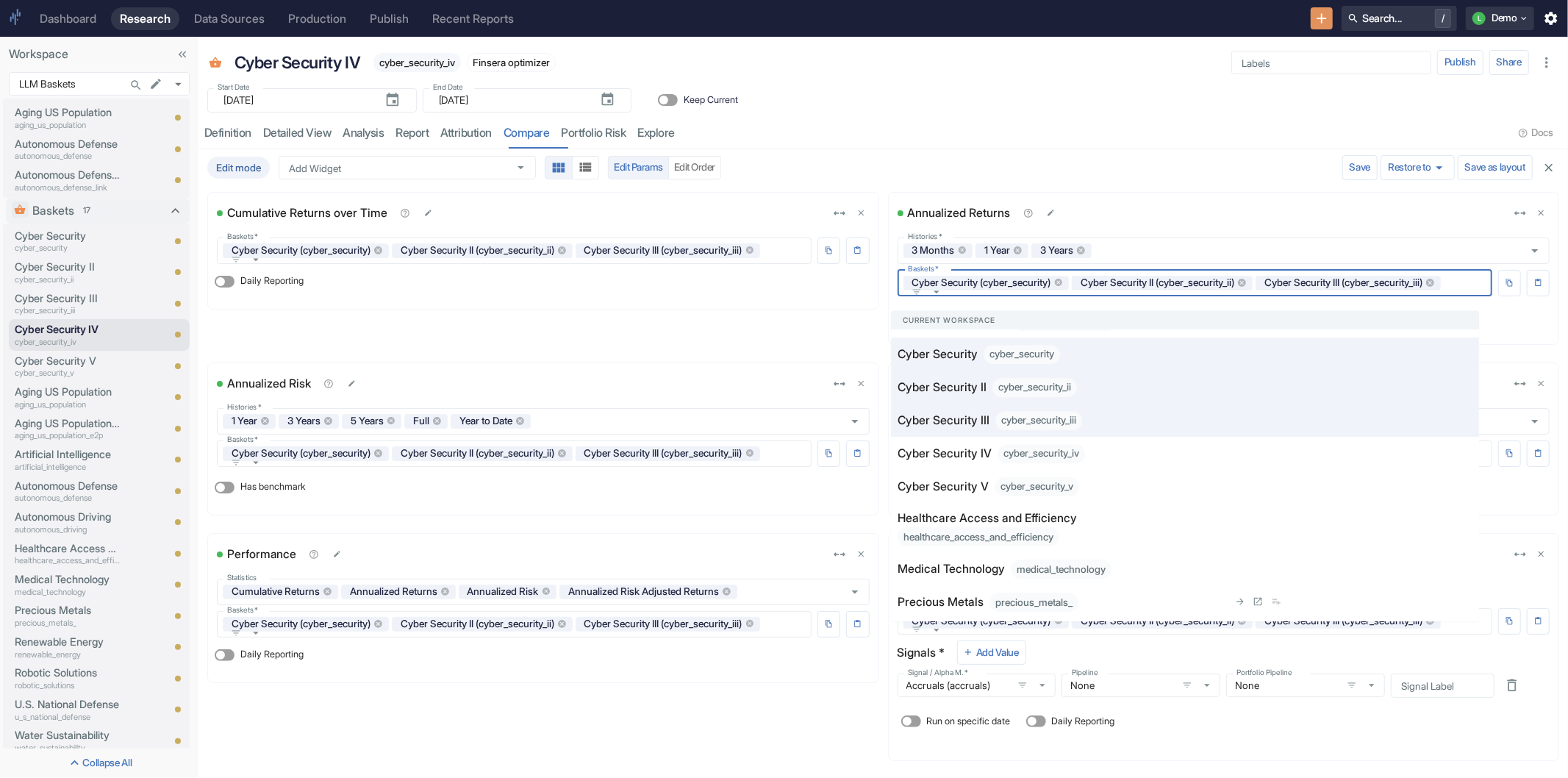
scroll to position [82, 0]
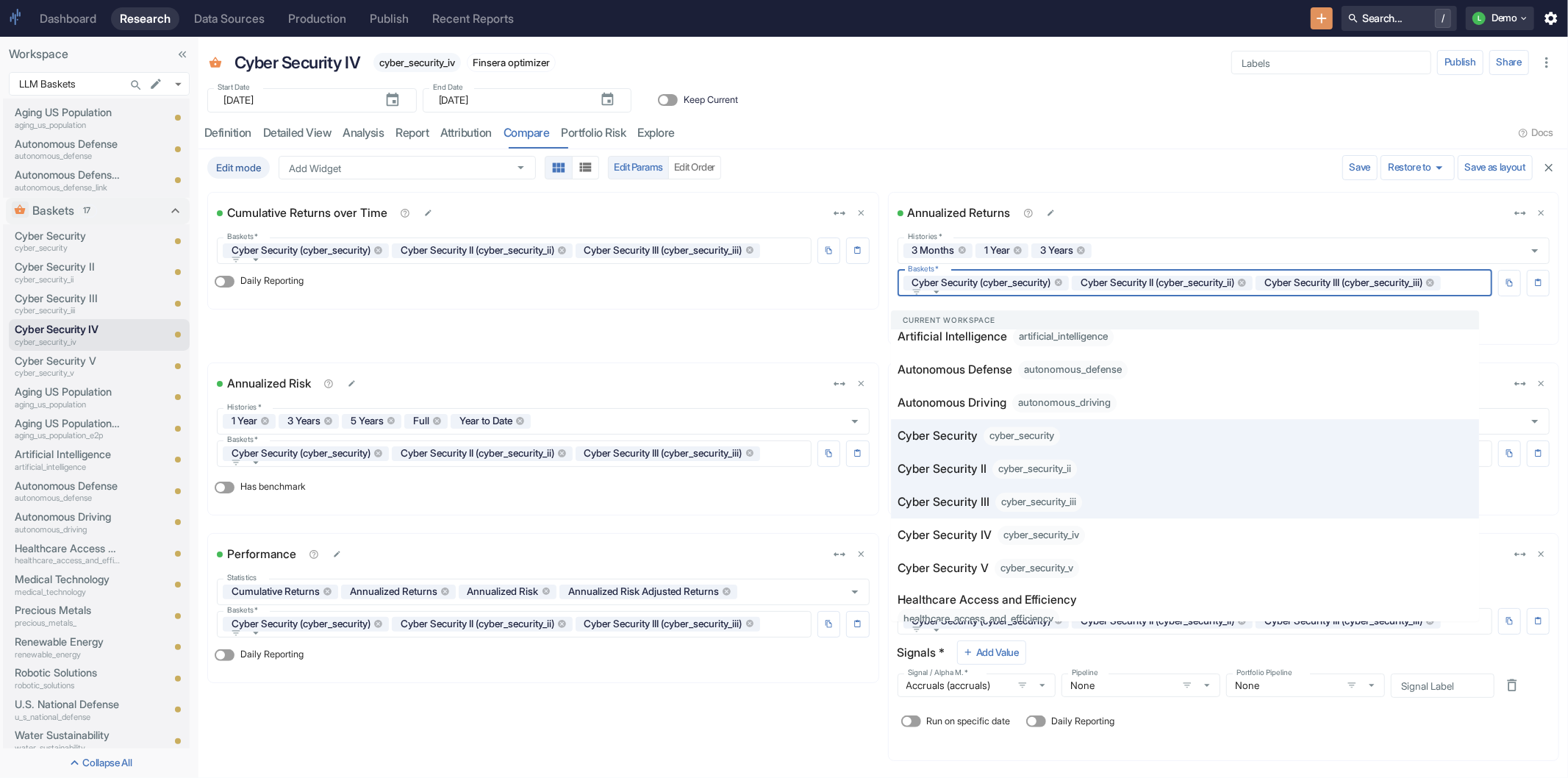
click at [947, 127] on div "resource tabs" at bounding box center [1097, 133] width 833 height 30
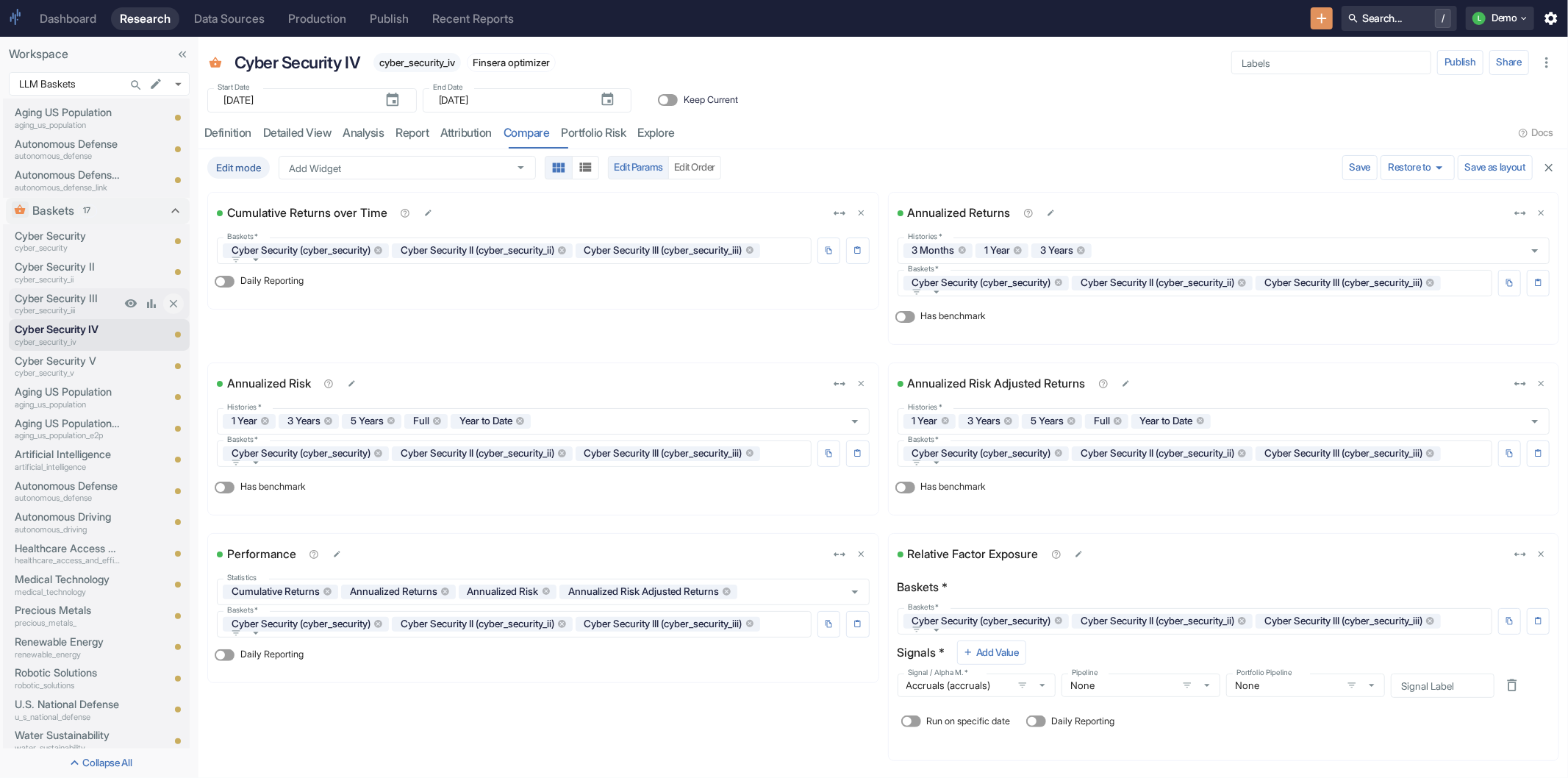
click at [59, 291] on p "Cyber Security III" at bounding box center [67, 299] width 106 height 16
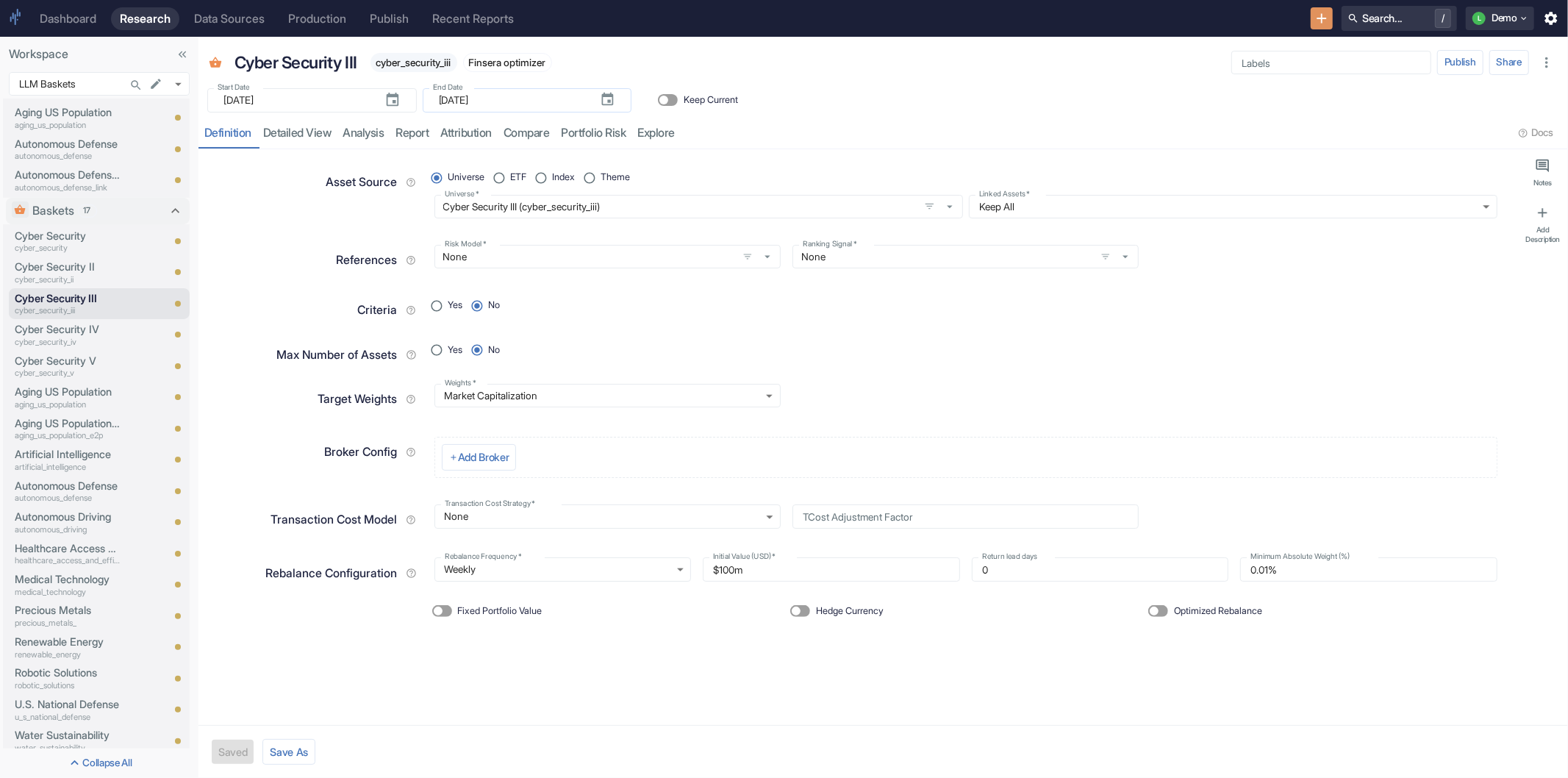
click at [516, 98] on input "[DATE]" at bounding box center [513, 100] width 149 height 24
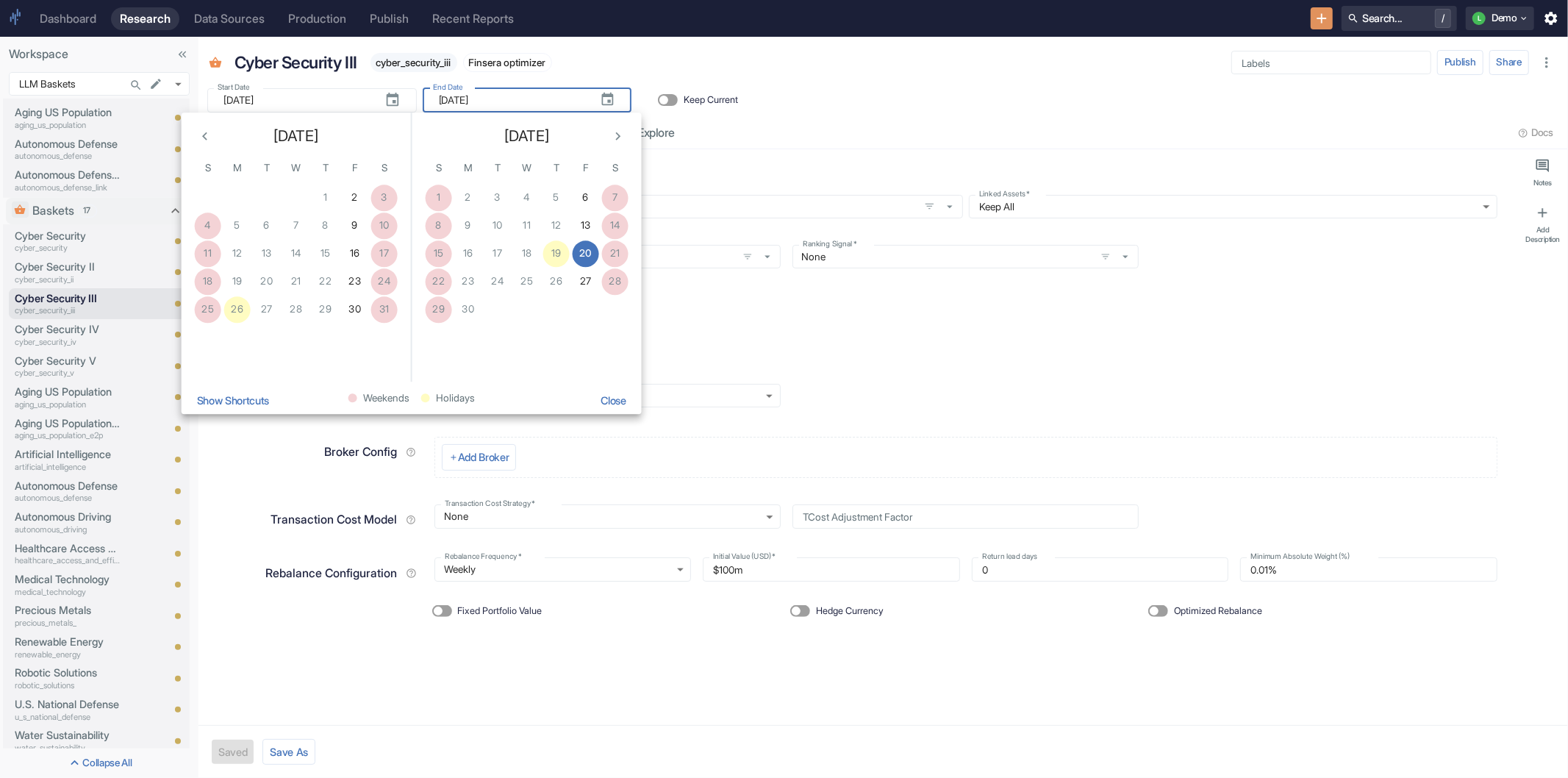
click at [236, 400] on button "Show Shortcuts" at bounding box center [233, 401] width 85 height 26
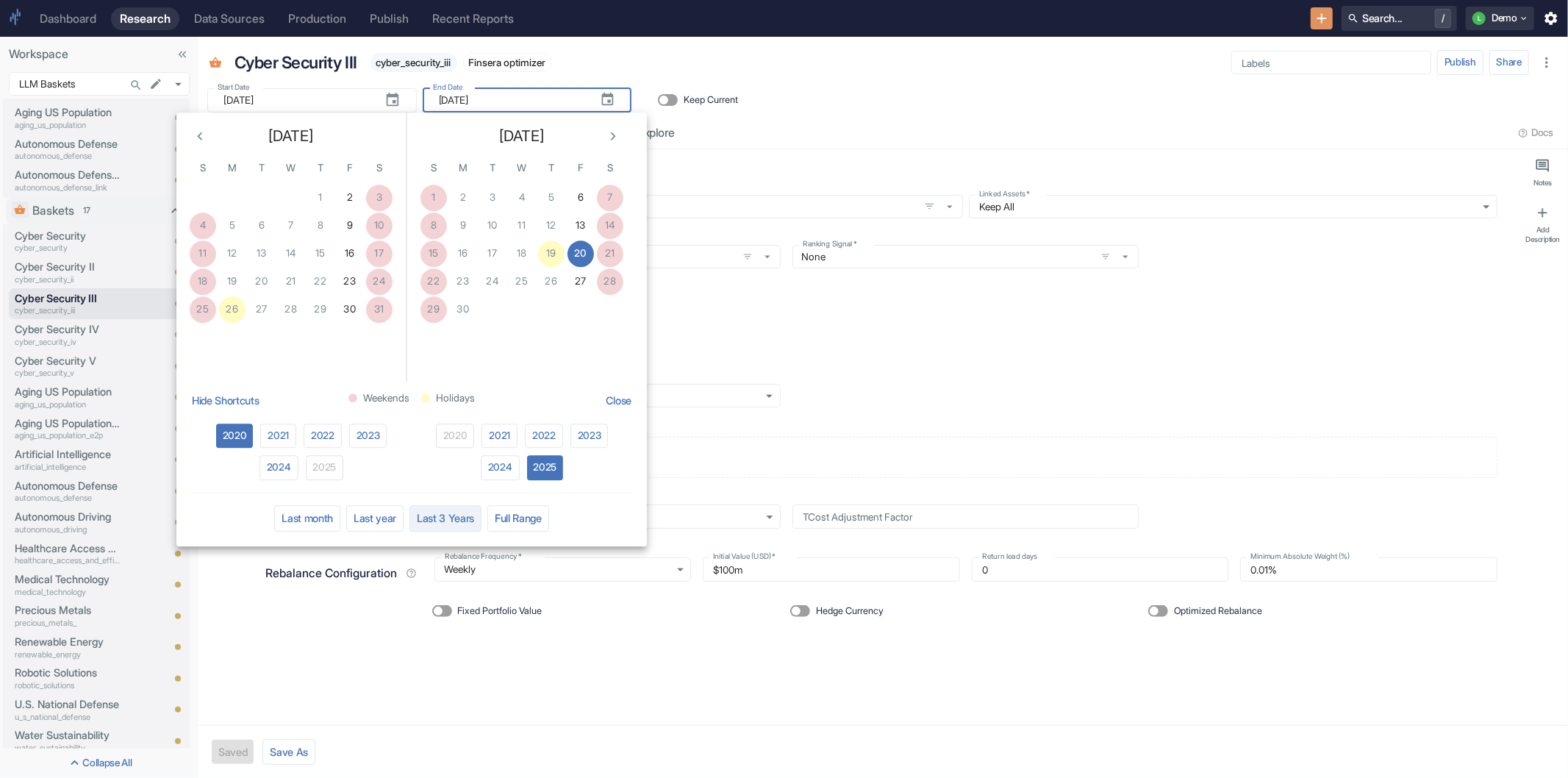
type textarea "x"
click at [430, 522] on button "Last 3 Years" at bounding box center [445, 518] width 72 height 26
type input "[DATE]"
type textarea "x"
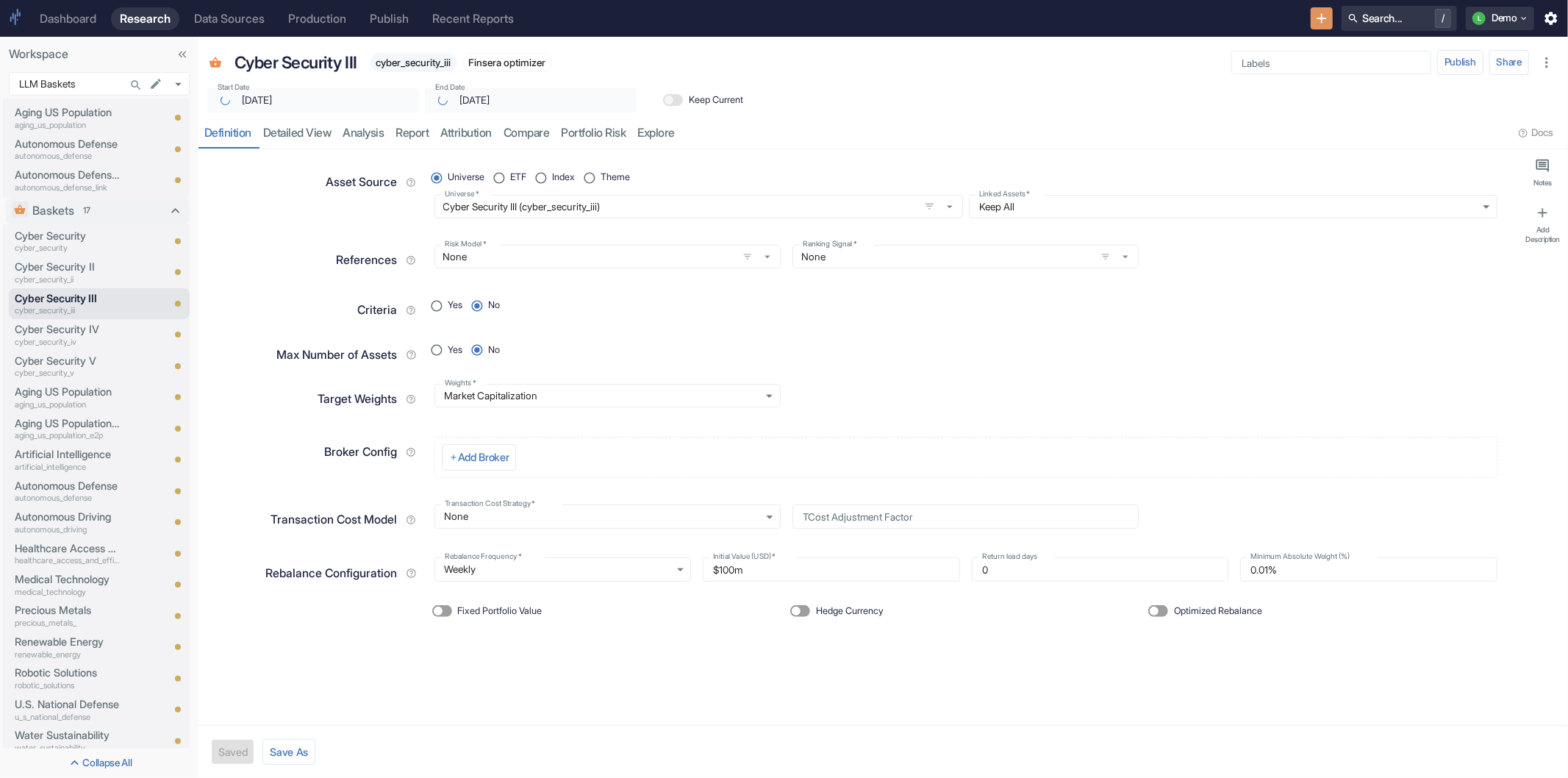
radio input "true"
type textarea "x"
click at [840, 118] on div "resource tabs" at bounding box center [1097, 133] width 833 height 30
click at [531, 131] on link "compare" at bounding box center [527, 133] width 58 height 30
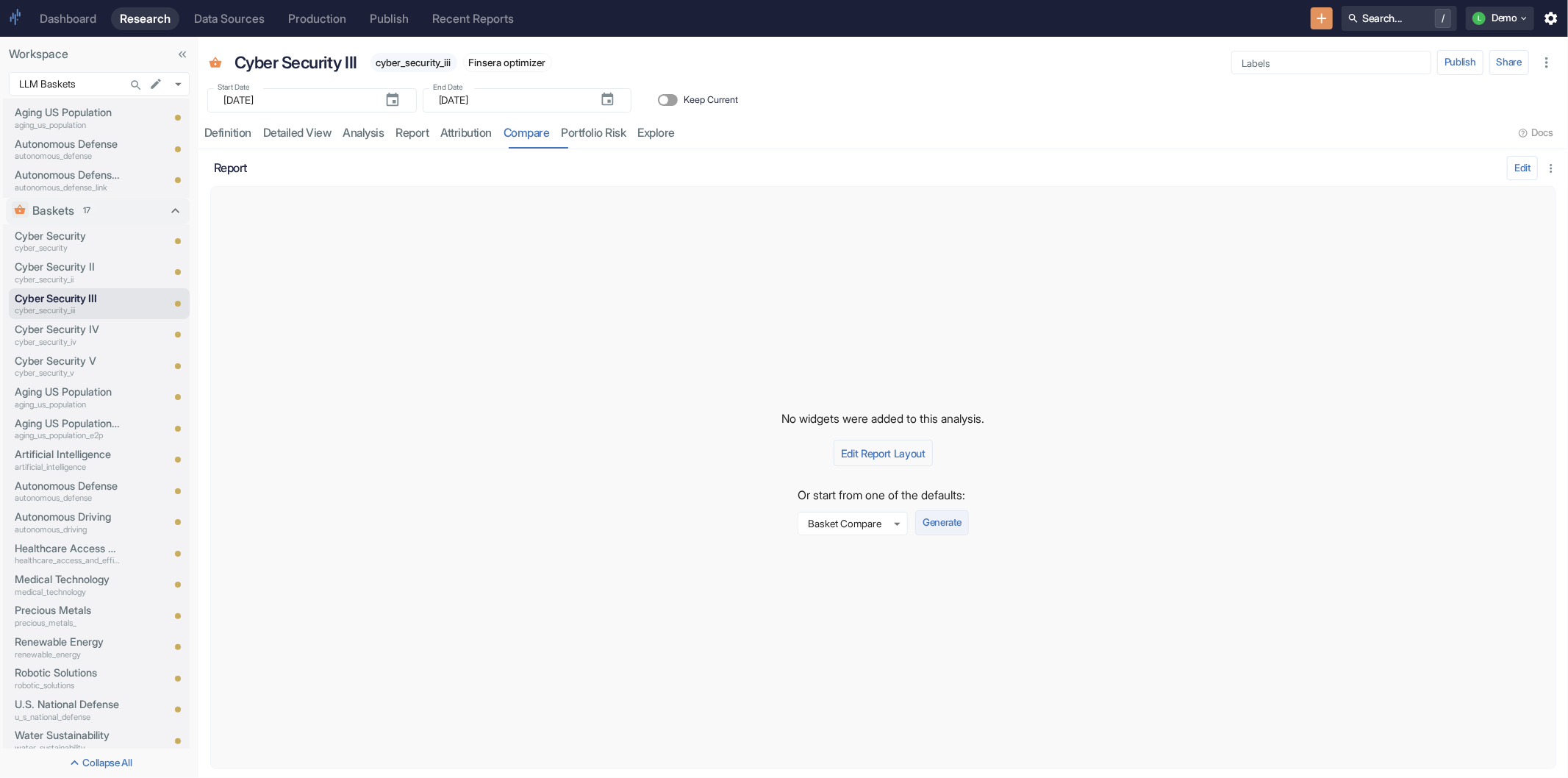
click at [939, 522] on button "Generate" at bounding box center [942, 523] width 53 height 25
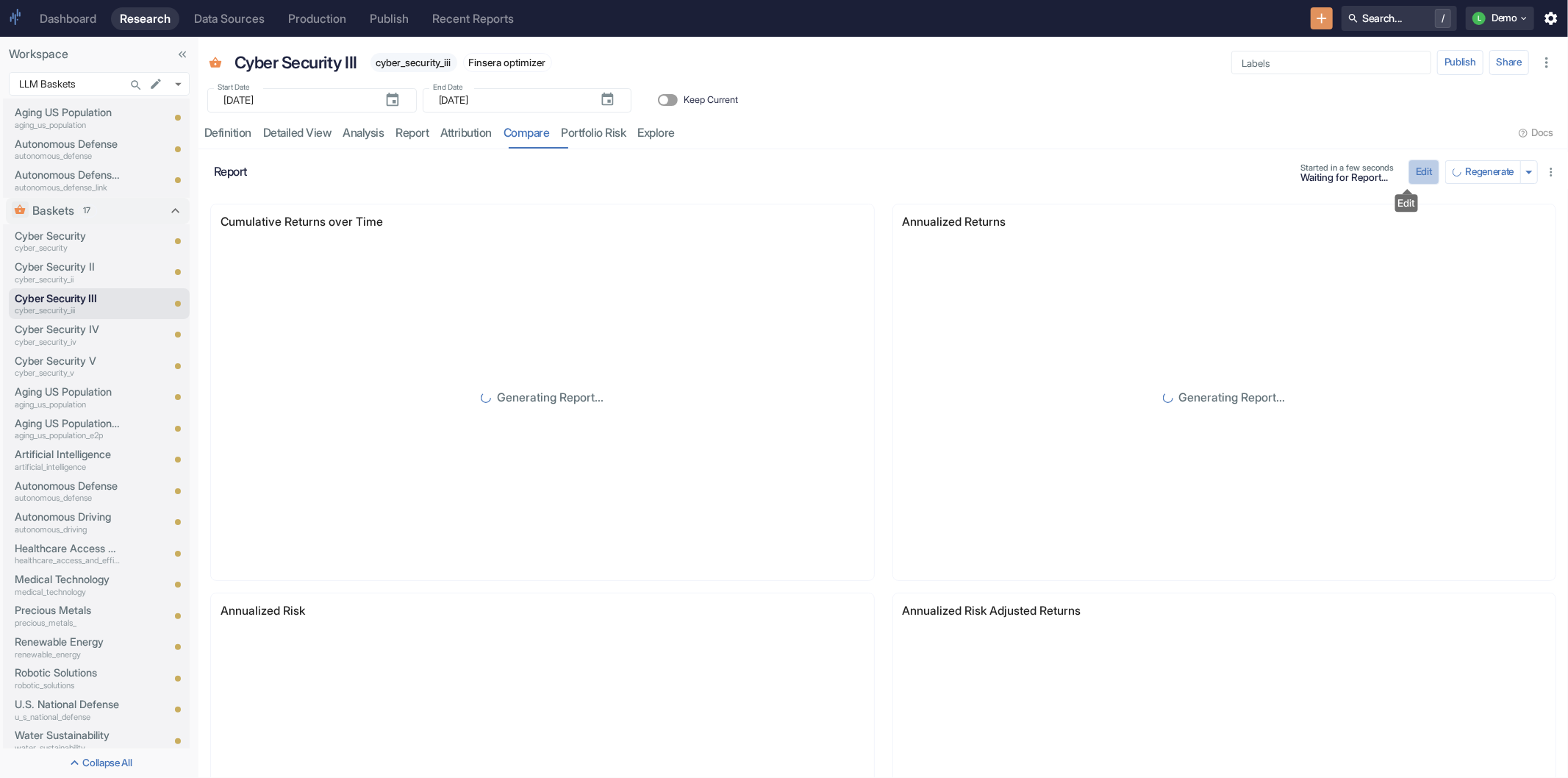
click at [1409, 170] on button "Edit" at bounding box center [1424, 171] width 31 height 25
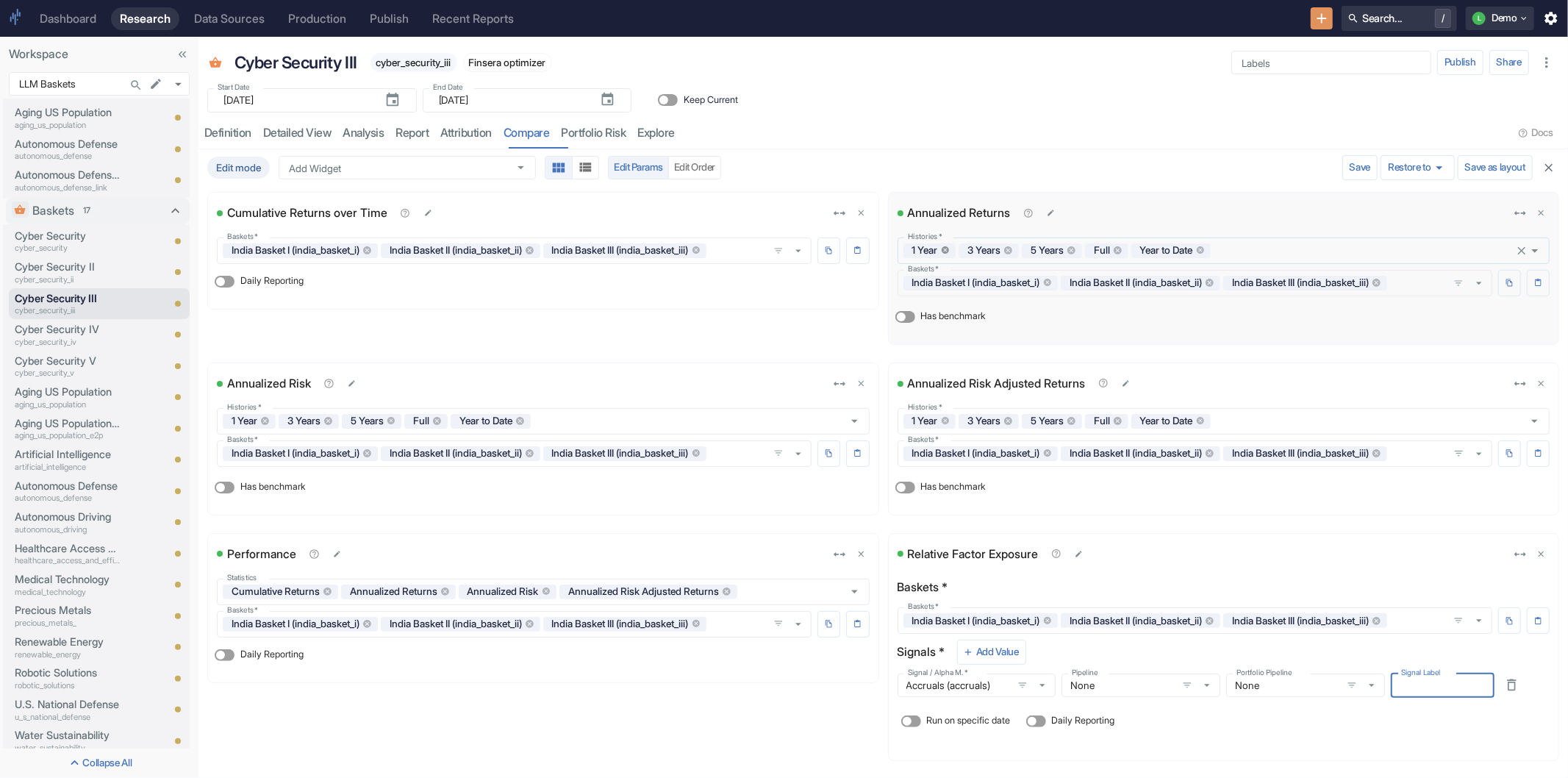
click at [944, 252] on icon at bounding box center [945, 250] width 8 height 8
click at [948, 252] on icon at bounding box center [953, 250] width 10 height 10
click at [931, 252] on icon at bounding box center [936, 250] width 10 height 10
click at [969, 250] on icon at bounding box center [973, 250] width 8 height 8
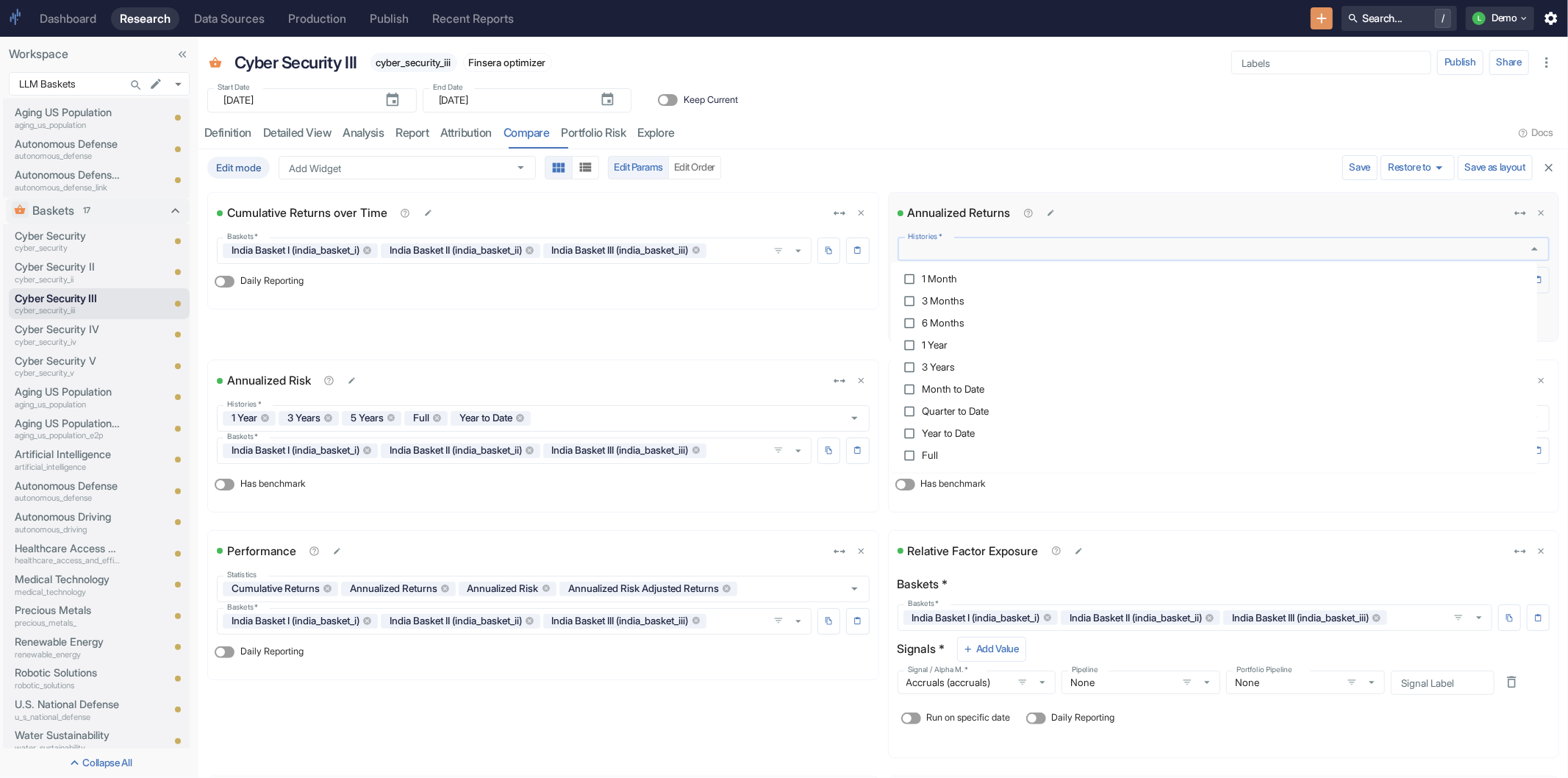
click at [969, 250] on input "Histories   *" at bounding box center [1209, 249] width 616 height 13
click at [951, 310] on li "3 Months" at bounding box center [1213, 301] width 646 height 22
checkbox input "true"
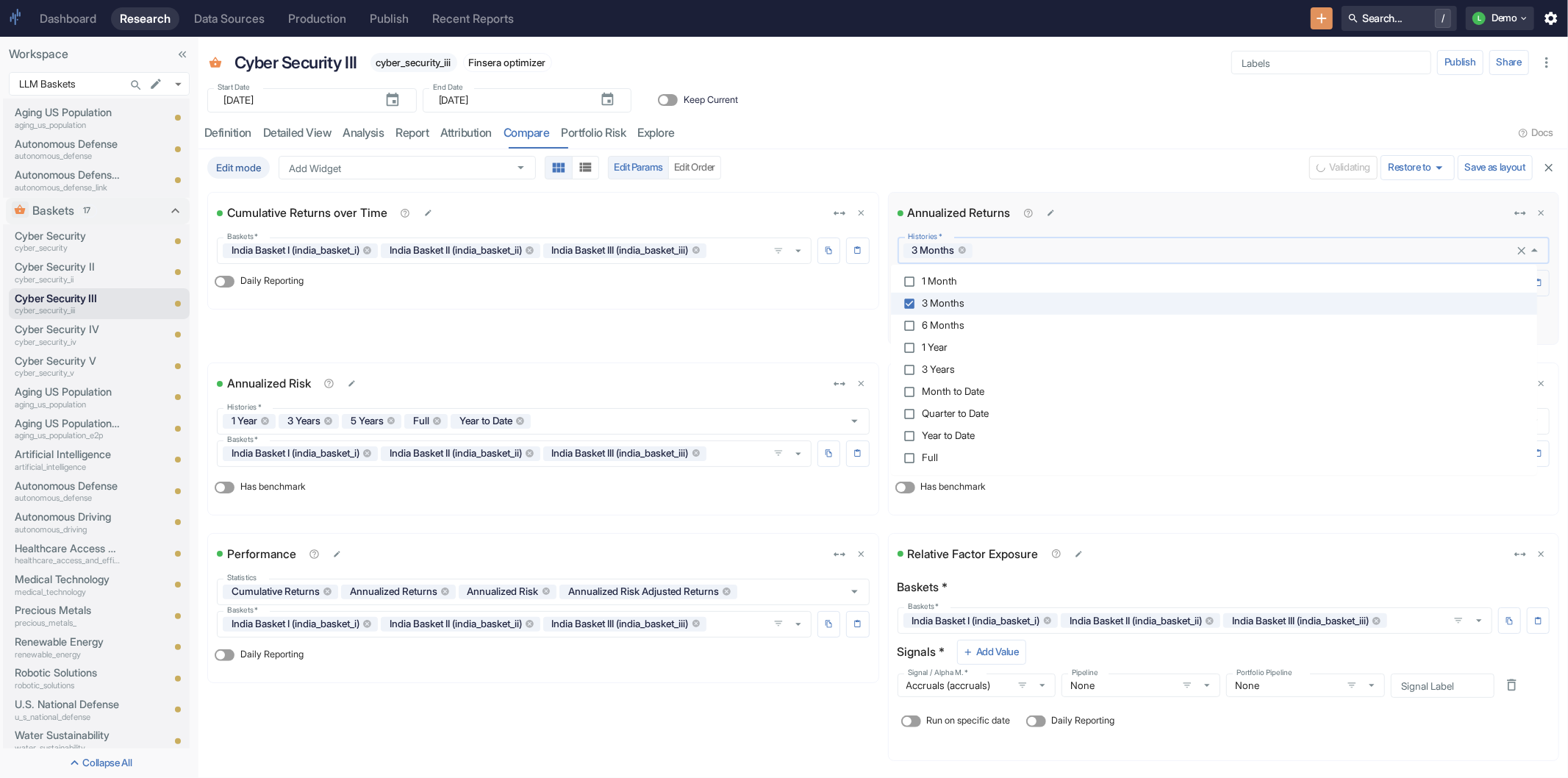
click at [952, 353] on li "1 Year" at bounding box center [1213, 347] width 646 height 22
checkbox input "true"
click at [951, 374] on span "3 Years" at bounding box center [939, 370] width 33 height 10
checkbox input "true"
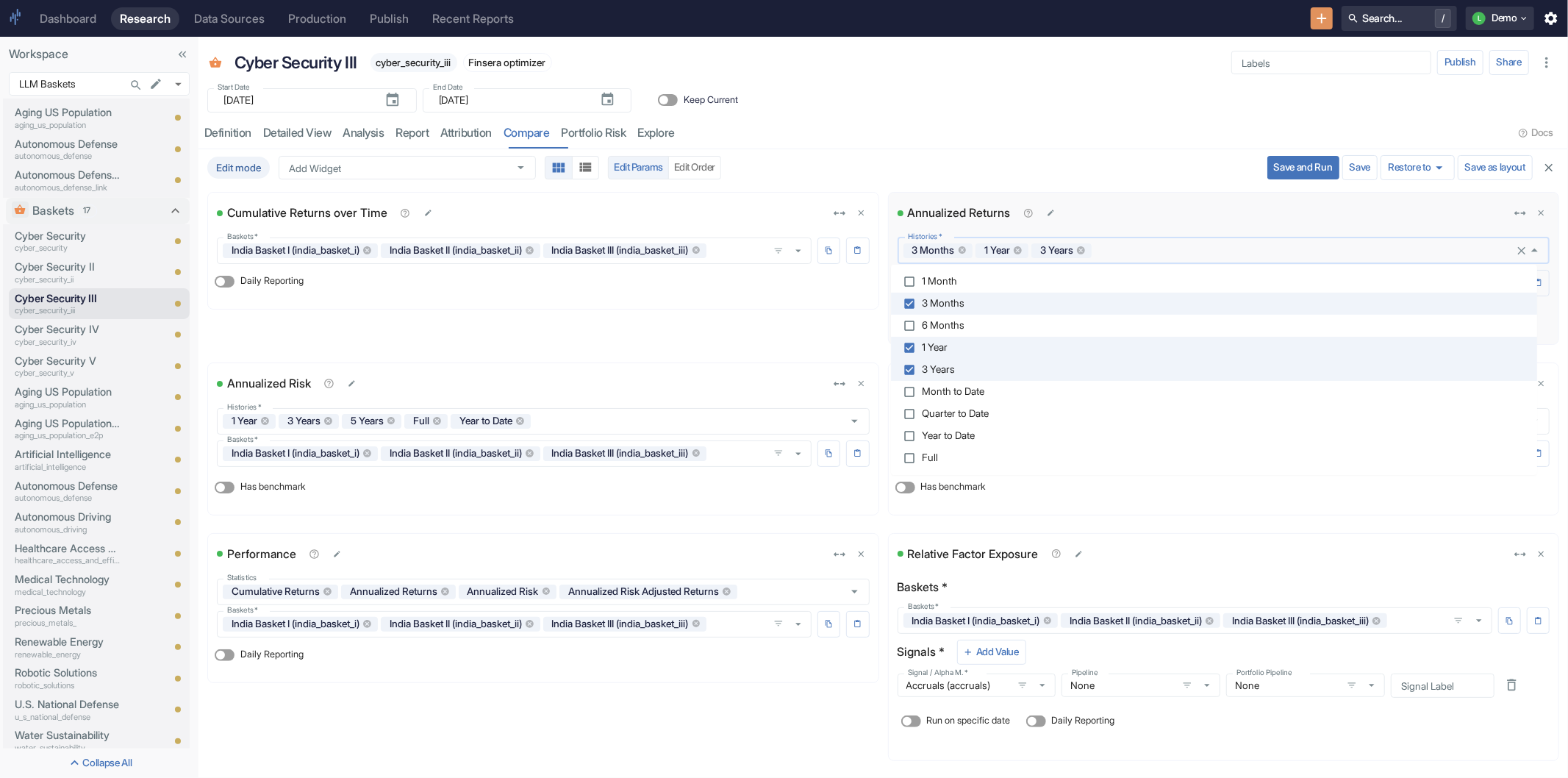
click at [1004, 150] on div "Edit mode Add Widget Add Widget Edit Params Edit Order Save and Run Save Restor…" at bounding box center [883, 167] width 1364 height 37
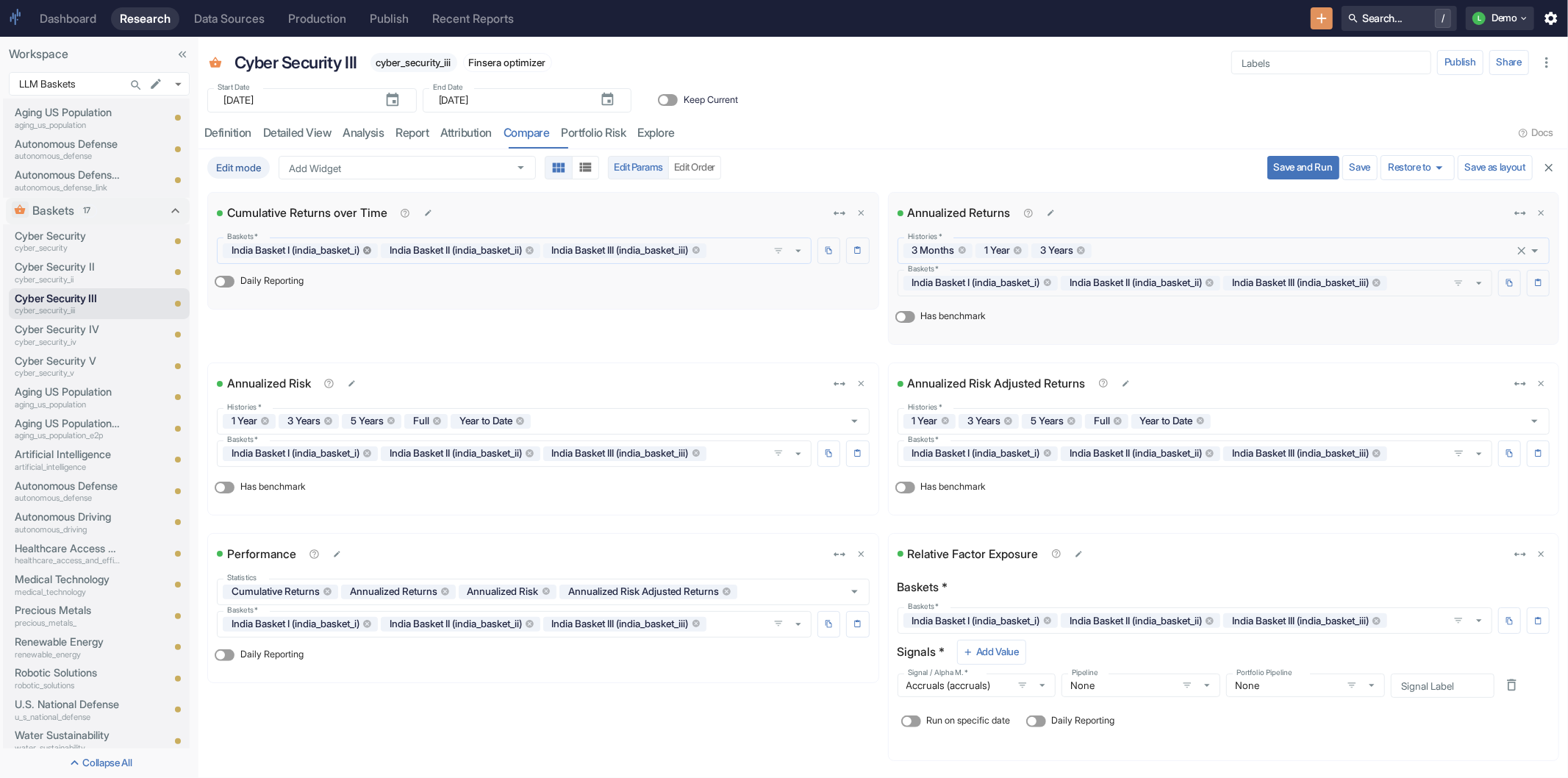
click at [371, 252] on icon at bounding box center [367, 250] width 8 height 8
click at [376, 252] on icon at bounding box center [371, 250] width 8 height 8
click at [381, 247] on icon at bounding box center [376, 250] width 10 height 10
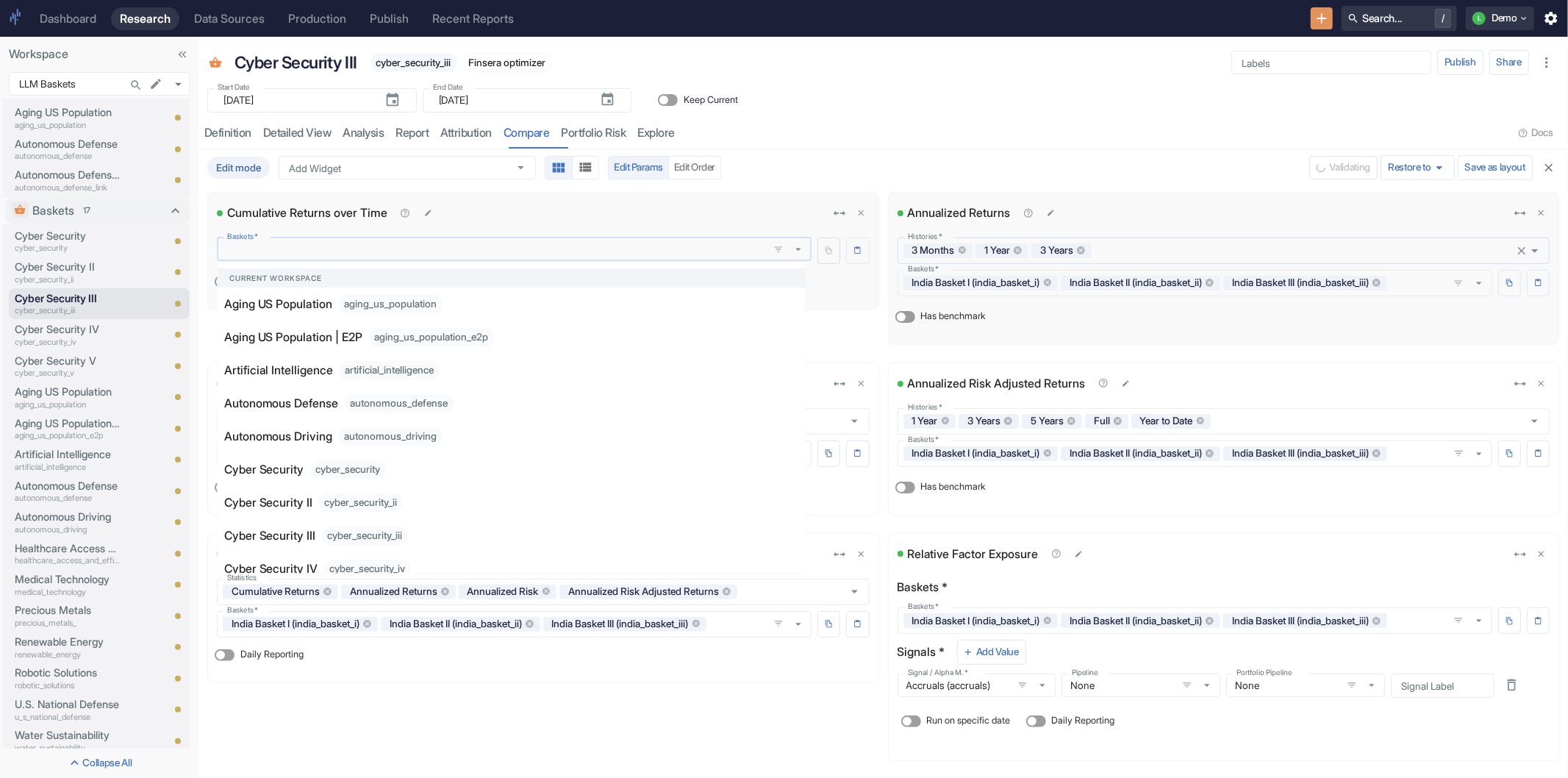
click at [392, 246] on input "Baskets   *" at bounding box center [492, 249] width 543 height 13
click at [418, 464] on div "Cyber Security cyber_security" at bounding box center [390, 469] width 331 height 19
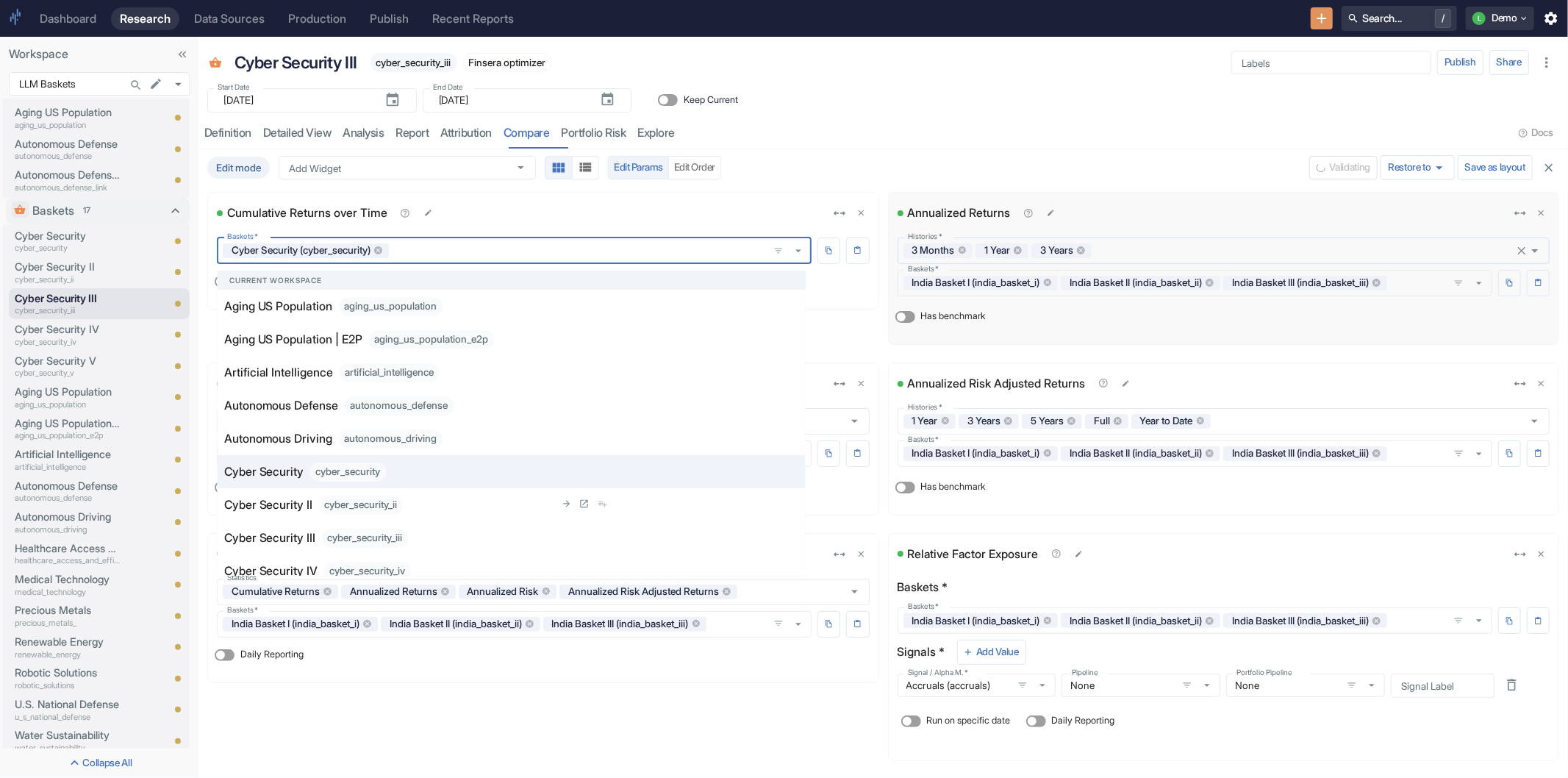
click at [414, 493] on li "Cyber Security II cyber_security_ii" at bounding box center [512, 505] width 588 height 33
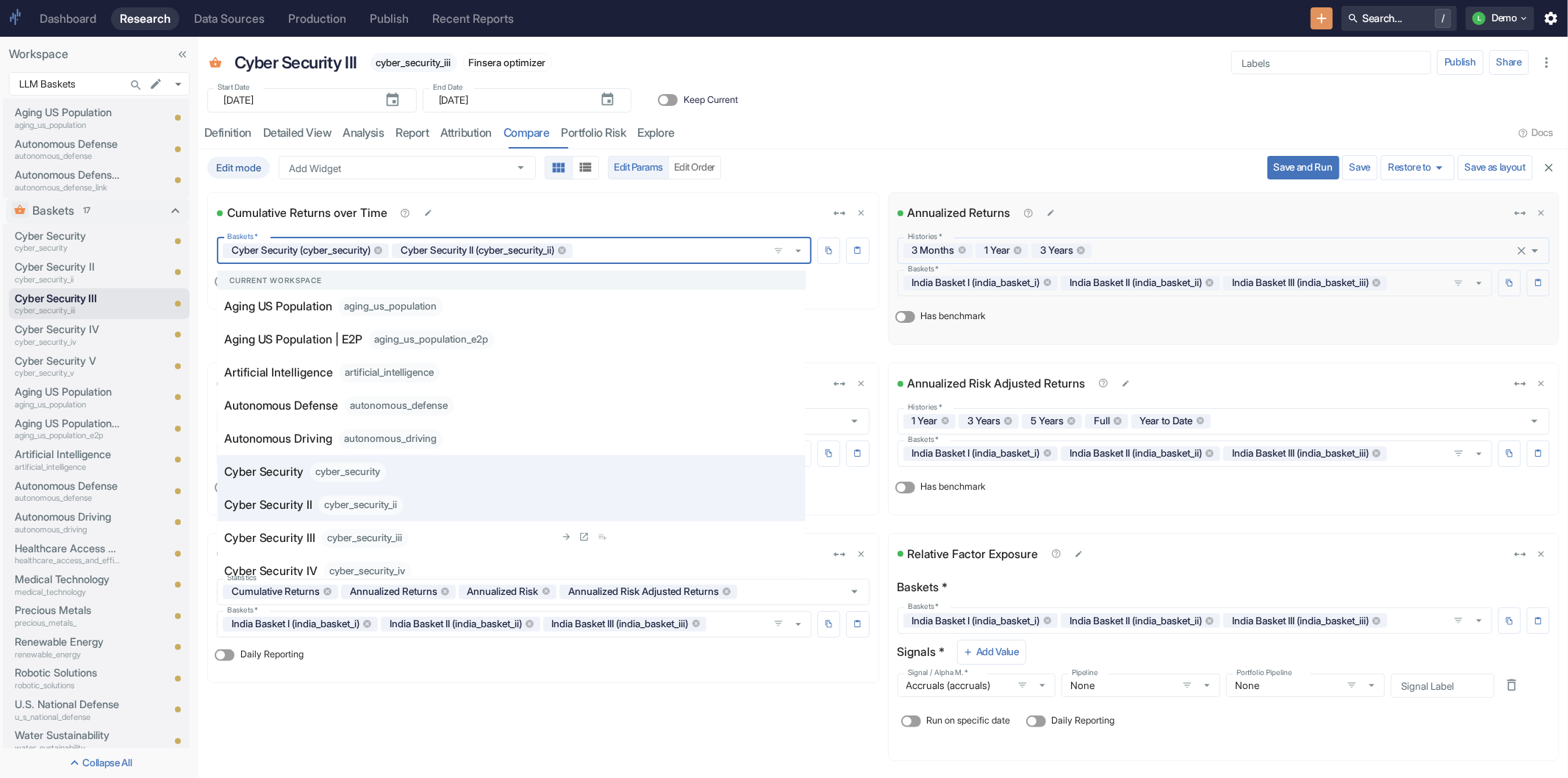
click at [363, 534] on div "cyber_security_iii" at bounding box center [365, 538] width 87 height 19
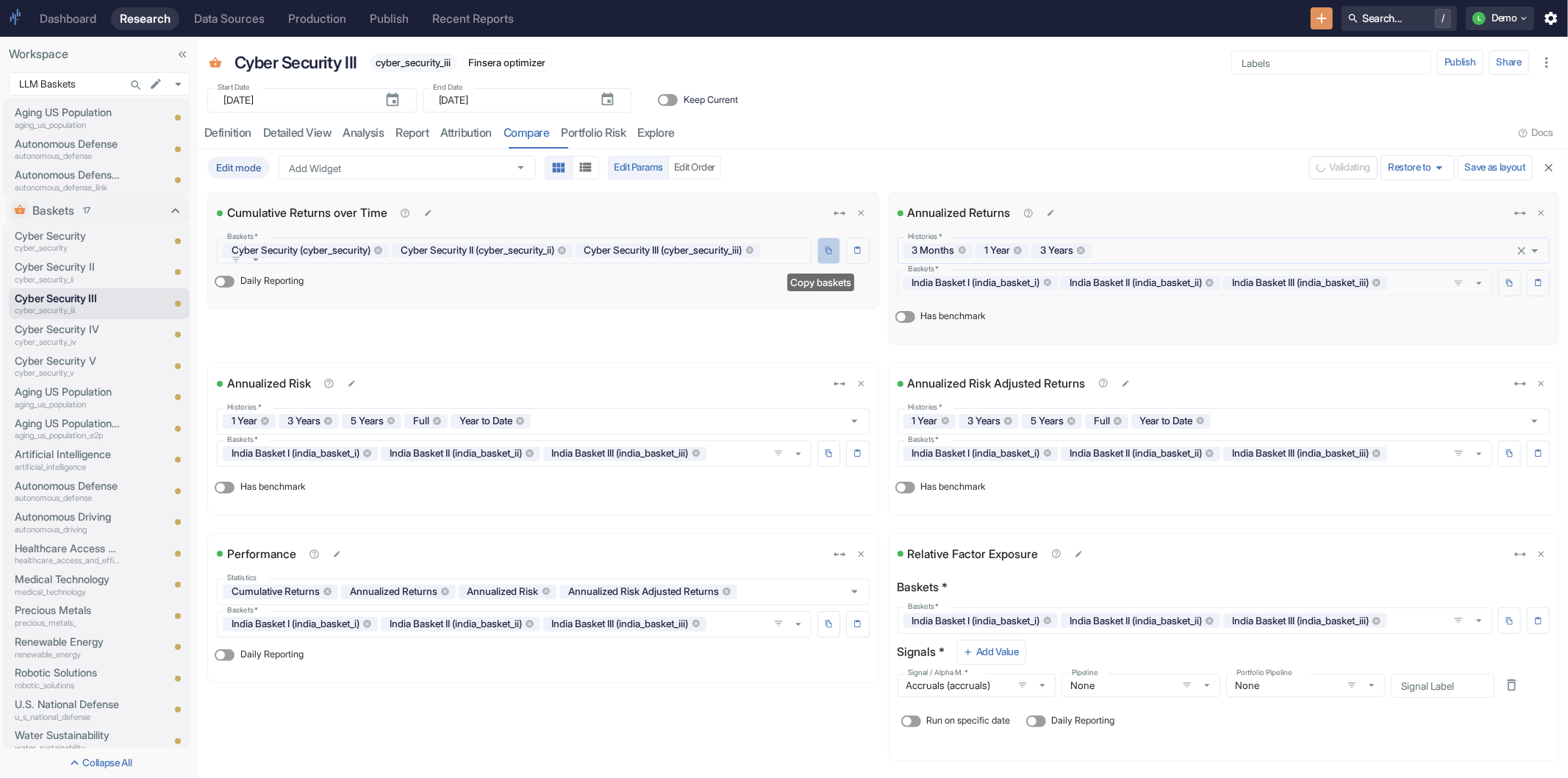
click at [825, 247] on icon "Copy baskets" at bounding box center [829, 250] width 8 height 8
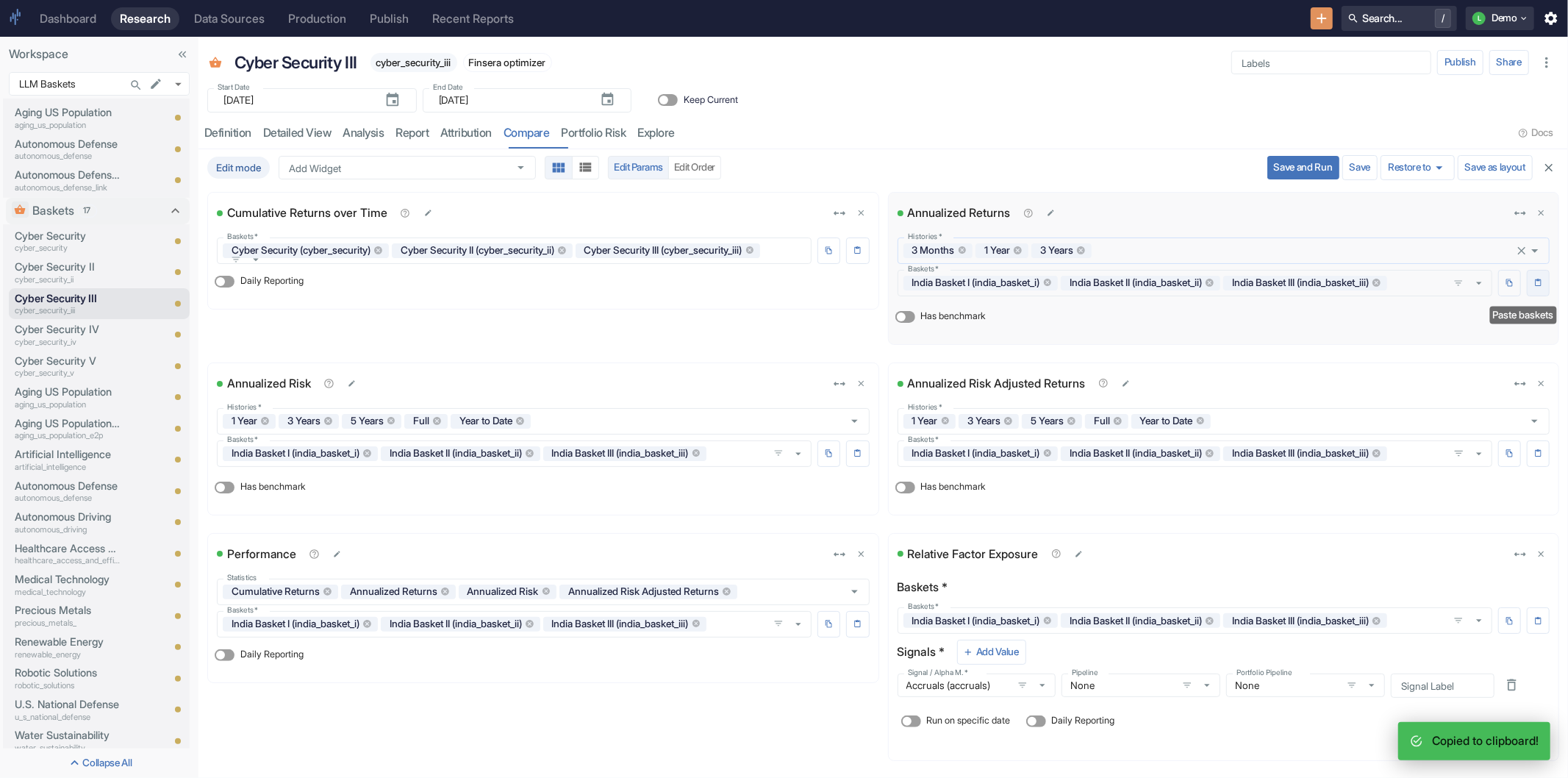
click at [1534, 280] on icon "Paste baskets" at bounding box center [1538, 282] width 8 height 8
click at [1299, 170] on button "Save and Run" at bounding box center [1303, 167] width 72 height 23
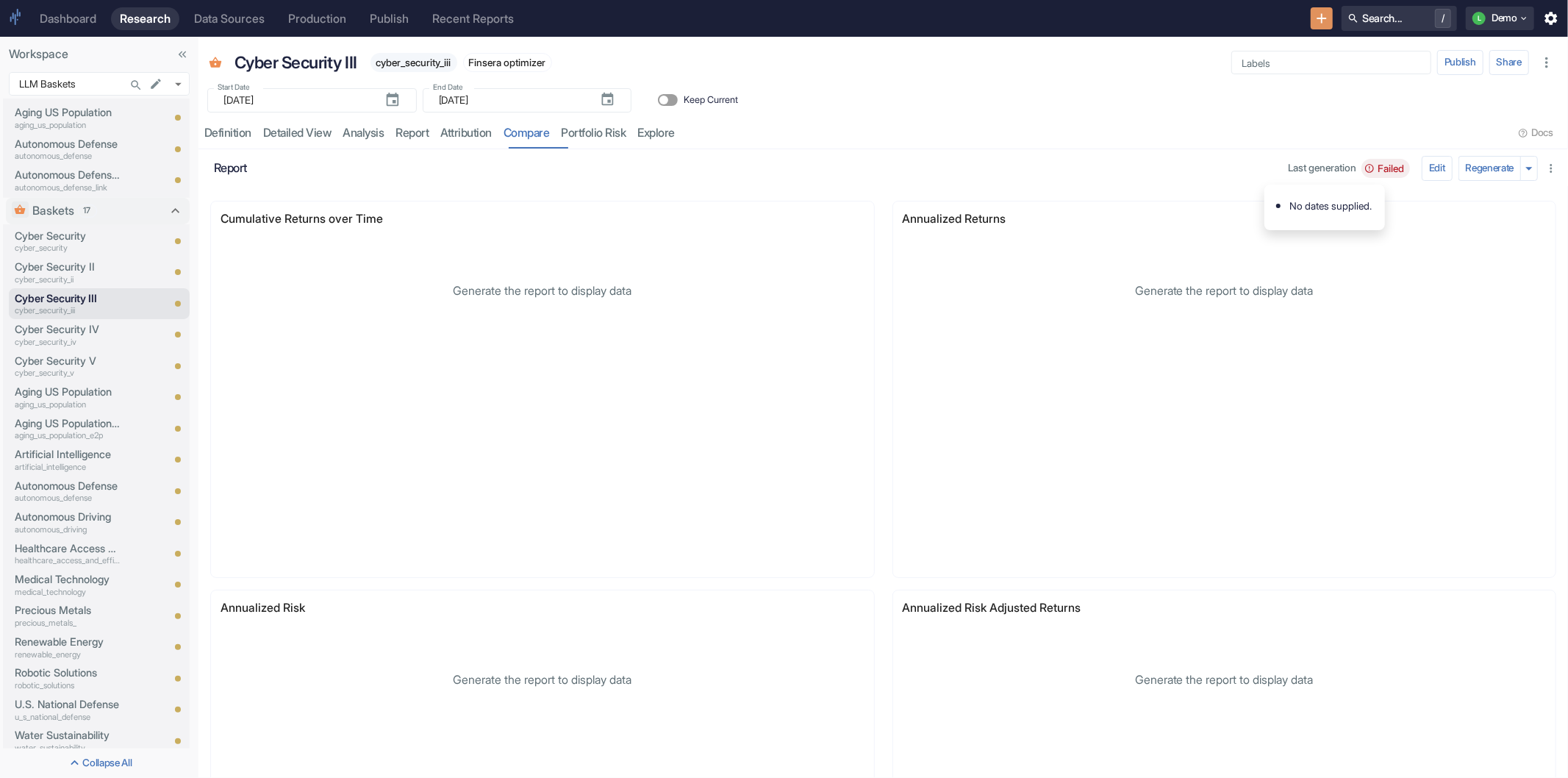
click at [1376, 165] on span "Failed" at bounding box center [1391, 168] width 38 height 12
click at [1025, 112] on div "Start Date ​ [DATE] Start Date End Date ​ [DATE] End Date Keep Current" at bounding box center [883, 96] width 1370 height 33
click at [1428, 171] on button "Edit" at bounding box center [1437, 168] width 31 height 25
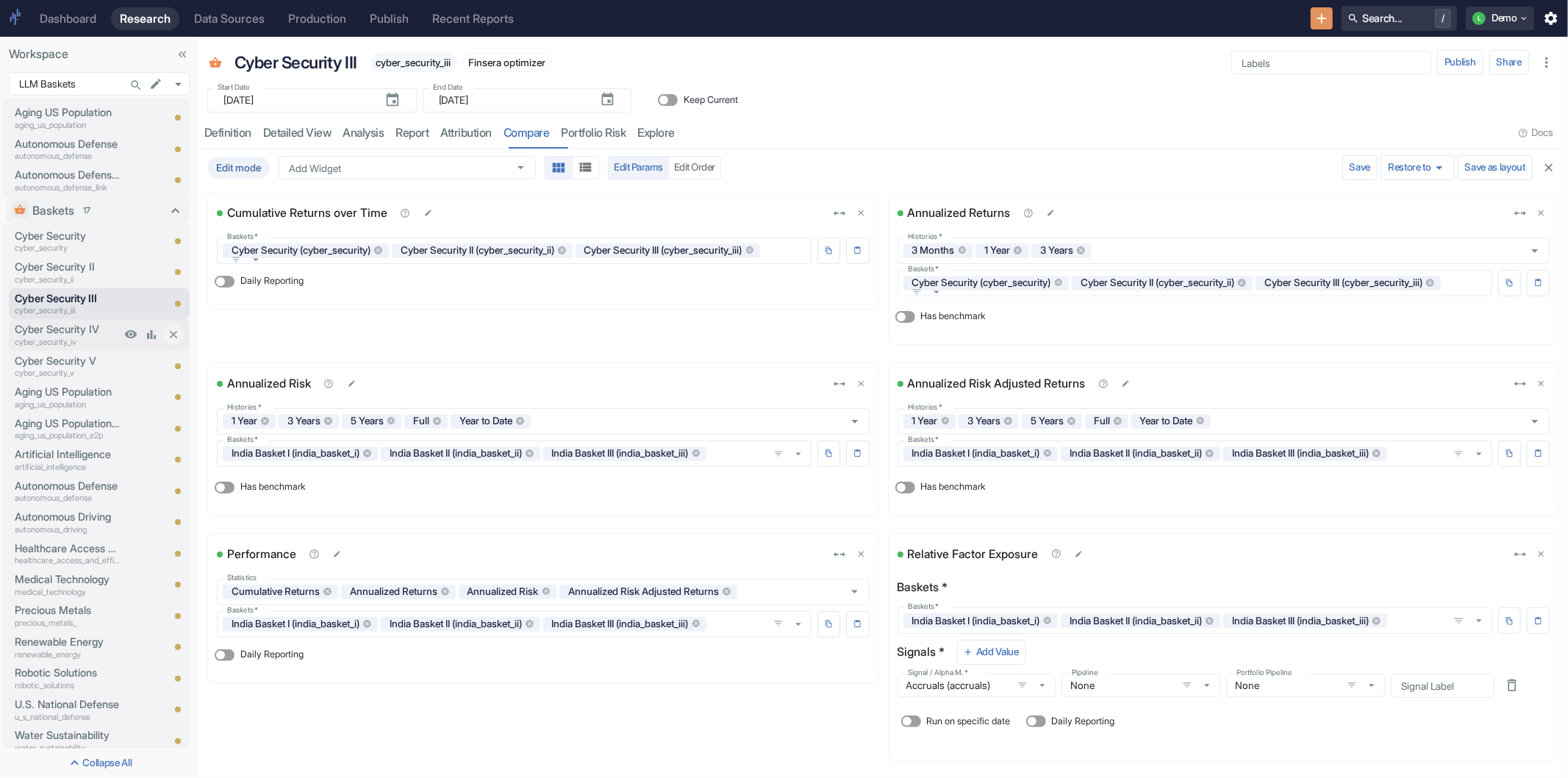
click at [76, 331] on p "Cyber Security IV" at bounding box center [67, 329] width 106 height 16
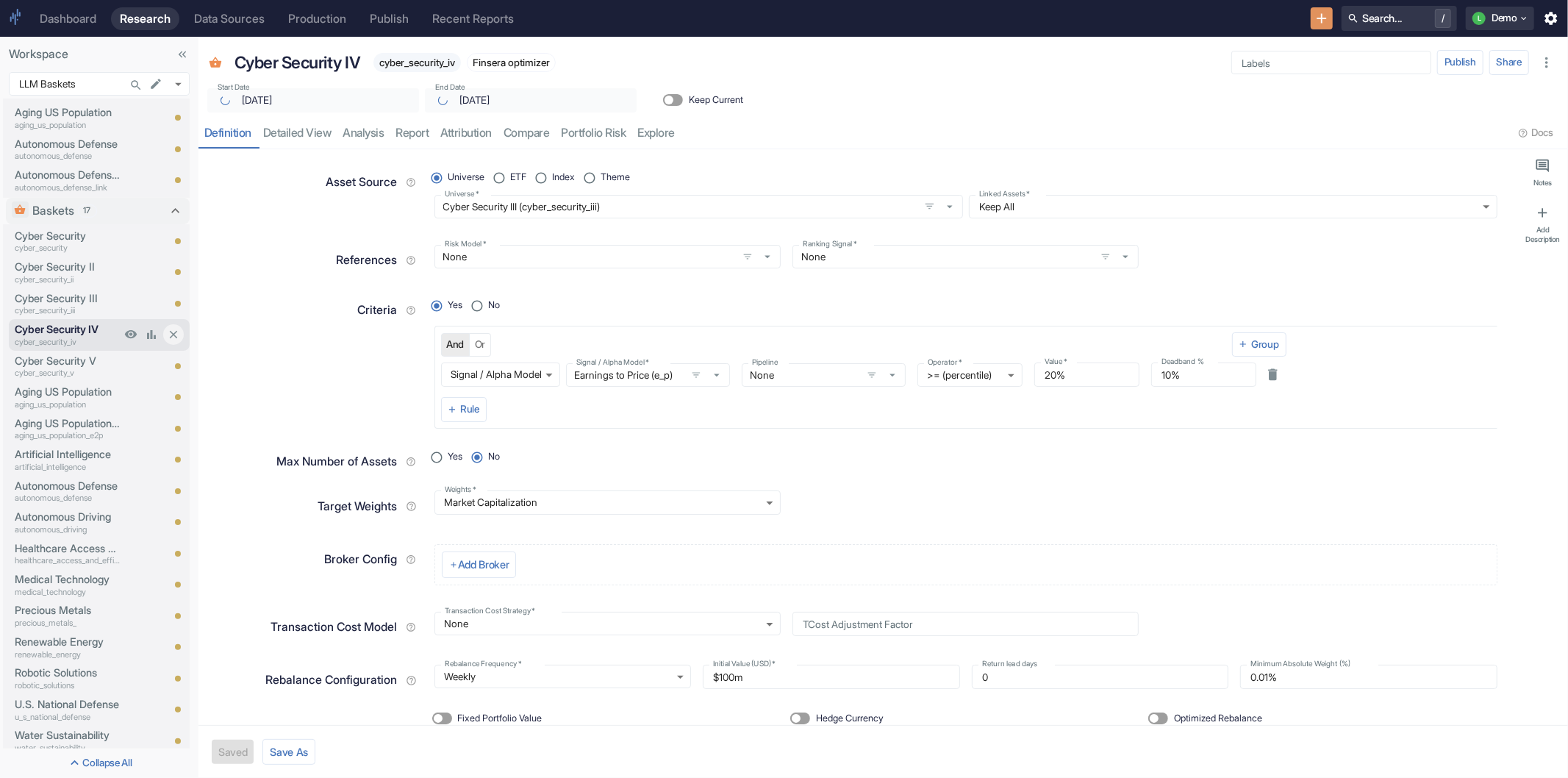
type textarea "x"
click at [529, 127] on link "compare" at bounding box center [527, 133] width 58 height 30
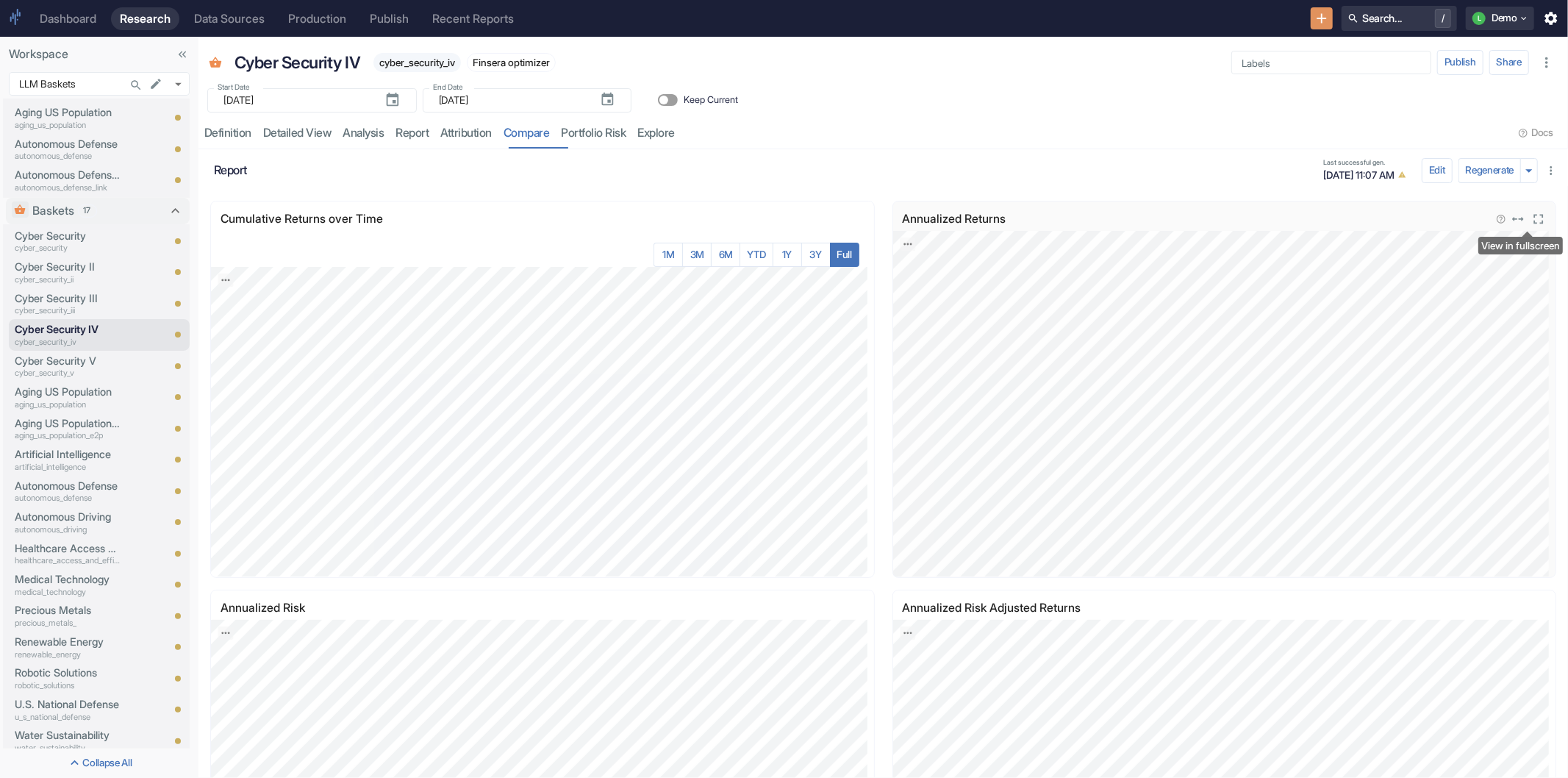
click at [1534, 216] on icon "View in fullscreen" at bounding box center [1539, 219] width 10 height 10
click at [1534, 216] on icon "Close fullscreen" at bounding box center [1542, 213] width 16 height 16
click at [229, 127] on div "Definition" at bounding box center [228, 133] width 47 height 15
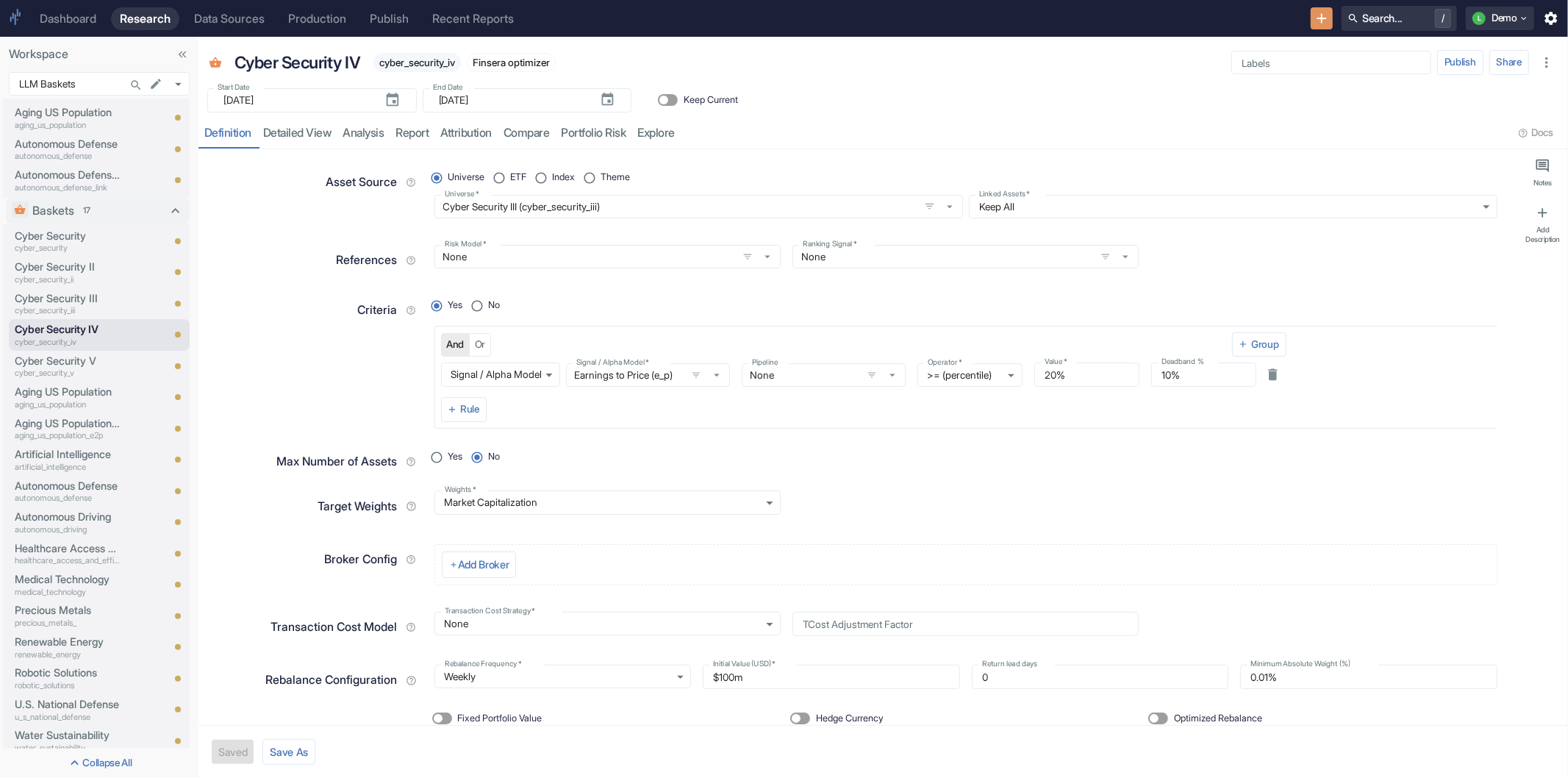
scroll to position [41, 0]
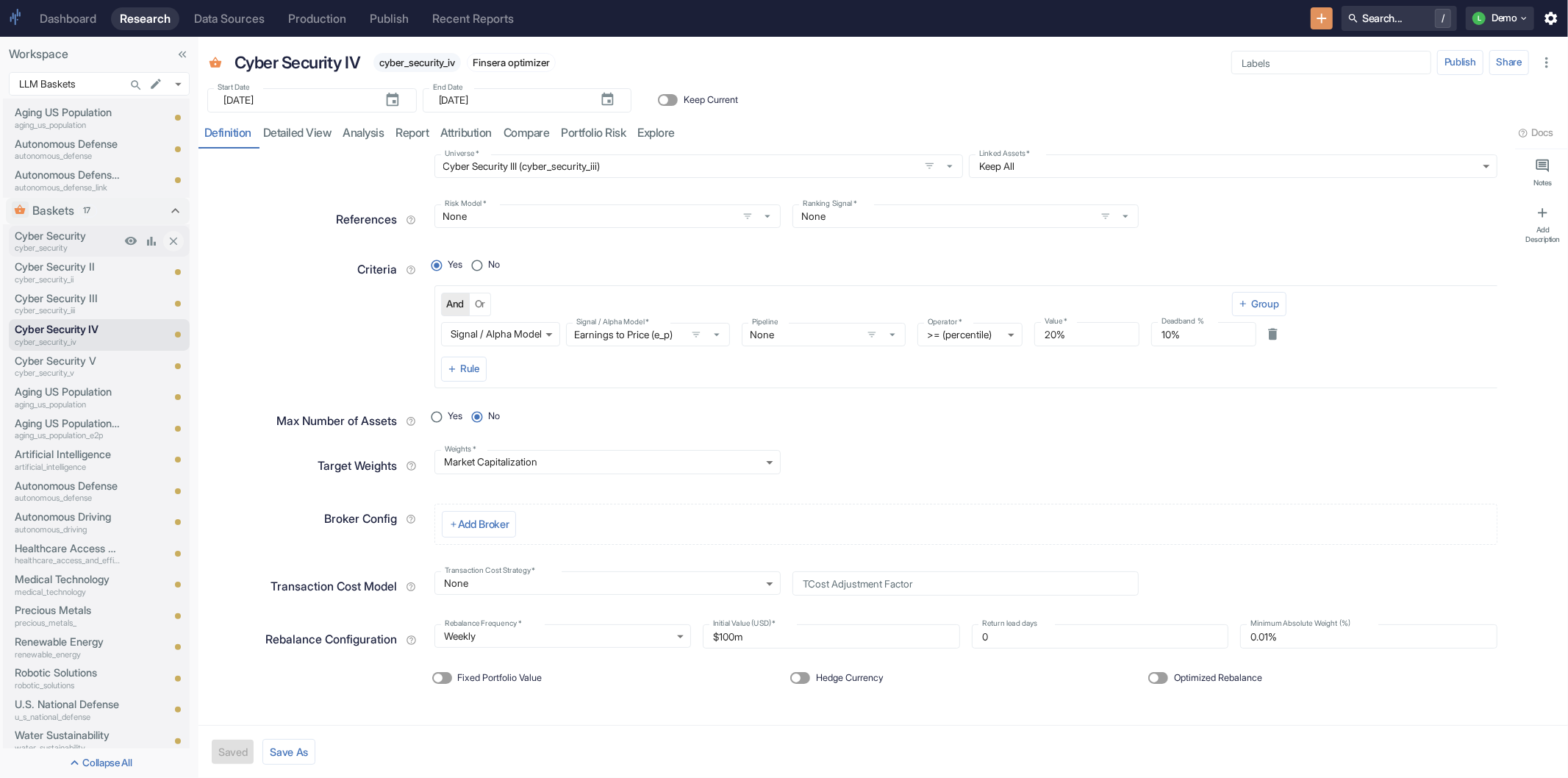
click at [68, 234] on p "Cyber Security" at bounding box center [67, 236] width 106 height 16
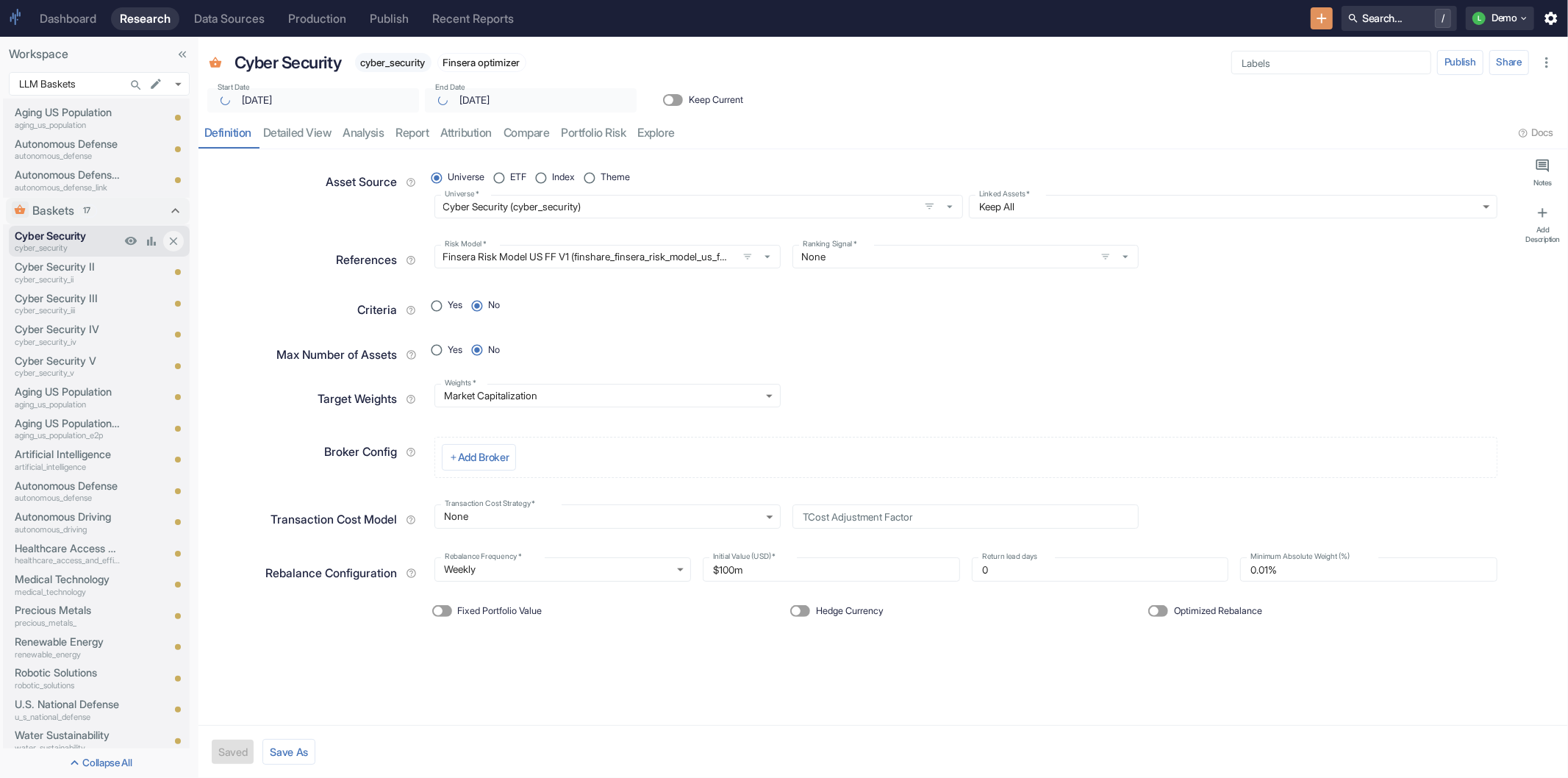
type textarea "x"
click at [71, 273] on p "cyber_security_ii" at bounding box center [67, 279] width 106 height 13
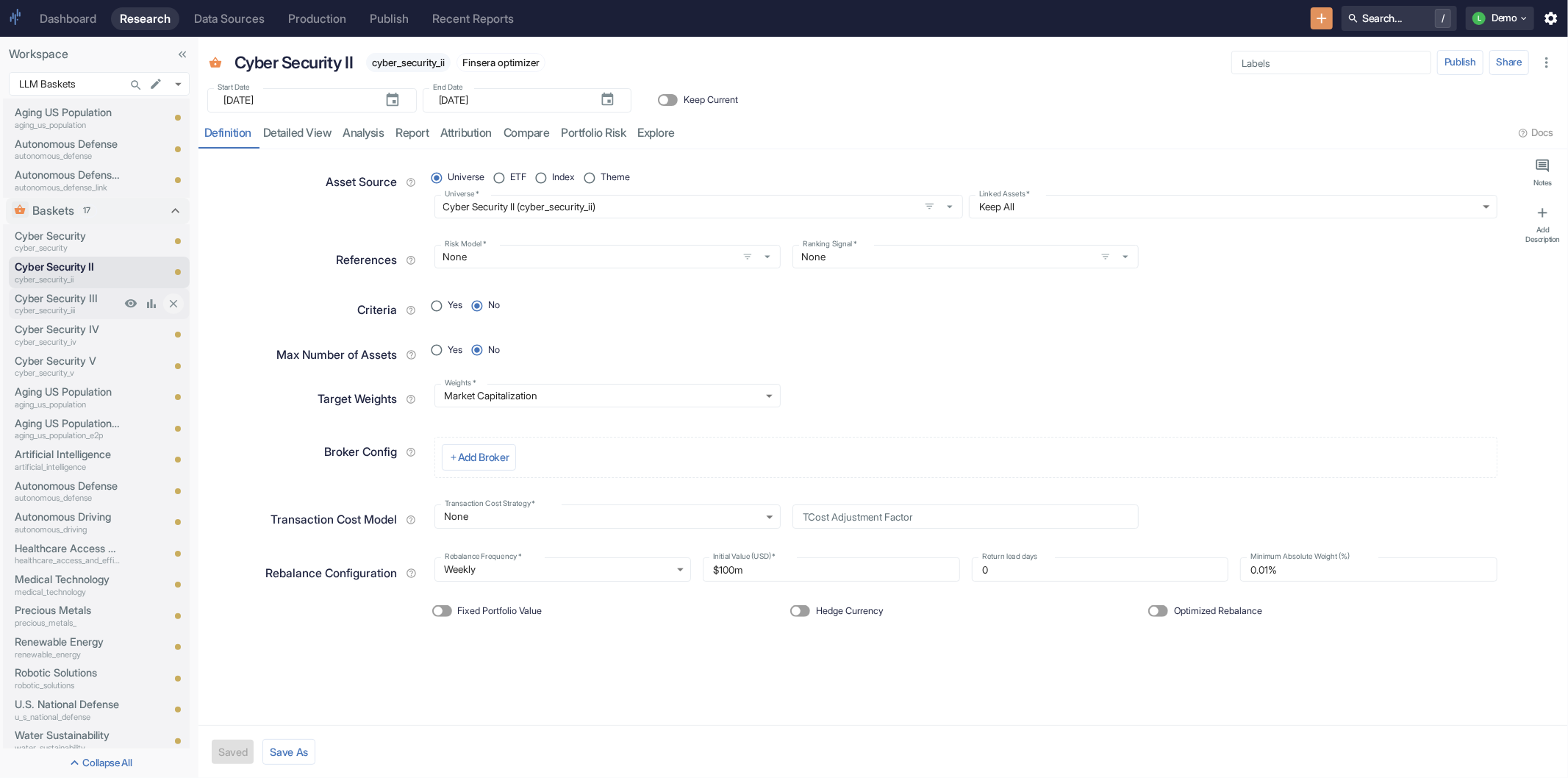
click at [64, 295] on p "Cyber Security III" at bounding box center [67, 299] width 106 height 16
click at [61, 324] on p "Cyber Security IV" at bounding box center [67, 329] width 106 height 16
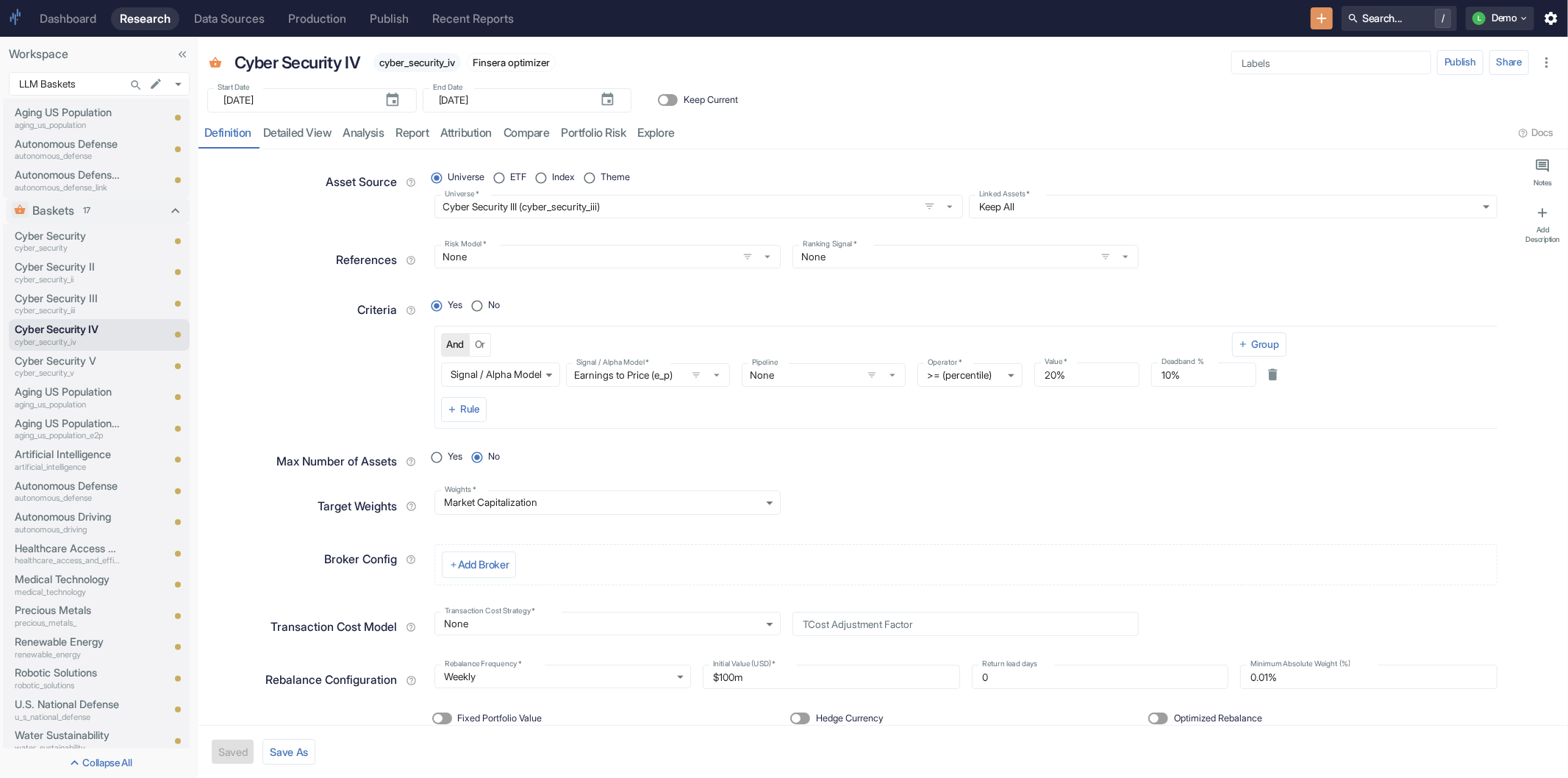
type textarea "x"
click at [52, 235] on p "Cyber Security" at bounding box center [67, 236] width 106 height 16
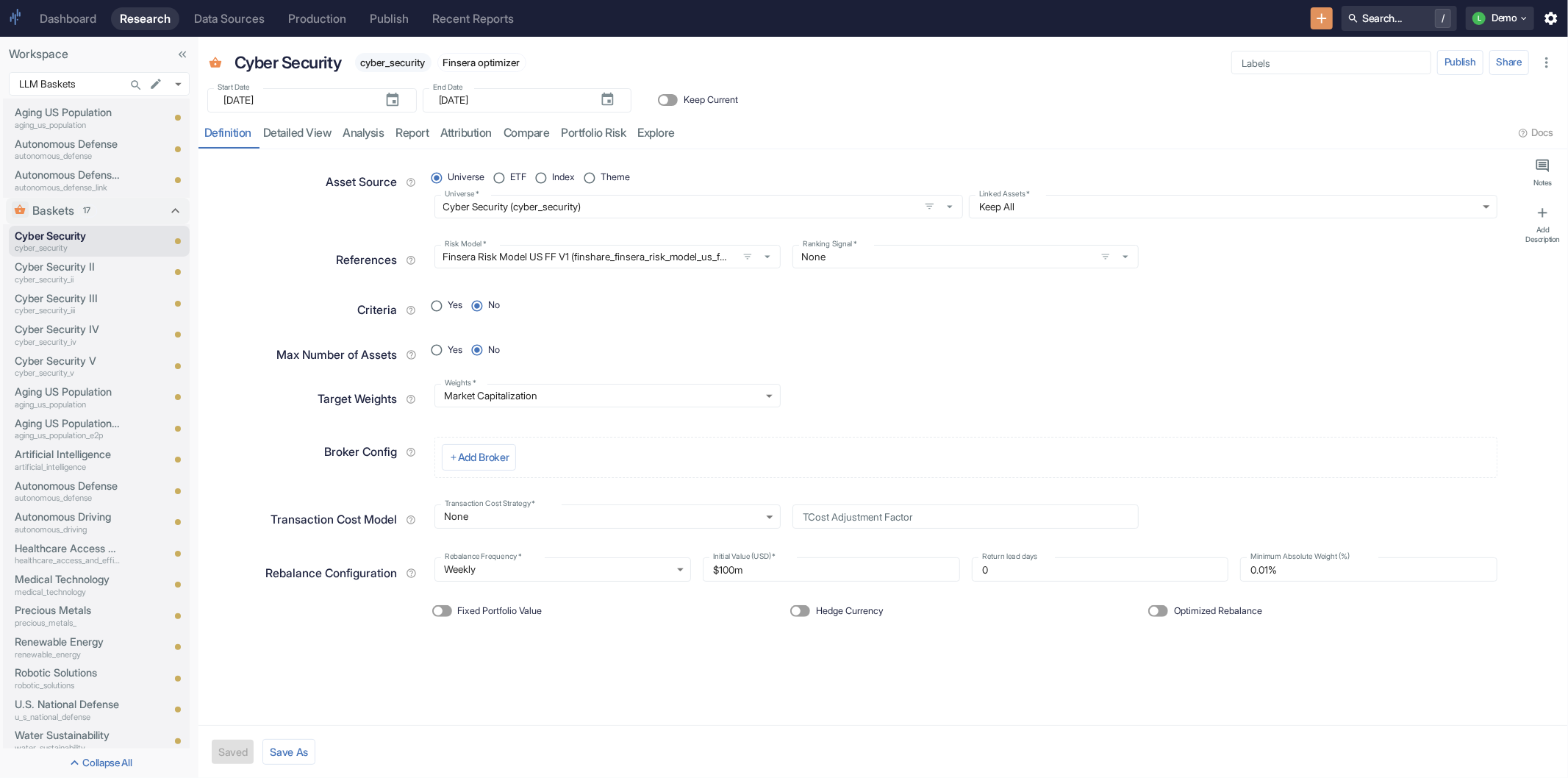
click at [1215, 613] on span "Optimized Rebalance" at bounding box center [1218, 611] width 88 height 14
click at [1172, 613] on input "Optimized Rebalance" at bounding box center [1154, 611] width 35 height 12
checkbox input "true"
radio input "true"
click at [362, 134] on link "analysis" at bounding box center [364, 133] width 53 height 30
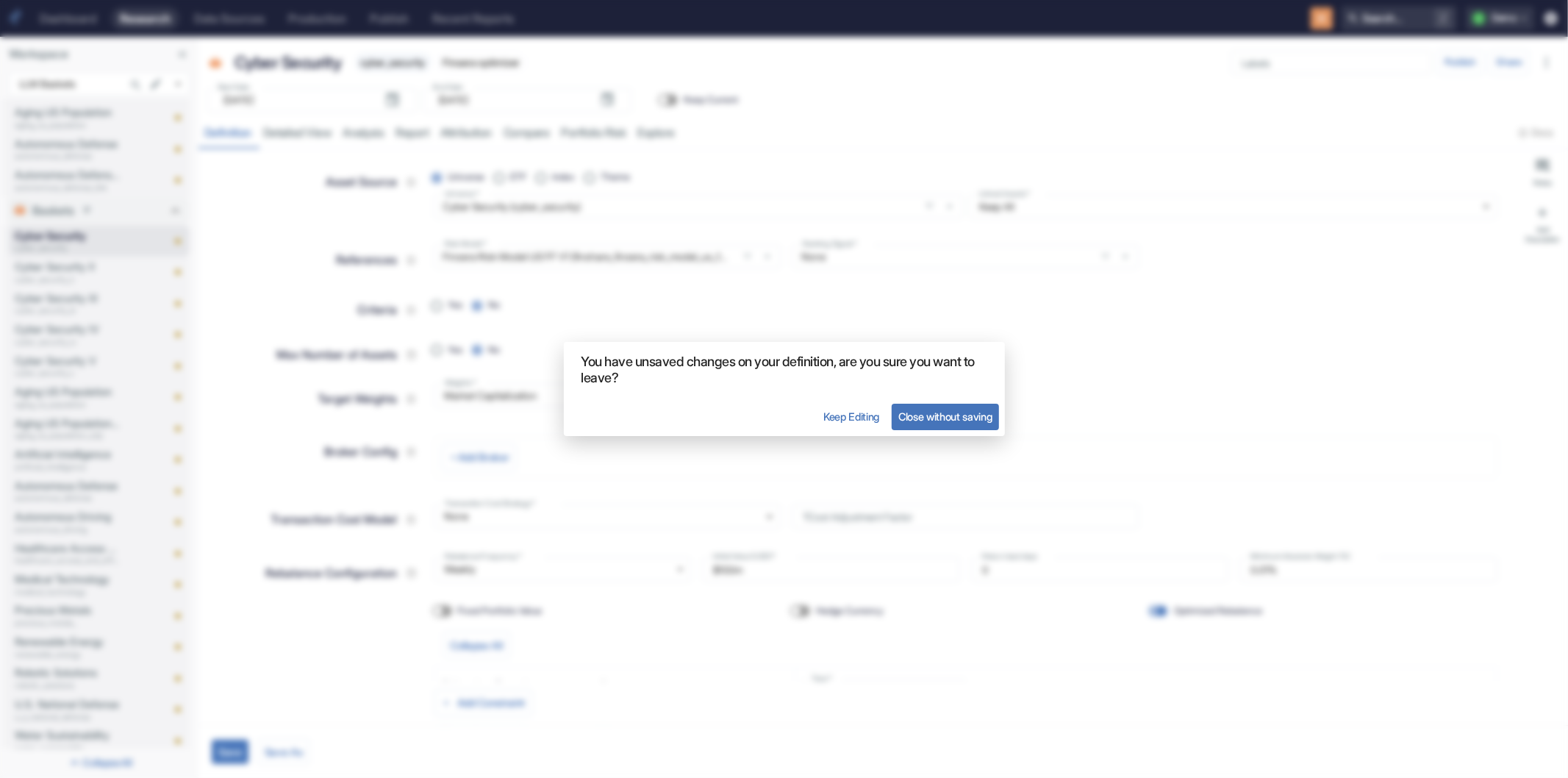
type textarea "x"
click at [838, 417] on button "Keep Editing" at bounding box center [851, 416] width 69 height 26
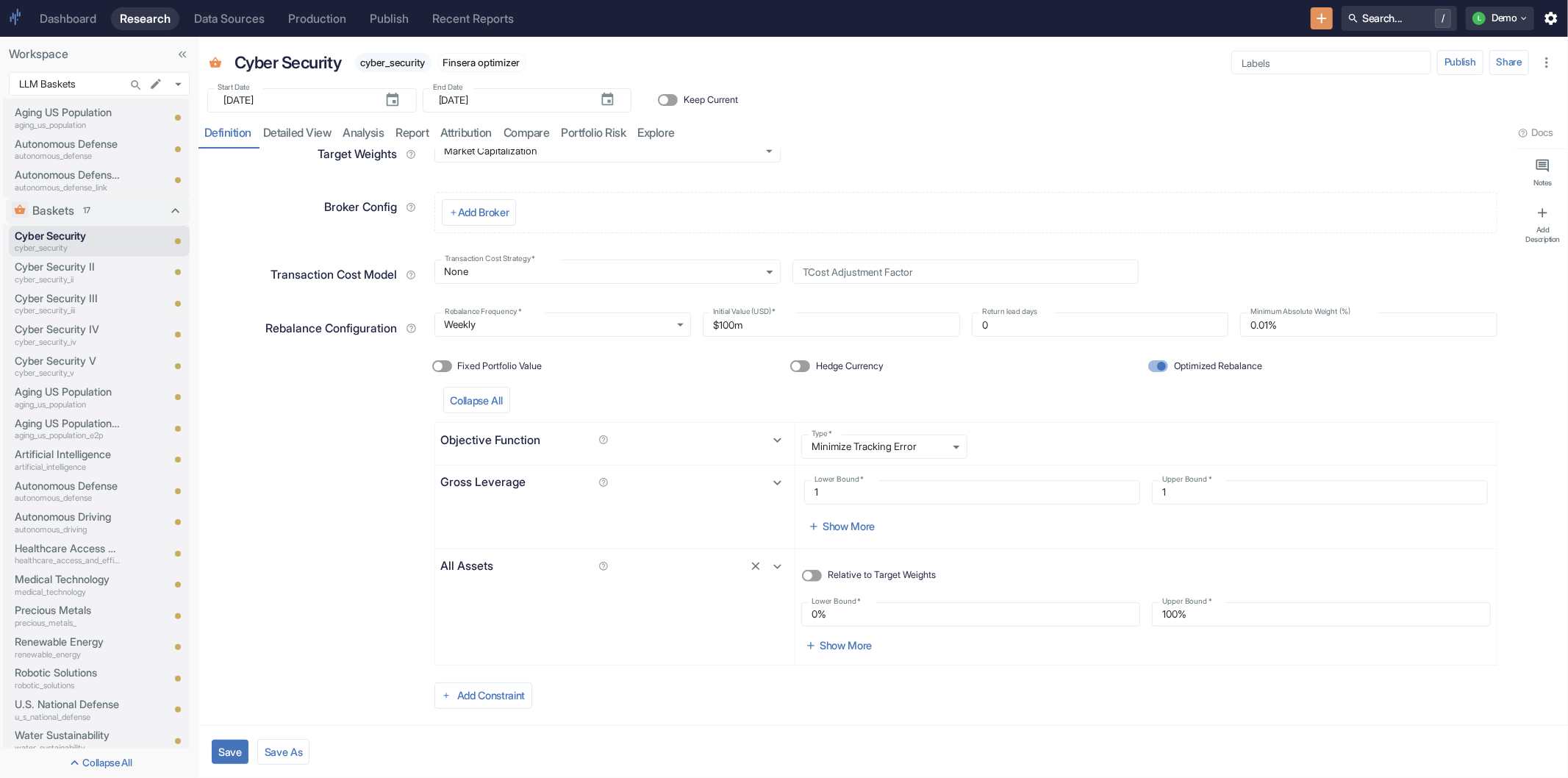
scroll to position [266, 0]
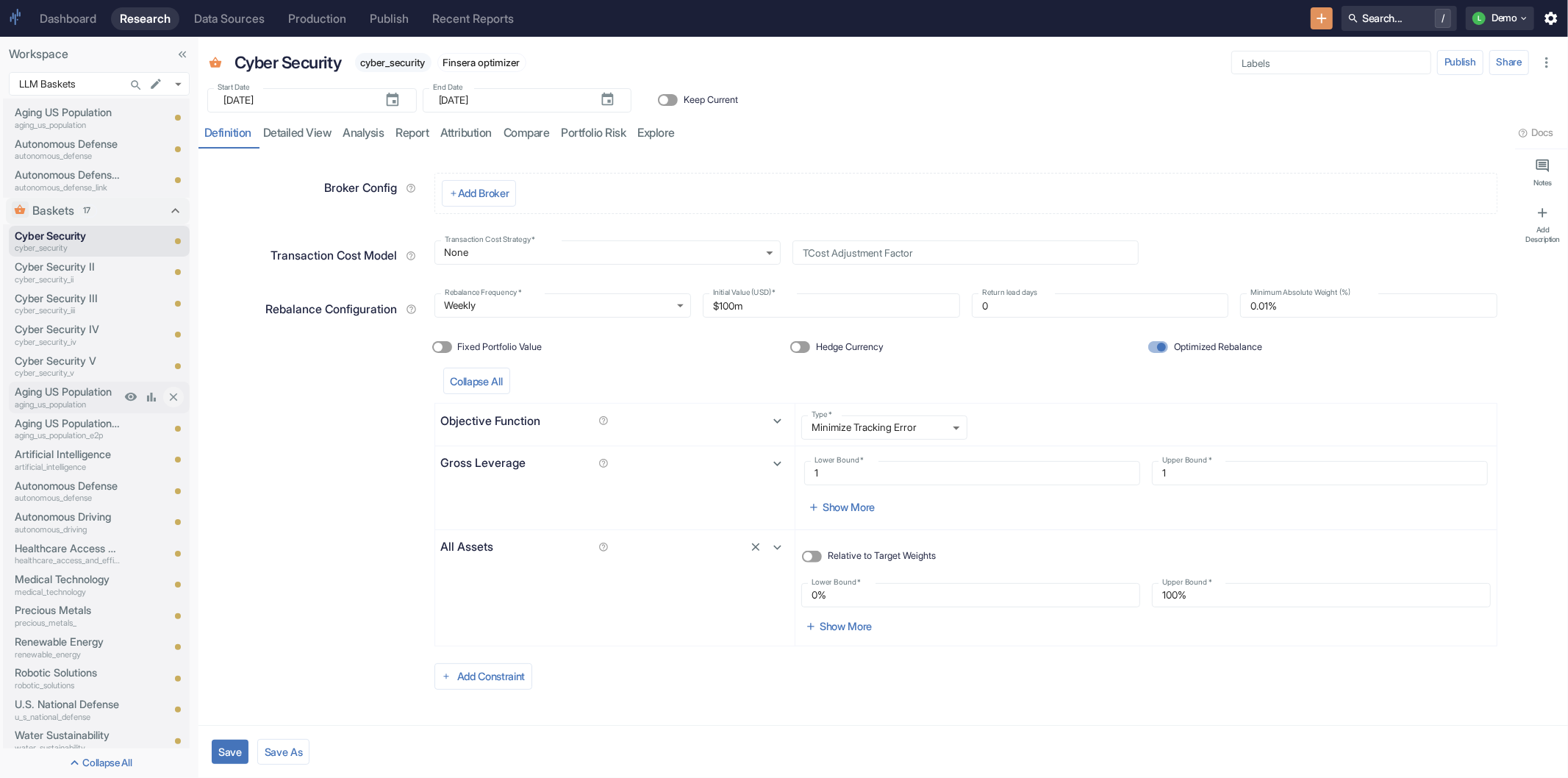
click at [61, 388] on p "Aging US Population" at bounding box center [67, 392] width 106 height 16
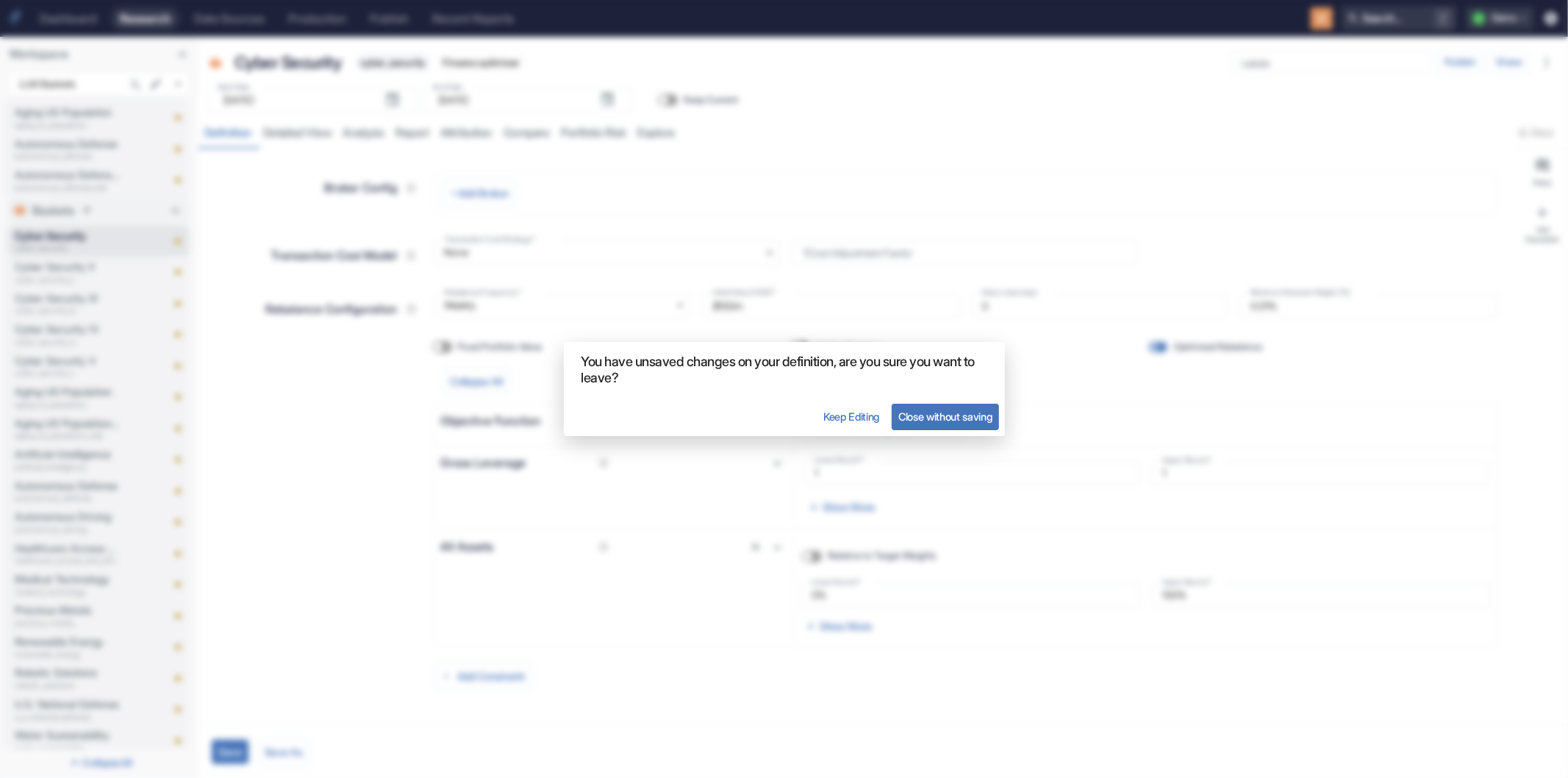
click at [935, 422] on button "Close without saving" at bounding box center [945, 416] width 106 height 26
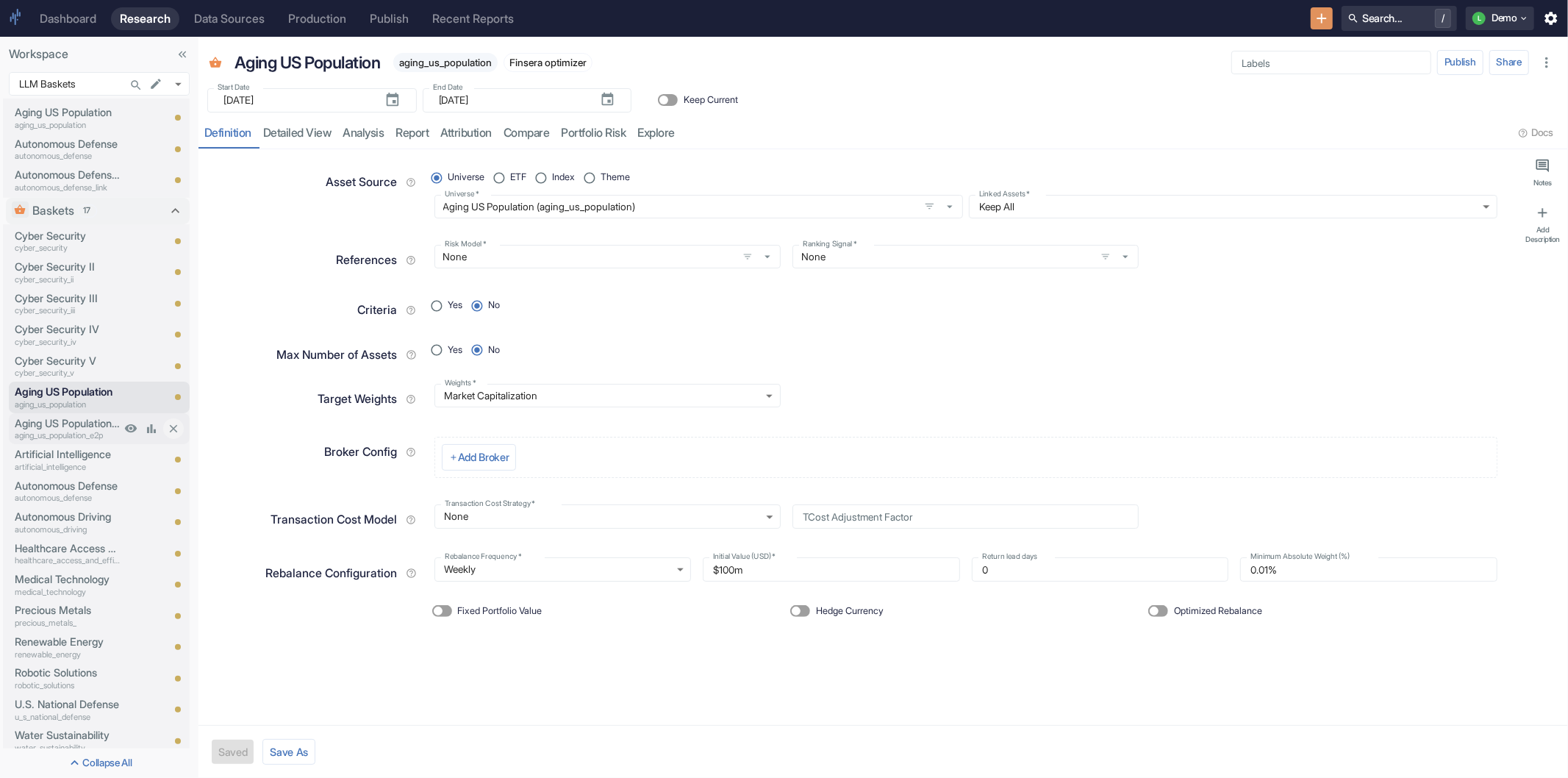
click at [17, 416] on p "Aging US Population | E2P" at bounding box center [67, 424] width 106 height 16
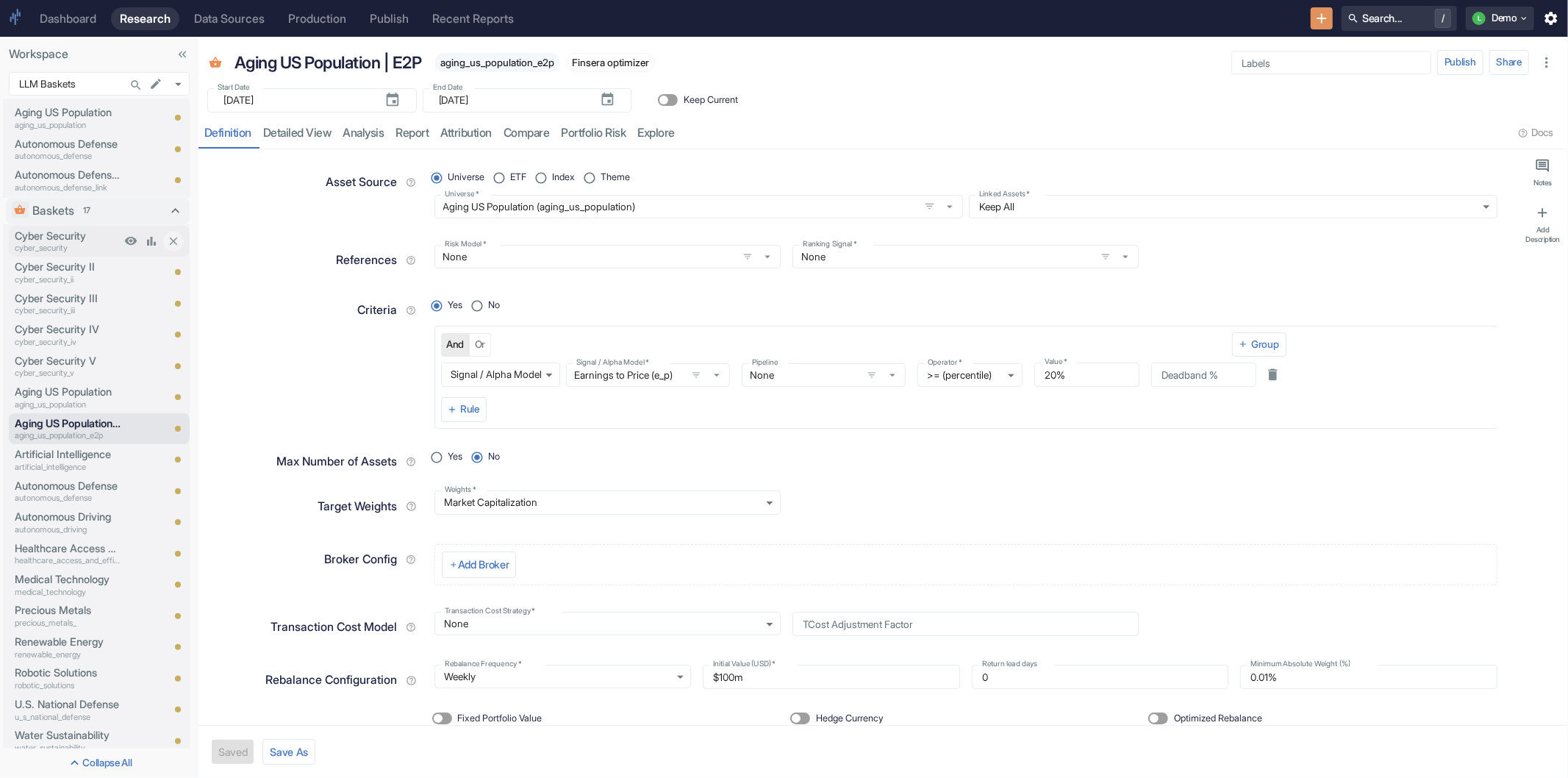
click at [66, 248] on p "cyber_security" at bounding box center [67, 248] width 106 height 13
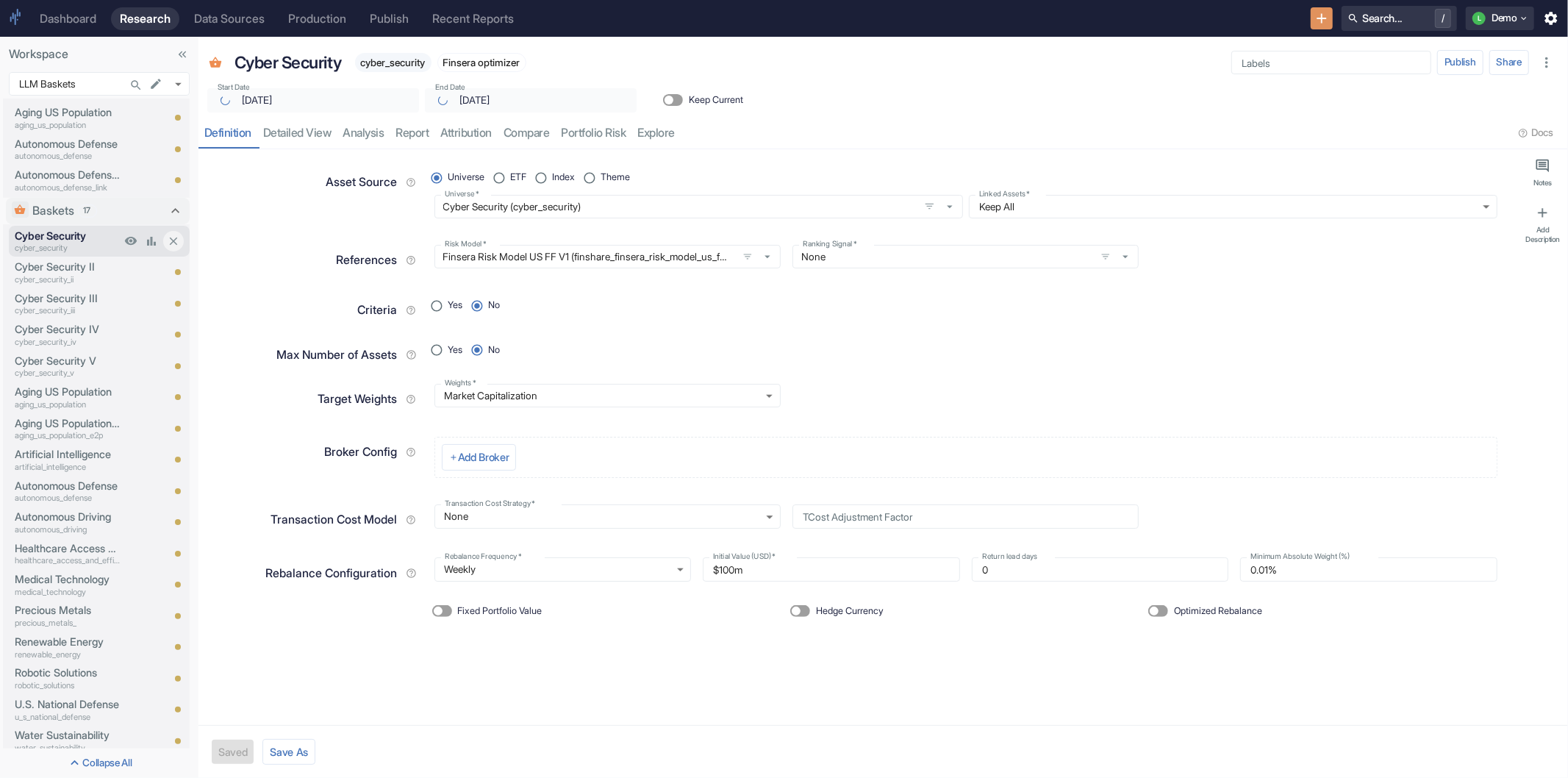
type textarea "x"
click at [1162, 611] on input "Optimized Rebalance" at bounding box center [1154, 611] width 35 height 12
checkbox input "true"
radio input "true"
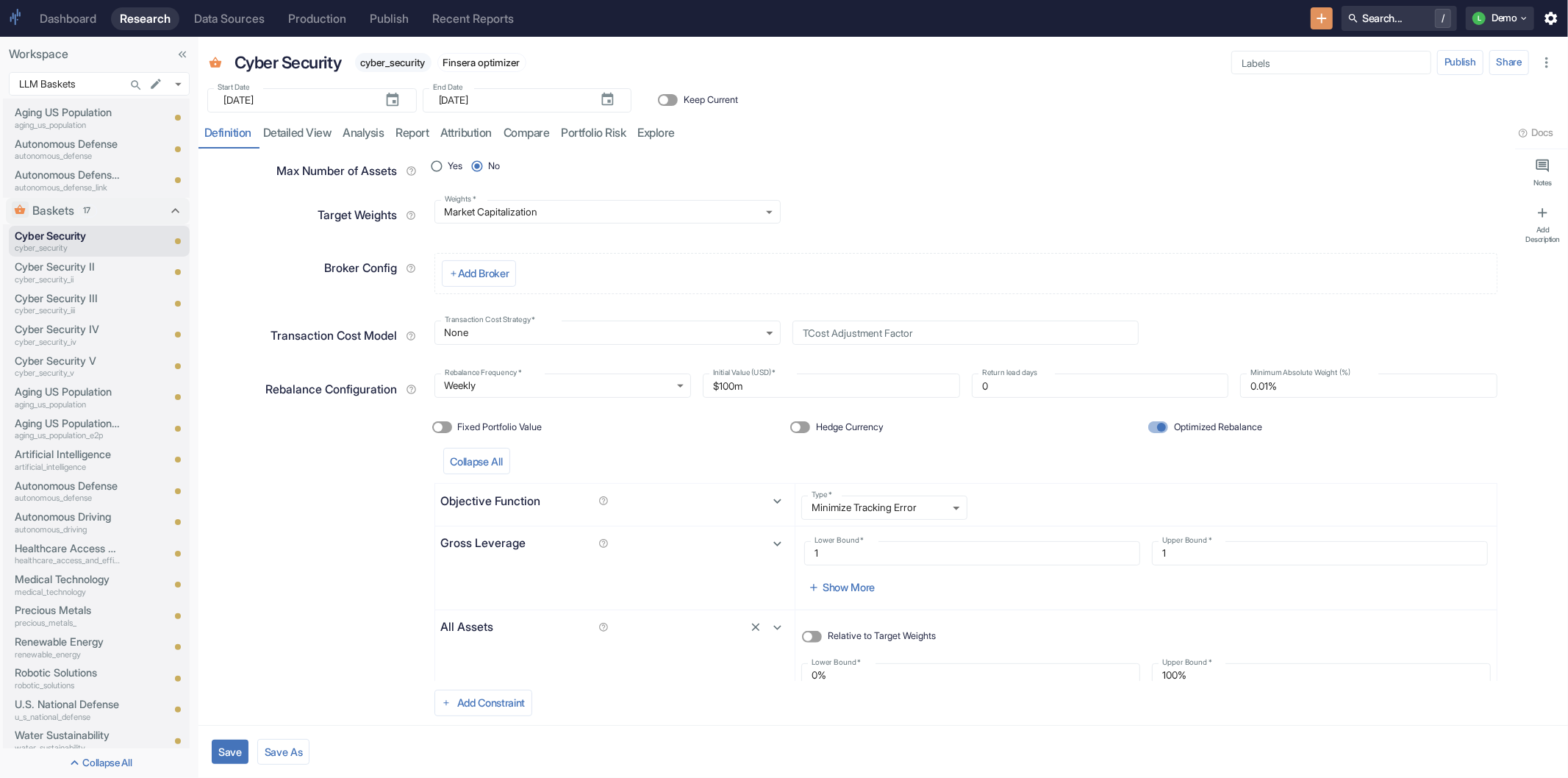
scroll to position [266, 0]
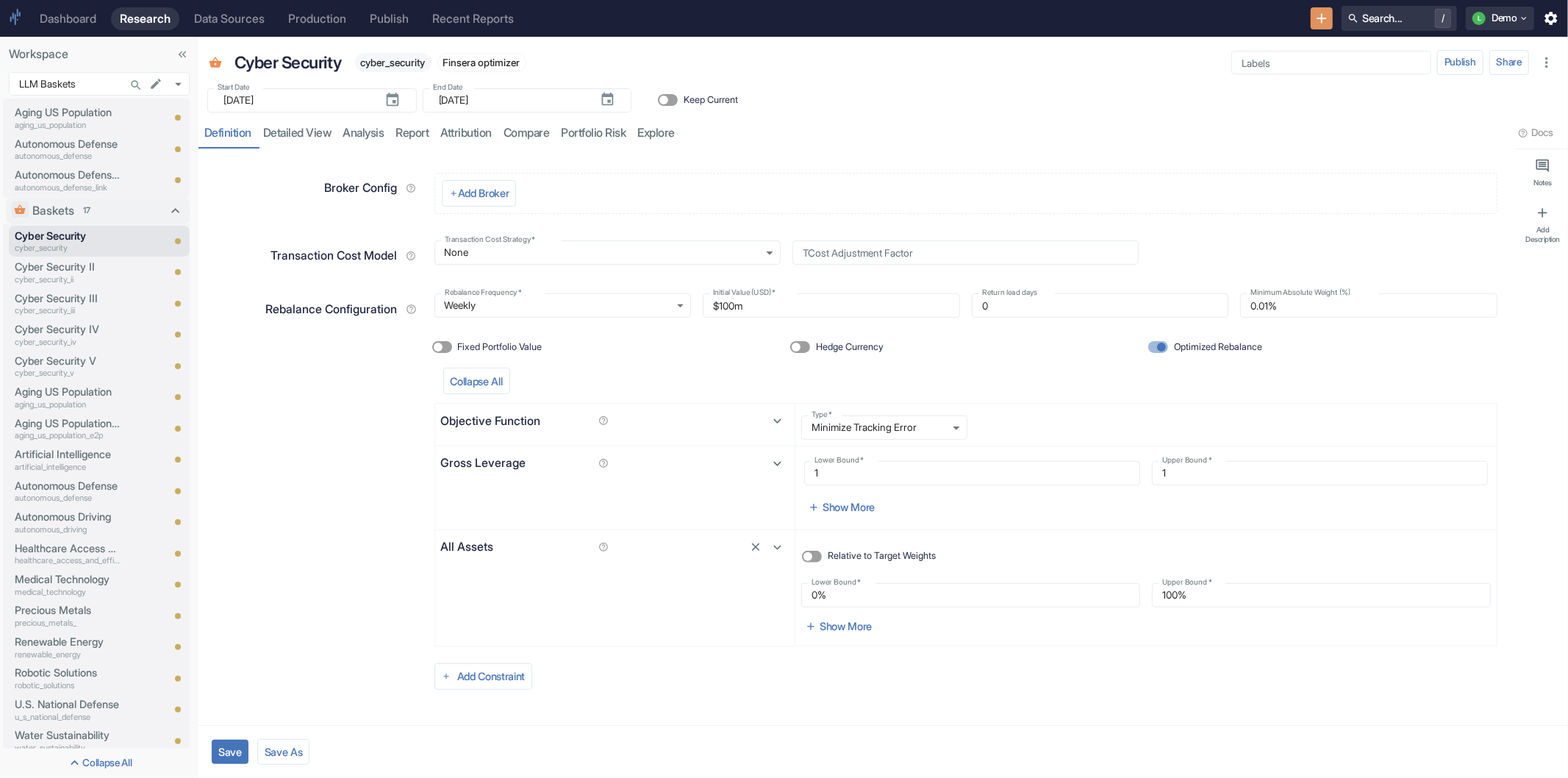
click at [236, 752] on button "Save" at bounding box center [230, 752] width 37 height 24
type textarea "x"
click at [1173, 472] on input "1" at bounding box center [1320, 473] width 336 height 24
click at [982, 472] on input "1" at bounding box center [972, 473] width 336 height 24
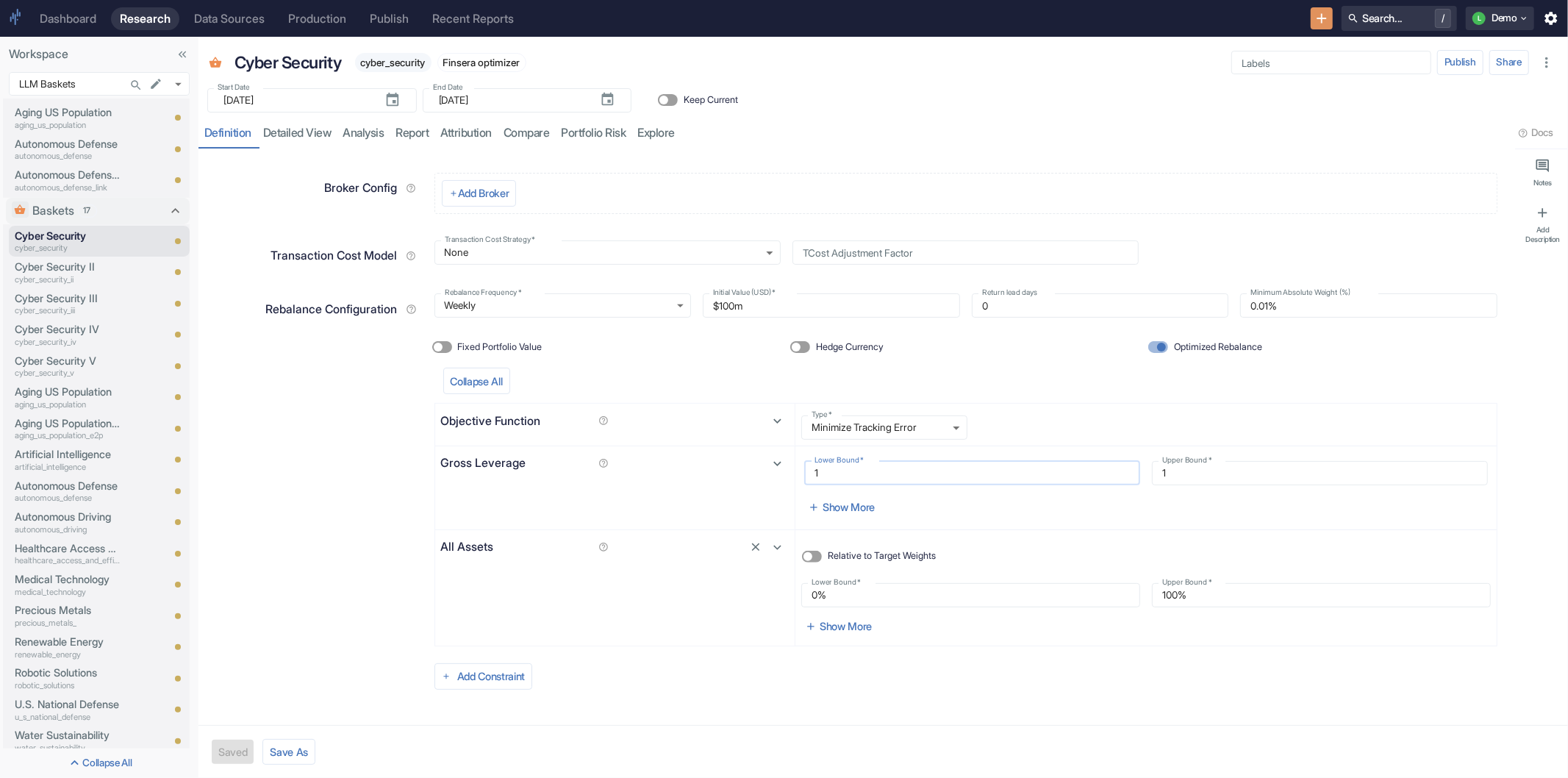
type input "2"
type textarea "x"
type input "2"
click at [1180, 479] on input "1" at bounding box center [1320, 473] width 336 height 24
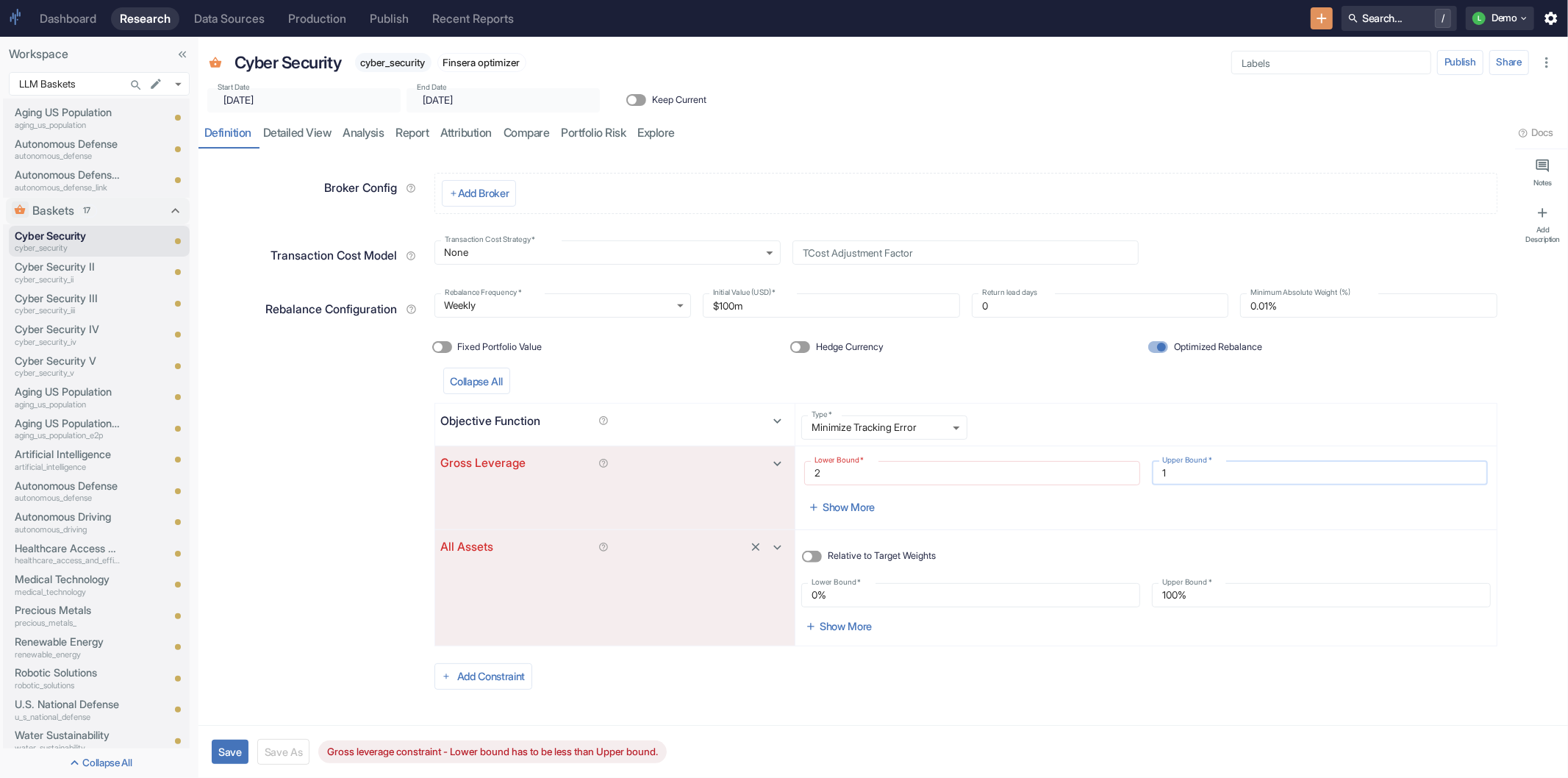
type textarea "x"
type input "2"
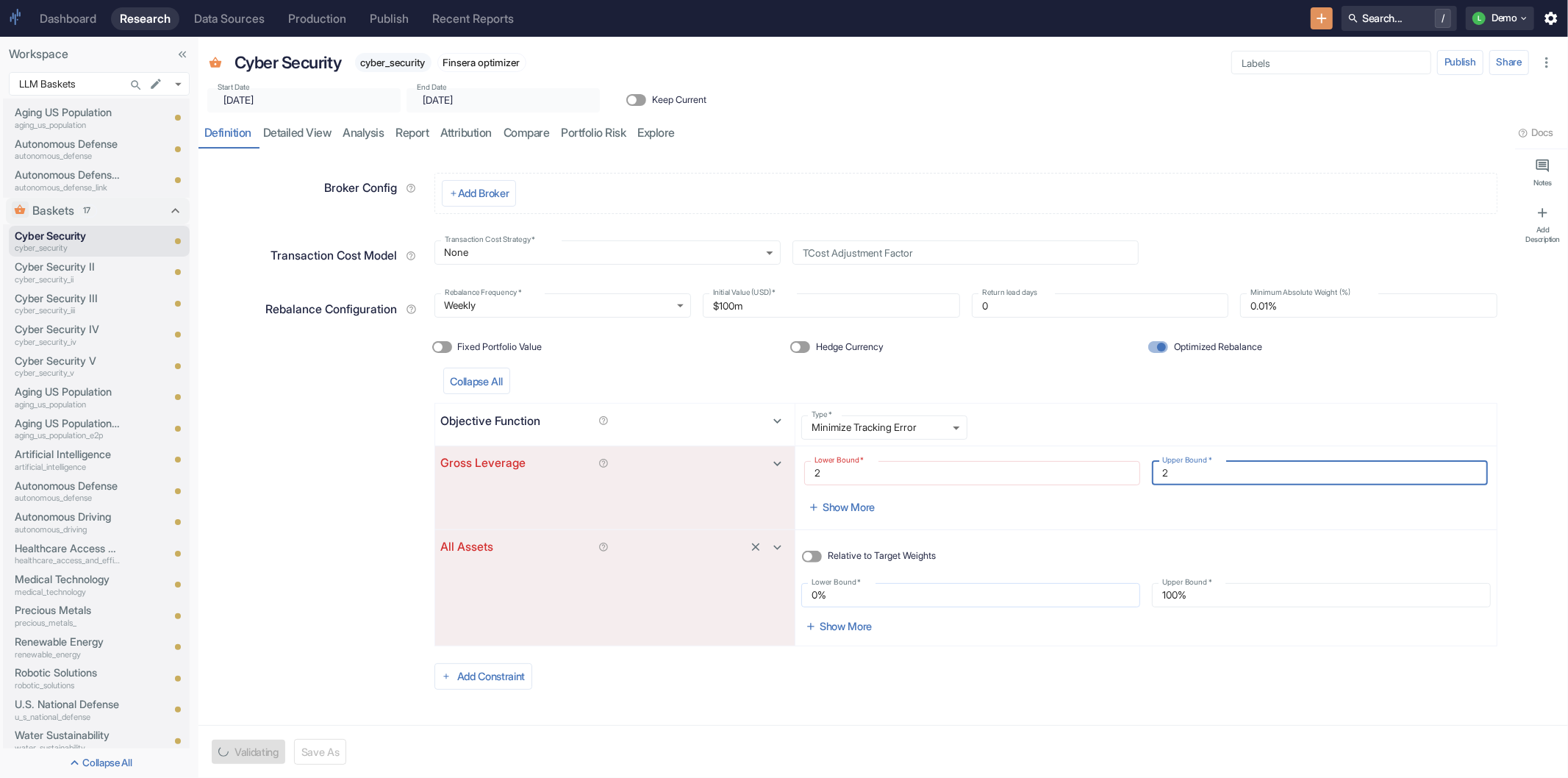
type textarea "x"
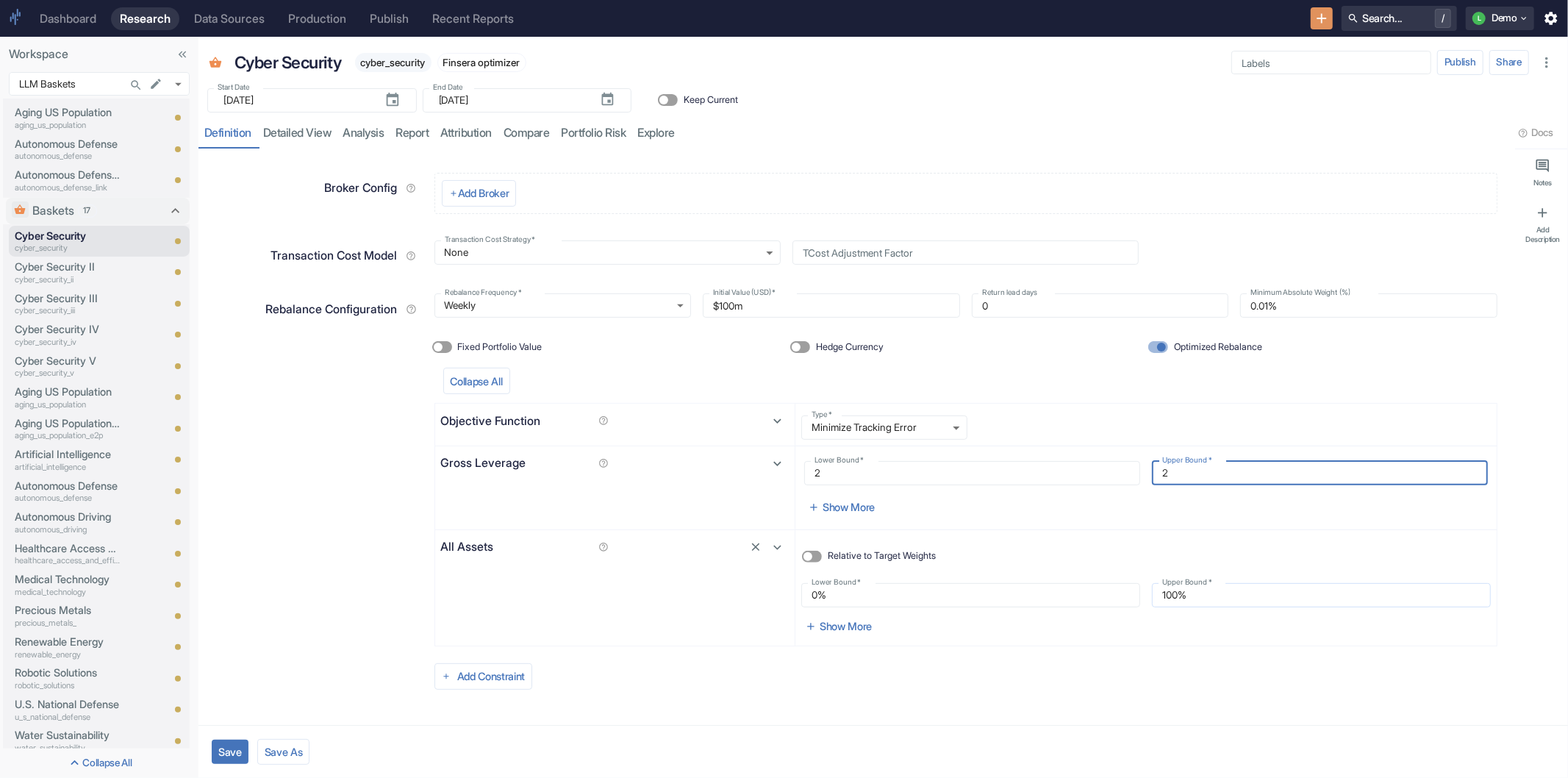
type input "2"
click at [1169, 596] on input "100%" at bounding box center [1321, 595] width 339 height 24
type input "5%"
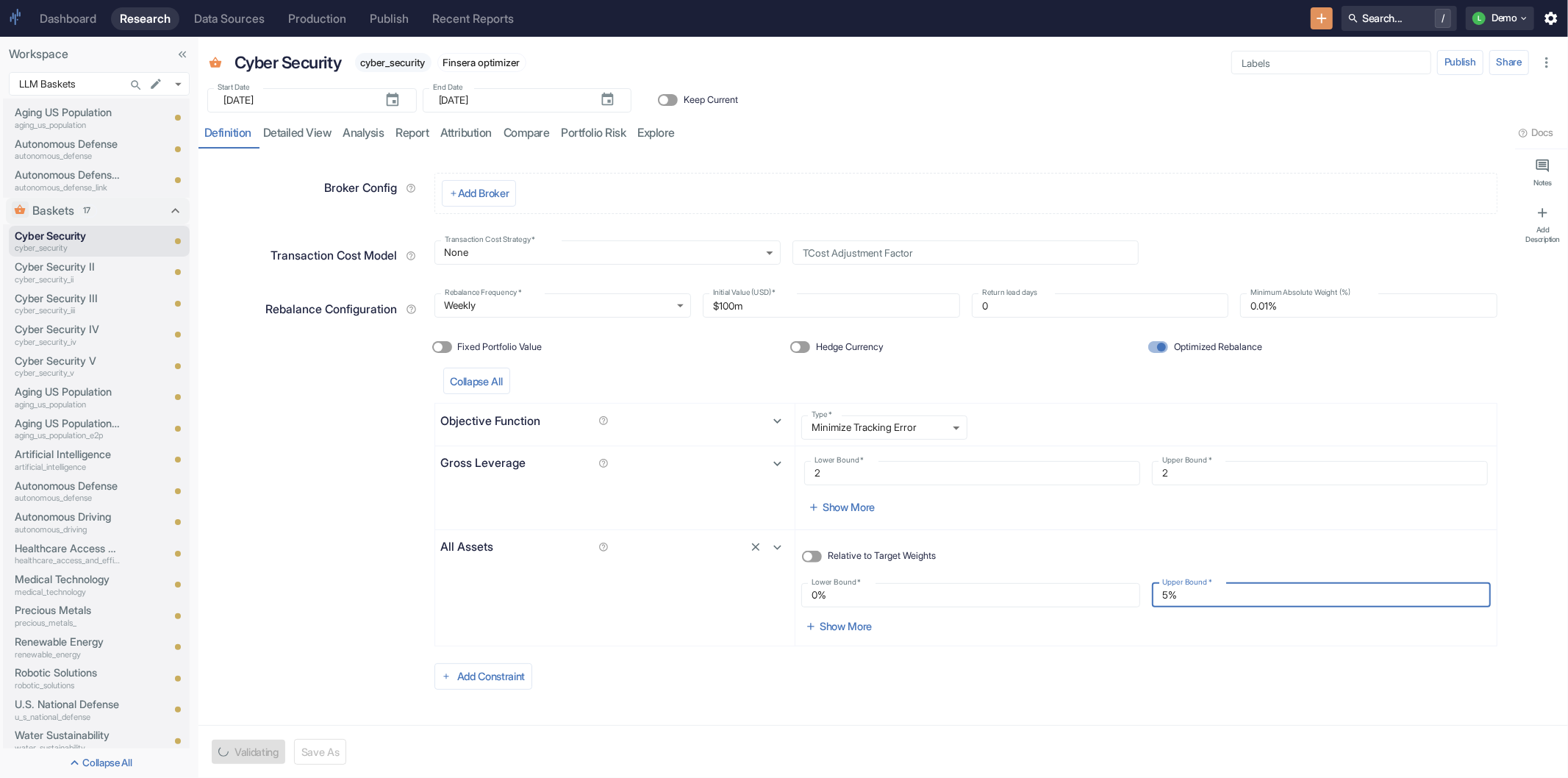
type textarea "x"
type input "5%"
click at [478, 678] on button "Add Constraint" at bounding box center [484, 676] width 99 height 26
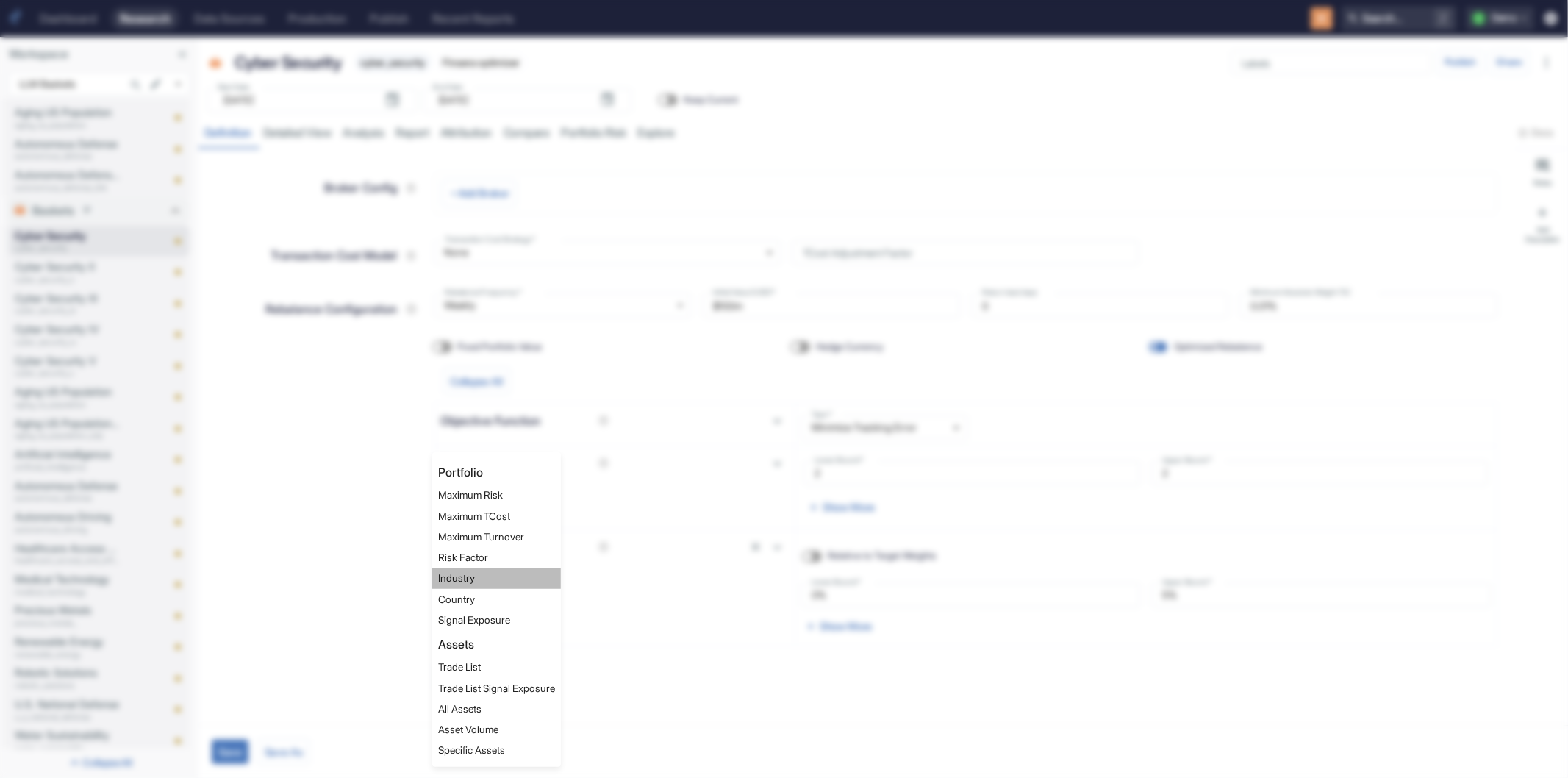
click at [492, 582] on li "Industry" at bounding box center [497, 578] width 129 height 21
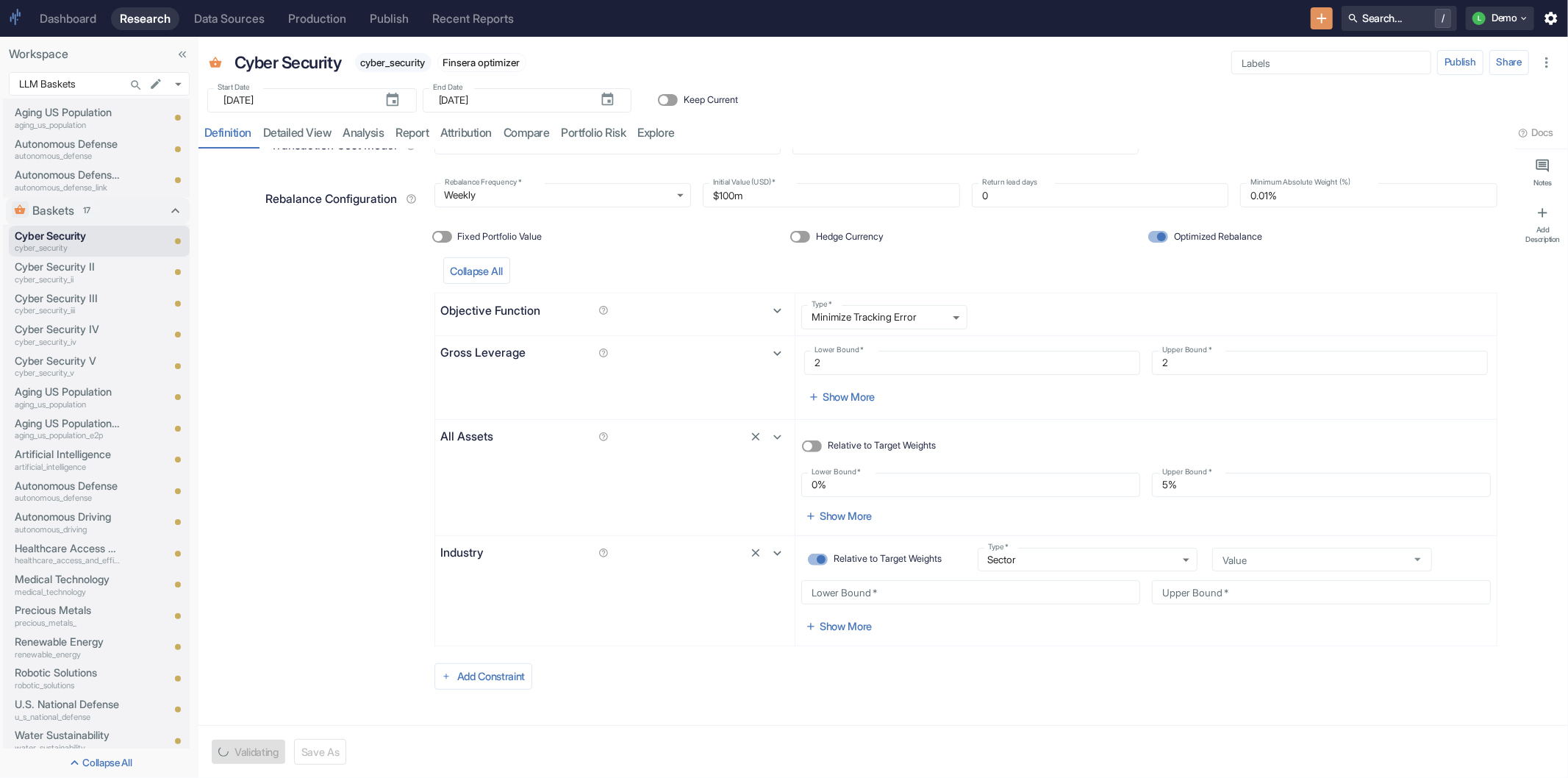
scroll to position [380, 0]
type textarea "x"
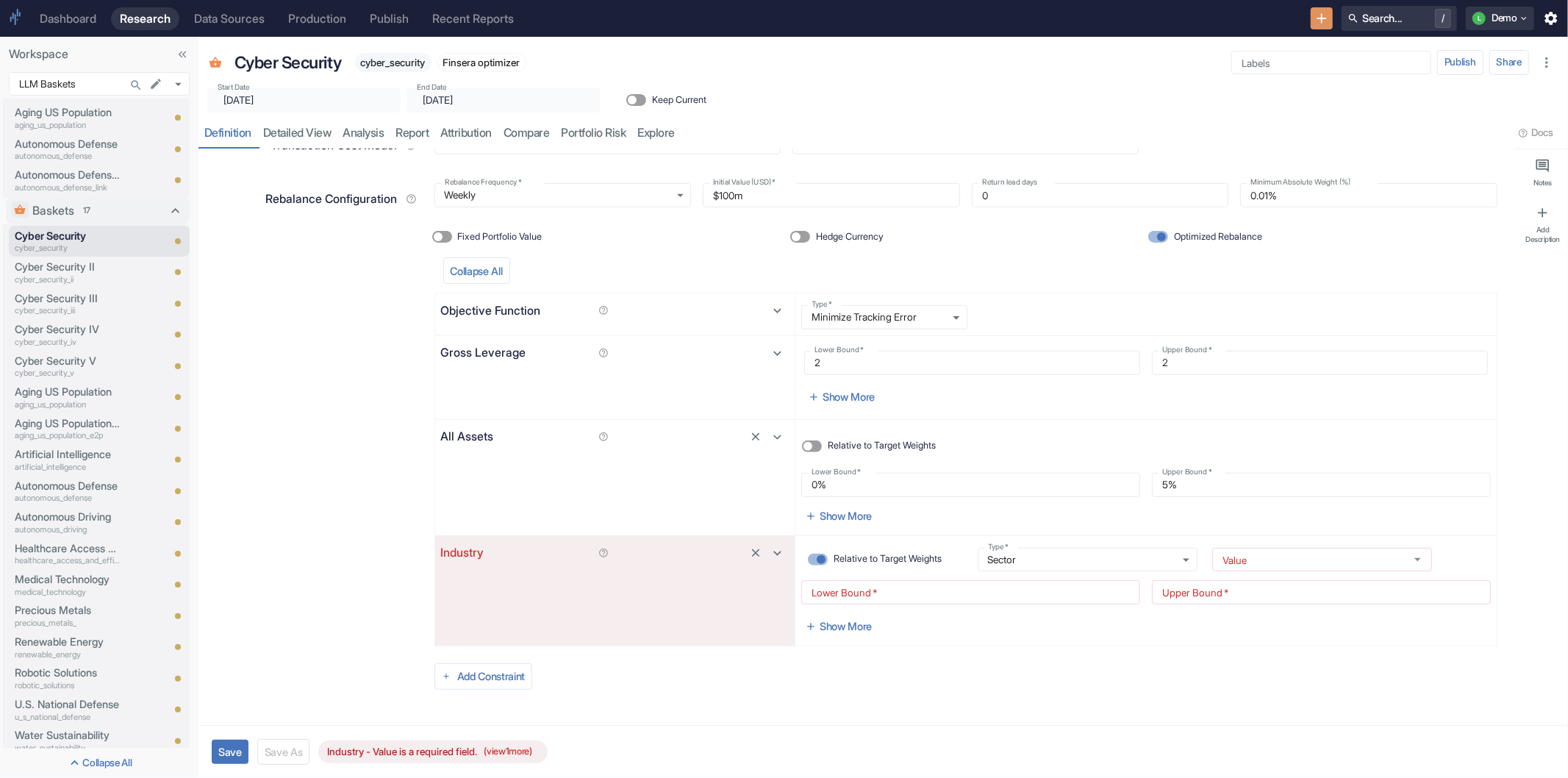
click at [850, 560] on span "Relative to Target Weights" at bounding box center [888, 559] width 108 height 14
click at [839, 560] on input "Relative to Target Weights" at bounding box center [821, 560] width 35 height 12
checkbox input "false"
click at [1001, 553] on body "Dashboard Research Data Sources Production Publish Recent Reports Search... / L…" at bounding box center [784, 389] width 1568 height 778
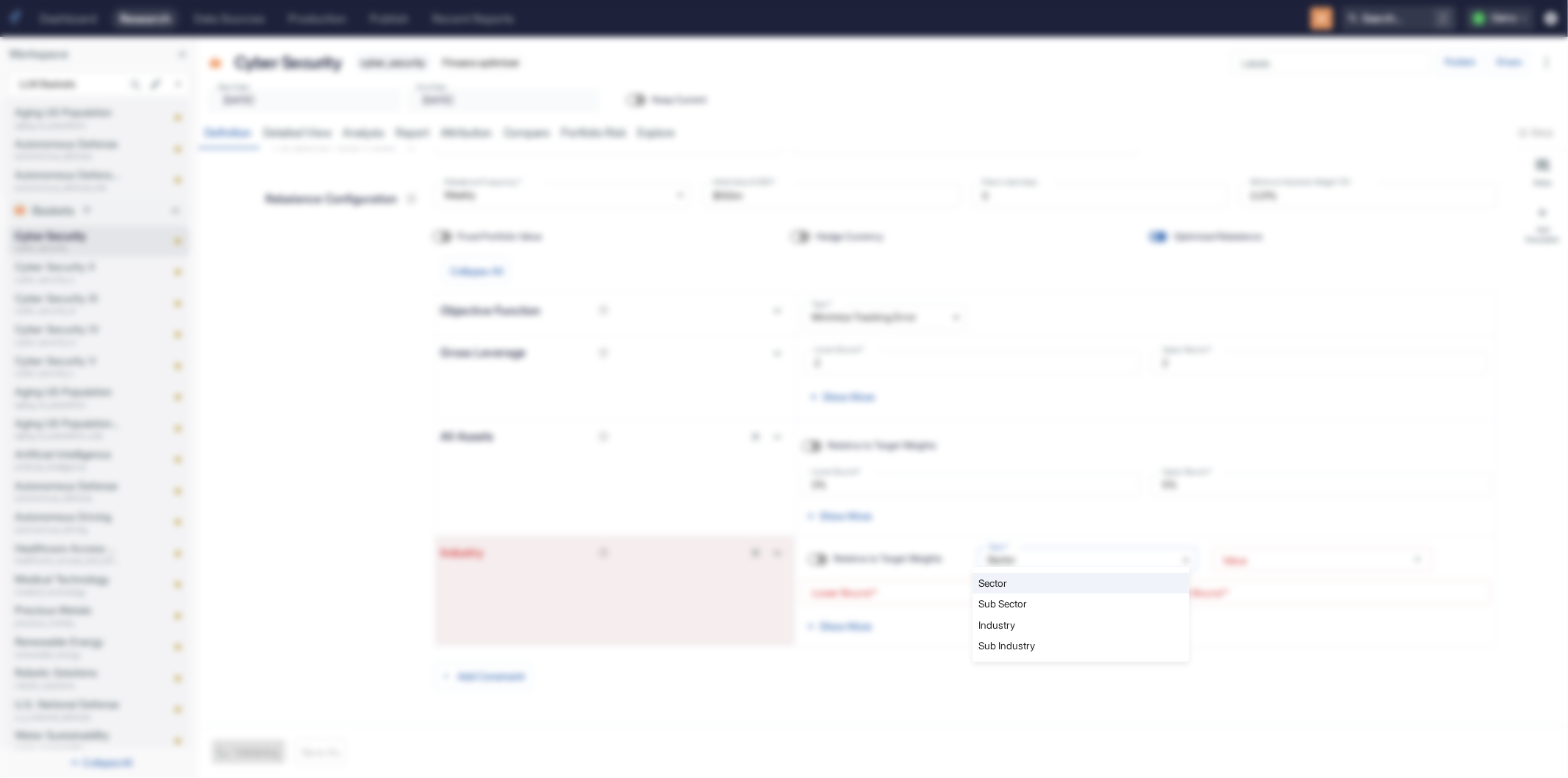
click at [1001, 553] on div at bounding box center [784, 389] width 1568 height 778
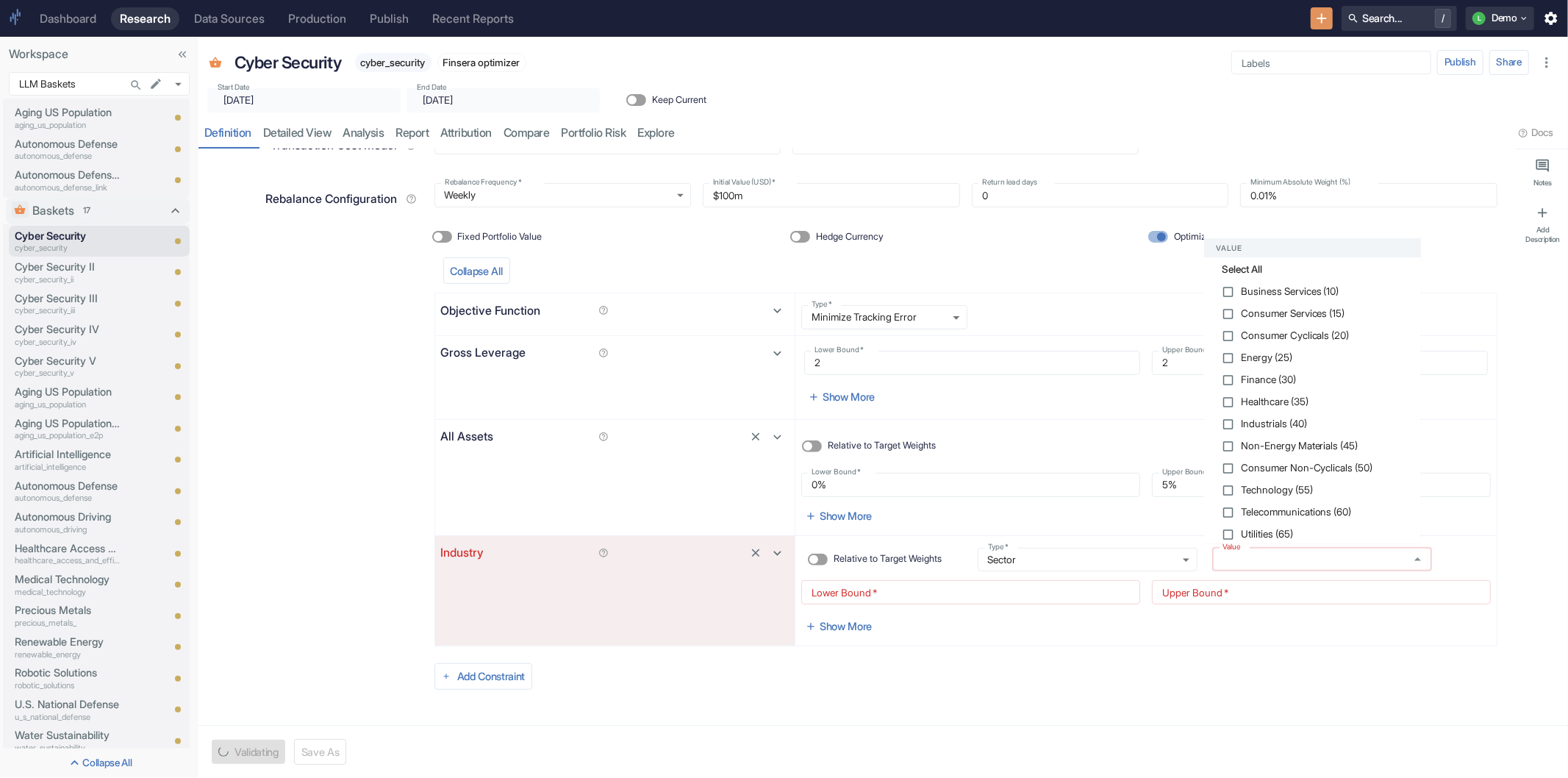
click at [1337, 554] on input "Value" at bounding box center [1308, 560] width 183 height 13
type textarea "x"
click at [1228, 272] on strong "Select All" at bounding box center [1315, 270] width 187 height 15
checkbox input "true"
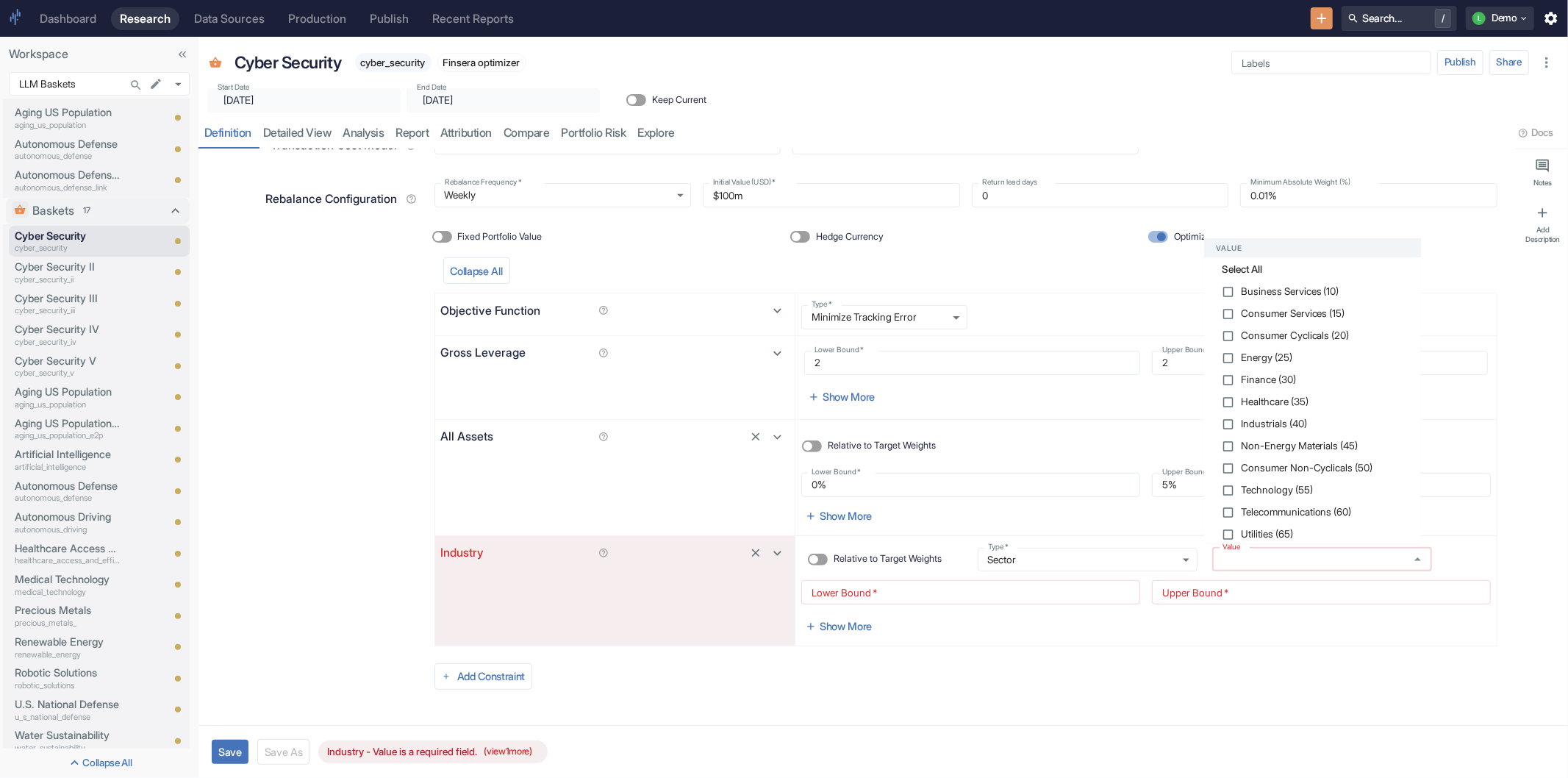
checkbox input "true"
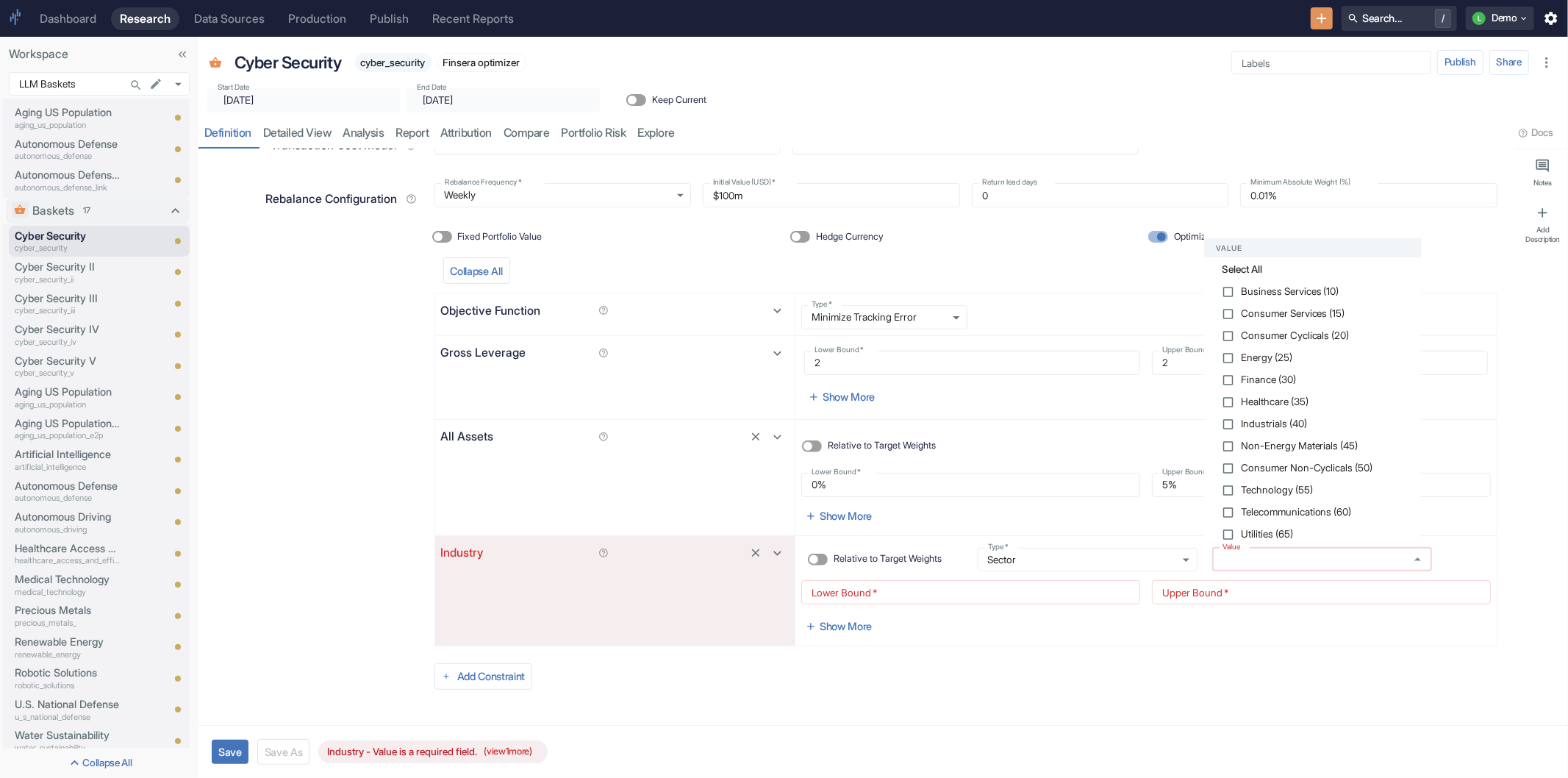
checkbox input "true"
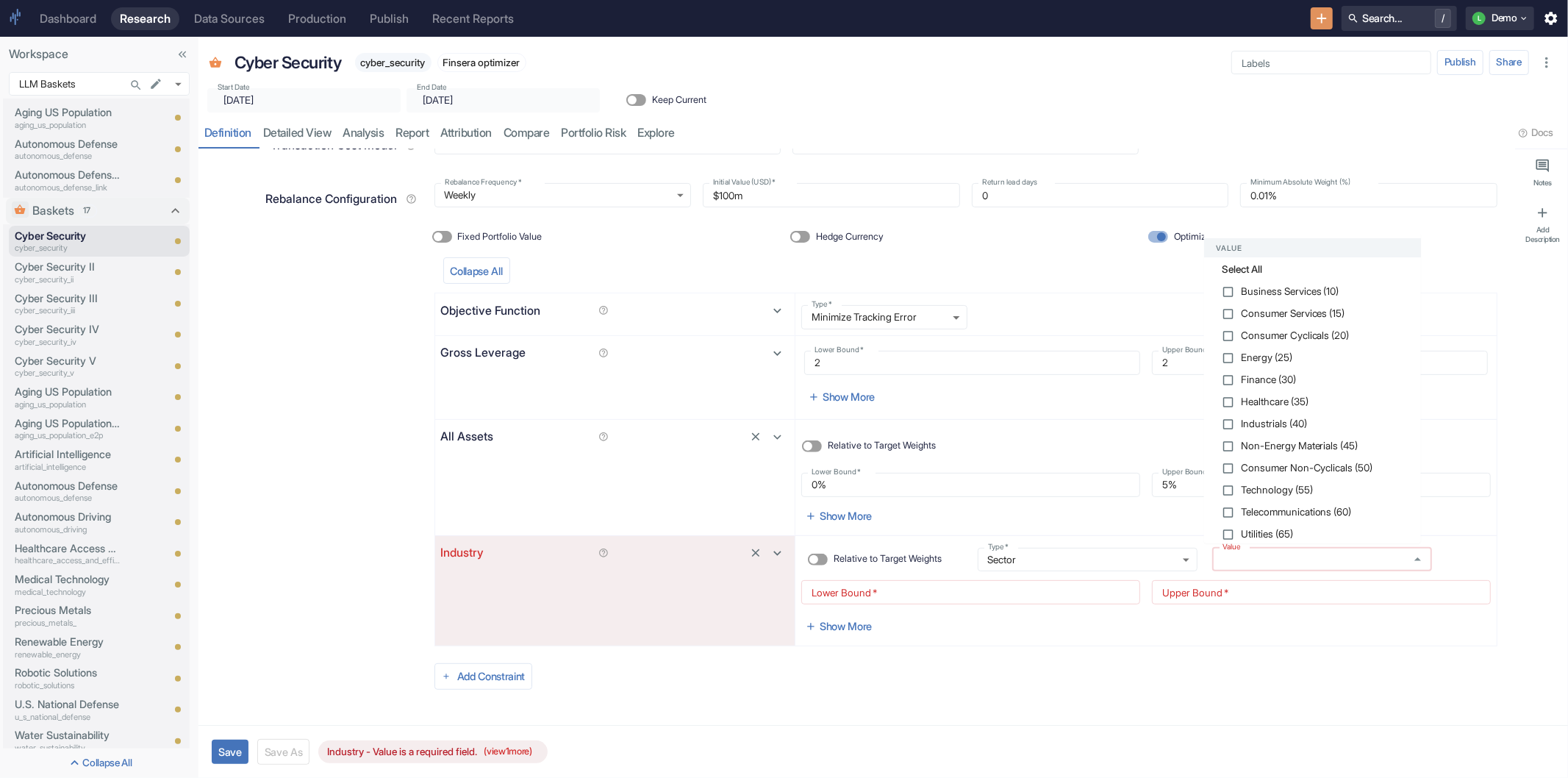
checkbox input "true"
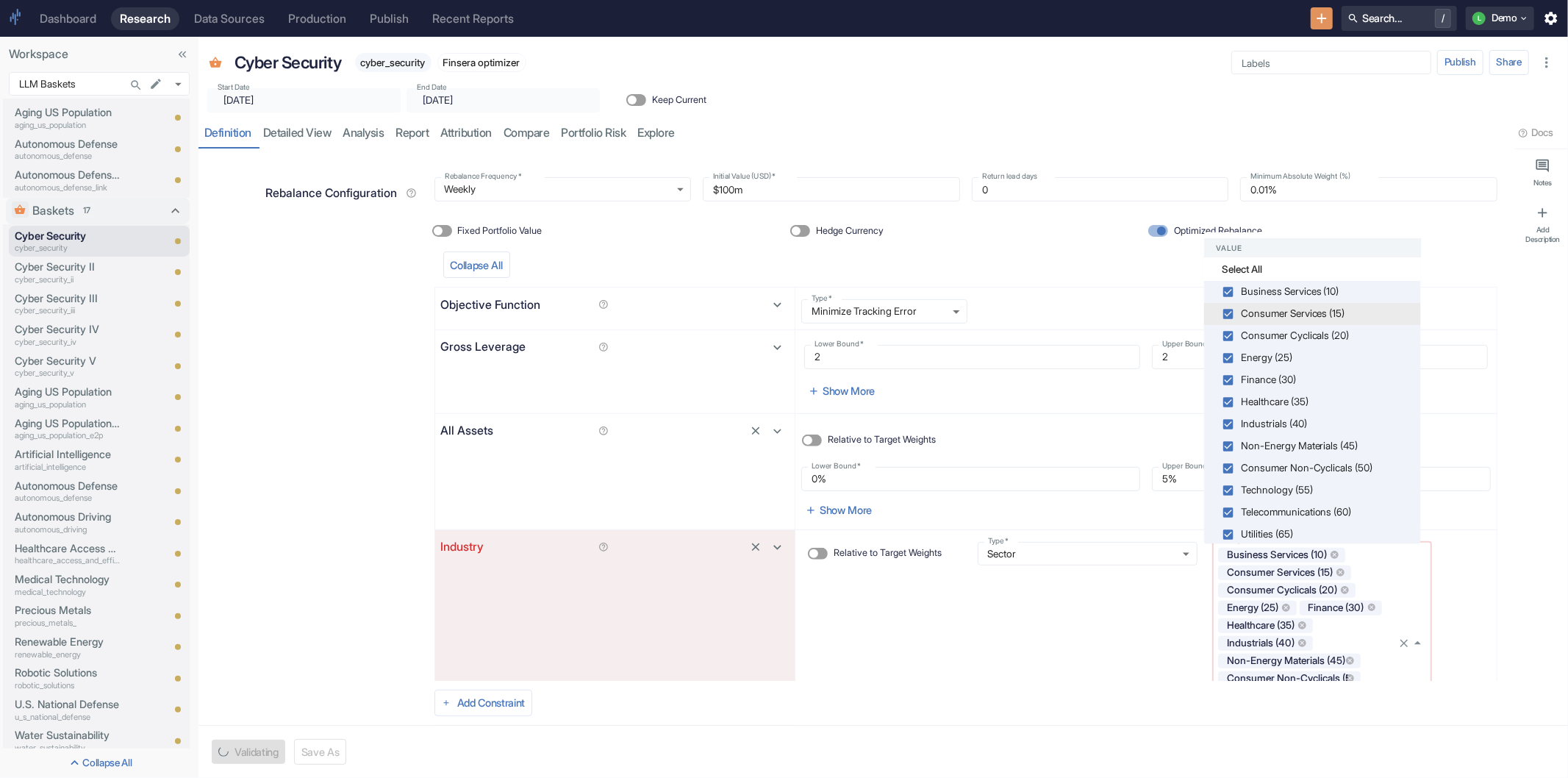
click at [956, 672] on div "Relative to Target Weights" at bounding box center [874, 636] width 176 height 218
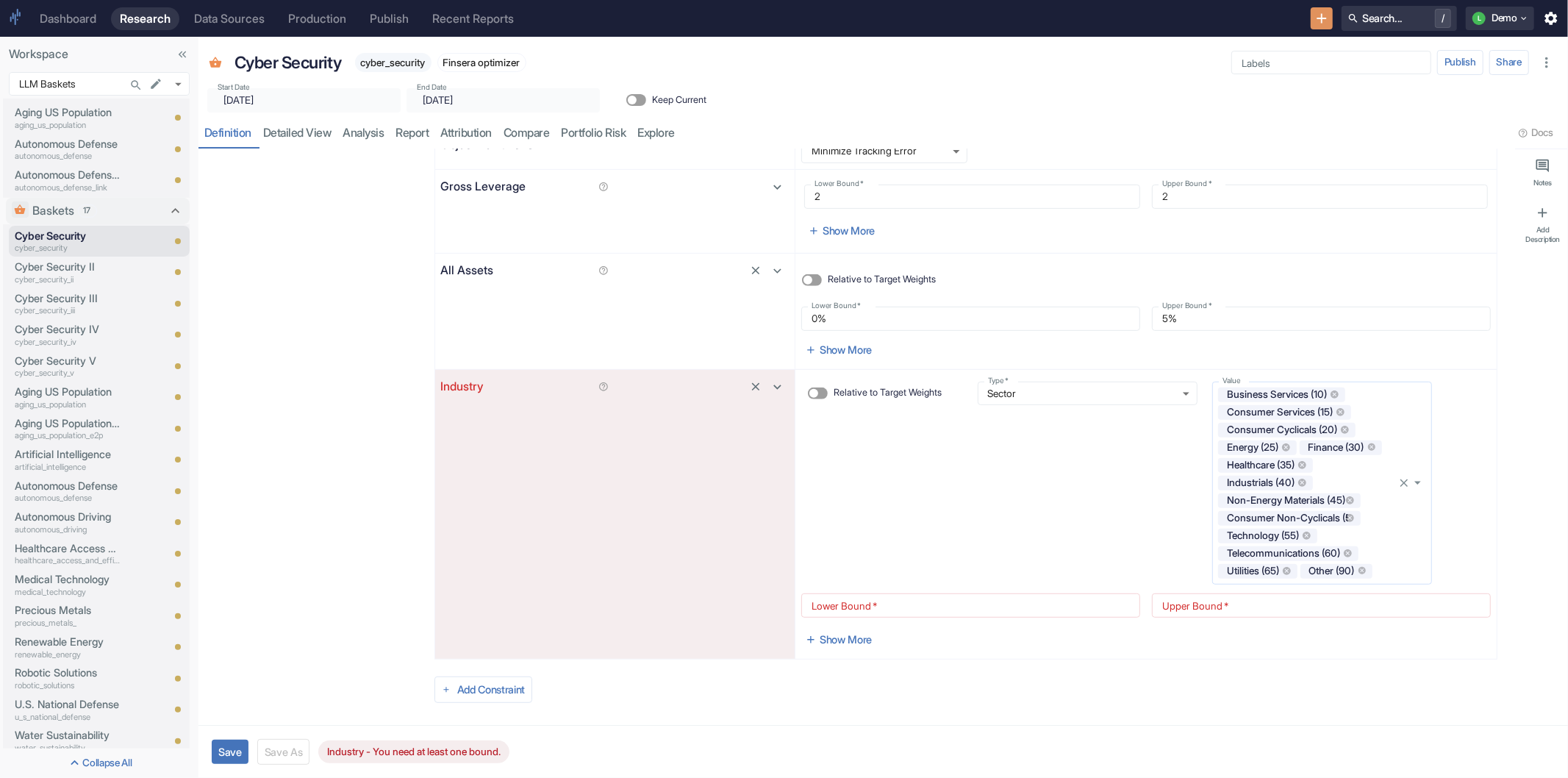
scroll to position [544, 0]
click at [1397, 478] on icon "Clear" at bounding box center [1404, 480] width 13 height 13
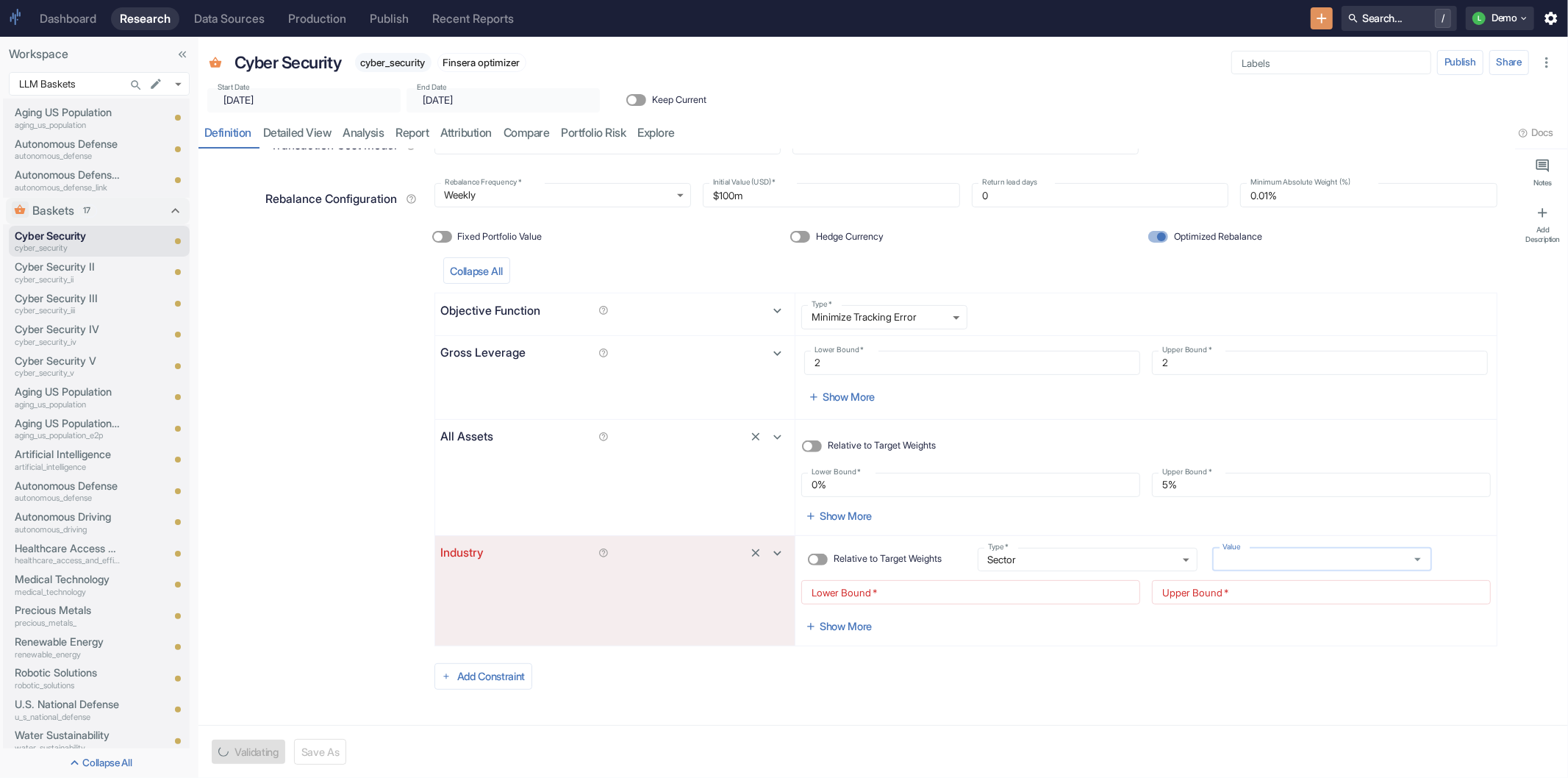
scroll to position [381, 0]
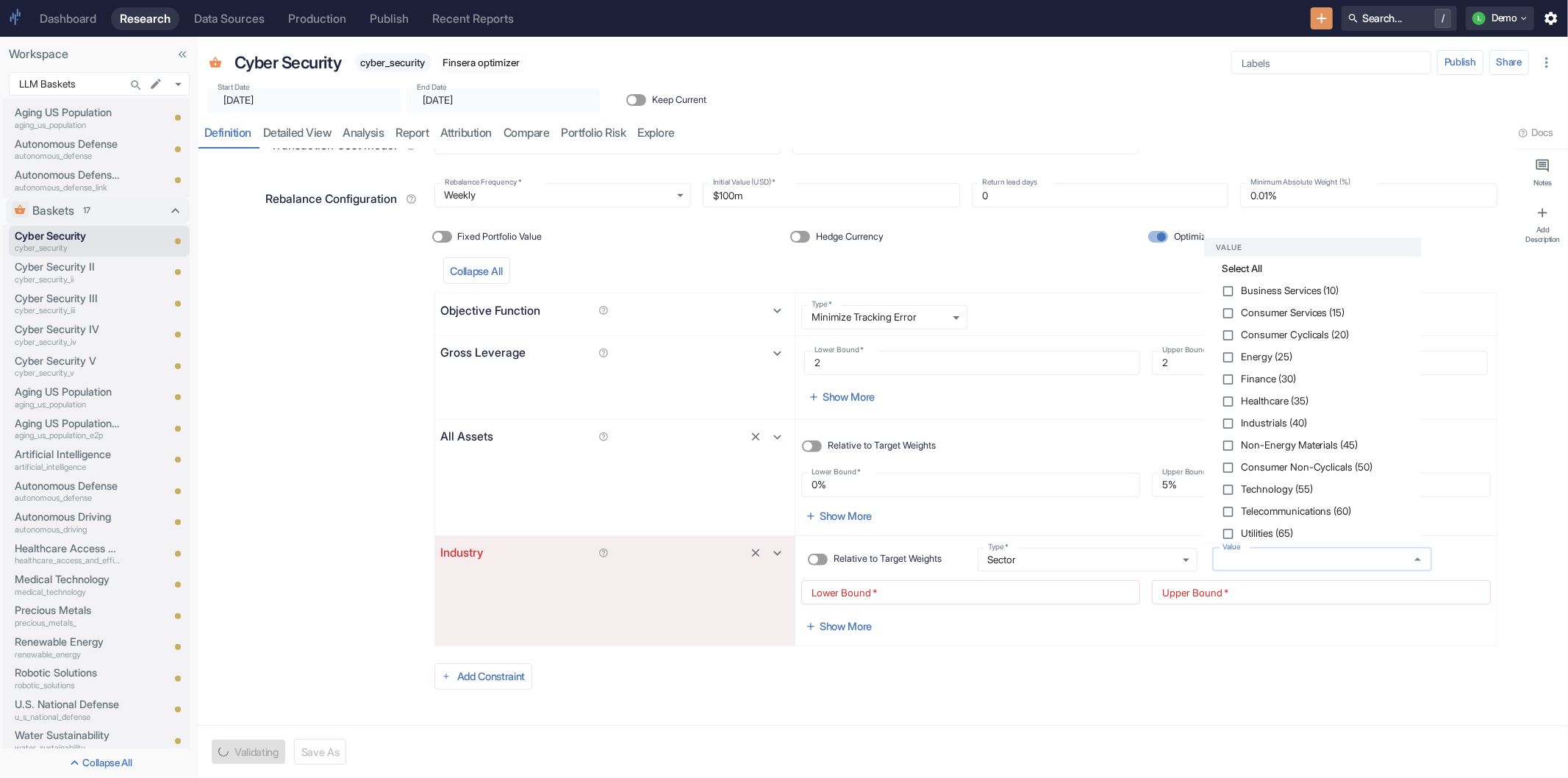
click at [1308, 555] on input "Value" at bounding box center [1308, 560] width 183 height 13
type textarea "x"
click at [1243, 363] on li "Energy (25)" at bounding box center [1313, 357] width 217 height 22
checkbox input "true"
type textarea "x"
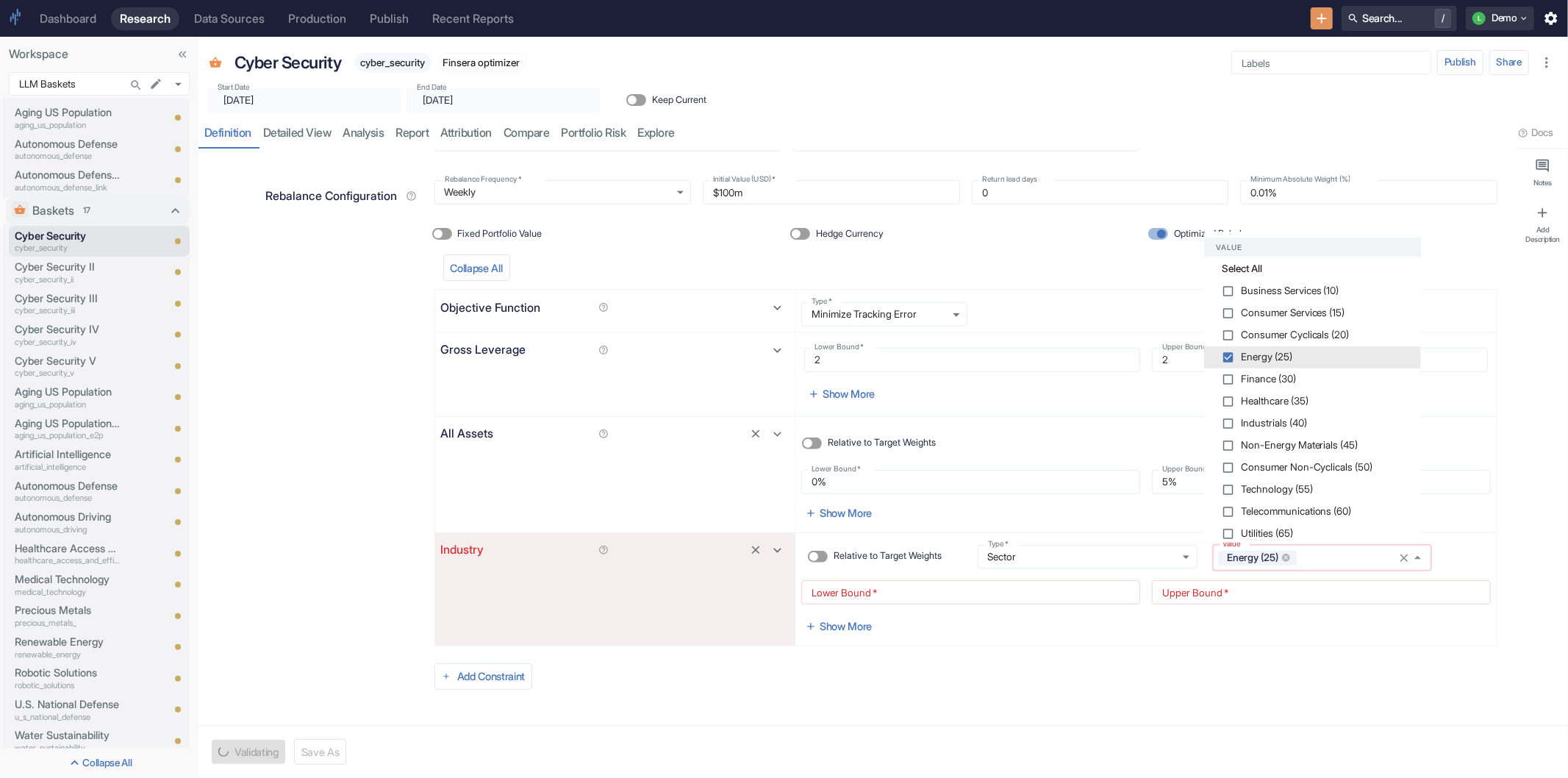
click at [1243, 359] on span "Energy (25)" at bounding box center [1266, 357] width 52 height 10
checkbox input "false"
type textarea "x"
click at [1269, 484] on span "Technology (55)" at bounding box center [1277, 490] width 72 height 10
checkbox input "true"
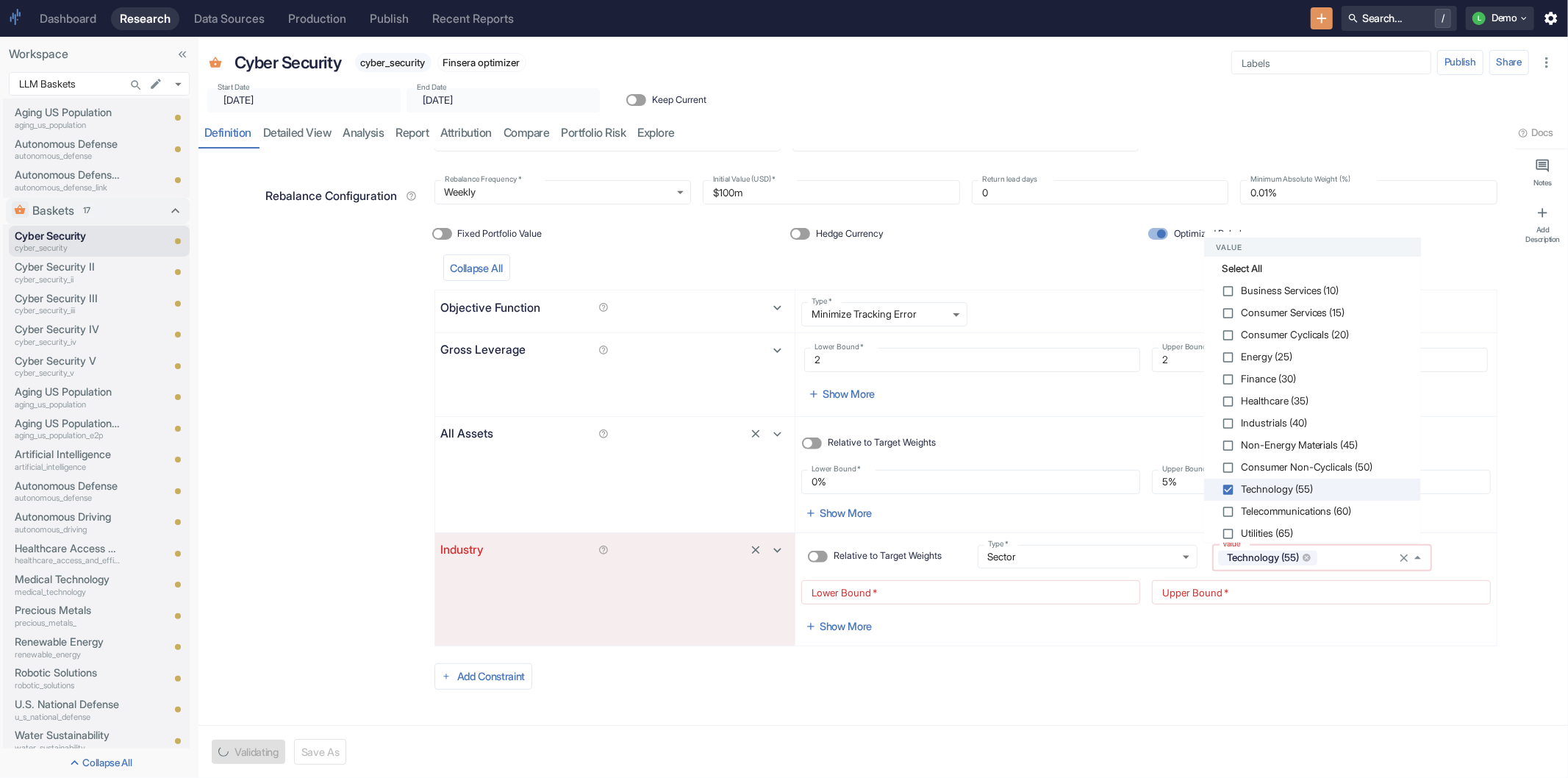
type textarea "x"
click at [1319, 512] on span "Telecommunications (60)" at bounding box center [1296, 512] width 111 height 10
checkbox input "true"
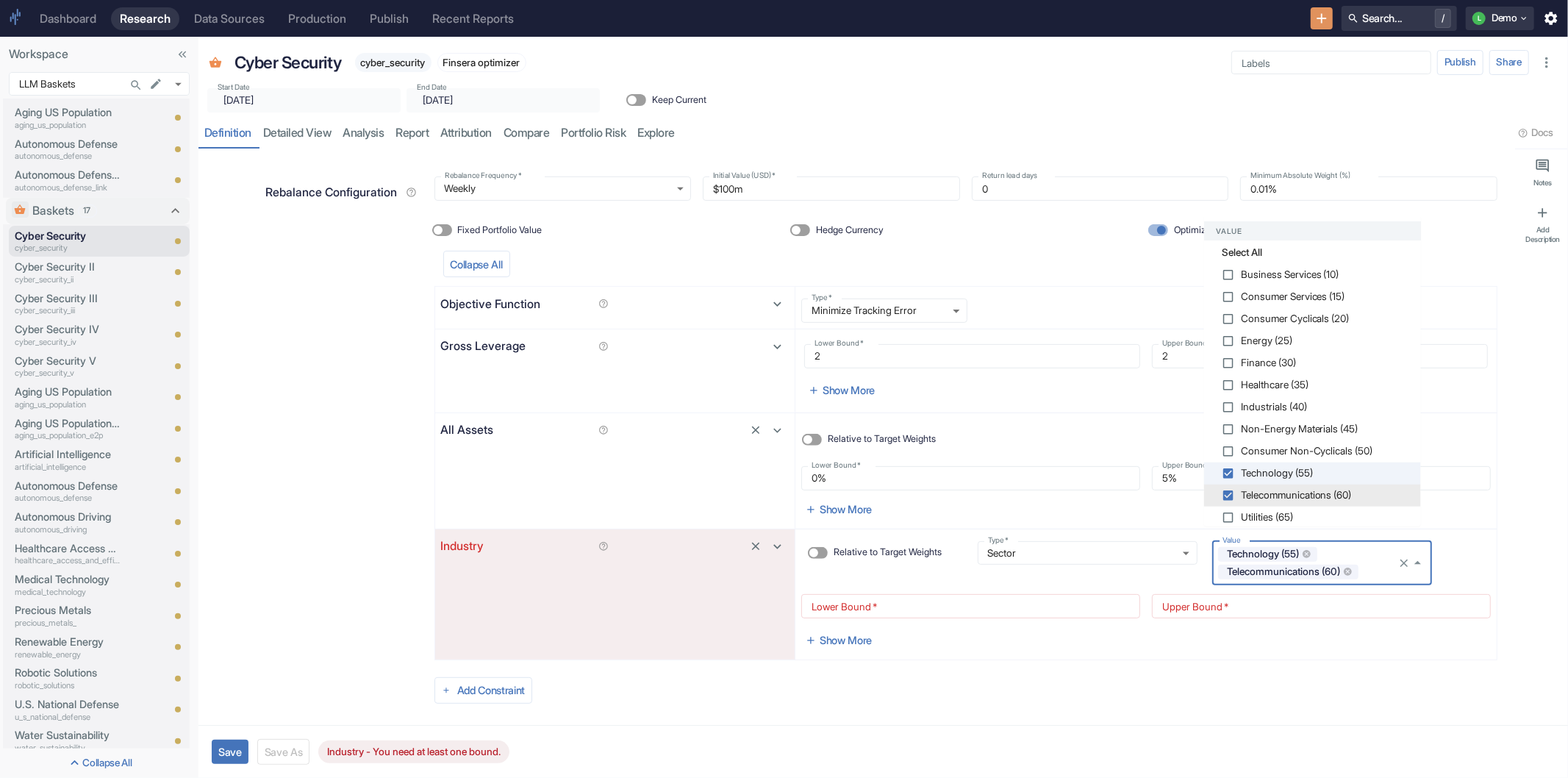
scroll to position [398, 0]
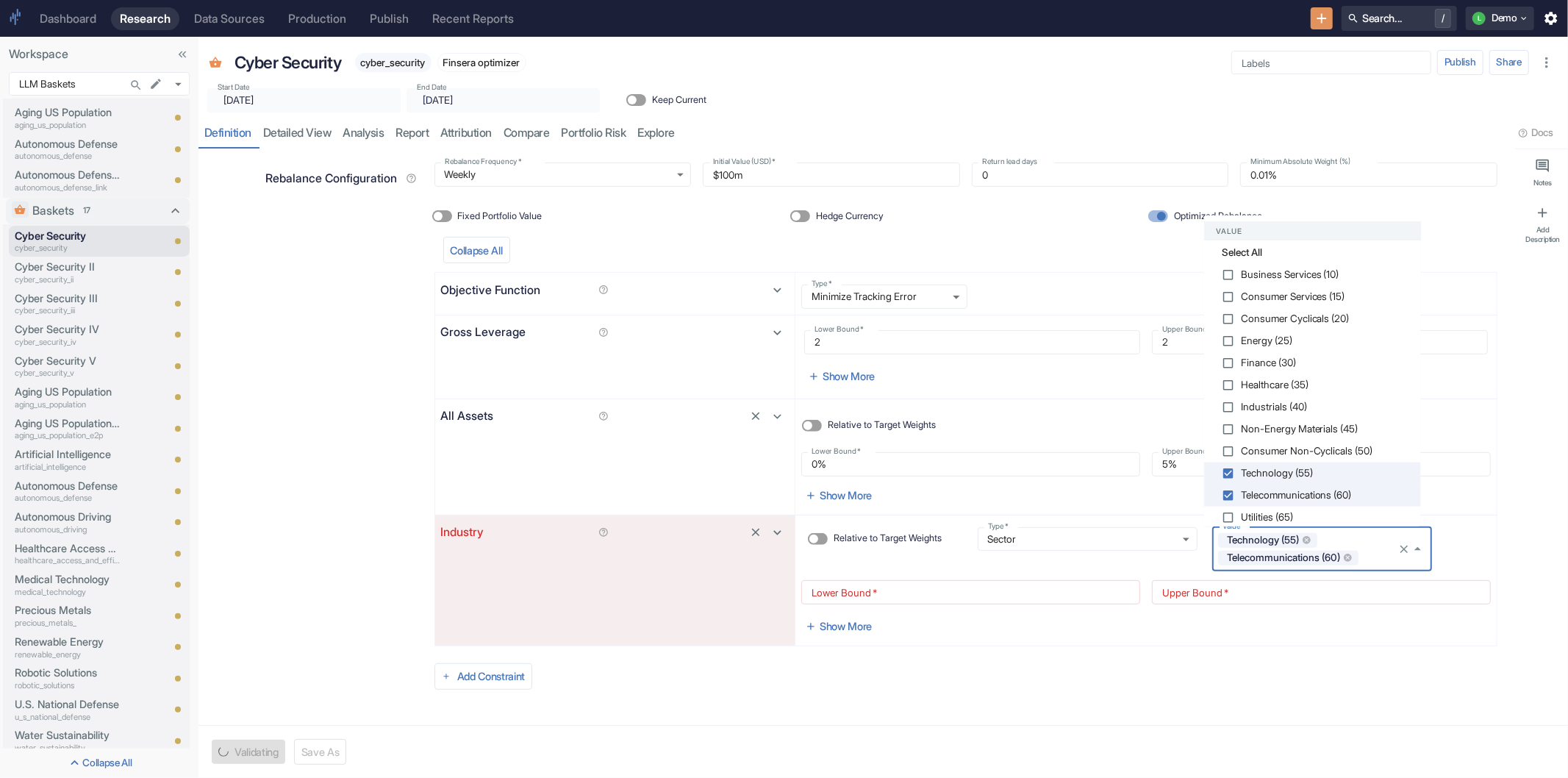
click at [1003, 596] on input "Lower Bound   *" at bounding box center [971, 592] width 339 height 24
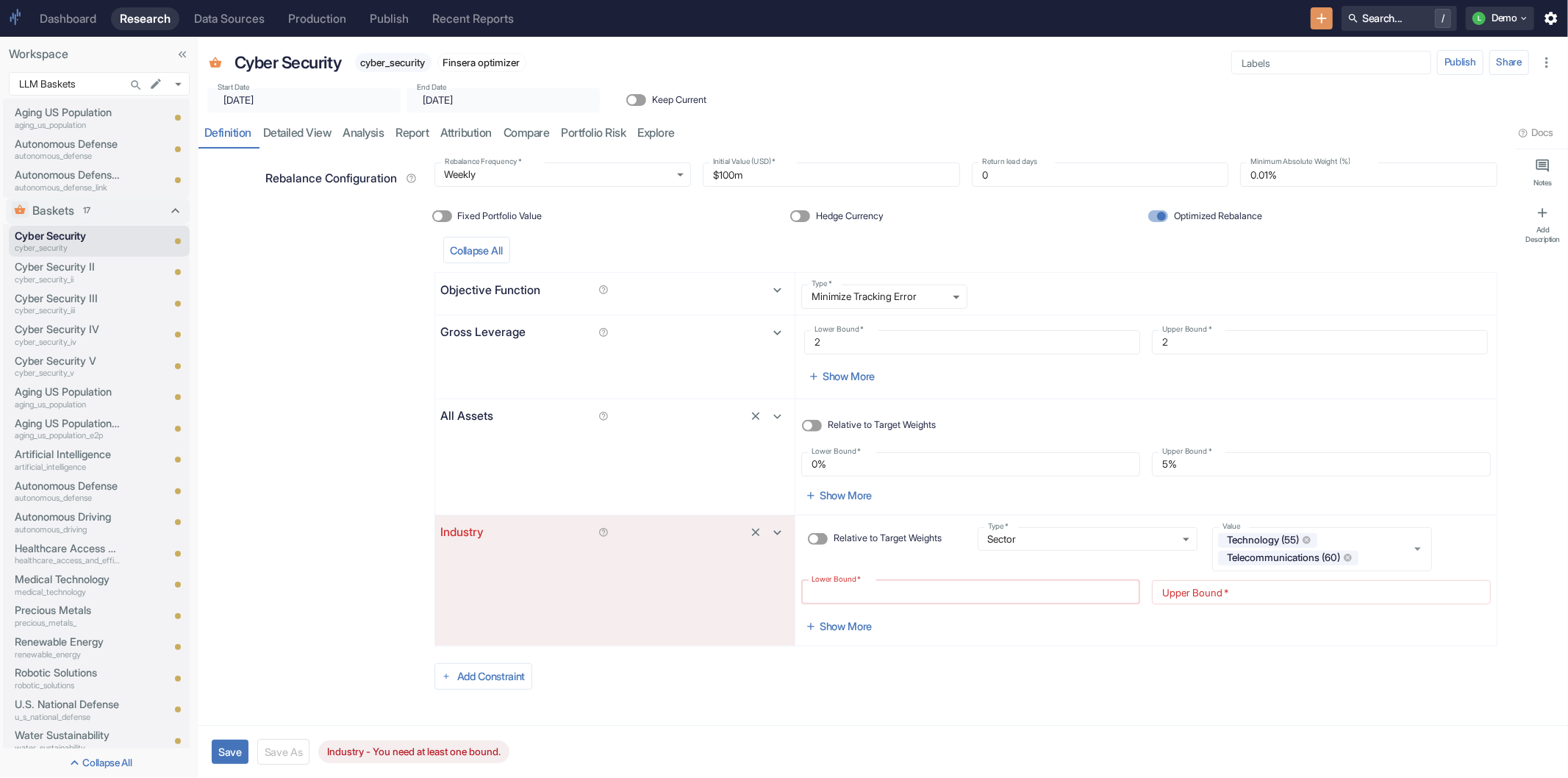
type textarea "x"
type input "-"
type textarea "x"
type input "-1%"
type textarea "x"
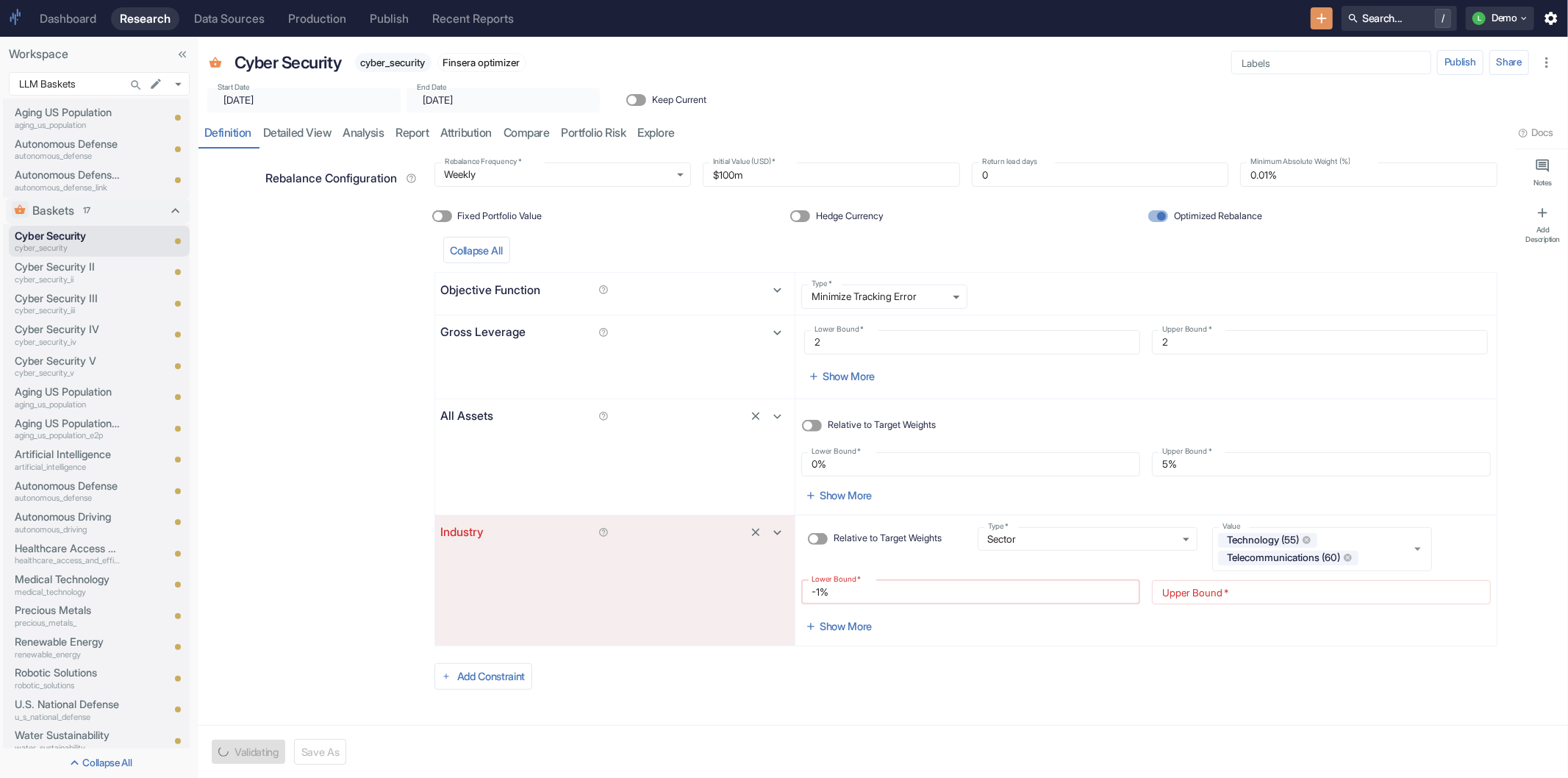
type input "-10%"
type textarea "x"
type input "-10%"
click at [1218, 589] on input "Upper Bound   *" at bounding box center [1321, 592] width 339 height 24
type textarea "x"
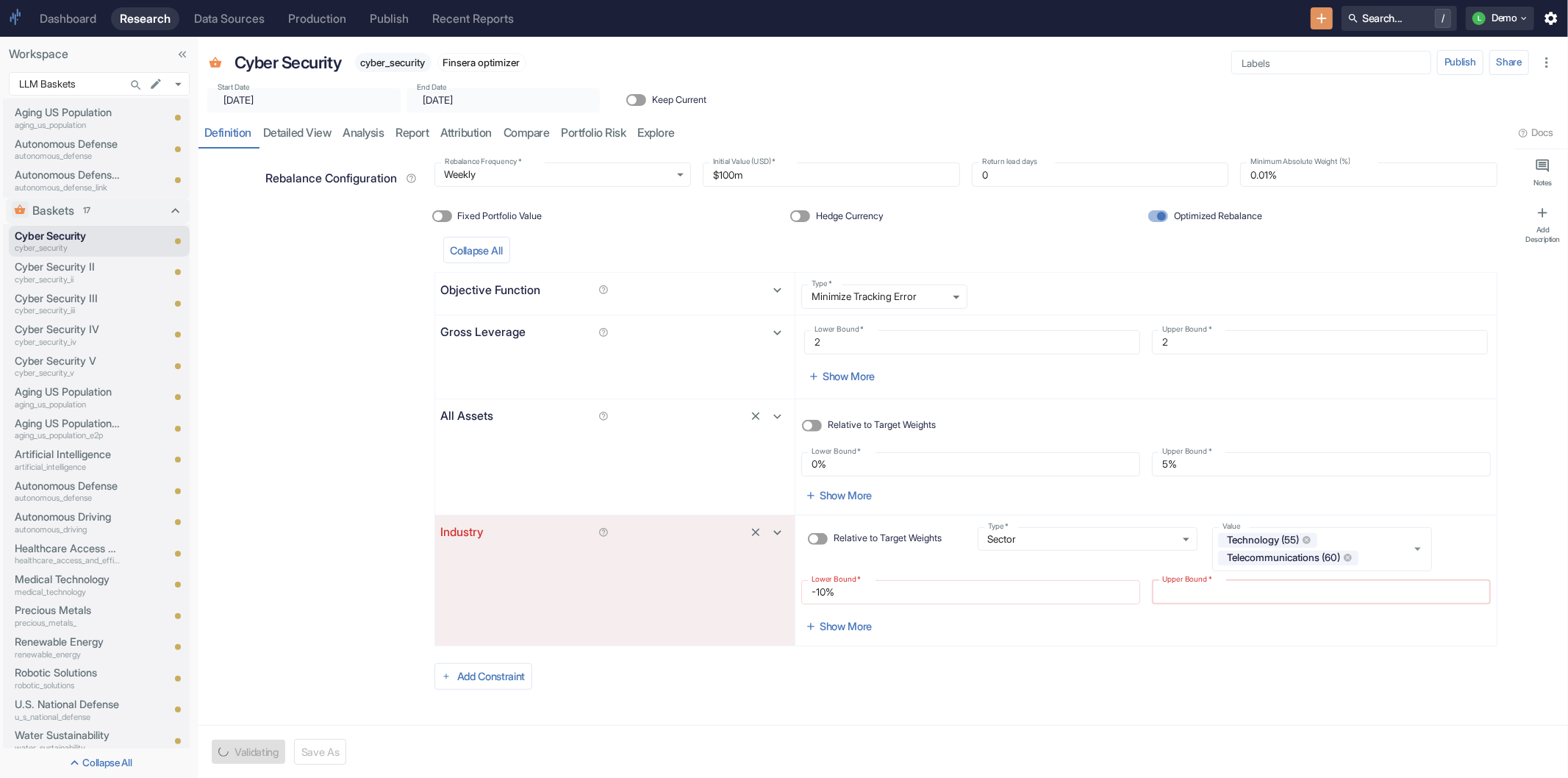
type input "1%"
type textarea "x"
type input "10%"
type textarea "x"
type input "10%"
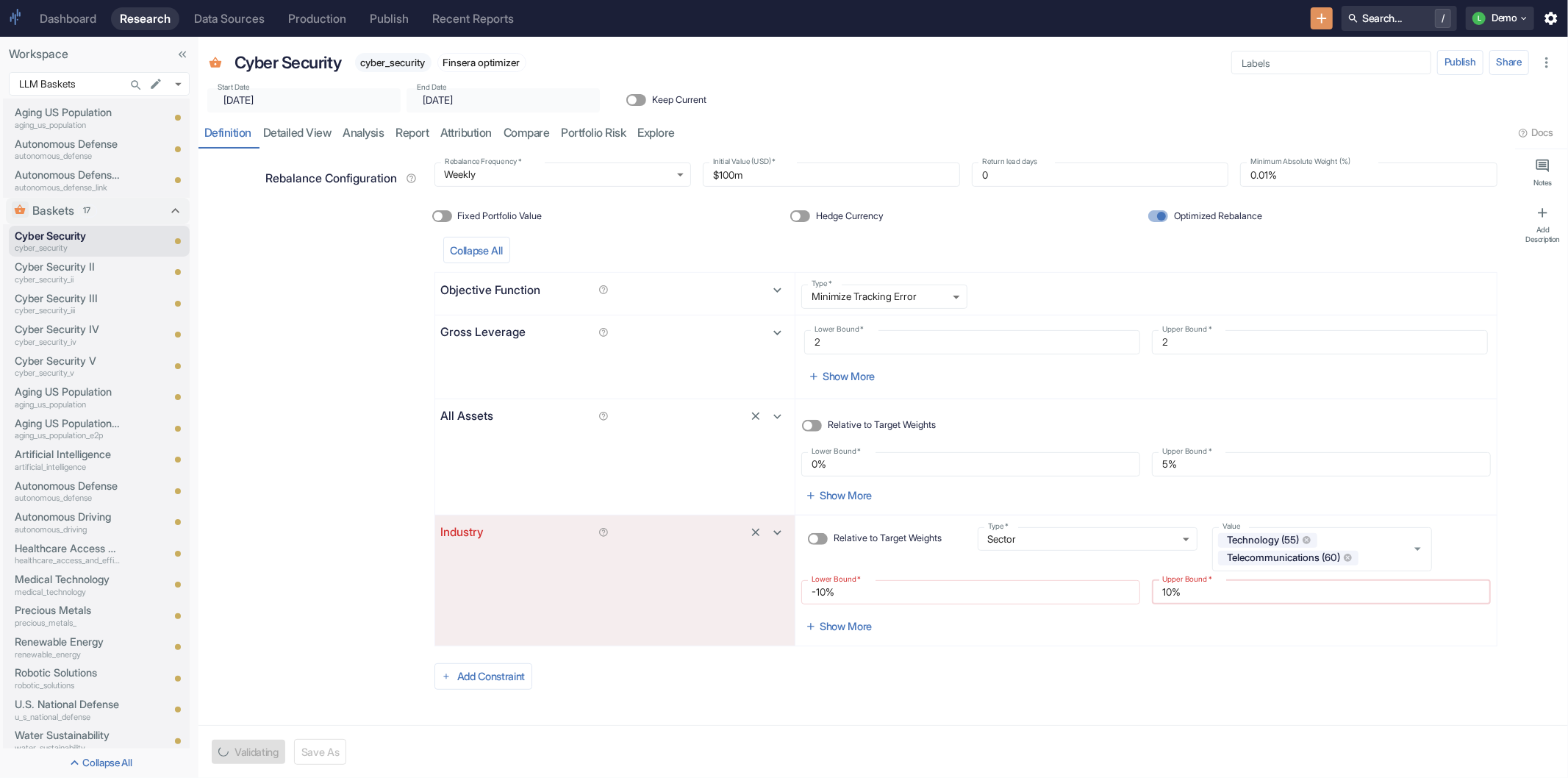
click at [1134, 645] on div "Industry Relative to Target Weights Type   * Sector RBICS_L1_ID Type   * Value …" at bounding box center [966, 581] width 1063 height 132
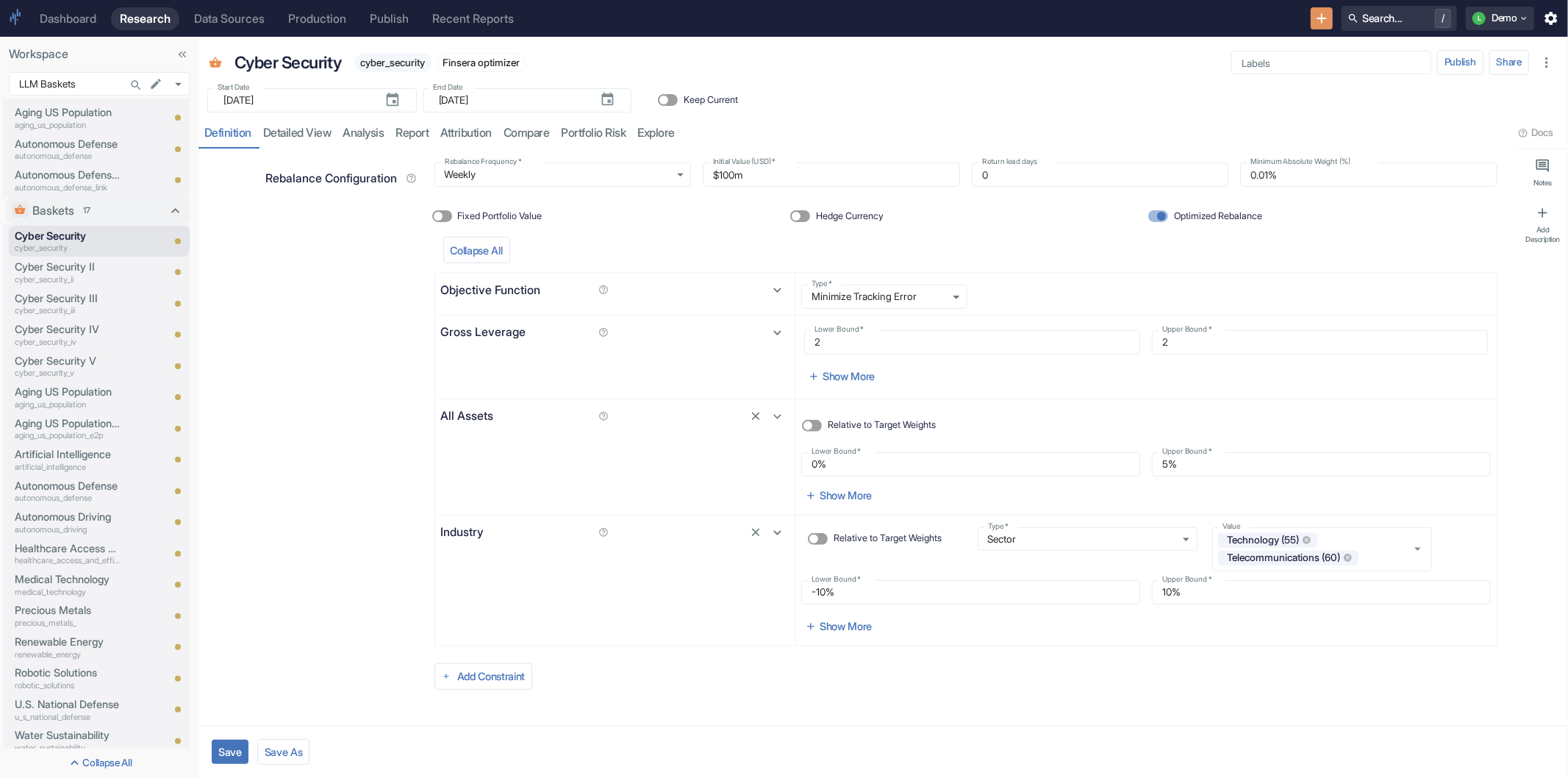
scroll to position [397, 0]
click at [219, 747] on button "Save" at bounding box center [230, 752] width 37 height 24
type textarea "x"
click at [481, 135] on link "attribution" at bounding box center [466, 133] width 63 height 30
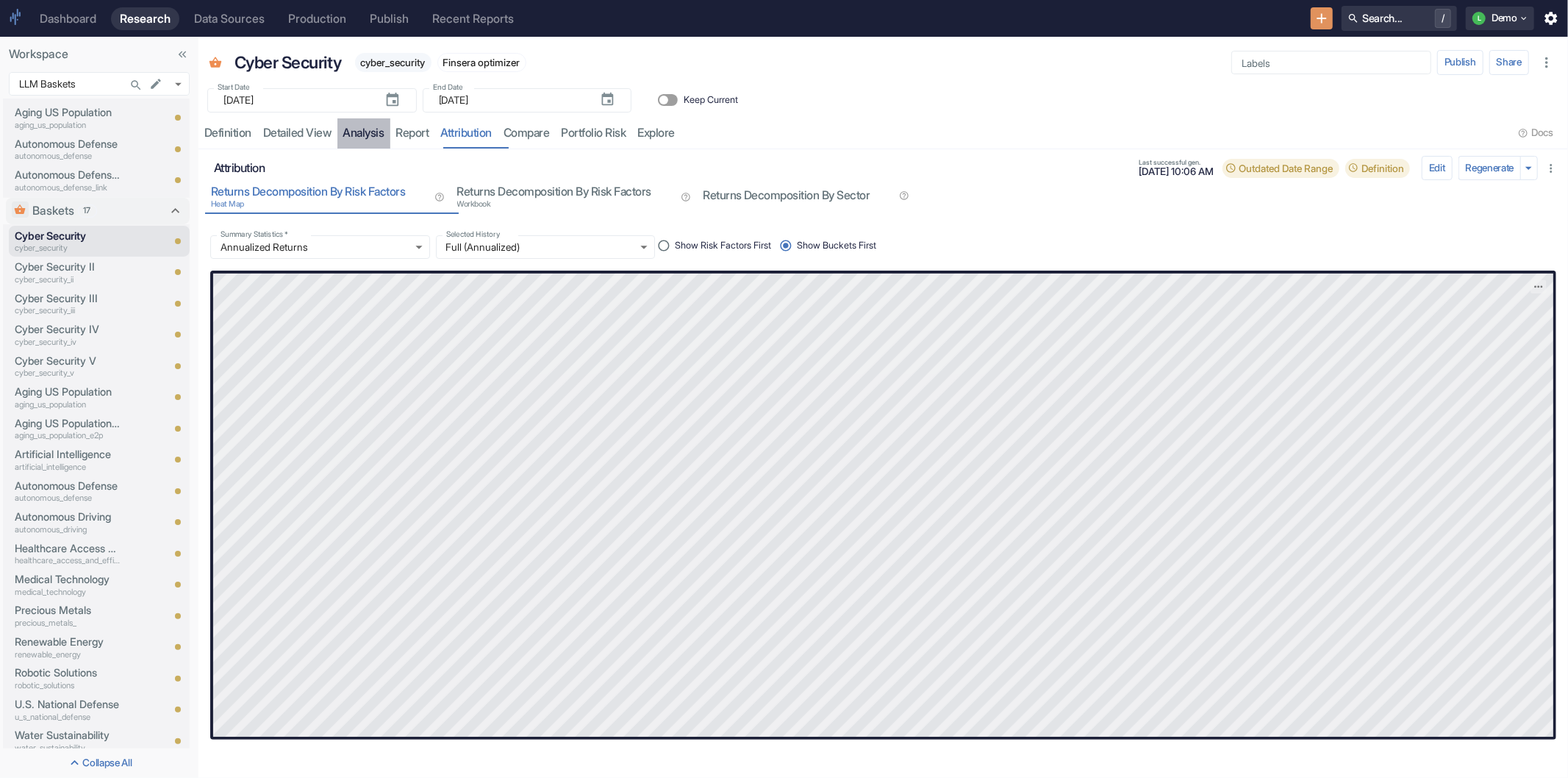
click at [358, 133] on link "analysis" at bounding box center [364, 133] width 53 height 30
